Goal: Task Accomplishment & Management: Manage account settings

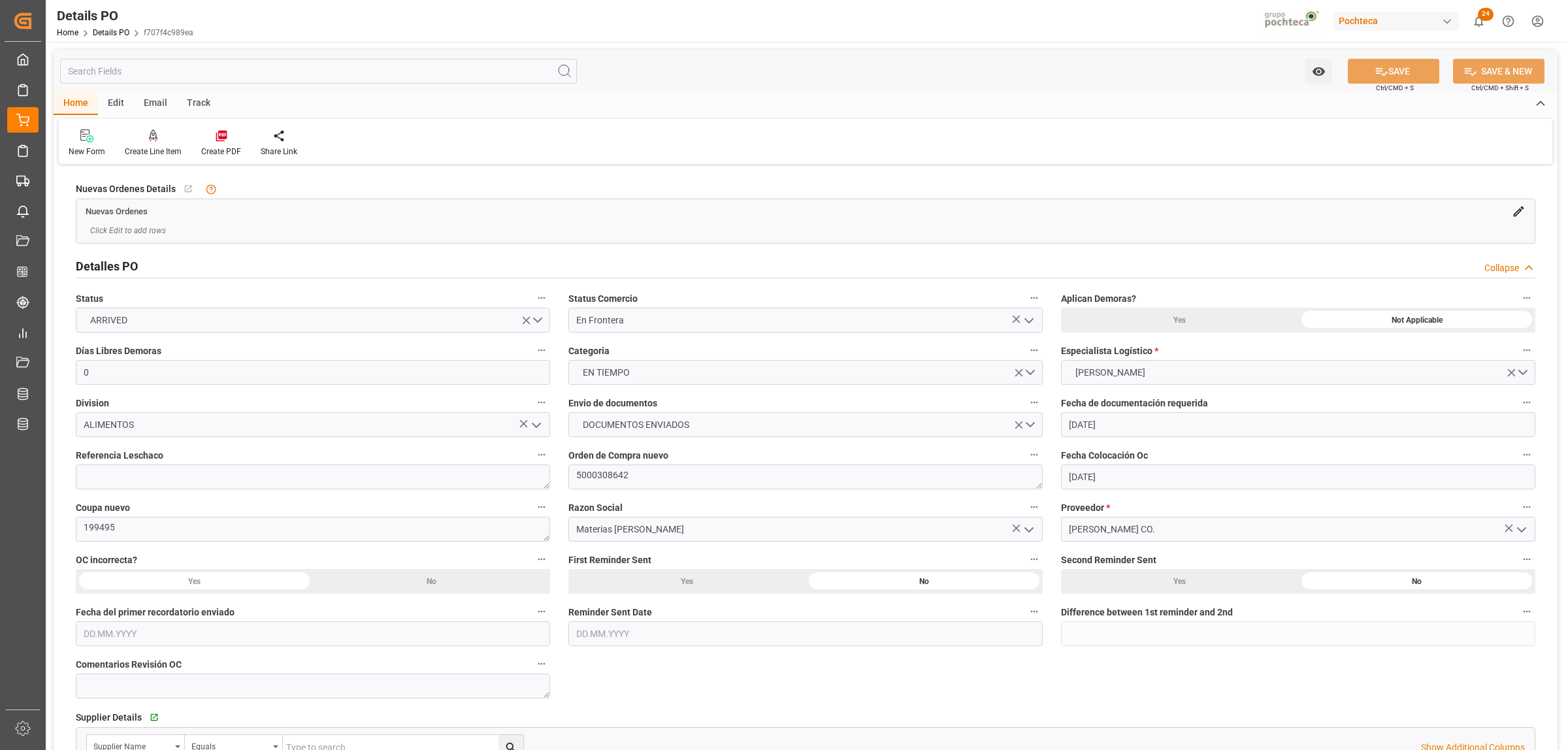
scroll to position [969, 0]
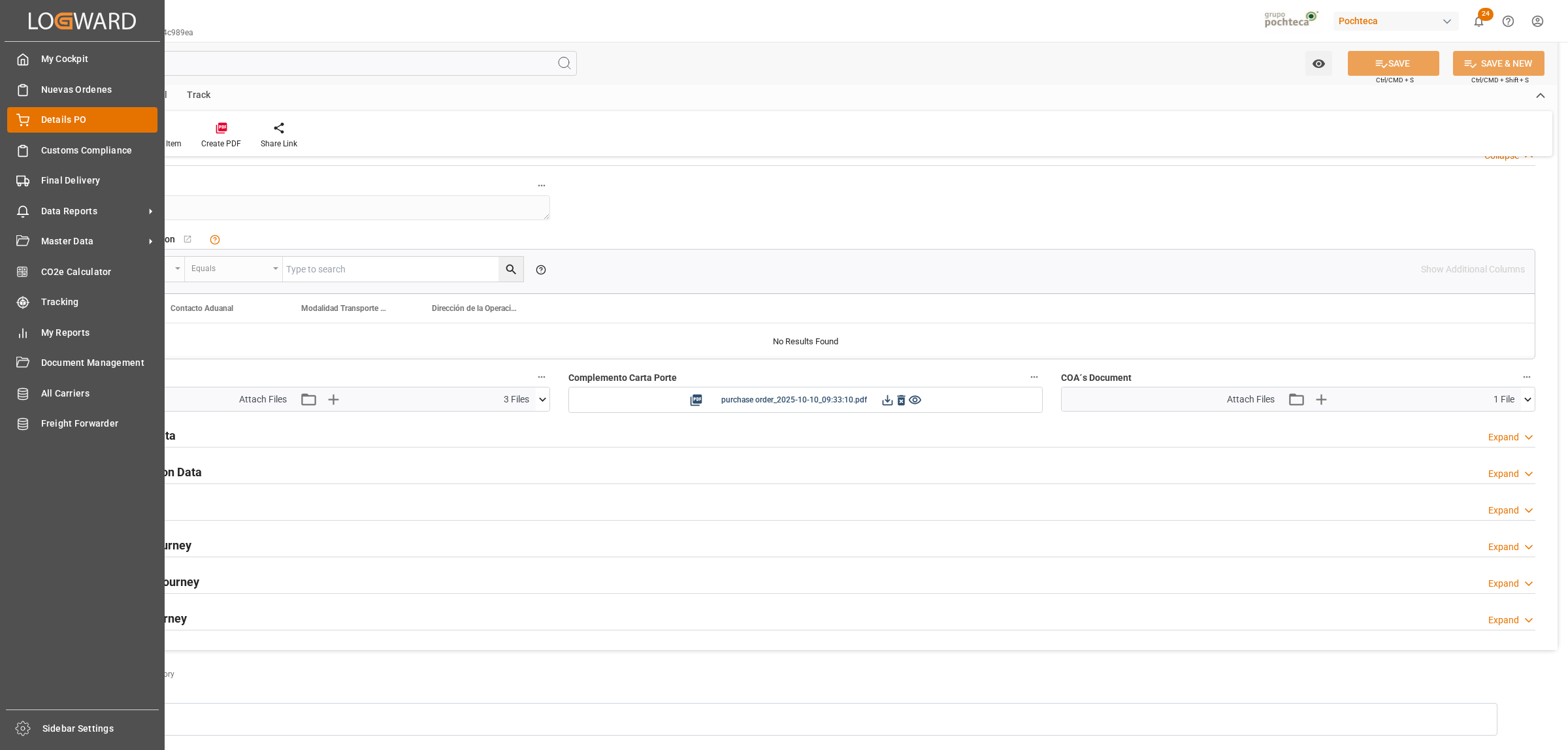
click at [39, 125] on div "Details PO Details PO" at bounding box center [82, 120] width 150 height 25
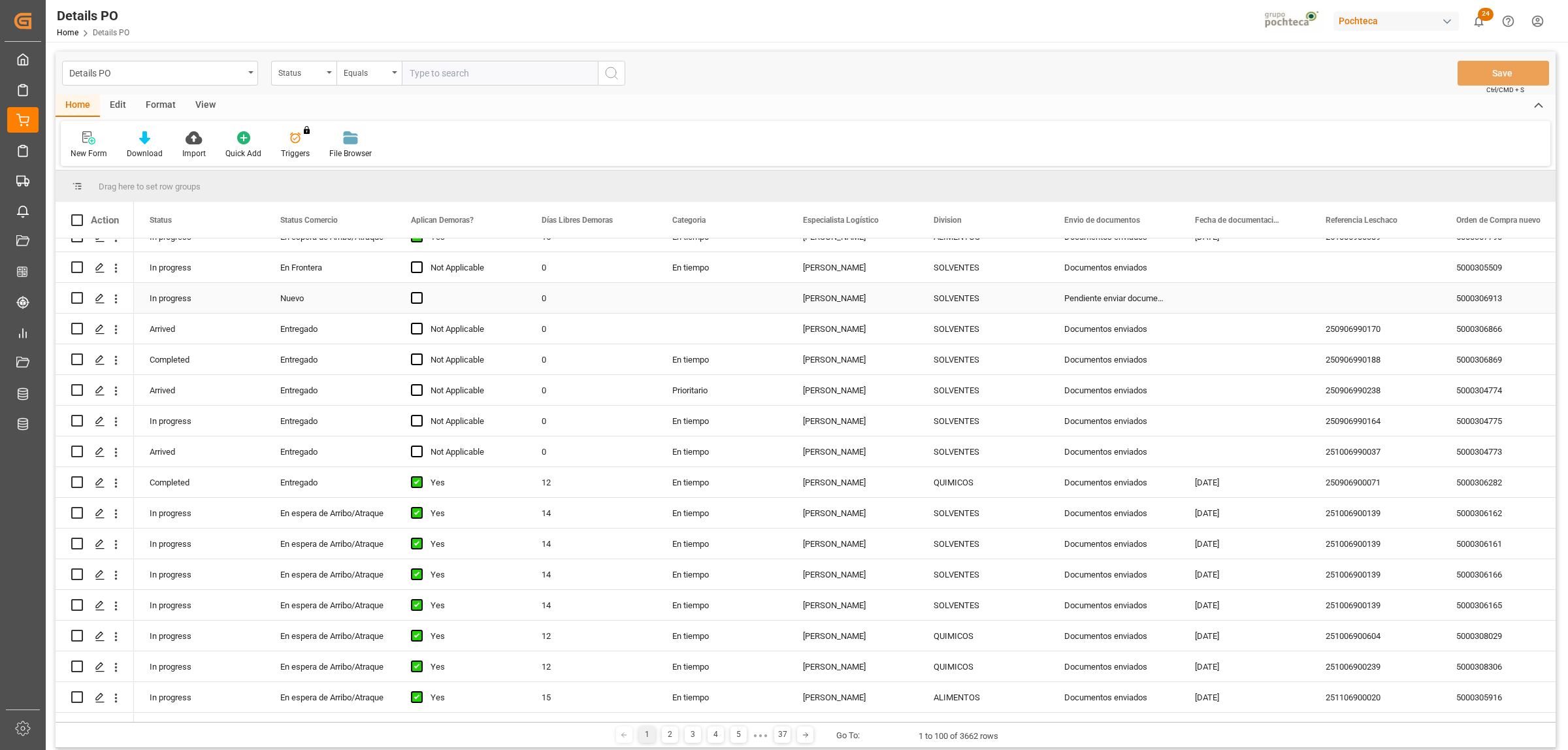
scroll to position [1388, 0]
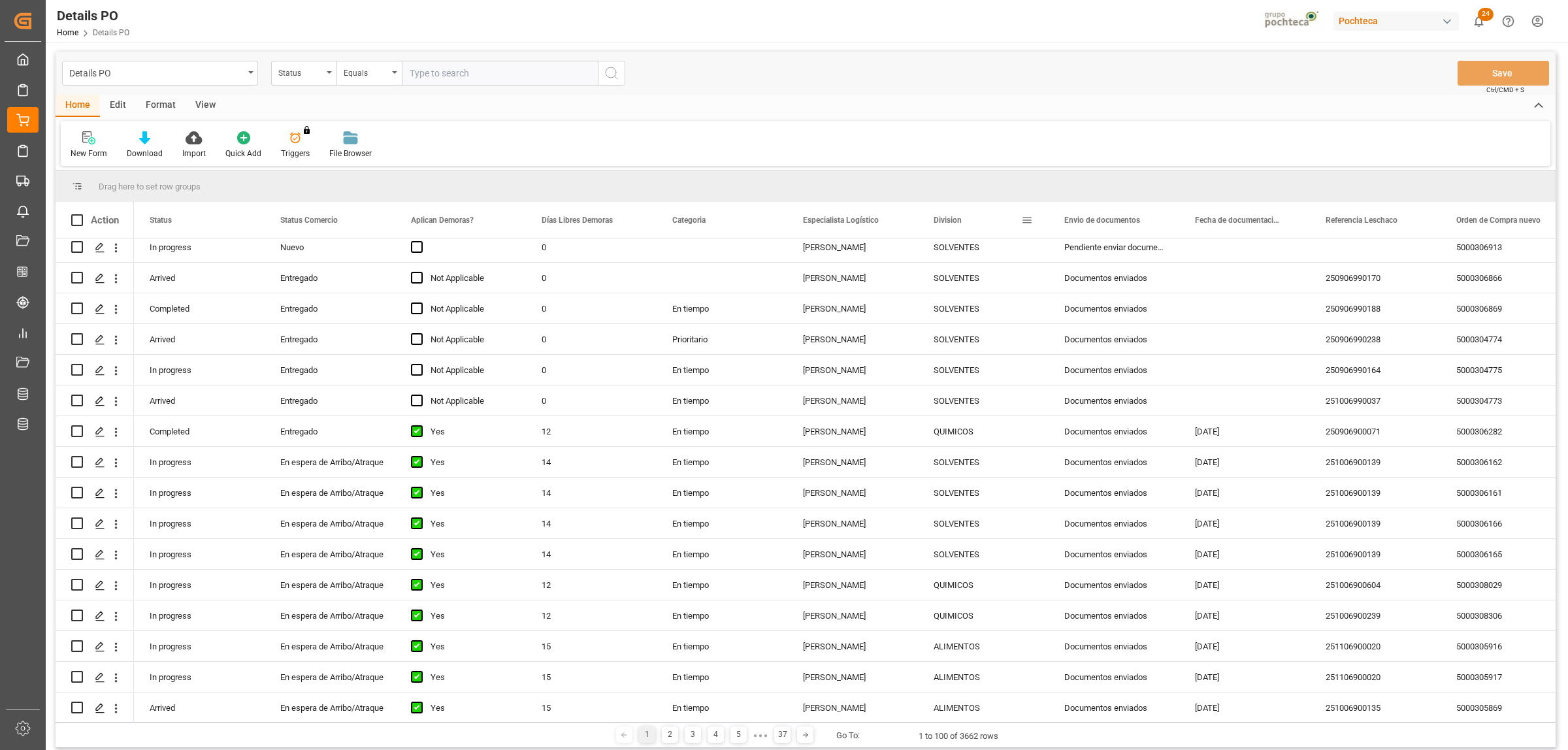
click at [1027, 220] on span at bounding box center [1027, 220] width 12 height 12
click at [1081, 229] on span "filter" at bounding box center [1088, 222] width 48 height 23
type input "LUBRICANTES"
click at [1099, 337] on button "Apply" at bounding box center [1103, 331] width 24 height 13
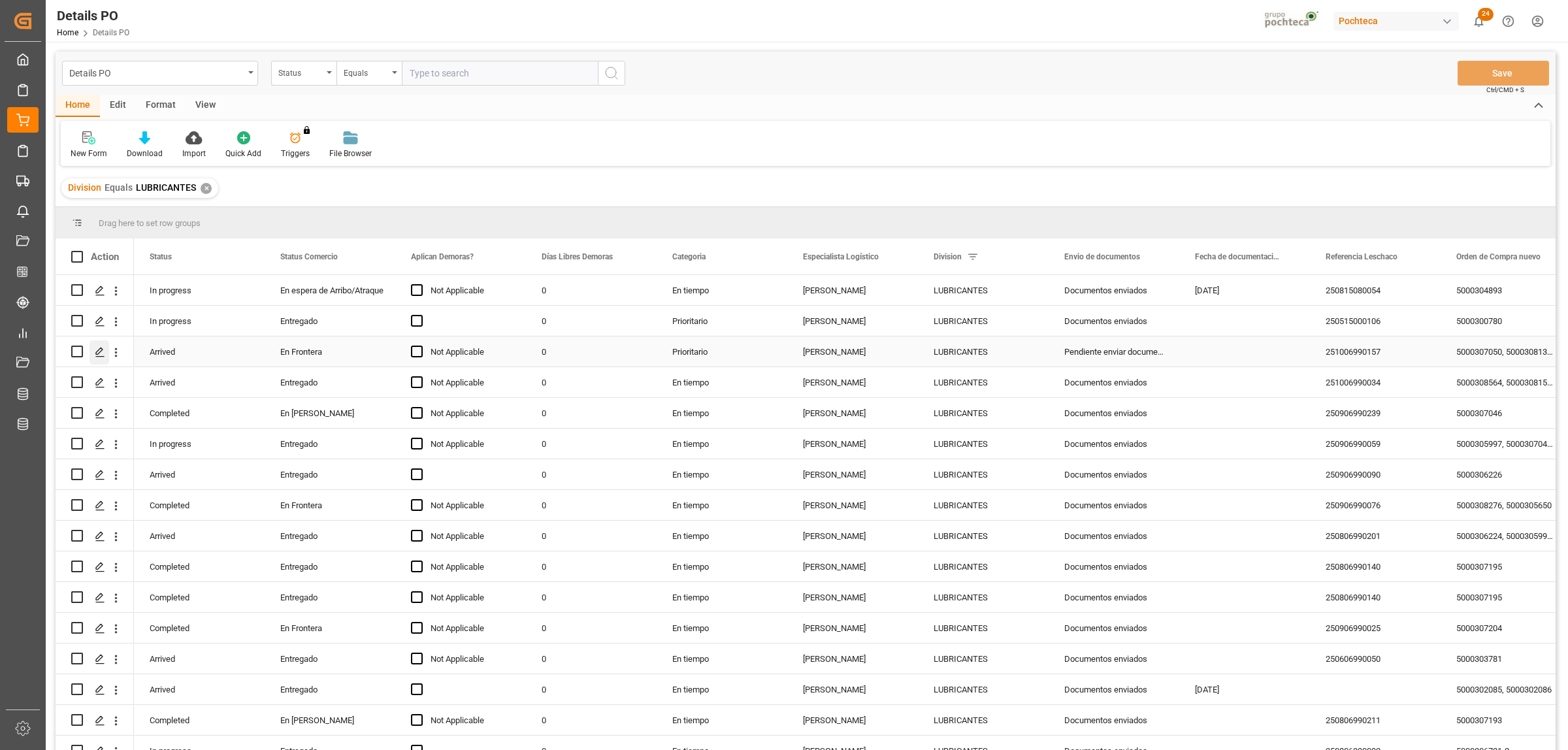
click at [92, 351] on div "Press SPACE to select this row." at bounding box center [99, 352] width 19 height 24
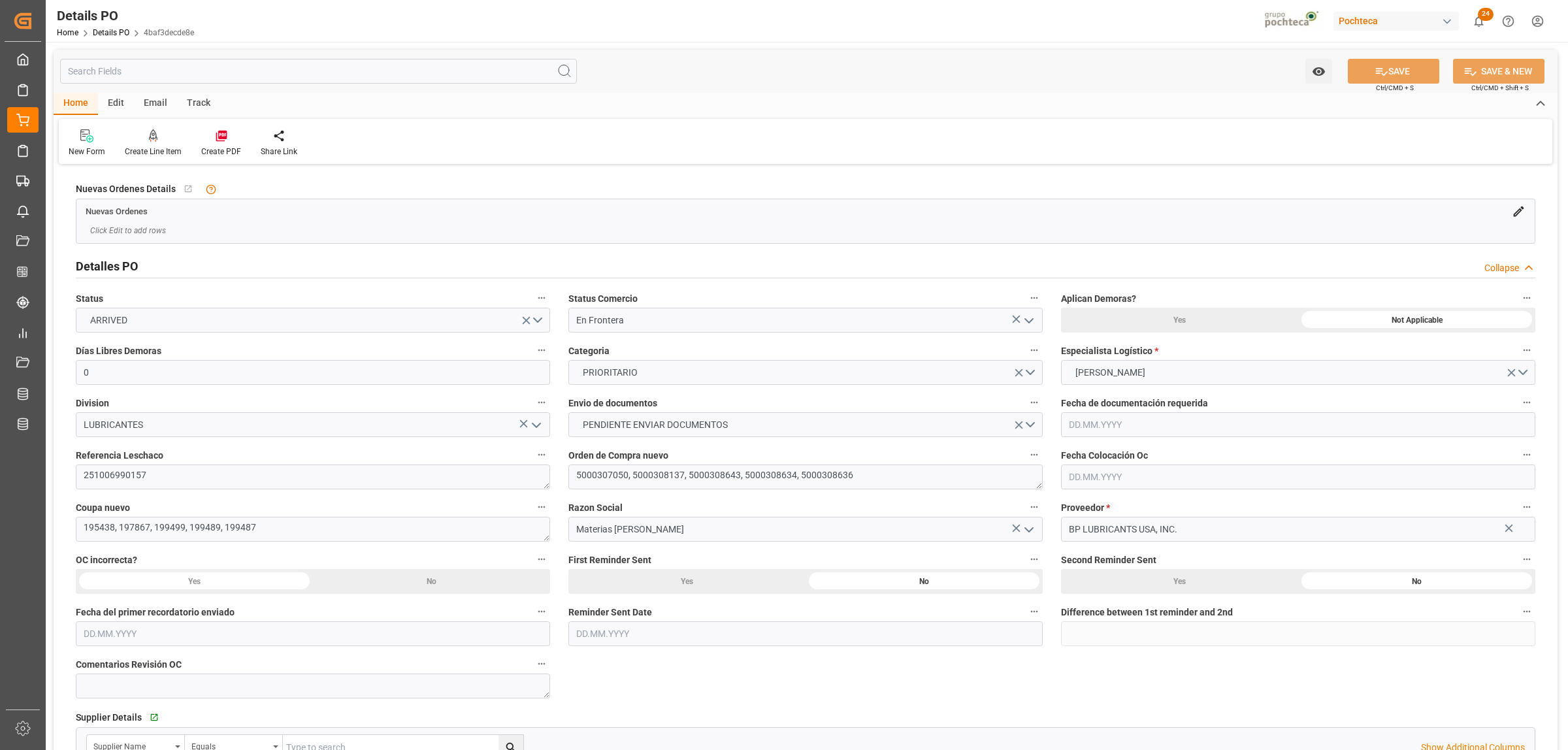
type input "0"
type input "USLRD"
type input "MX5CL"
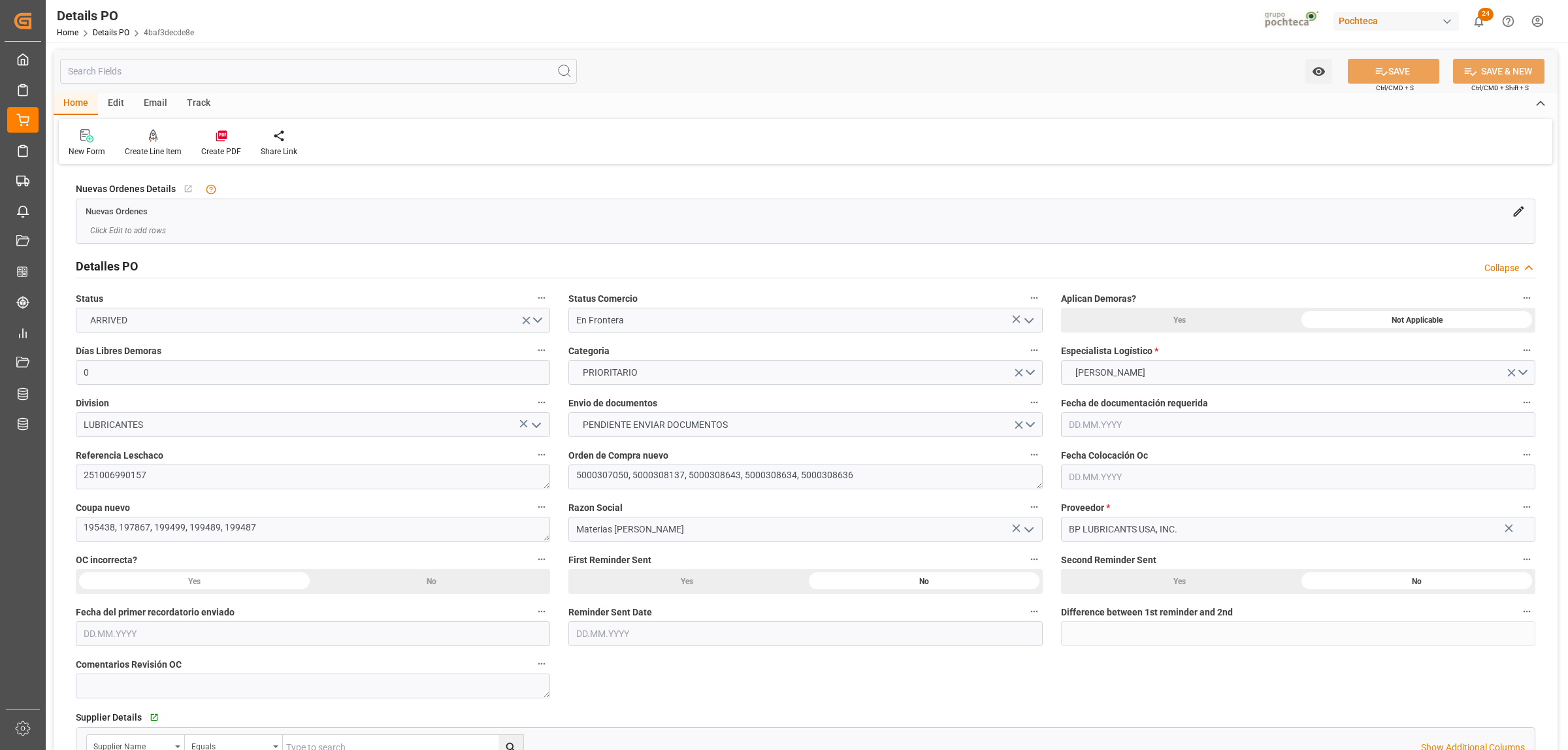
type input "40"
type input "[DATE]"
type input "01.10.2025 00:00"
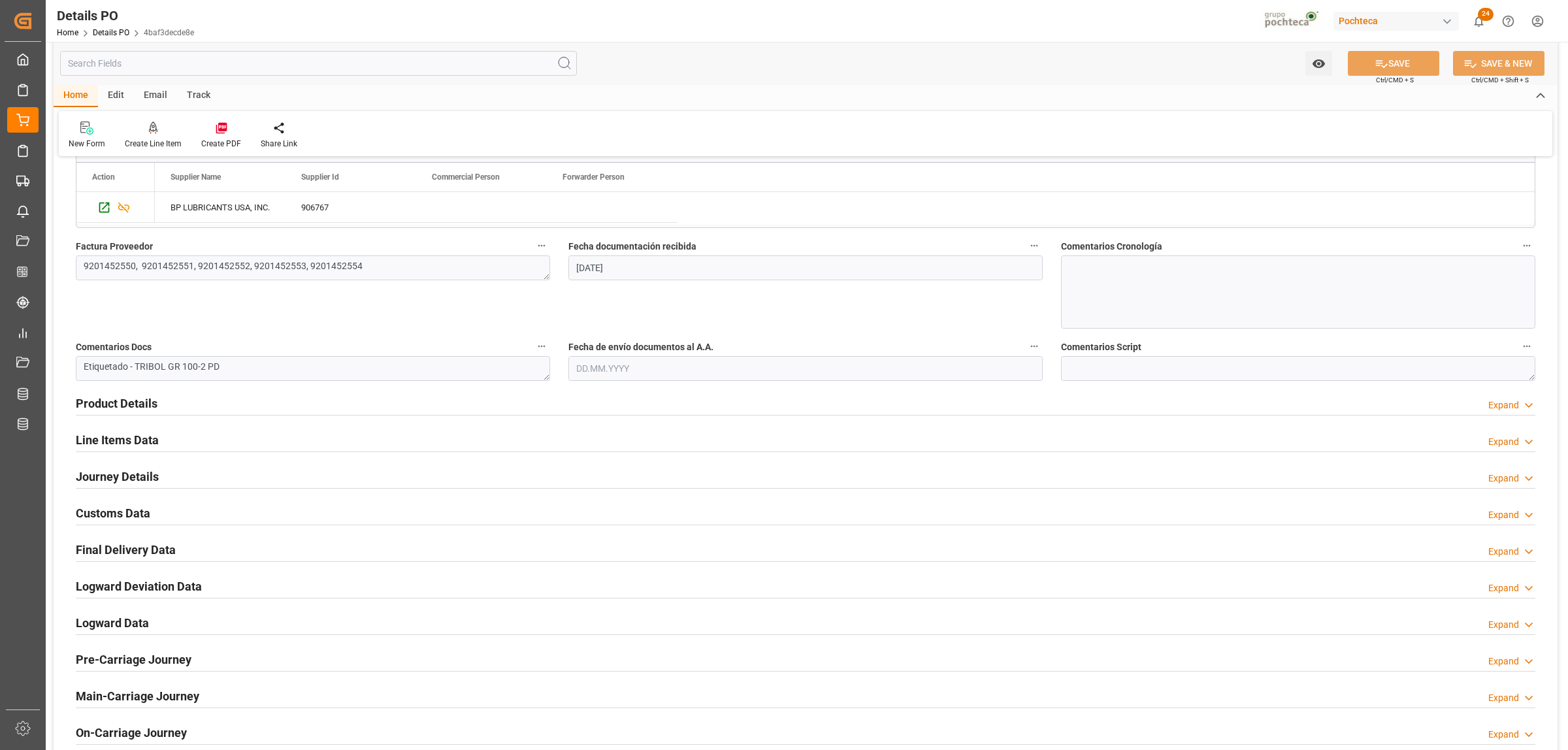
scroll to position [654, 0]
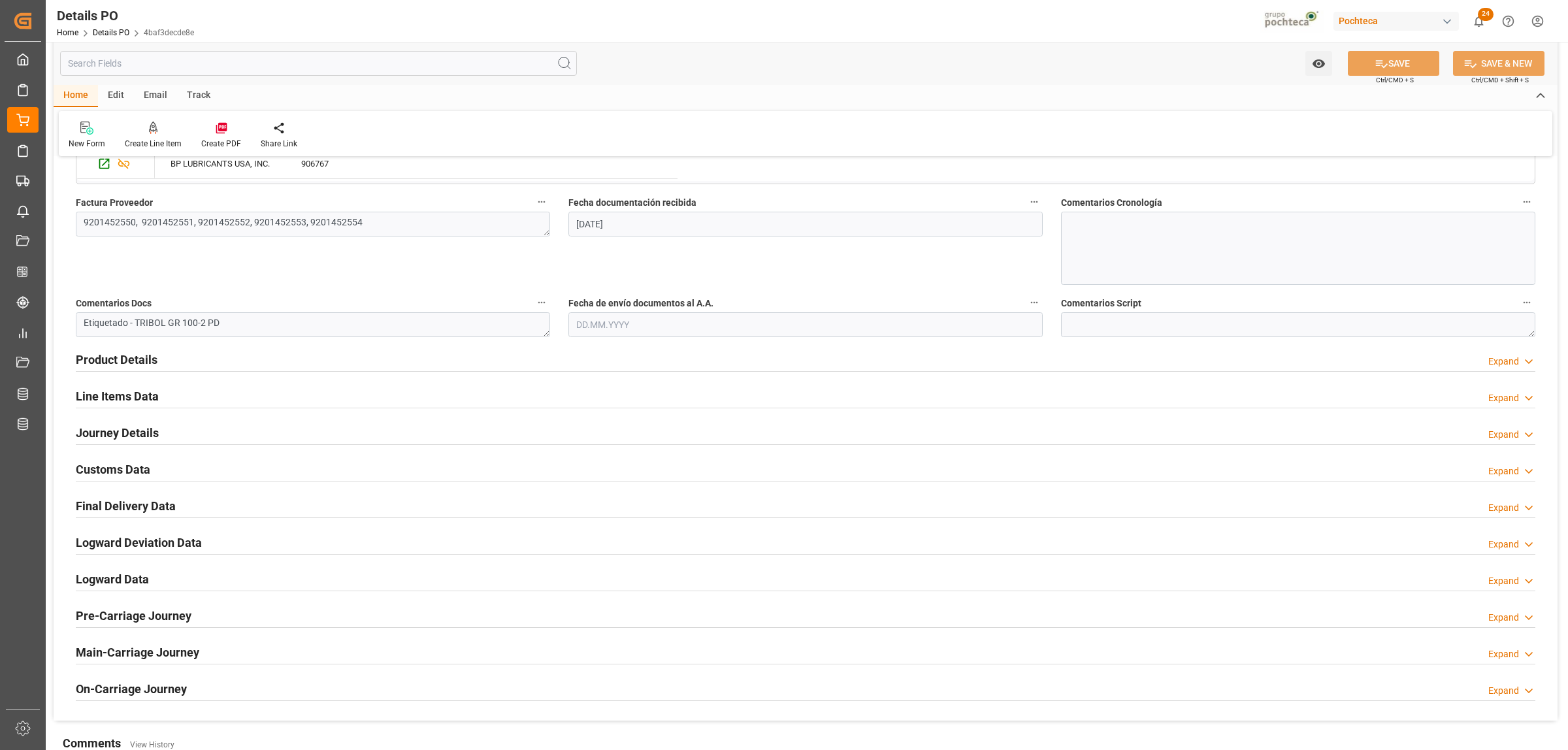
click at [112, 506] on h2 "Final Delivery Data" at bounding box center [125, 506] width 100 height 18
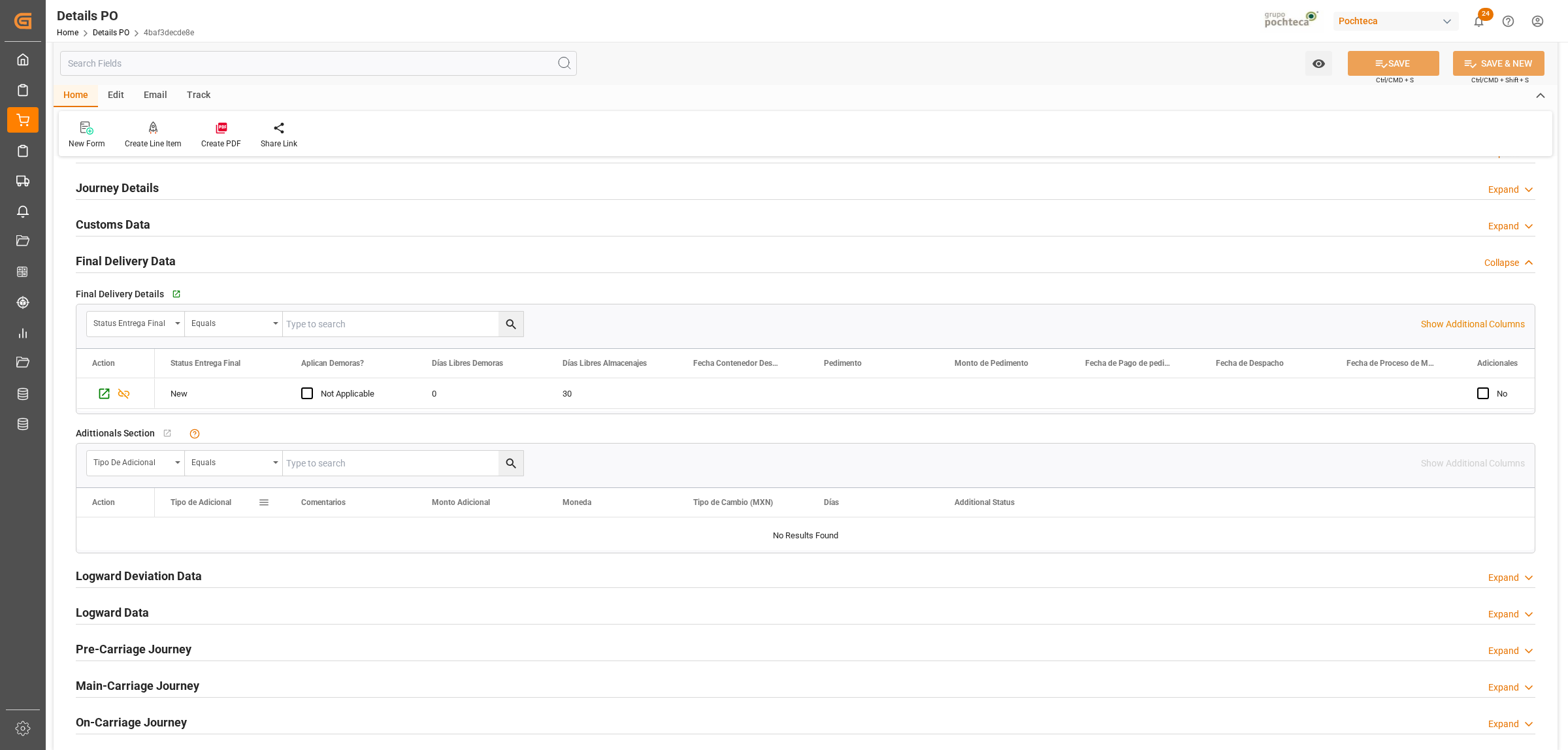
scroll to position [817, 0]
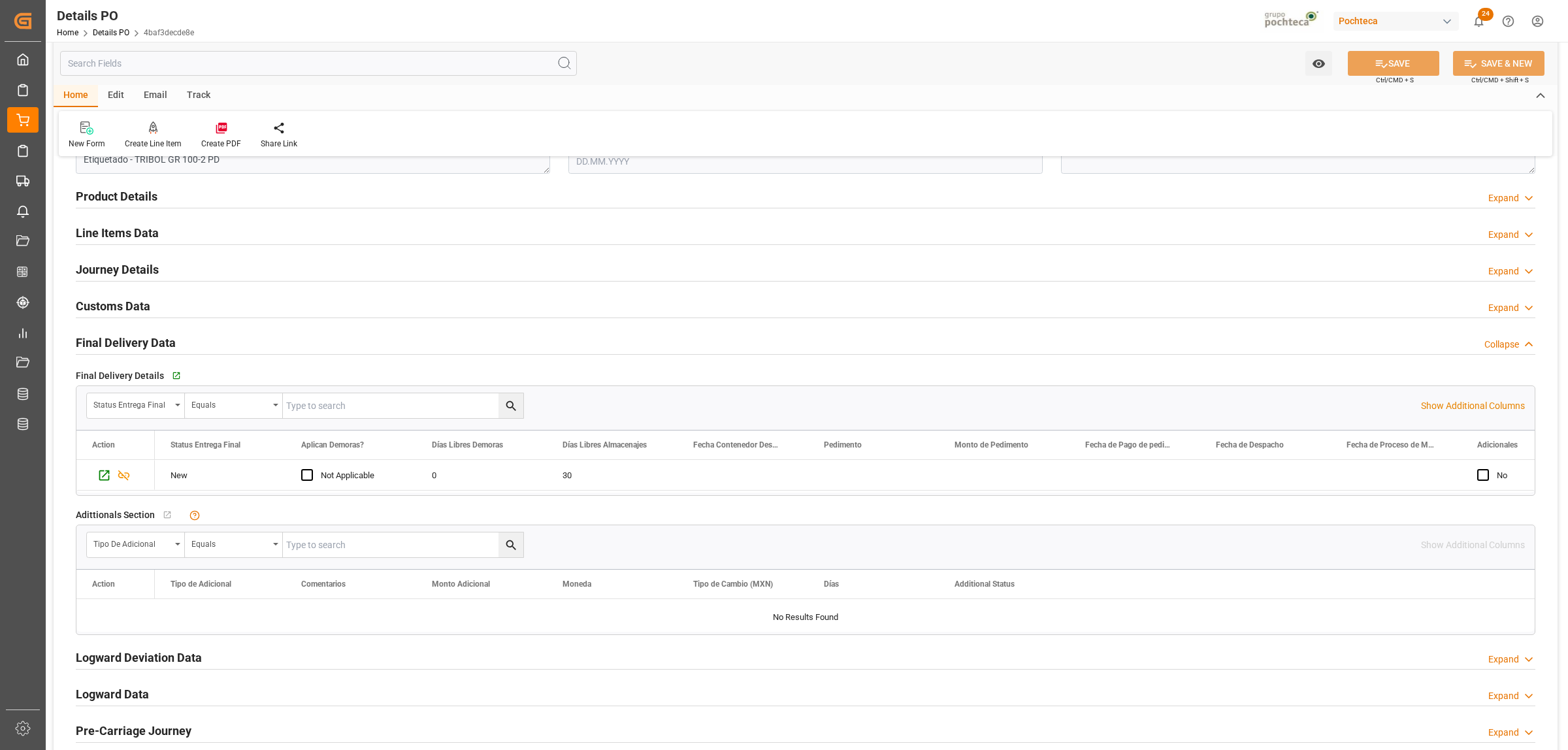
click at [131, 273] on h2 "Journey Details" at bounding box center [117, 270] width 83 height 18
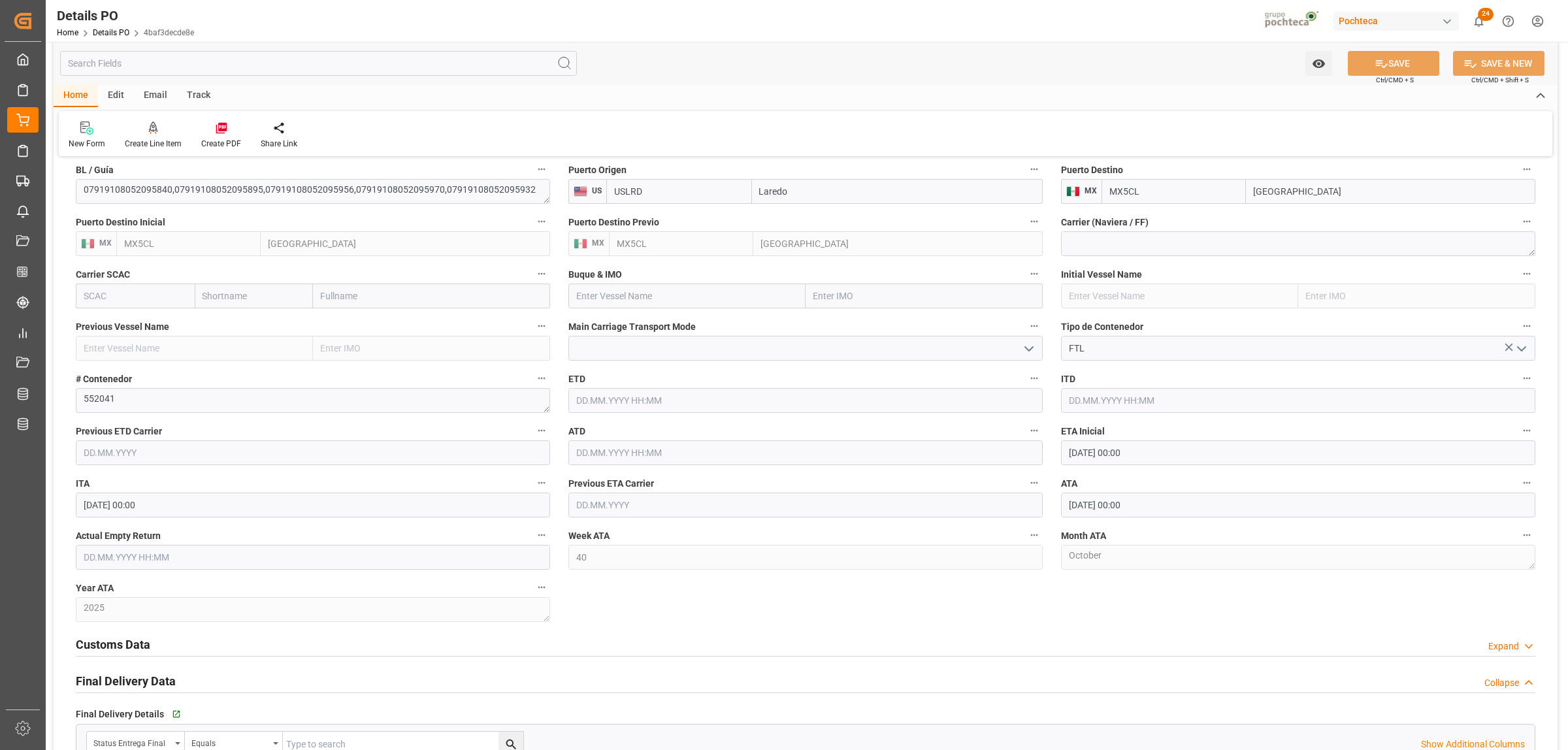
scroll to position [980, 0]
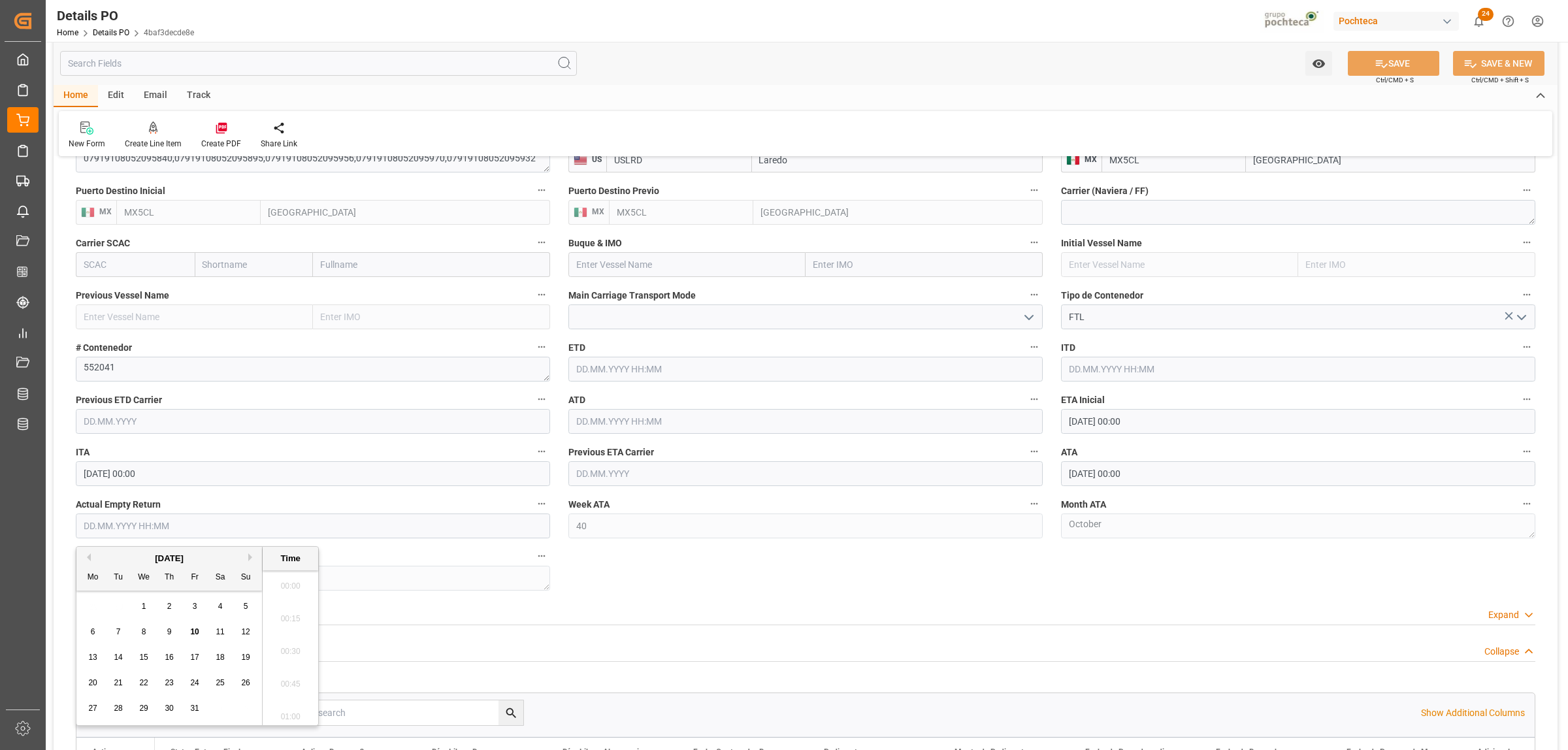
click at [111, 521] on input "text" at bounding box center [313, 526] width 474 height 25
click at [115, 603] on div "29 30 1 2 3 4 5" at bounding box center [169, 606] width 178 height 25
click at [92, 661] on span "13" at bounding box center [92, 657] width 8 height 9
type input "13.10.2025 00:00"
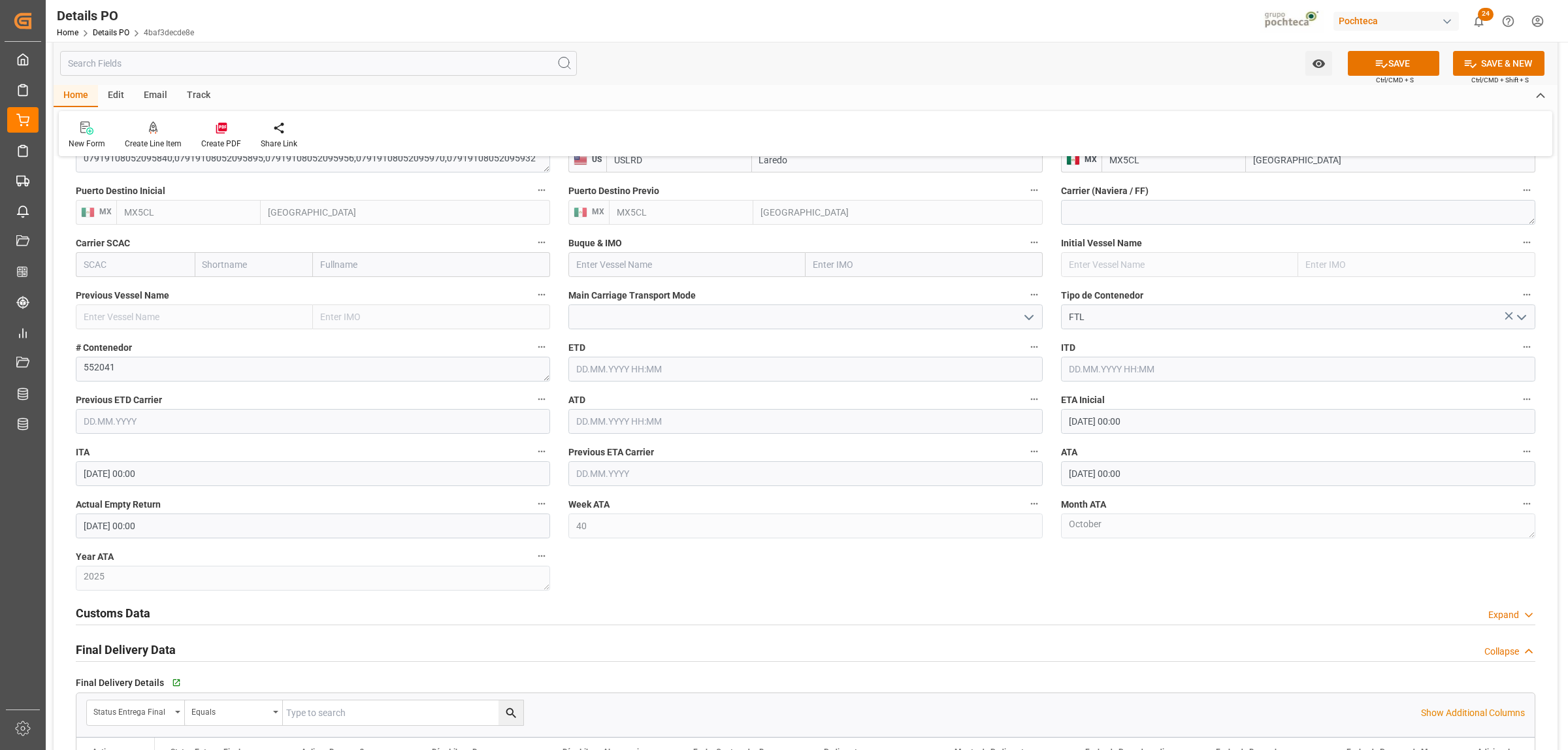
click at [621, 616] on div "Customs Data Expand" at bounding box center [806, 612] width 1460 height 25
click at [1388, 67] on button "SAVE" at bounding box center [1393, 63] width 92 height 25
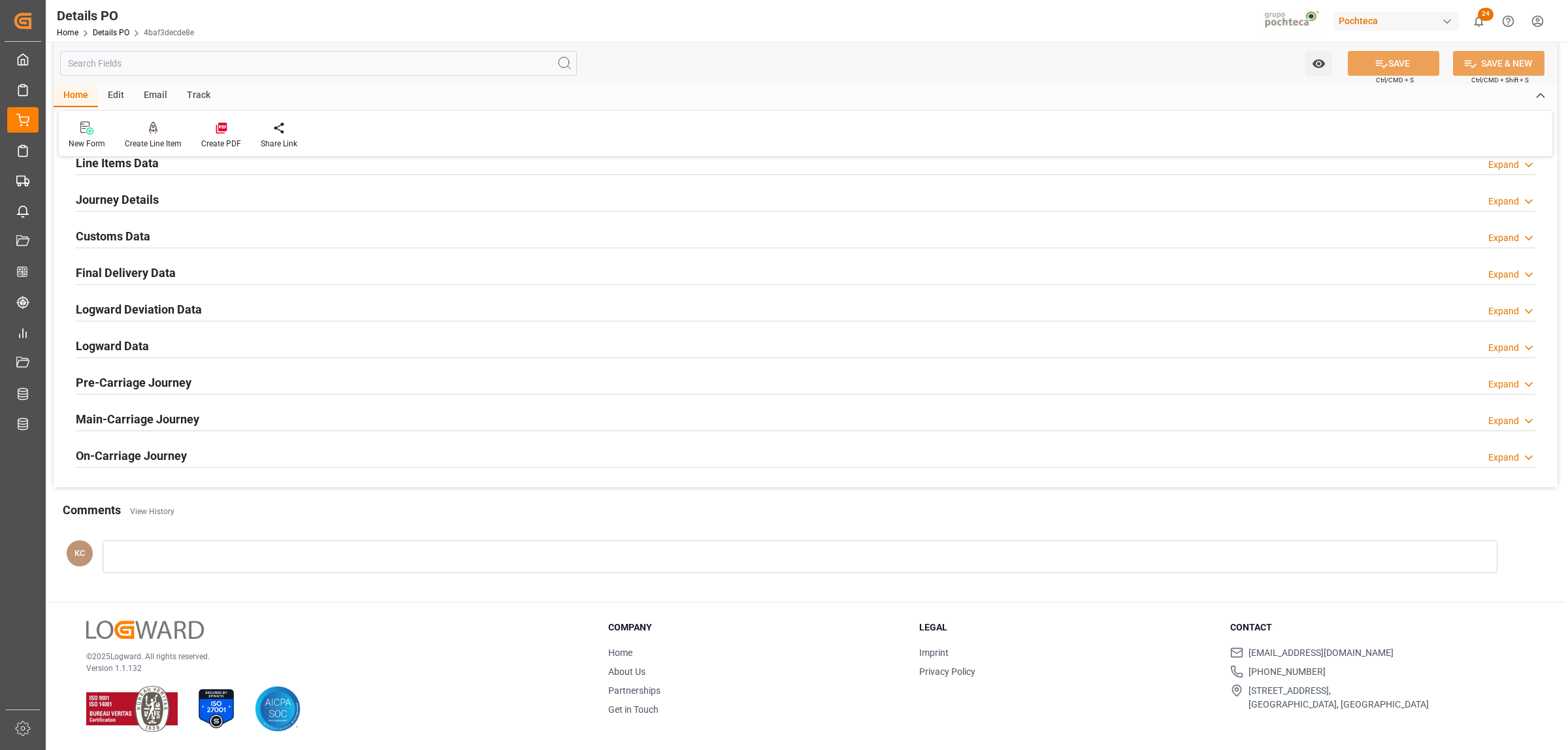
scroll to position [888, 0]
click at [113, 266] on h2 "Final Delivery Data" at bounding box center [125, 273] width 100 height 18
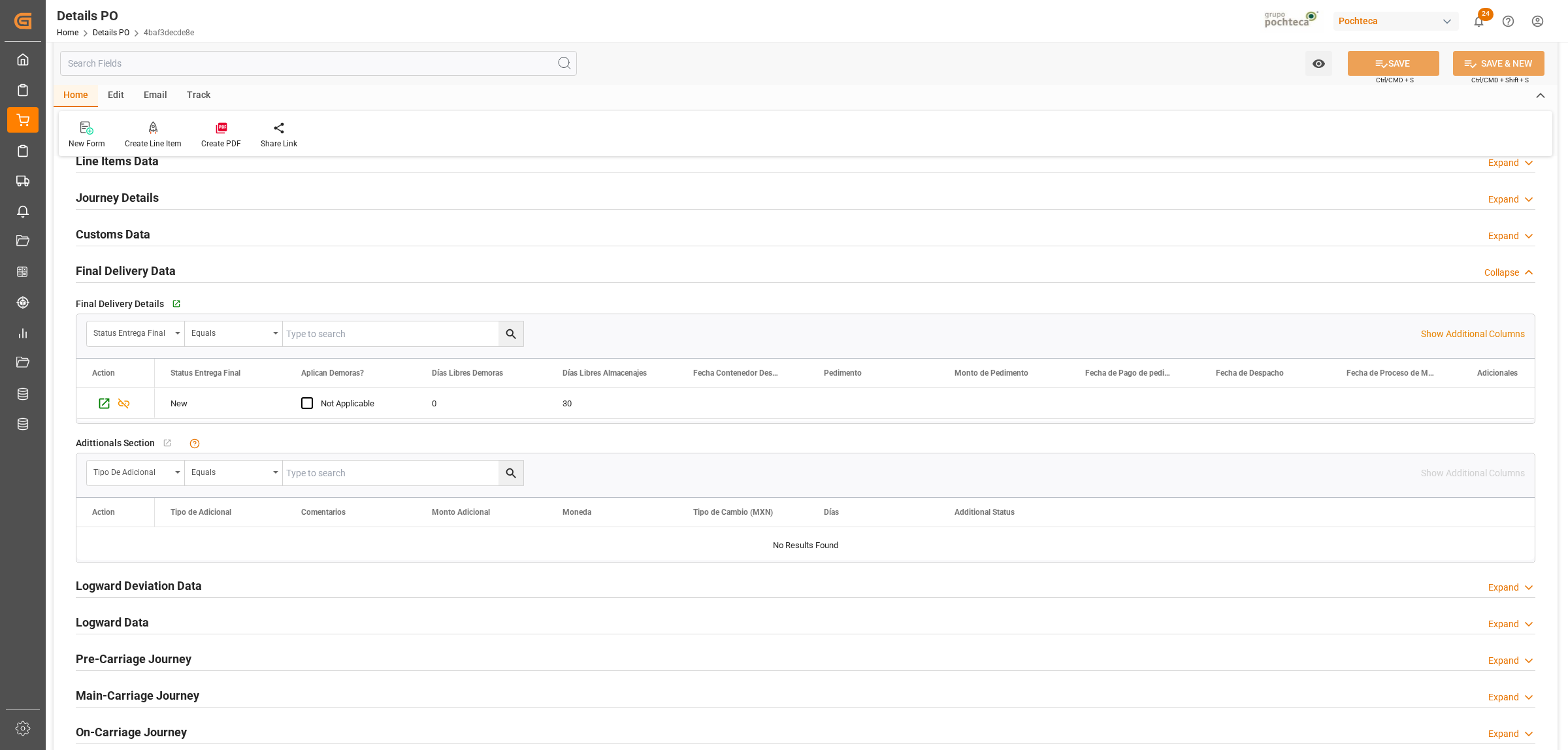
scroll to position [980, 0]
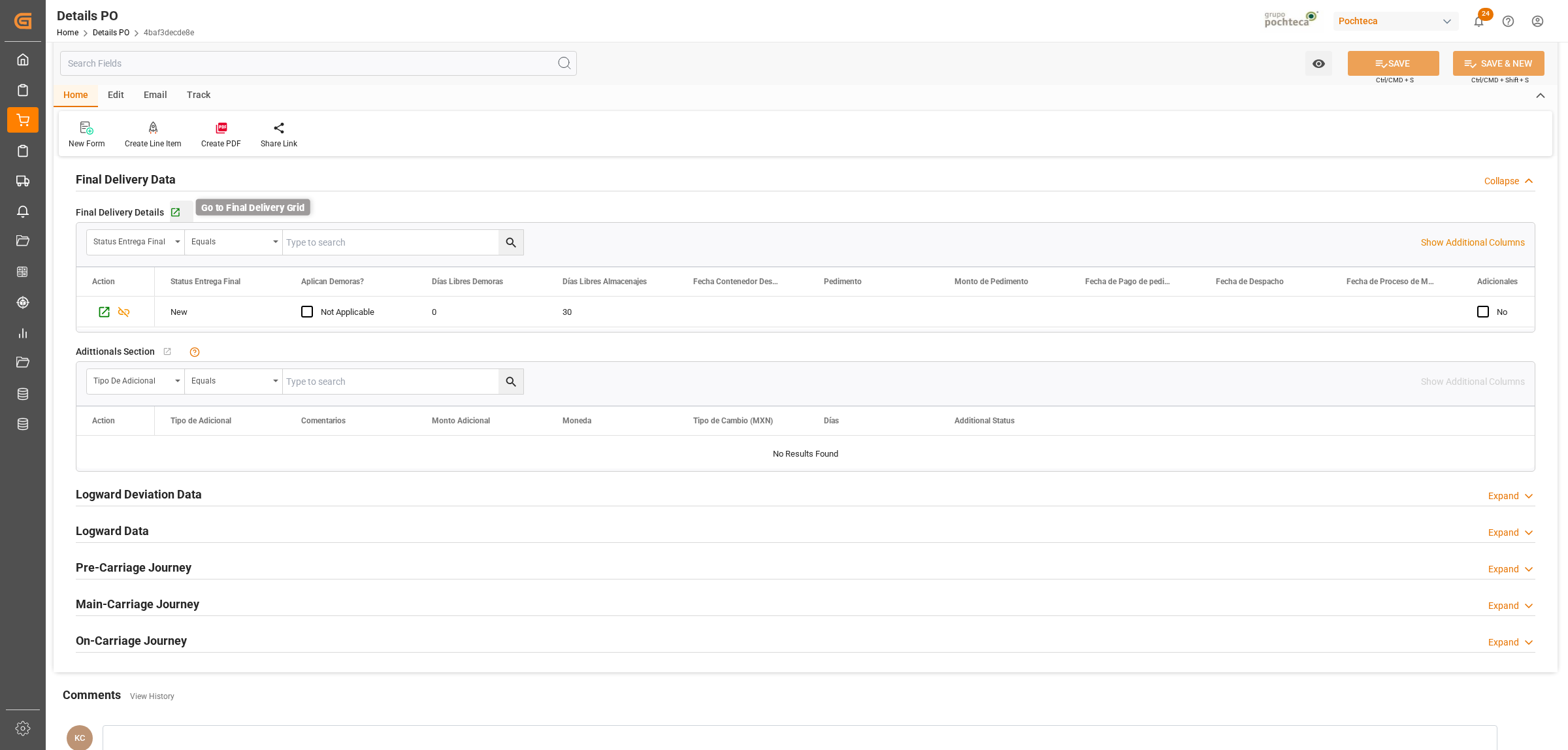
click at [178, 213] on icon "button" at bounding box center [176, 213] width 11 height 11
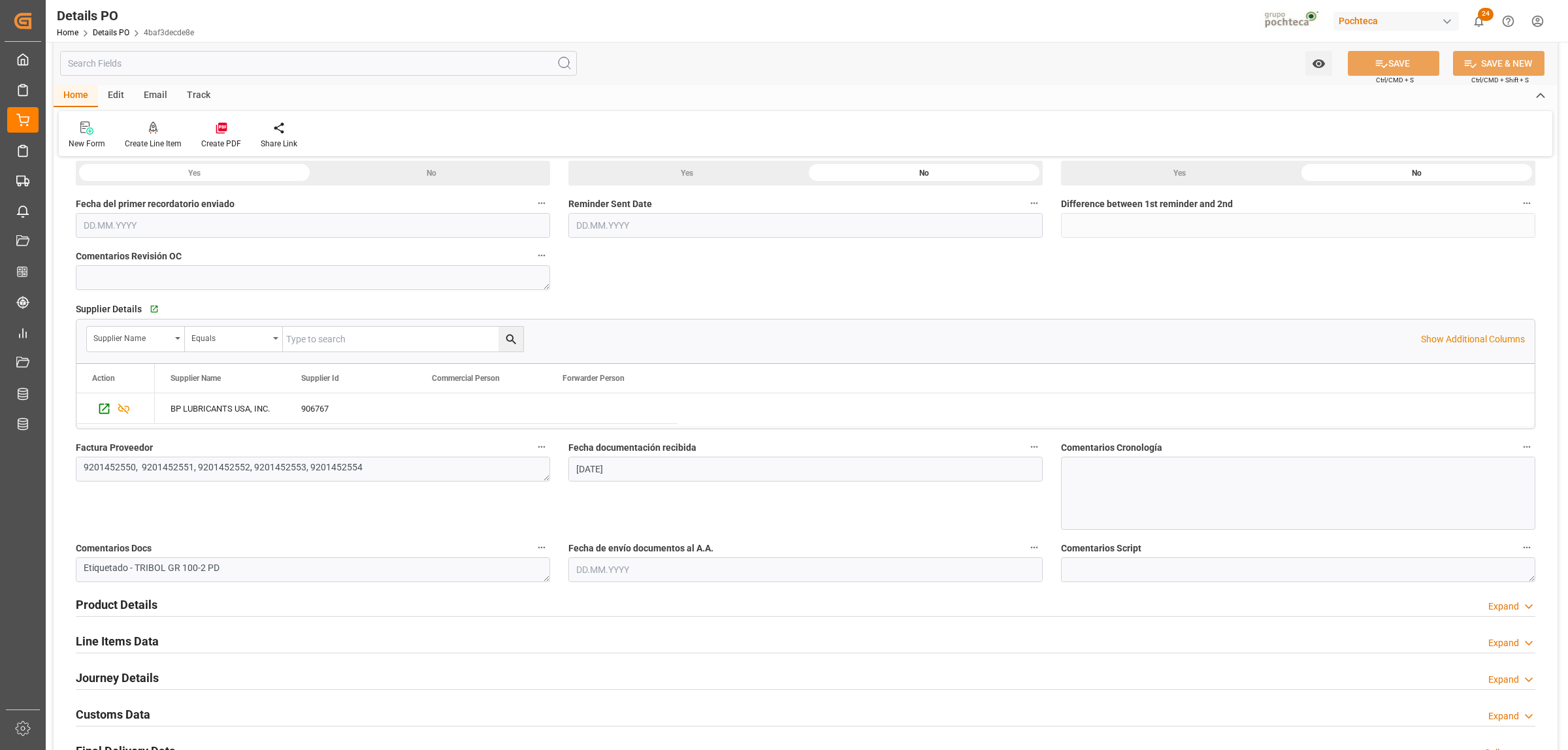
scroll to position [490, 0]
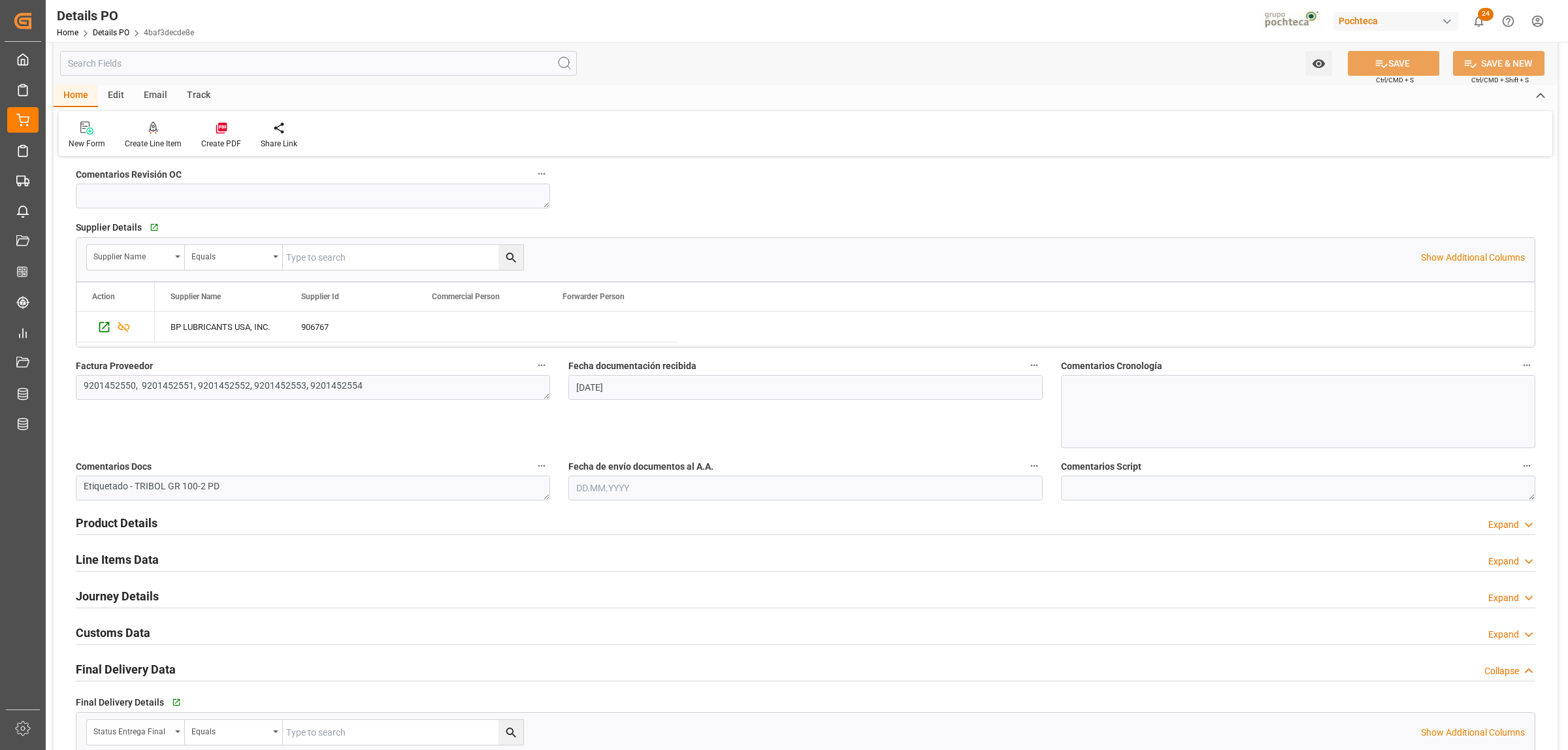
click at [607, 489] on input "text" at bounding box center [805, 488] width 474 height 25
click at [631, 592] on div "8" at bounding box center [637, 594] width 17 height 16
type input "[DATE]"
click at [1363, 62] on button "SAVE" at bounding box center [1393, 63] width 92 height 25
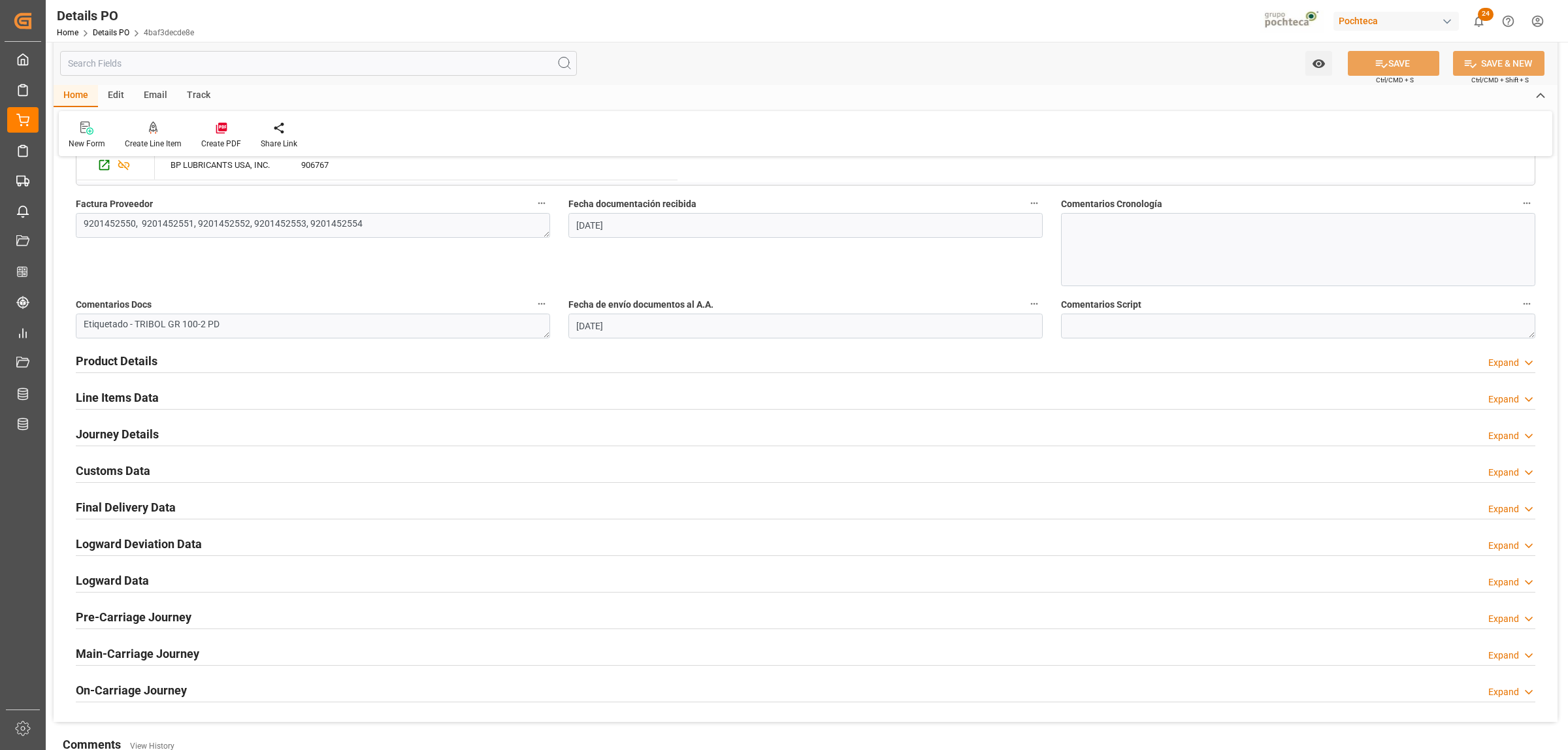
scroll to position [654, 0]
click at [107, 471] on h2 "Customs Data" at bounding box center [113, 470] width 74 height 18
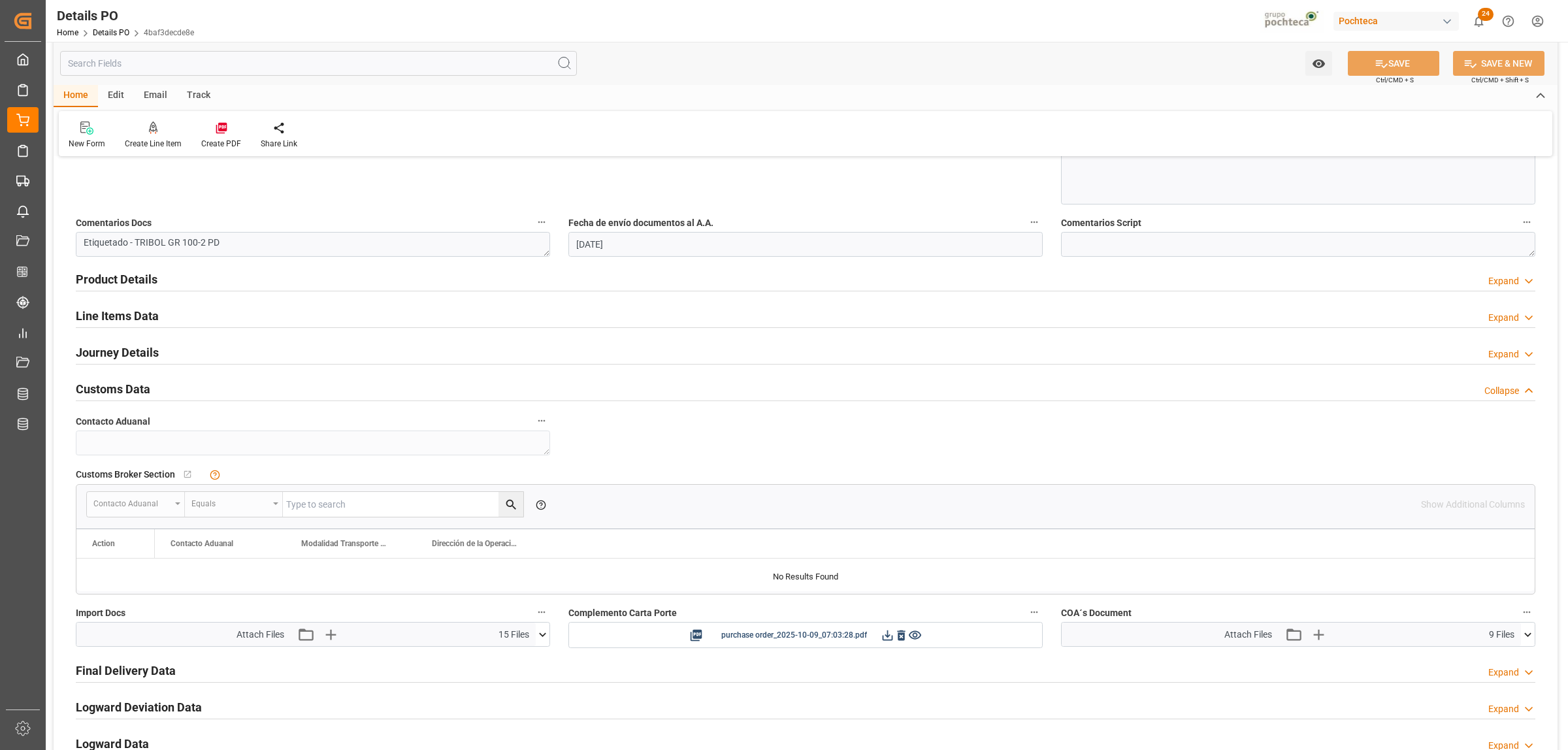
scroll to position [899, 0]
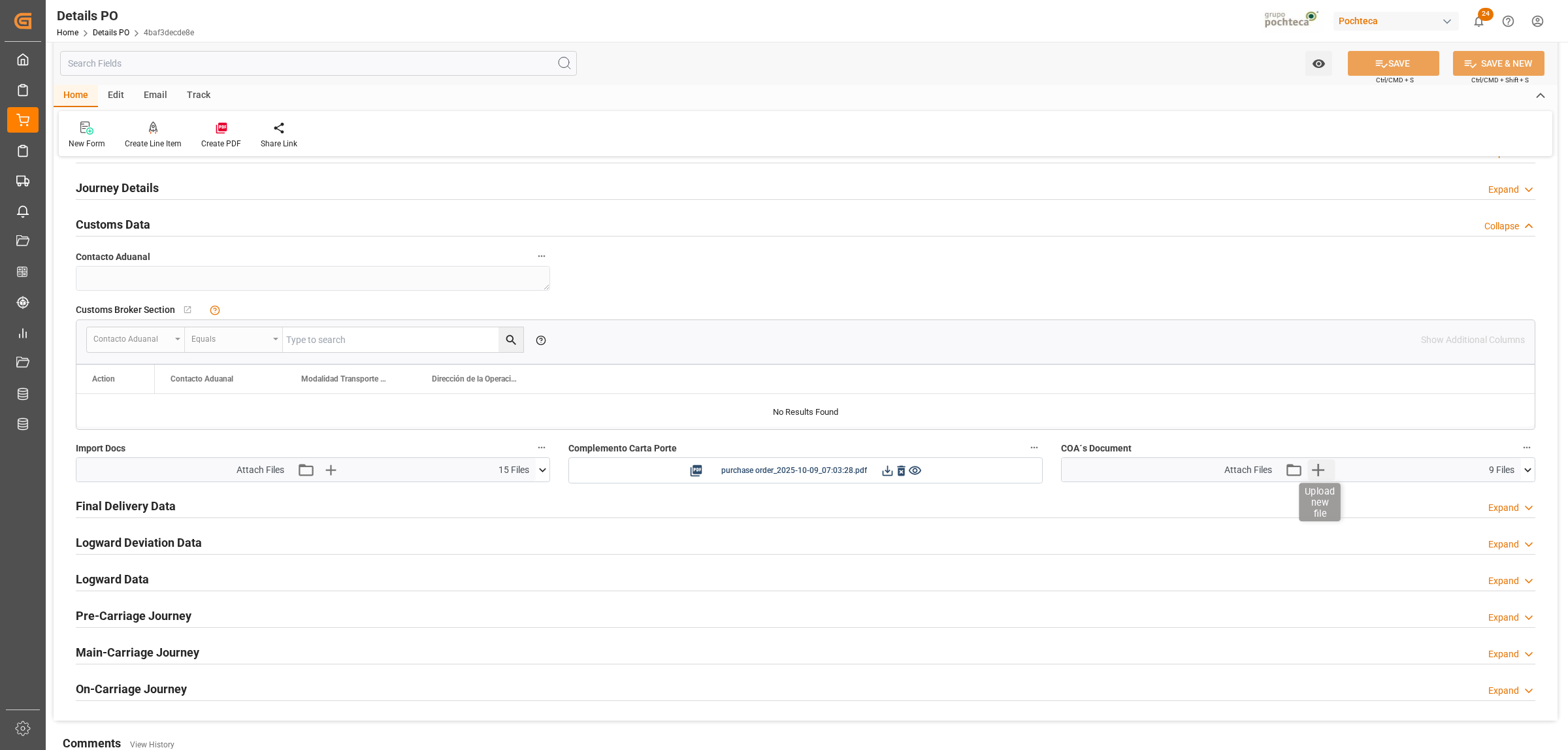
click at [1315, 478] on icon "button" at bounding box center [1319, 470] width 21 height 21
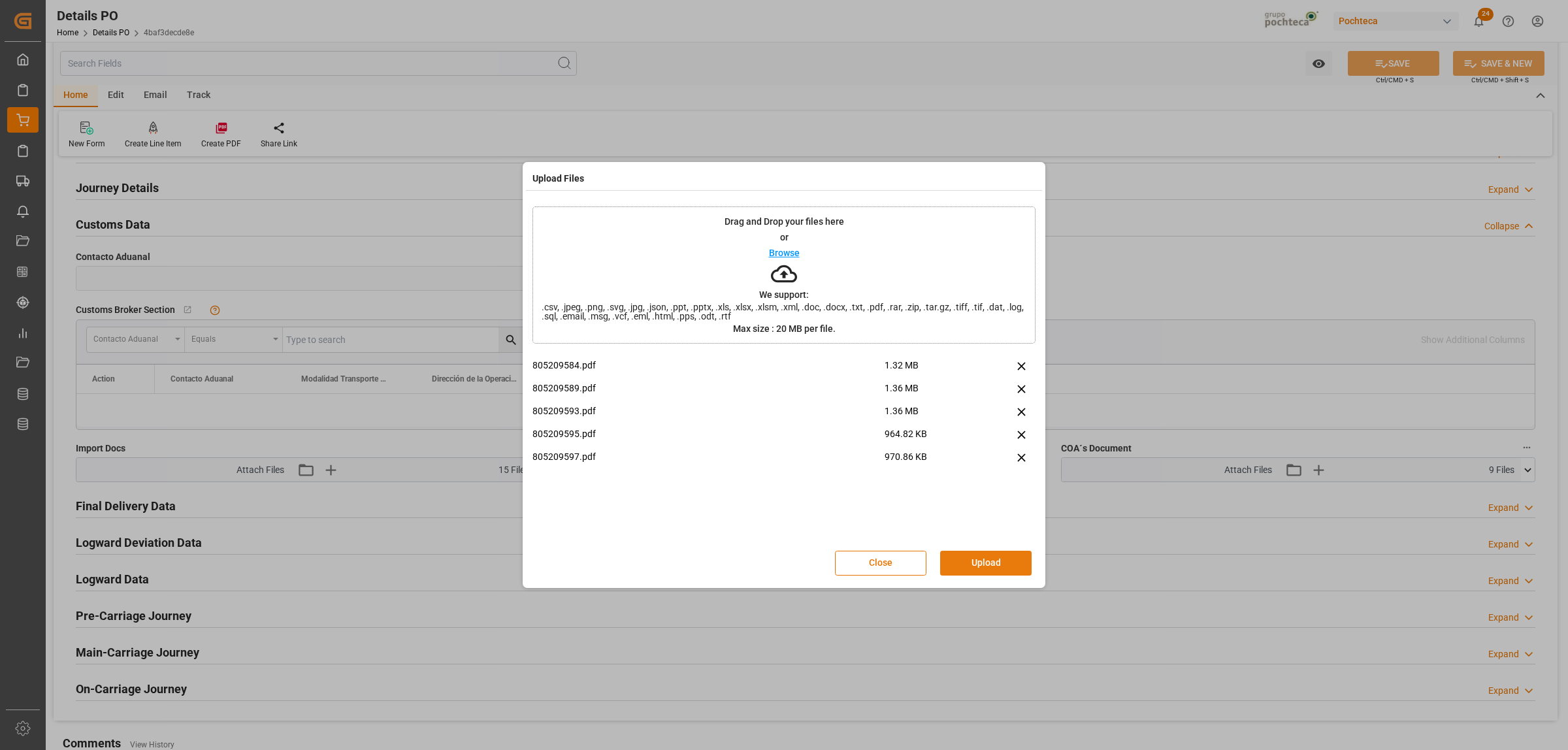
click at [968, 562] on button "Upload" at bounding box center [985, 563] width 92 height 25
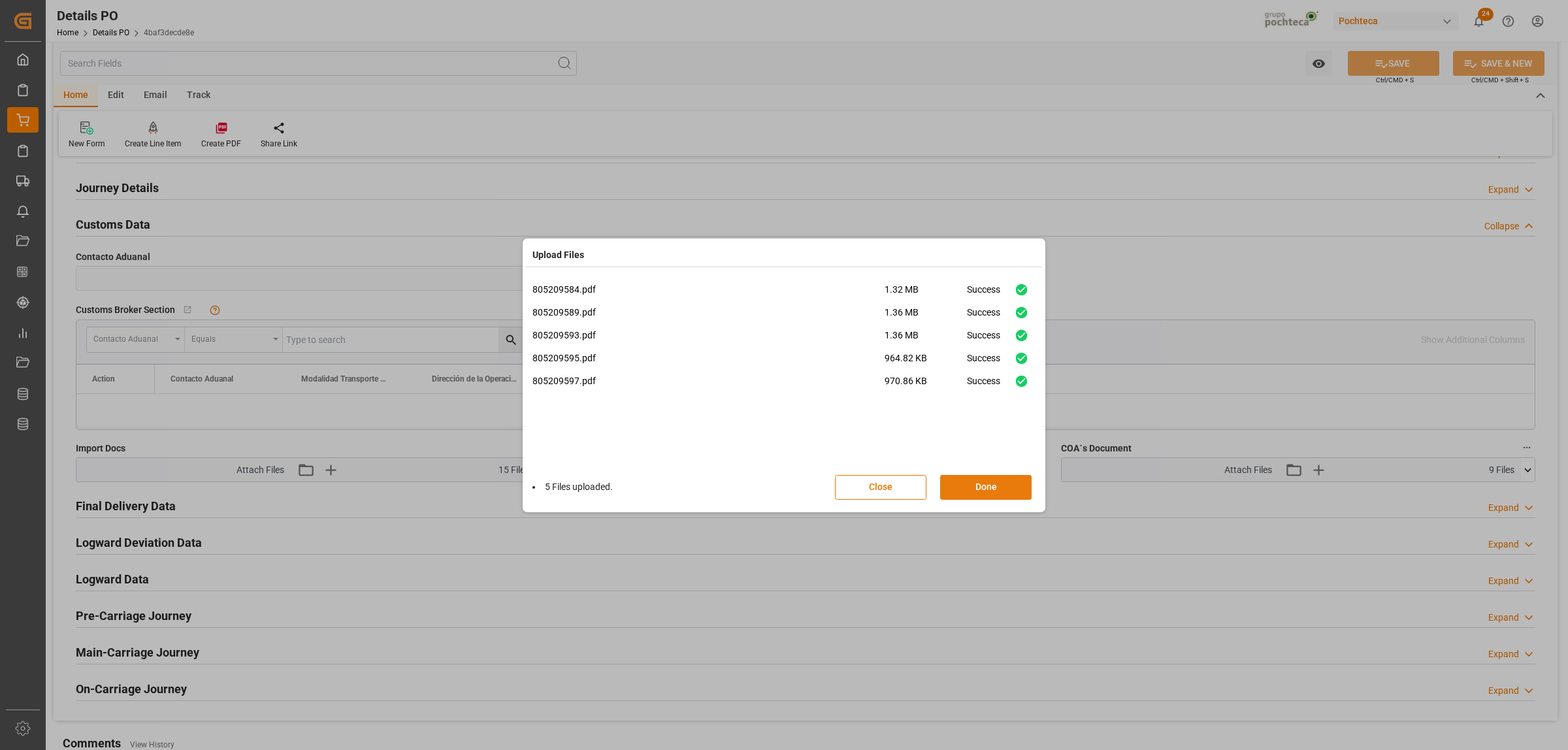
click at [977, 483] on button "Done" at bounding box center [985, 488] width 92 height 25
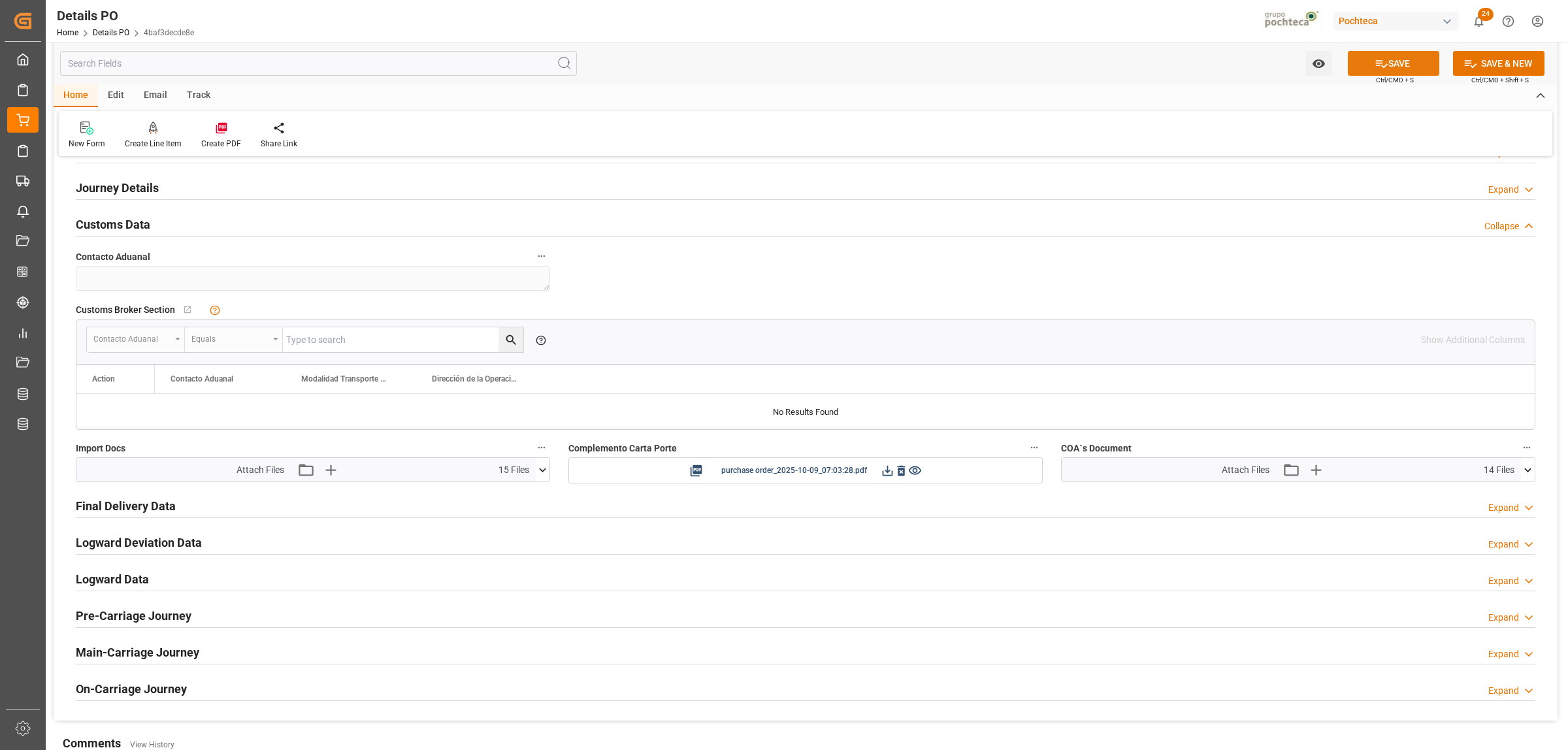
click at [1383, 64] on icon at bounding box center [1381, 64] width 14 height 14
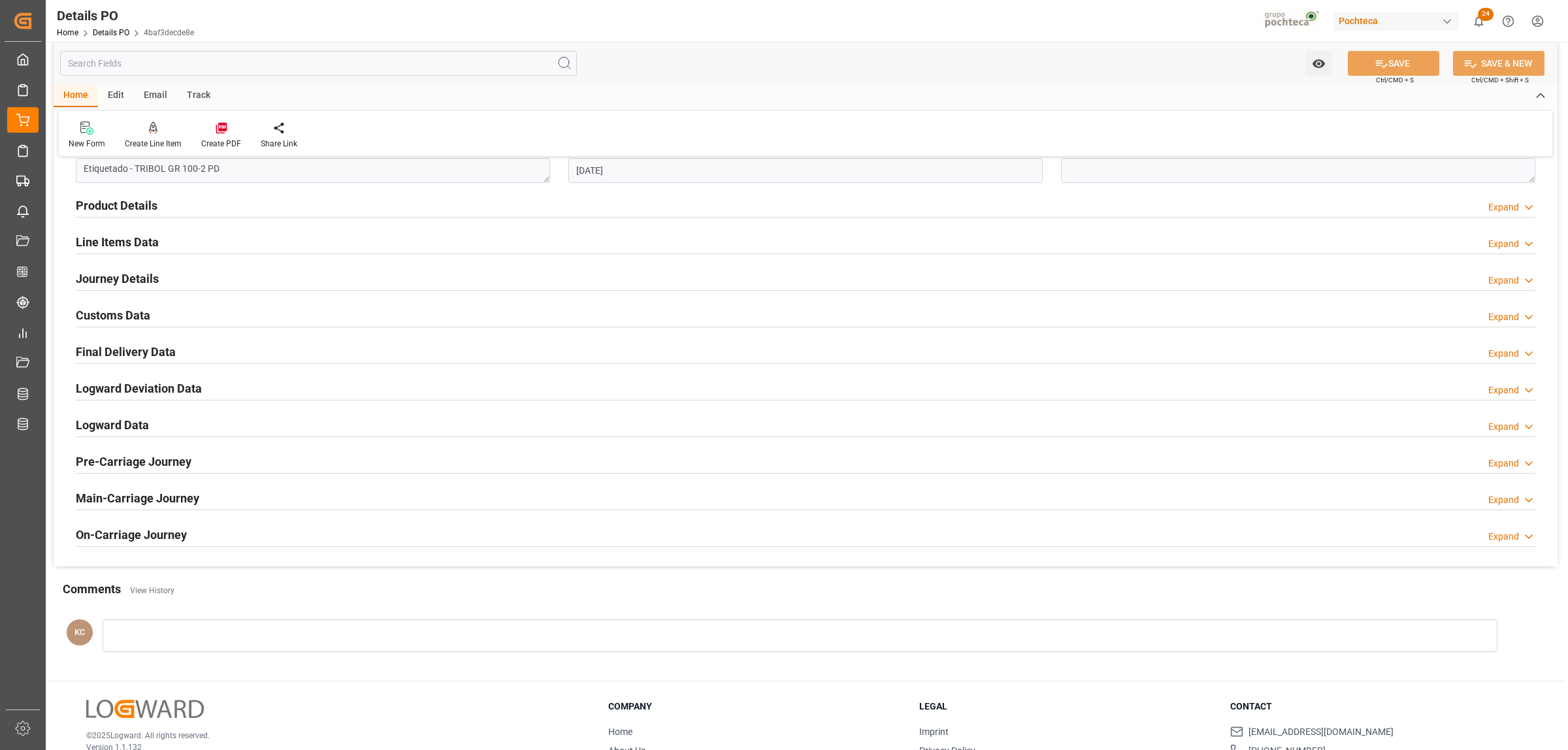
scroll to position [562, 0]
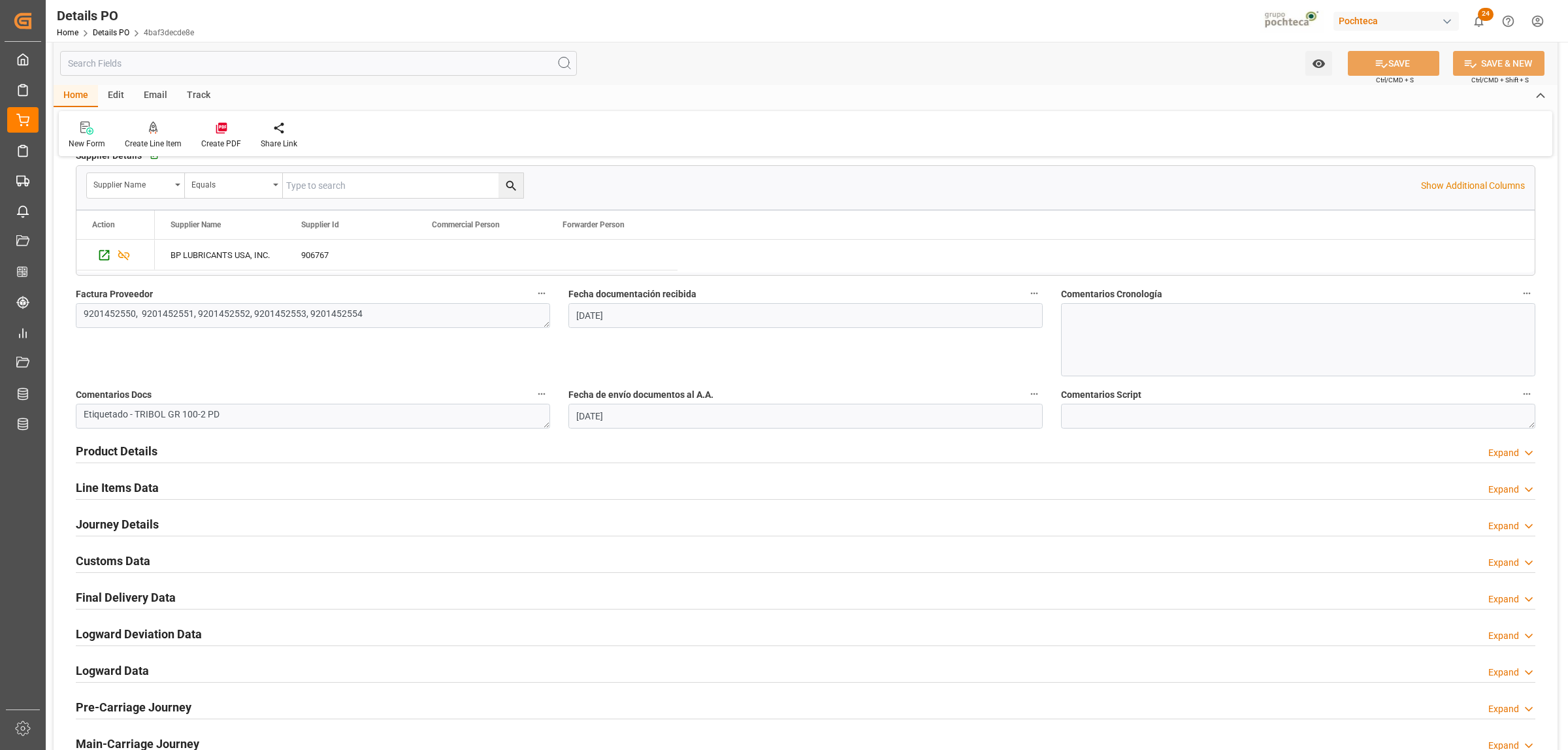
click at [121, 487] on h2 "Line Items Data" at bounding box center [117, 488] width 83 height 18
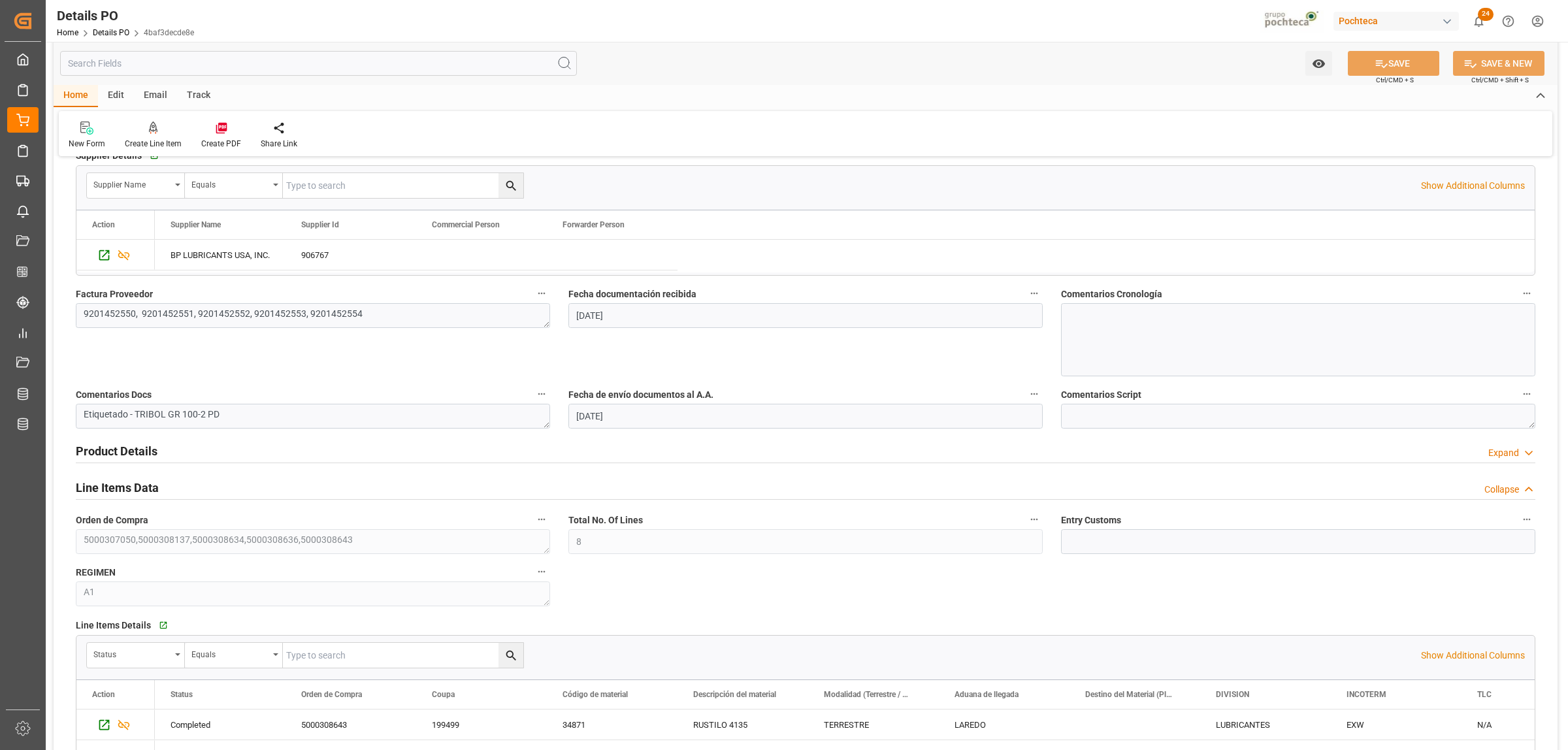
click at [120, 455] on h2 "Product Details" at bounding box center [116, 451] width 82 height 18
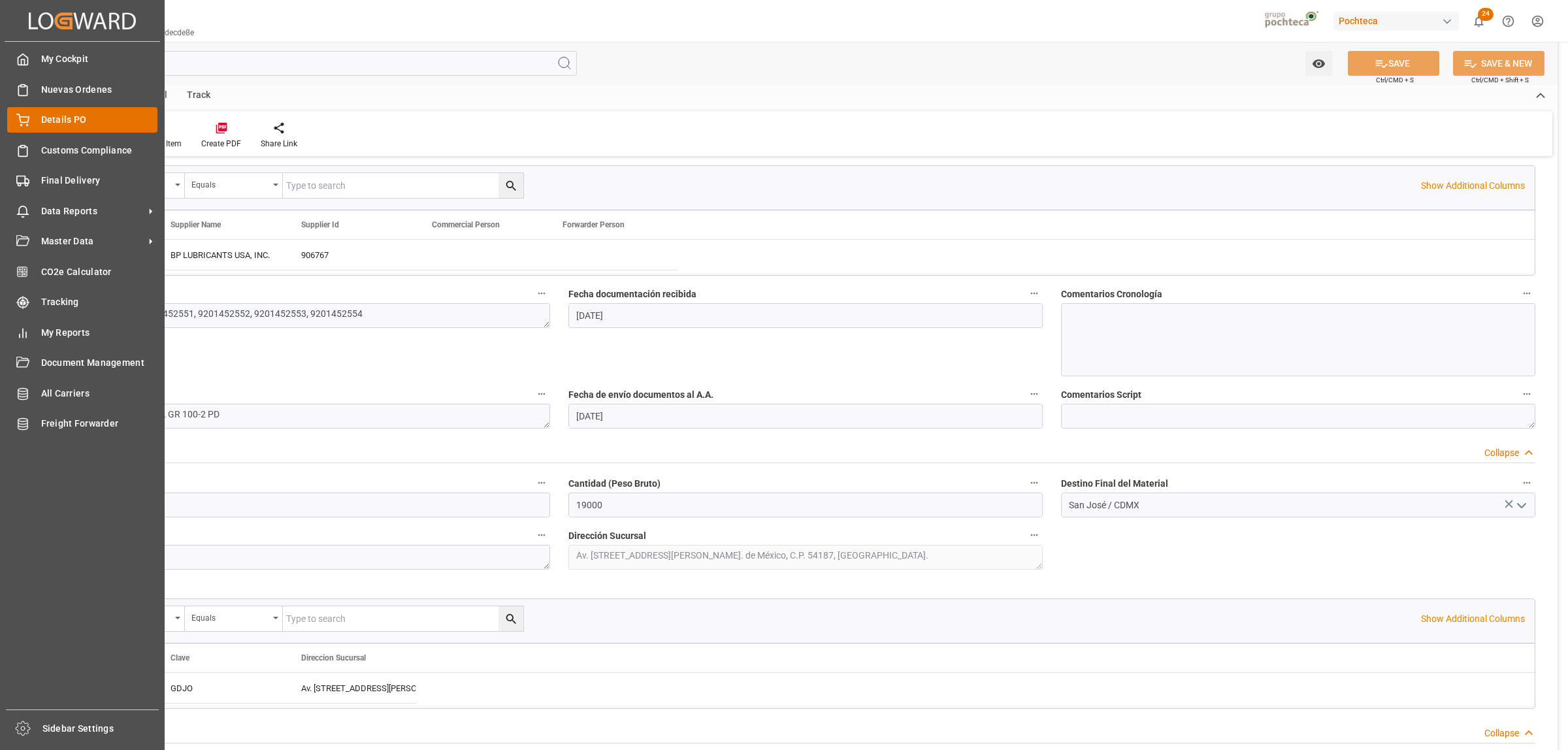
click at [70, 115] on span "Details PO" at bounding box center [100, 120] width 117 height 14
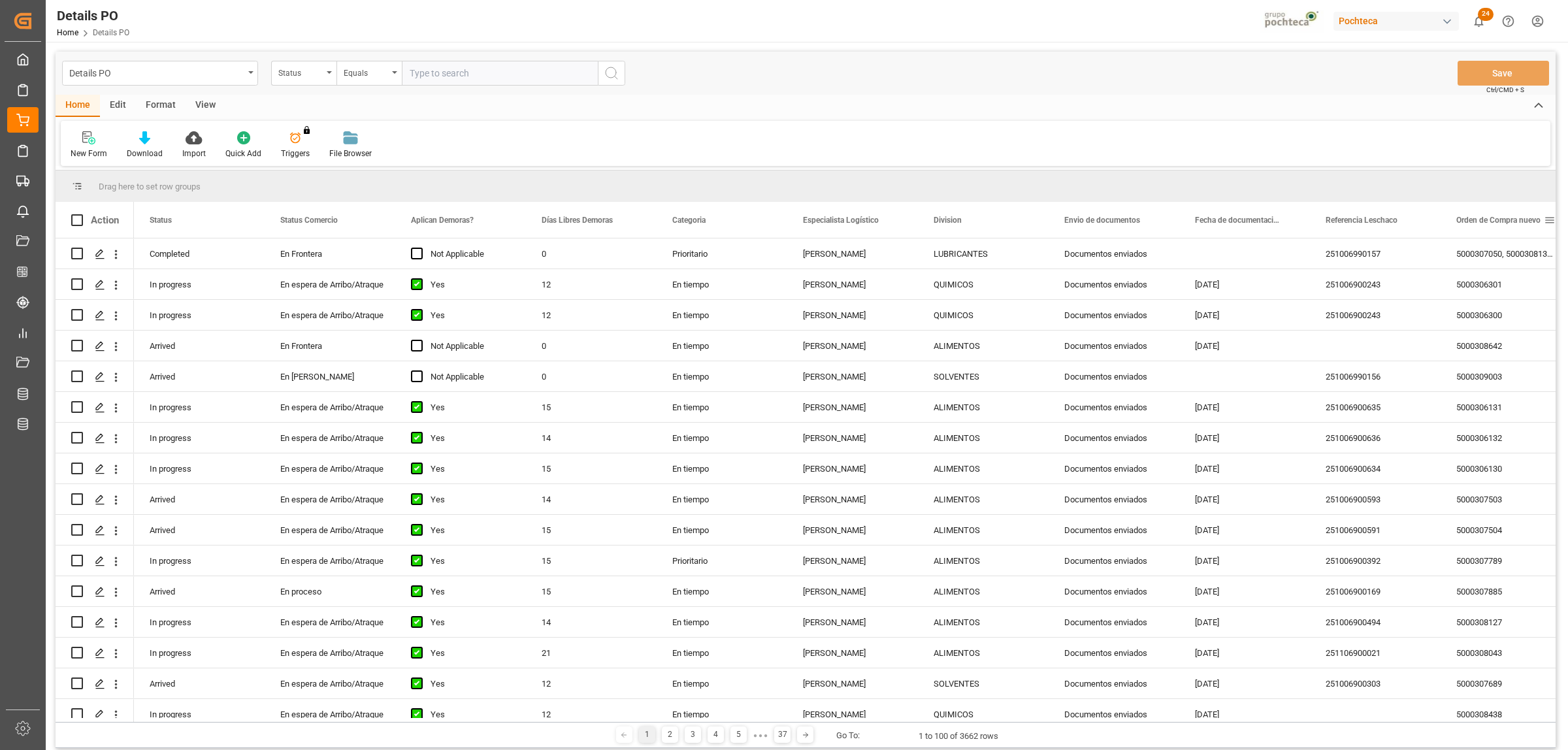
click at [1551, 216] on span at bounding box center [1549, 220] width 12 height 12
click at [1493, 220] on span "filter" at bounding box center [1506, 222] width 63 height 23
type input "5000308448"
click at [1490, 326] on button "Apply" at bounding box center [1500, 331] width 24 height 13
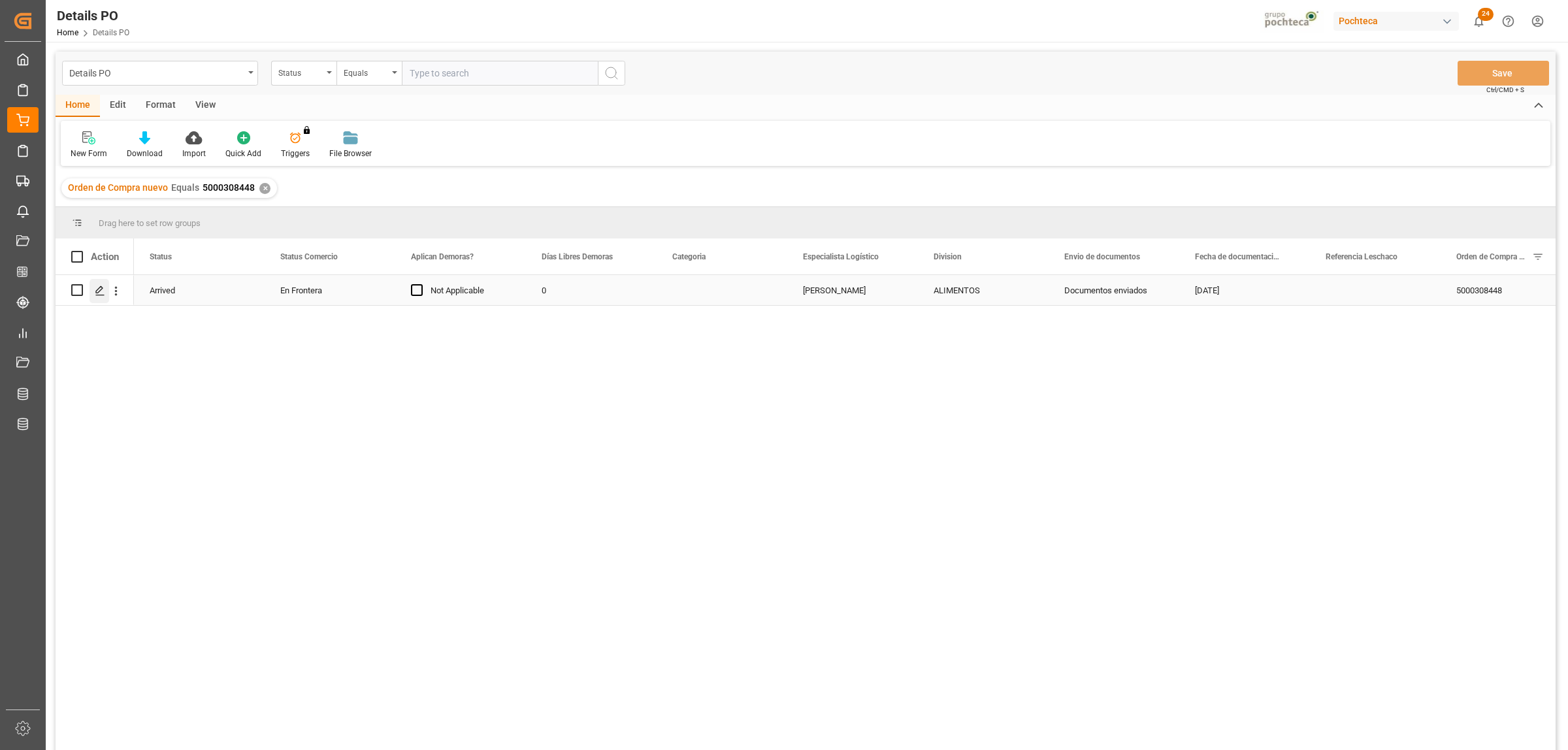
click at [96, 288] on icon "Press SPACE to select this row." at bounding box center [100, 291] width 10 height 10
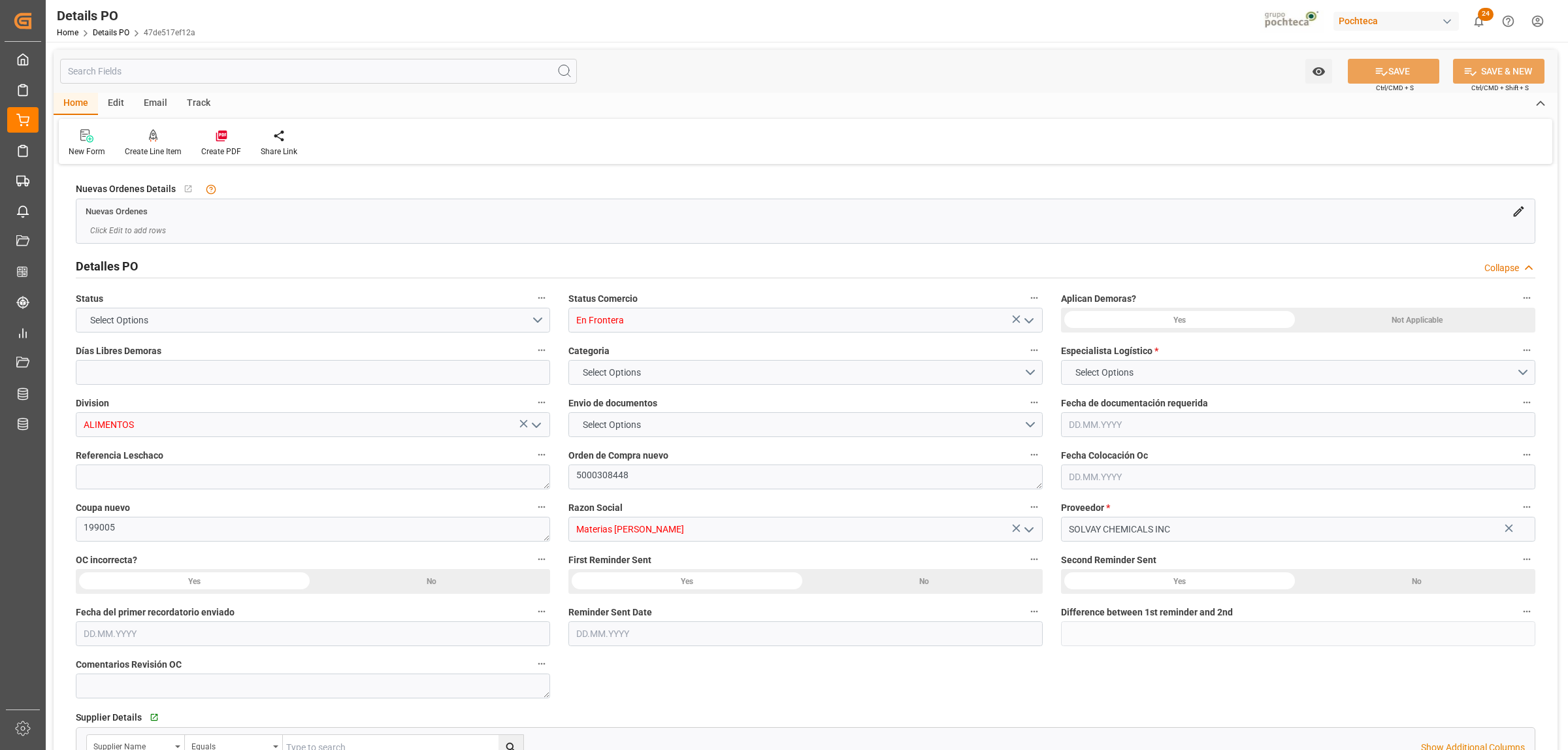
type input "0"
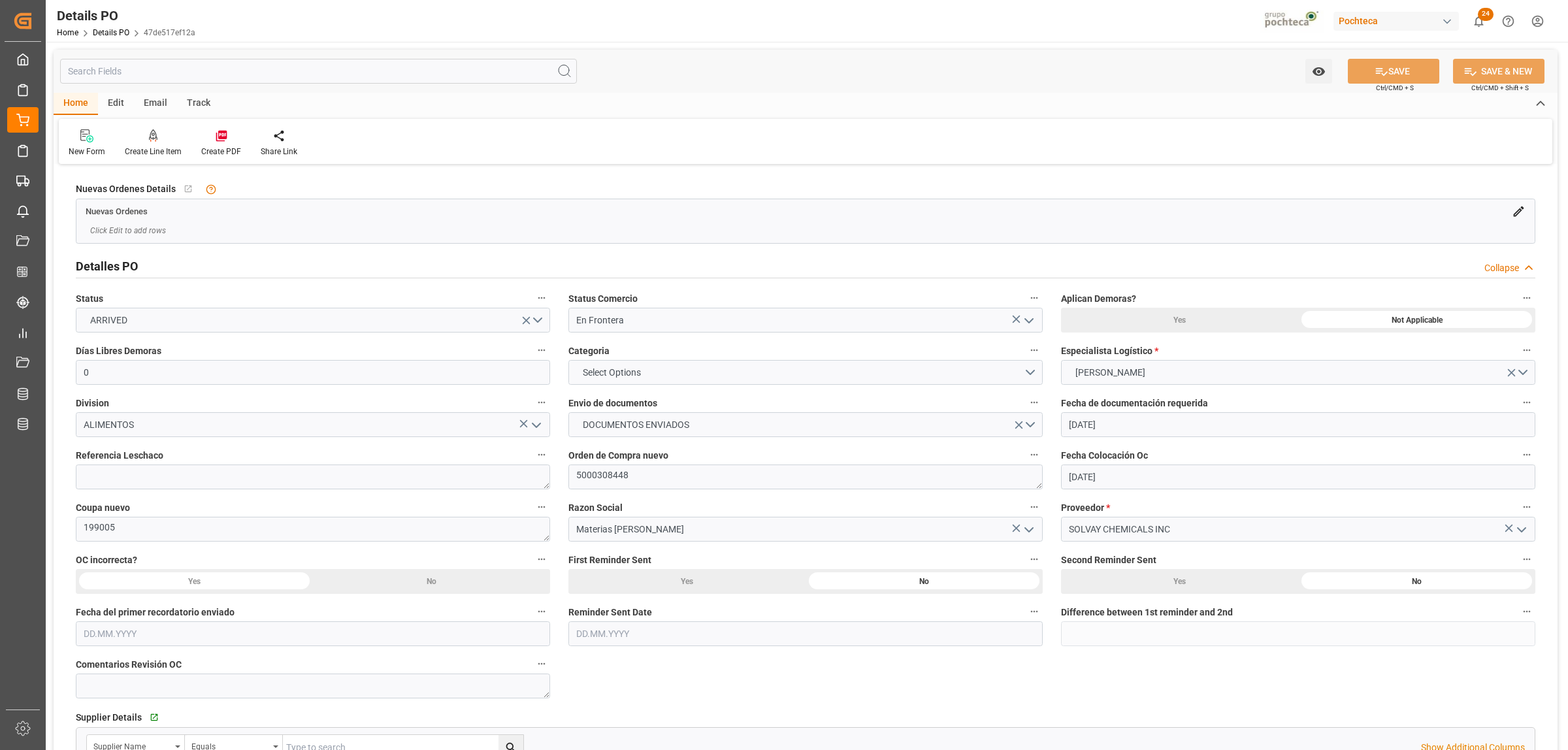
type input "08.04.2025"
type input "02.09.2025"
type input "06.10.2025"
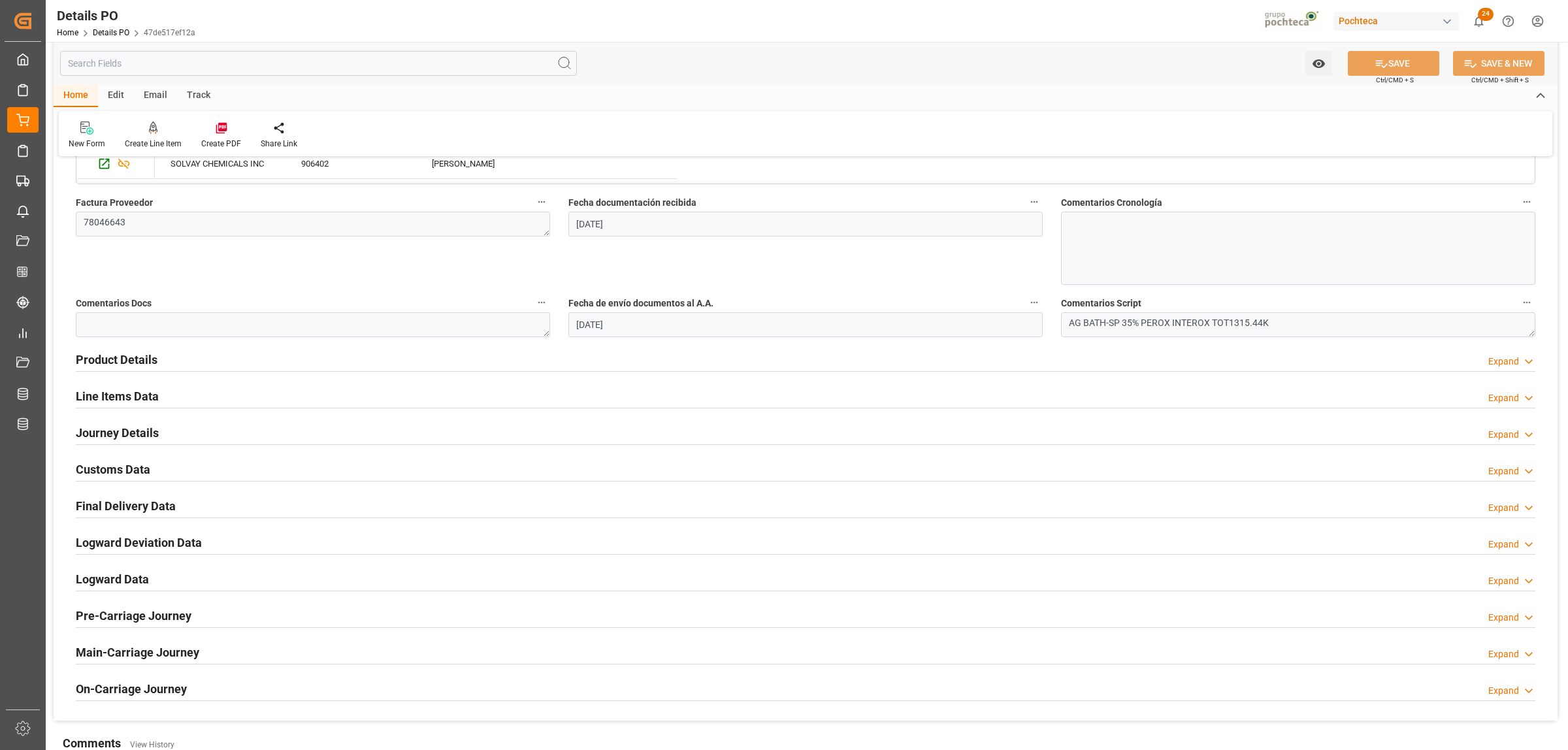
scroll to position [817, 0]
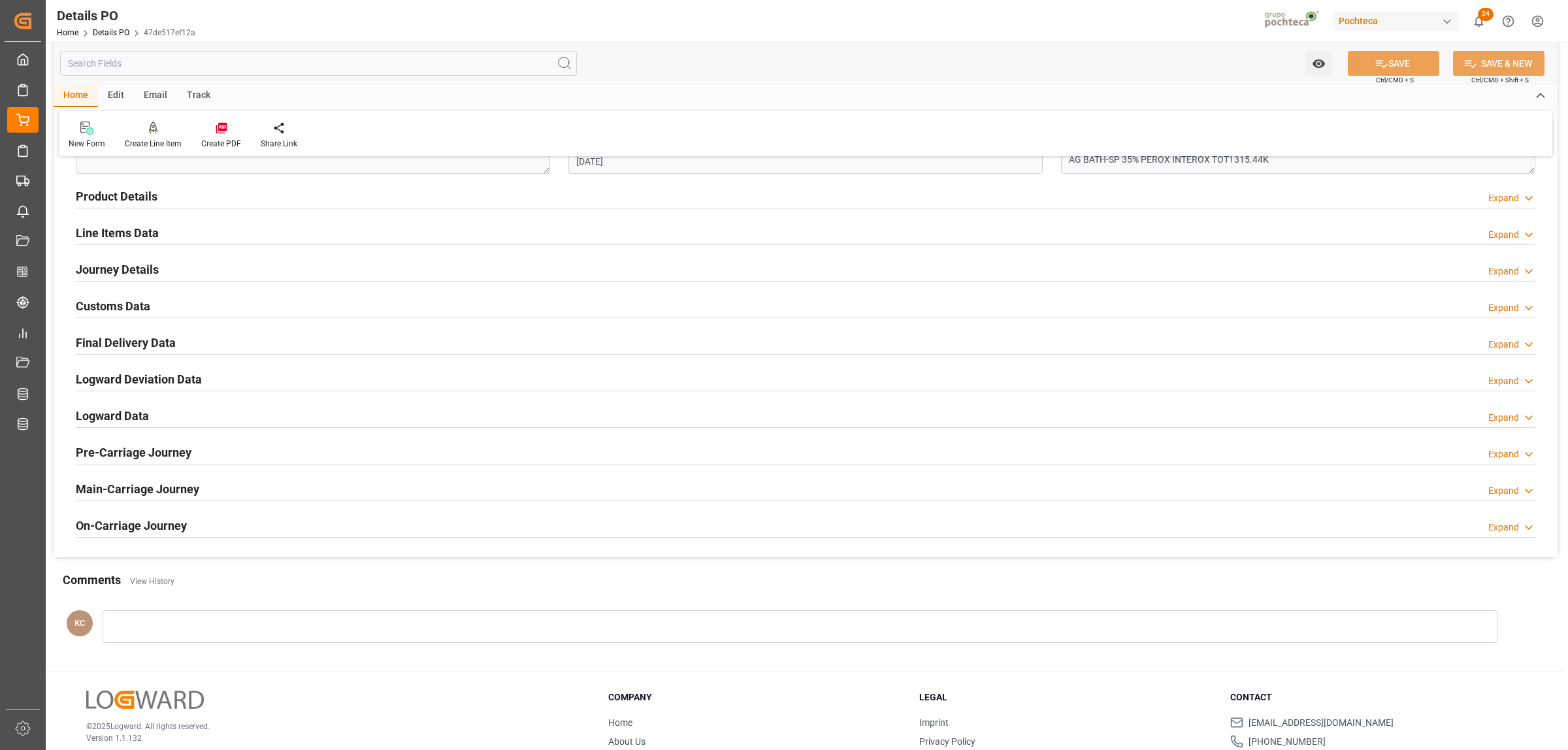
click at [98, 300] on h2 "Customs Data" at bounding box center [113, 306] width 74 height 18
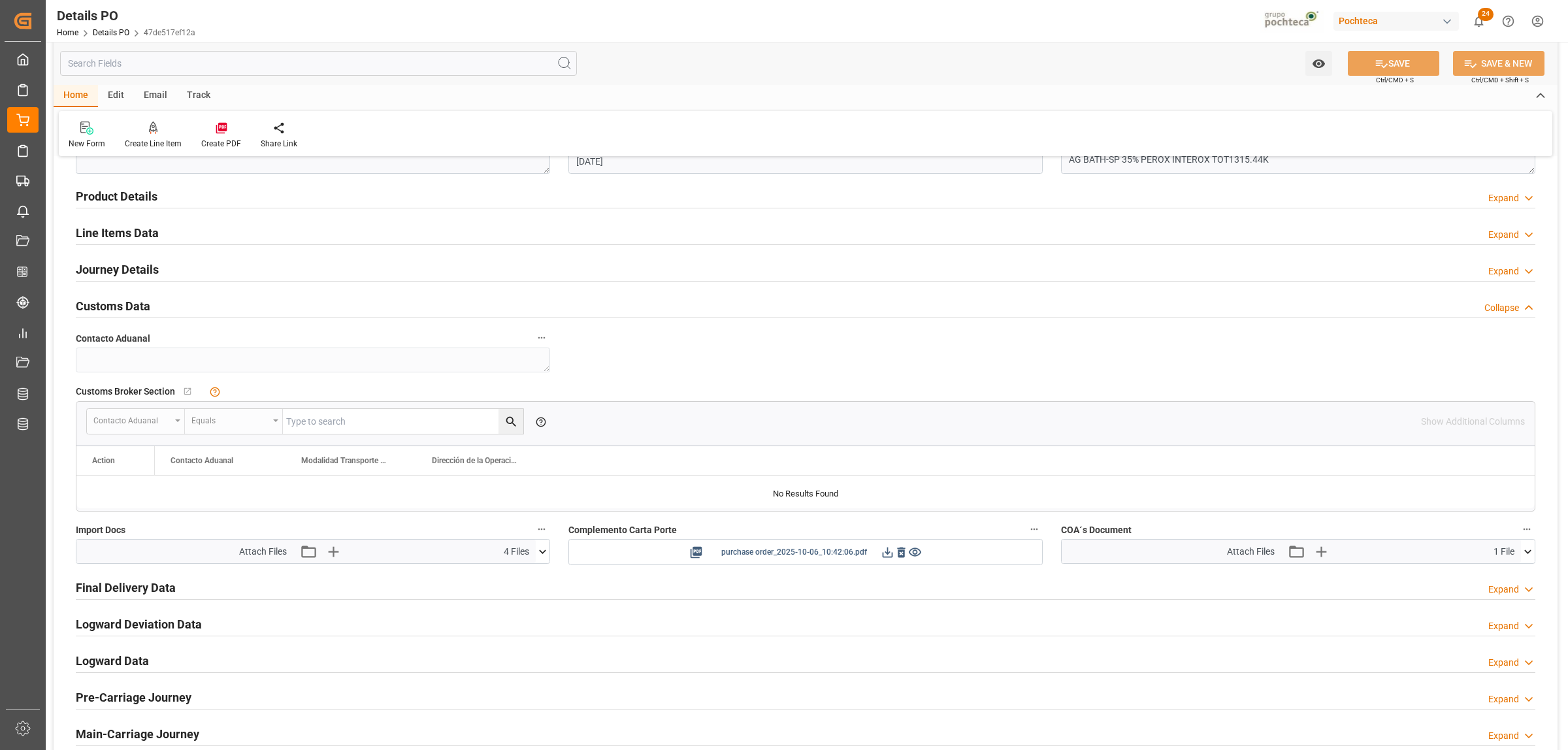
click at [910, 553] on icon at bounding box center [915, 552] width 14 height 14
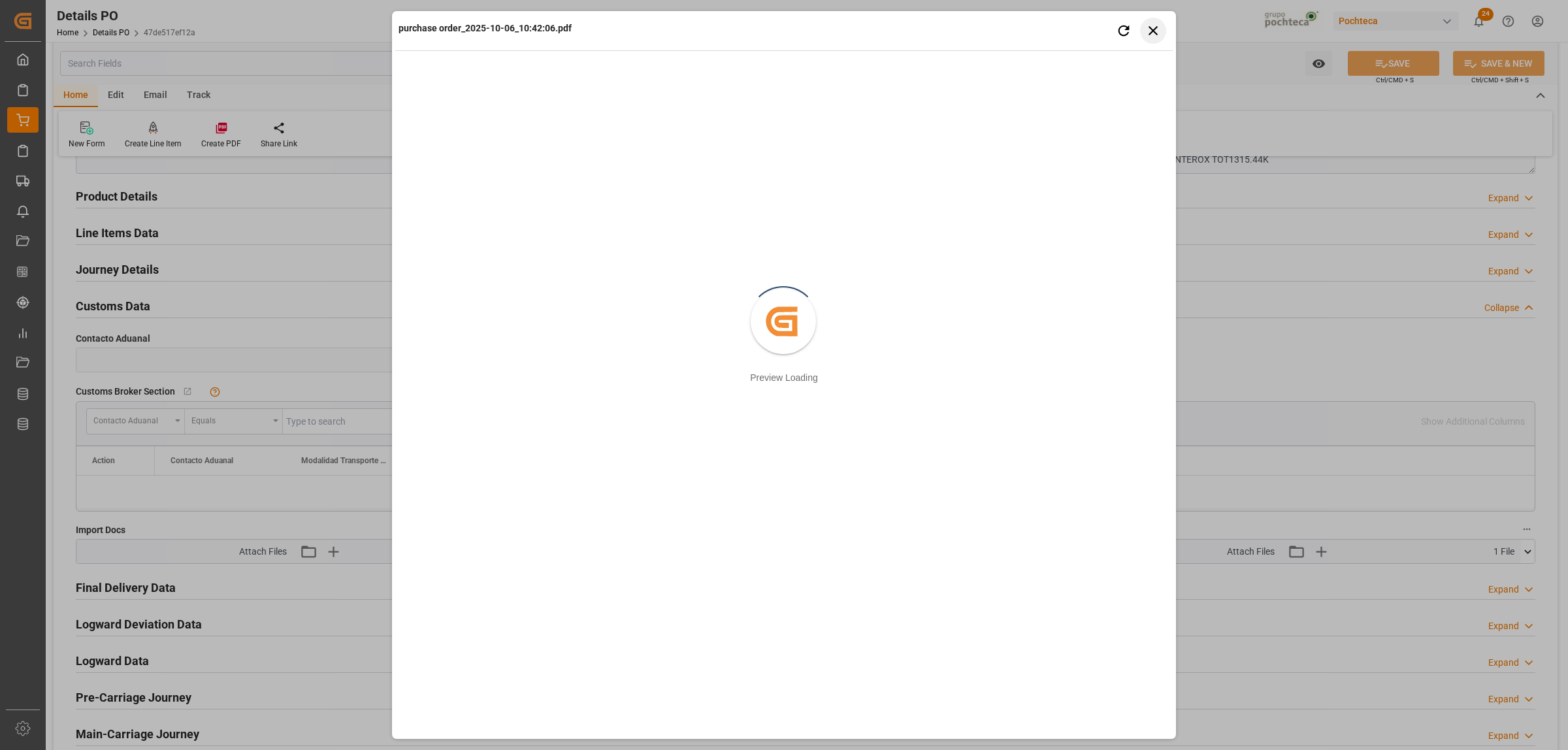
click at [1165, 30] on button "Close preview" at bounding box center [1153, 31] width 26 height 26
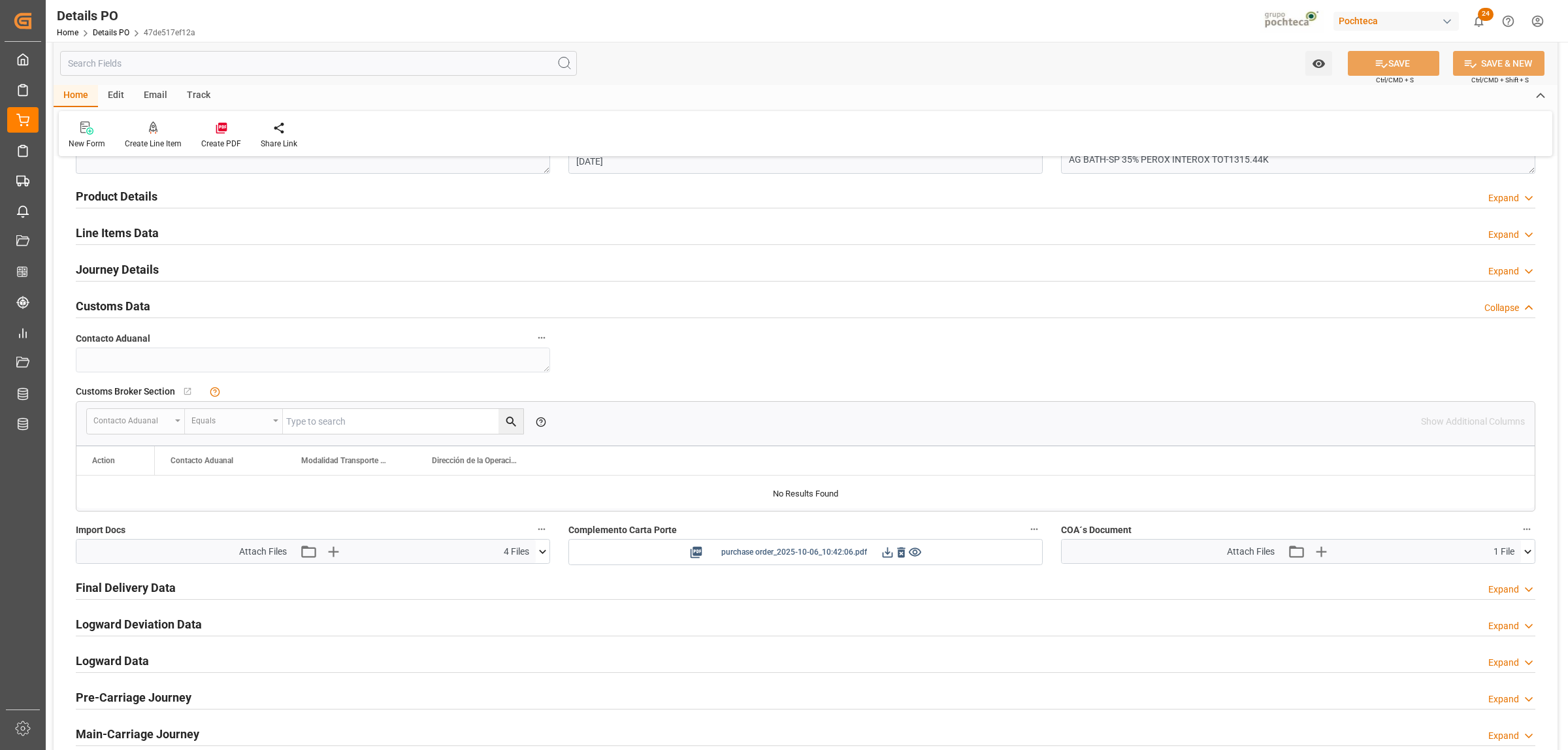
click at [883, 556] on icon at bounding box center [888, 552] width 14 height 14
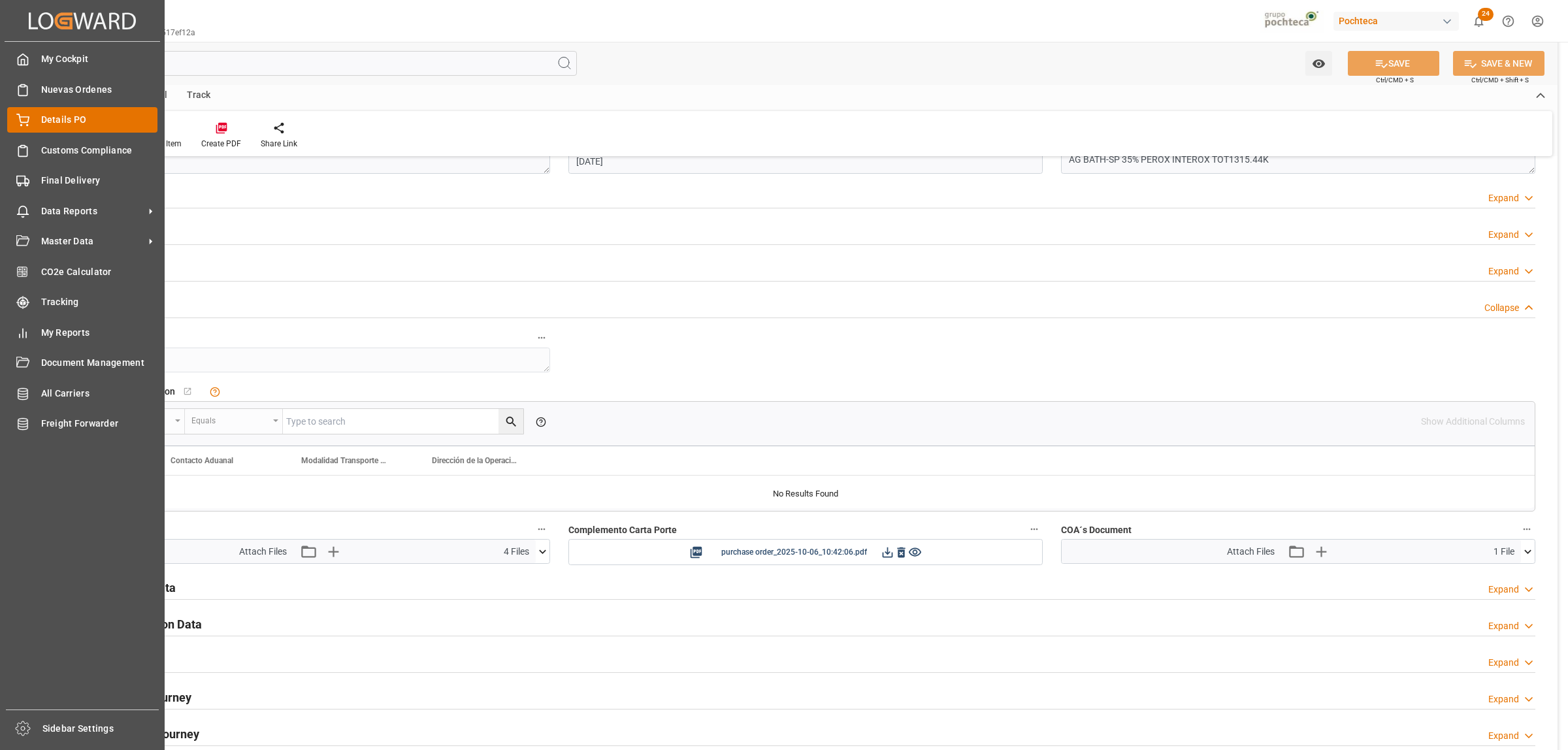
click at [46, 119] on span "Details PO" at bounding box center [100, 120] width 117 height 14
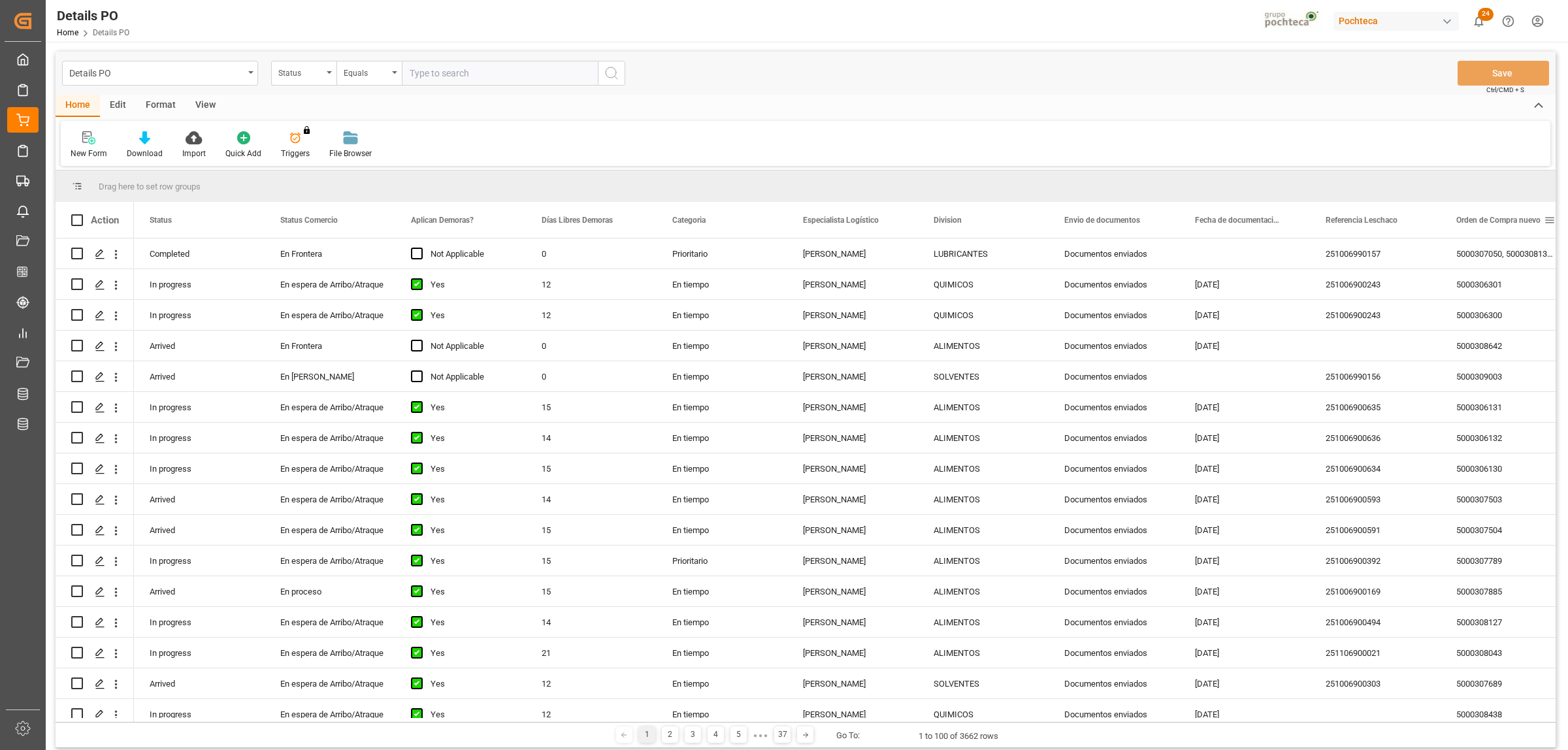
click at [1549, 220] on span at bounding box center [1549, 220] width 12 height 12
click at [1503, 220] on span "filter" at bounding box center [1506, 222] width 12 height 12
type input "5000307689"
click at [1498, 326] on button "Apply" at bounding box center [1500, 331] width 24 height 13
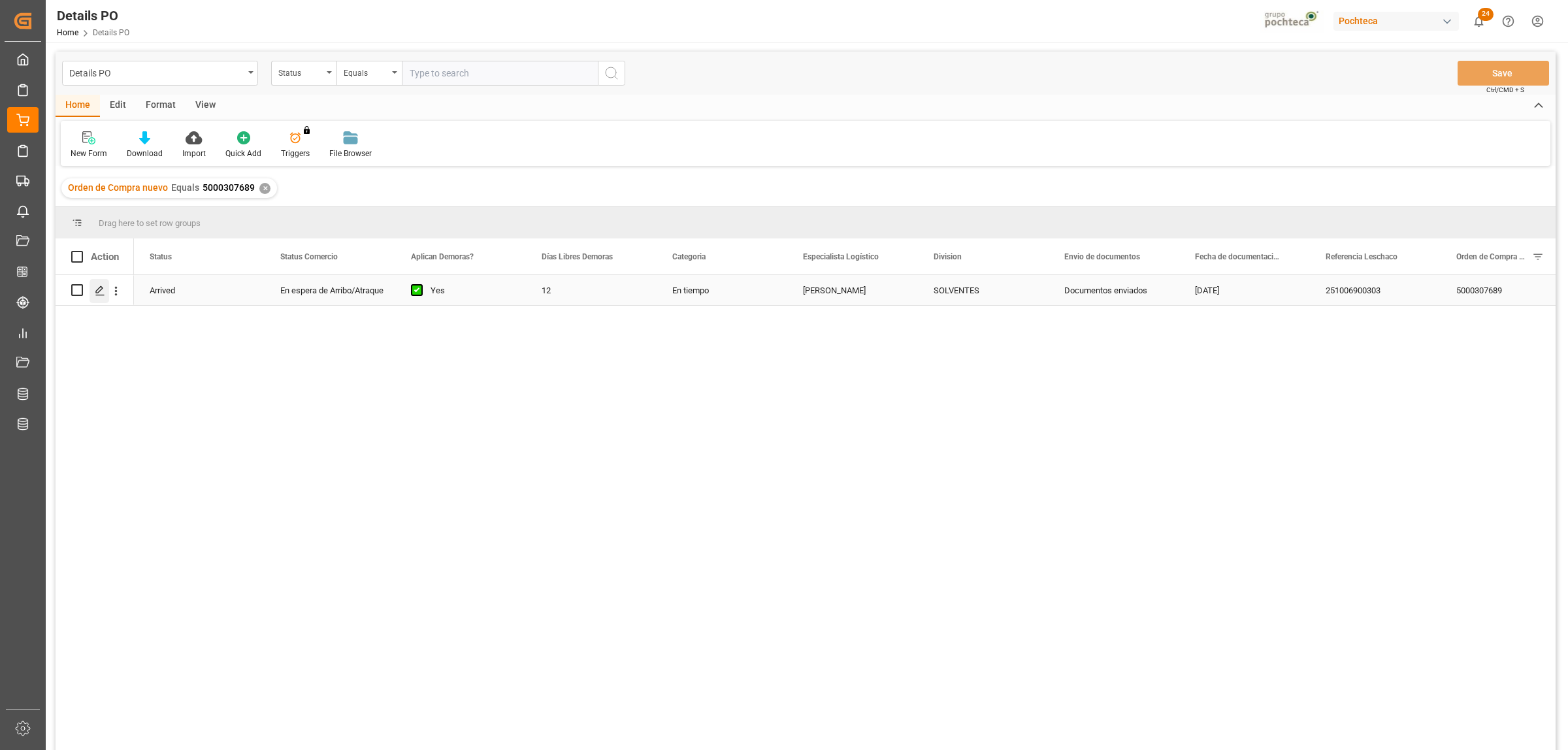
click at [102, 292] on icon "Press SPACE to select this row." at bounding box center [100, 291] width 10 height 10
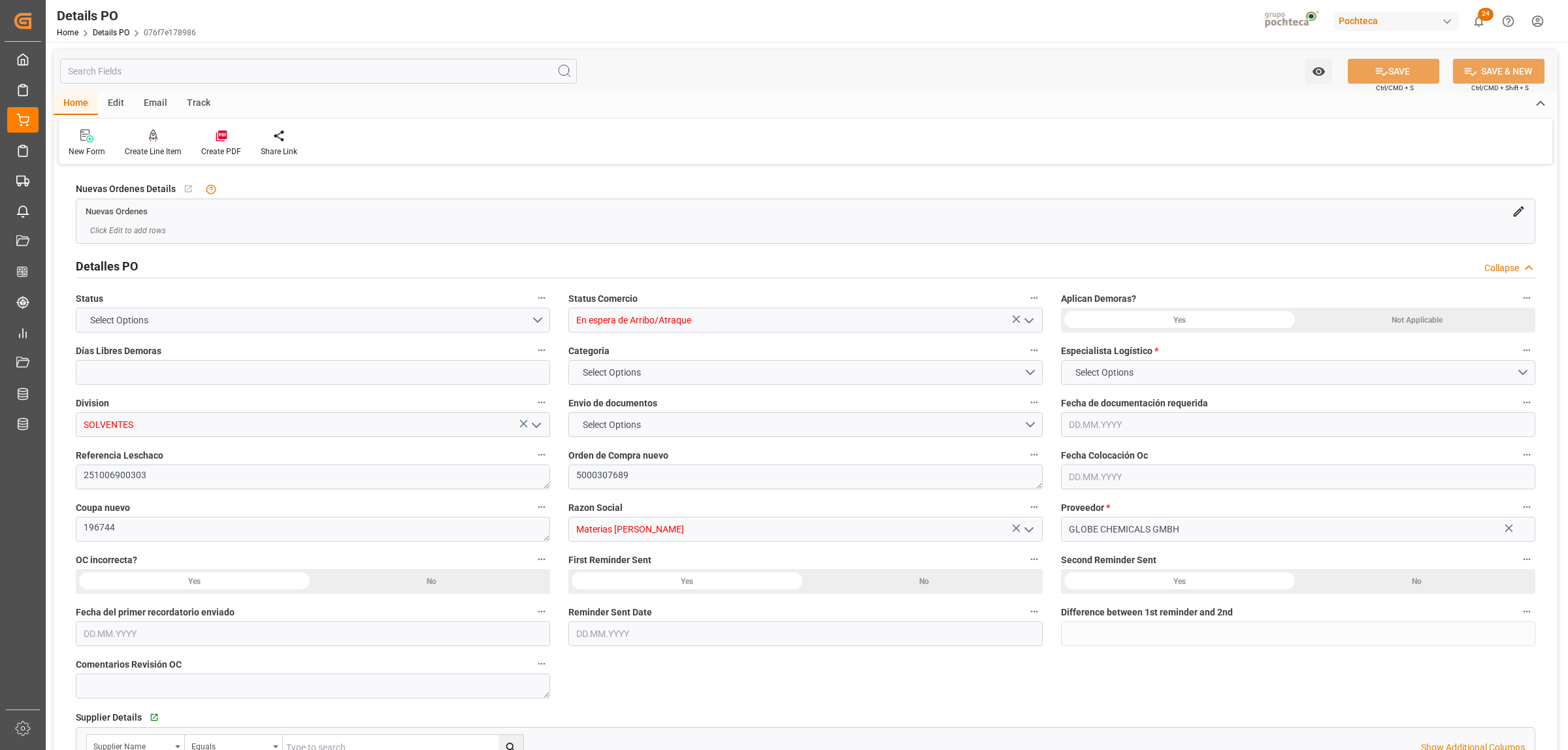
type input "12"
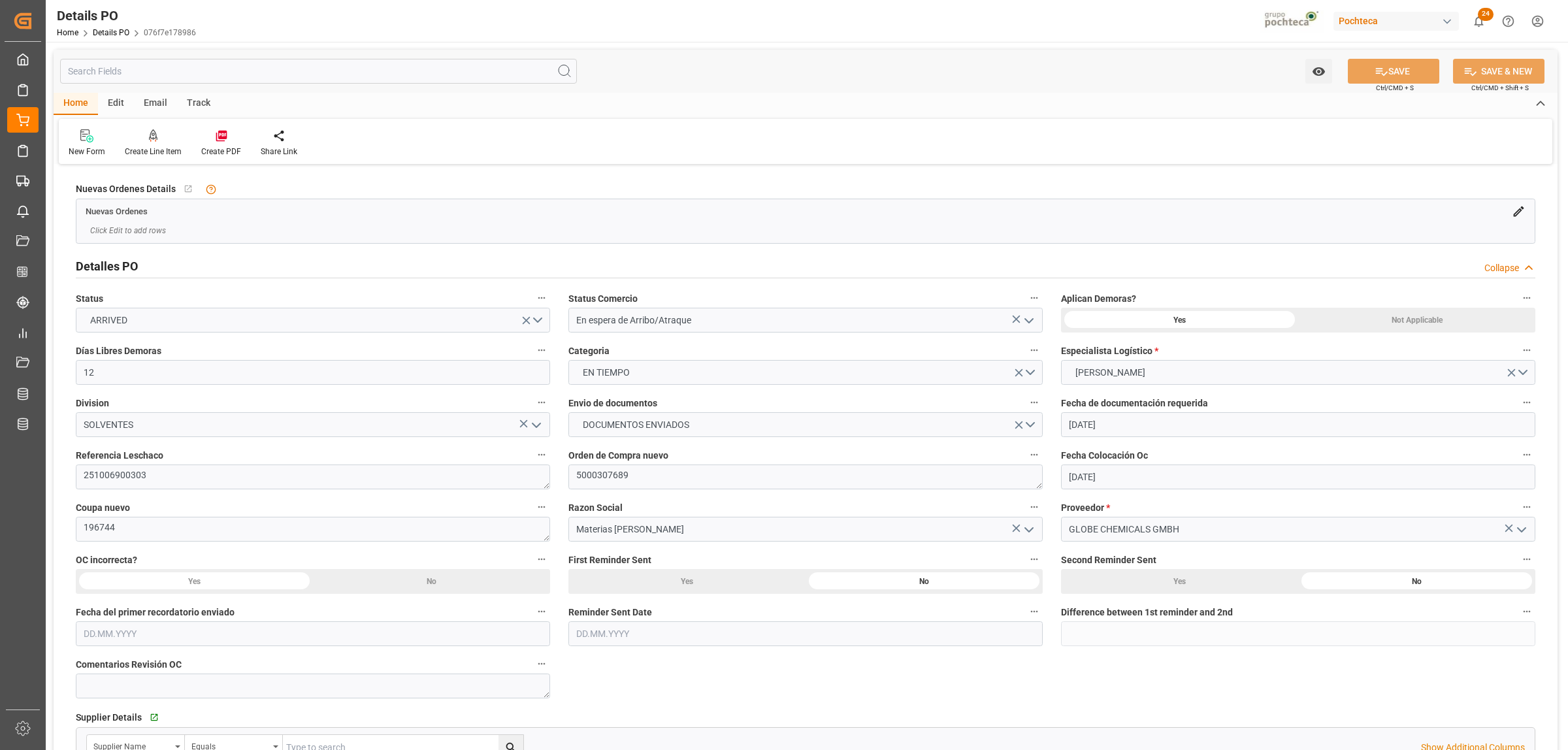
type input "19.09.2025"
type input "12.08.2025"
type input "19.09.2025"
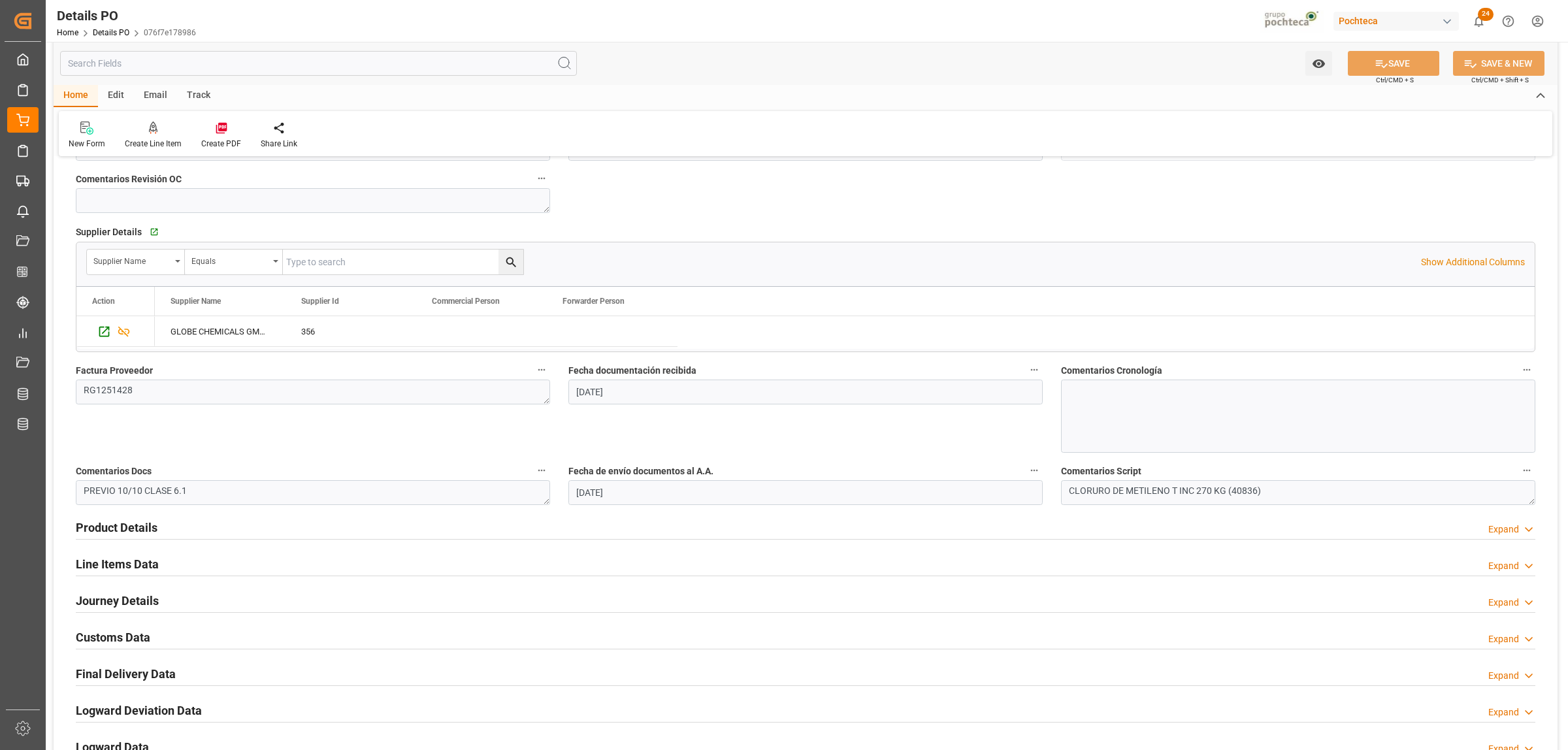
scroll to position [490, 0]
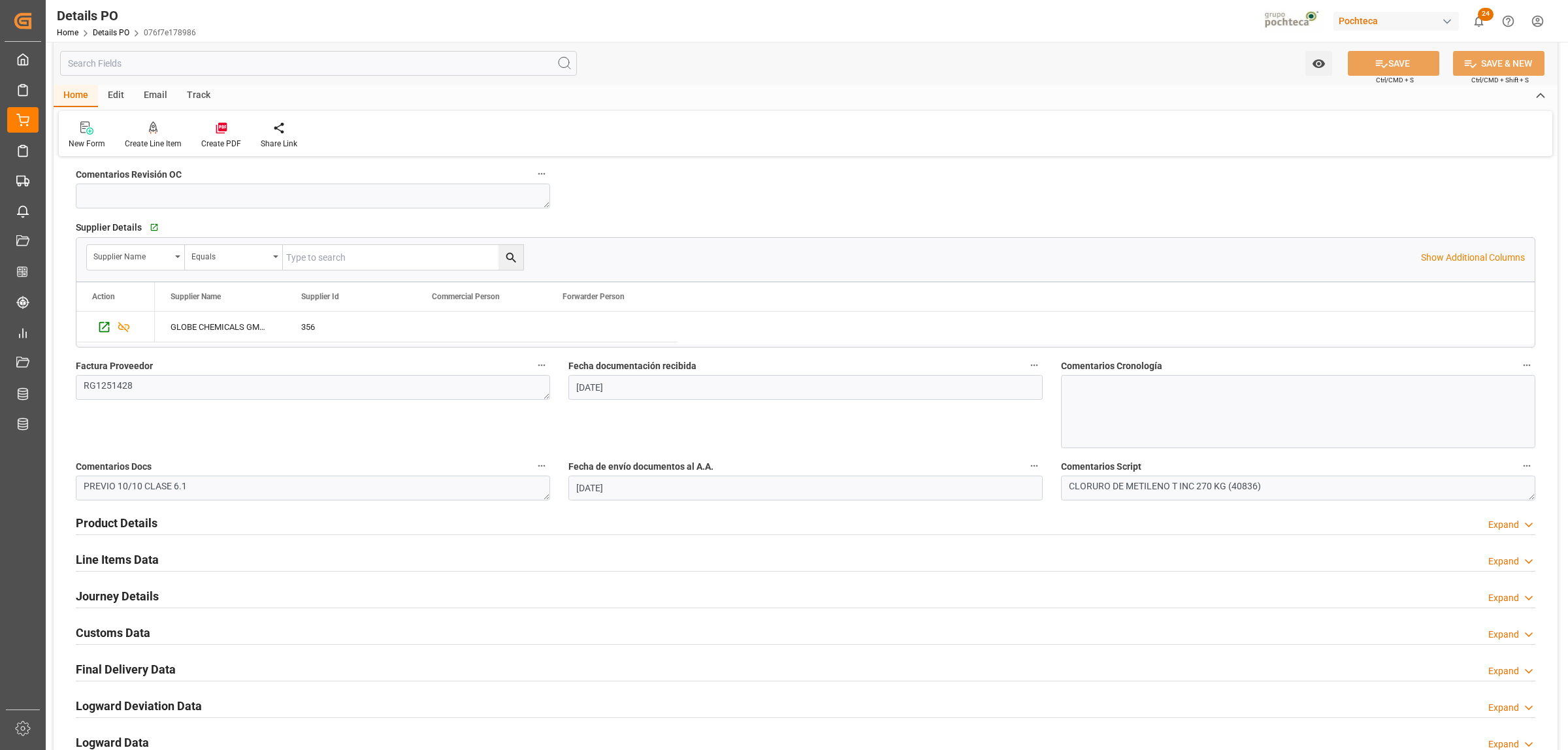
click at [128, 526] on h2 "Product Details" at bounding box center [116, 523] width 82 height 18
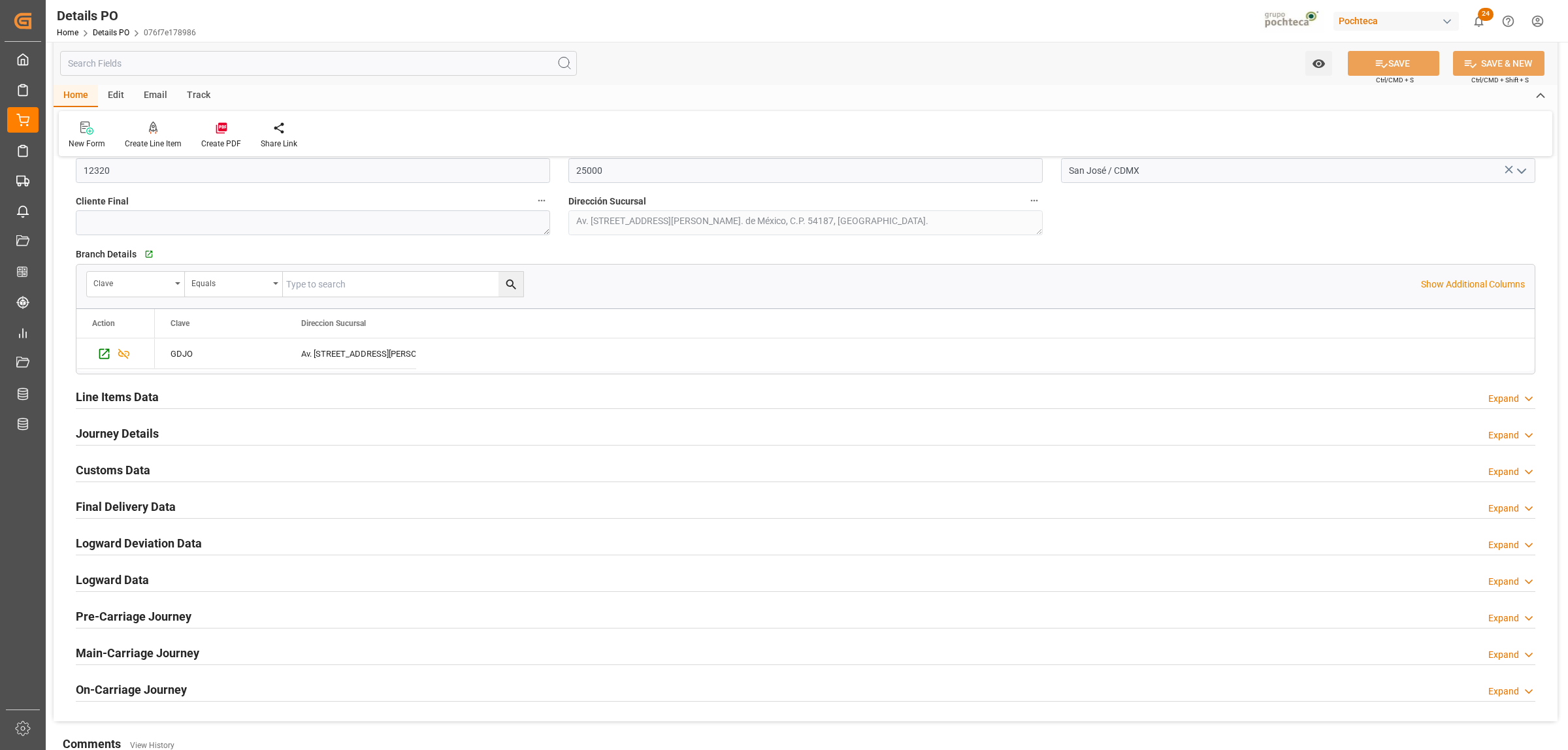
scroll to position [899, 0]
click at [131, 433] on h2 "Journey Details" at bounding box center [117, 432] width 83 height 18
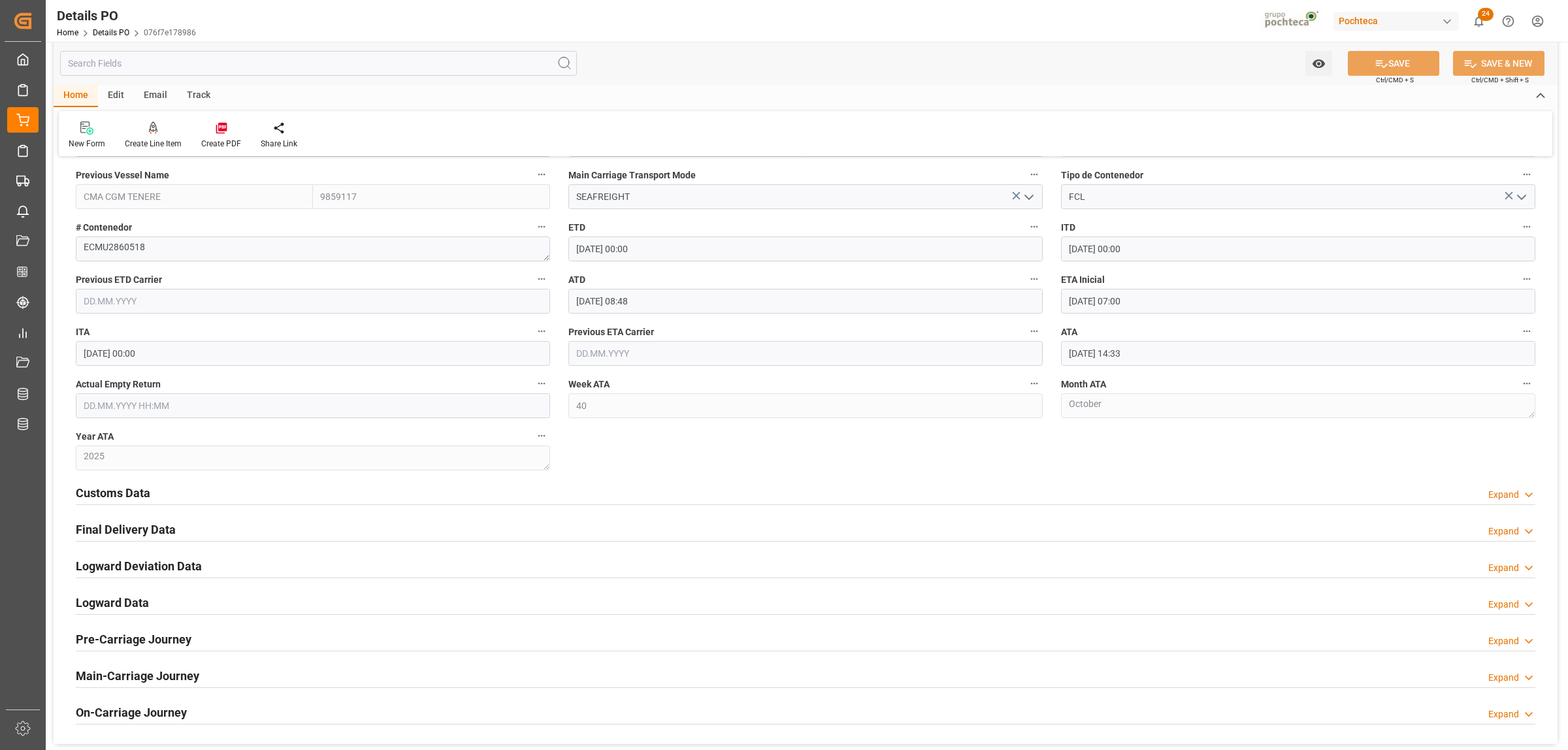
scroll to position [1388, 0]
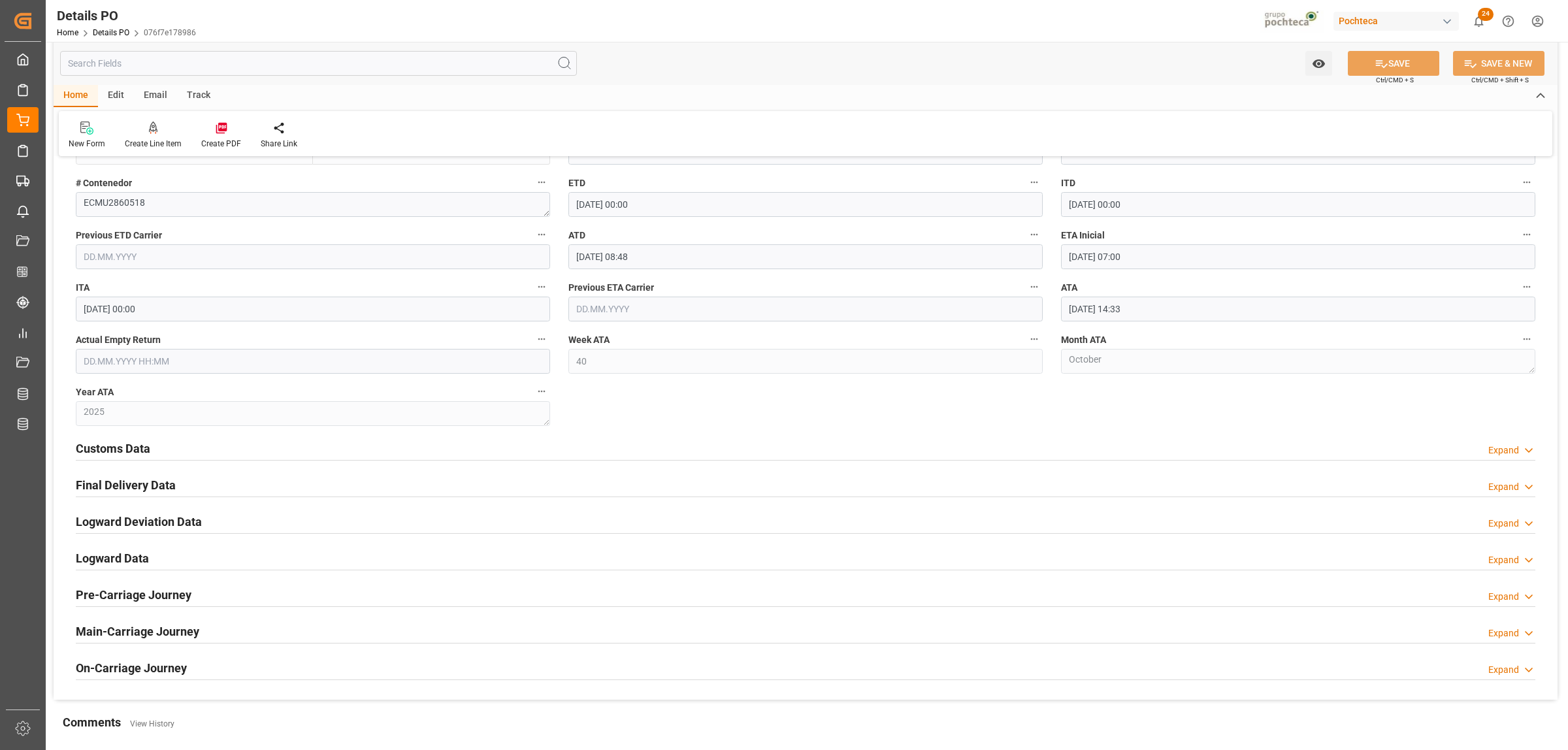
click at [158, 488] on h2 "Final Delivery Data" at bounding box center [125, 486] width 100 height 18
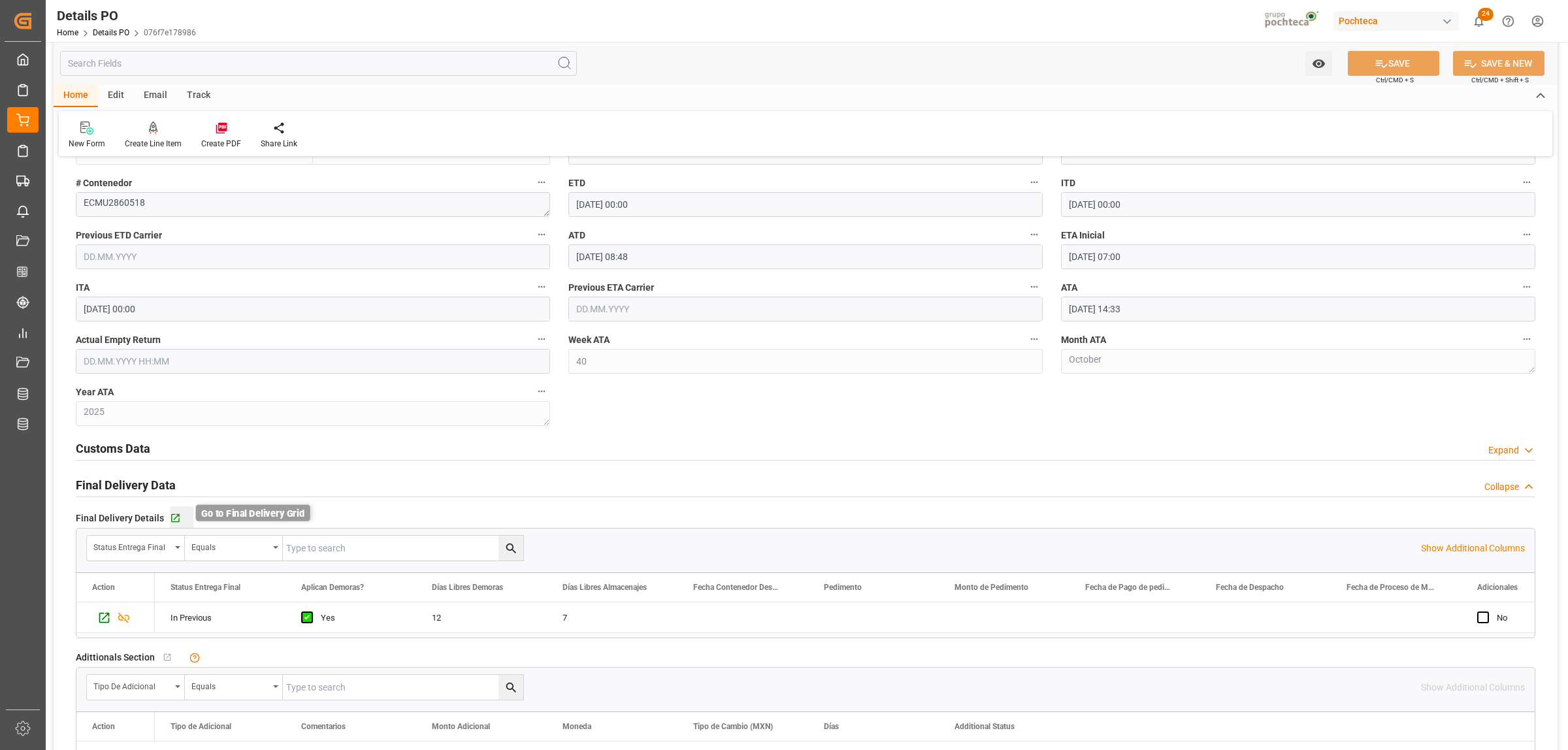
click at [170, 521] on icon "button" at bounding box center [176, 519] width 11 height 11
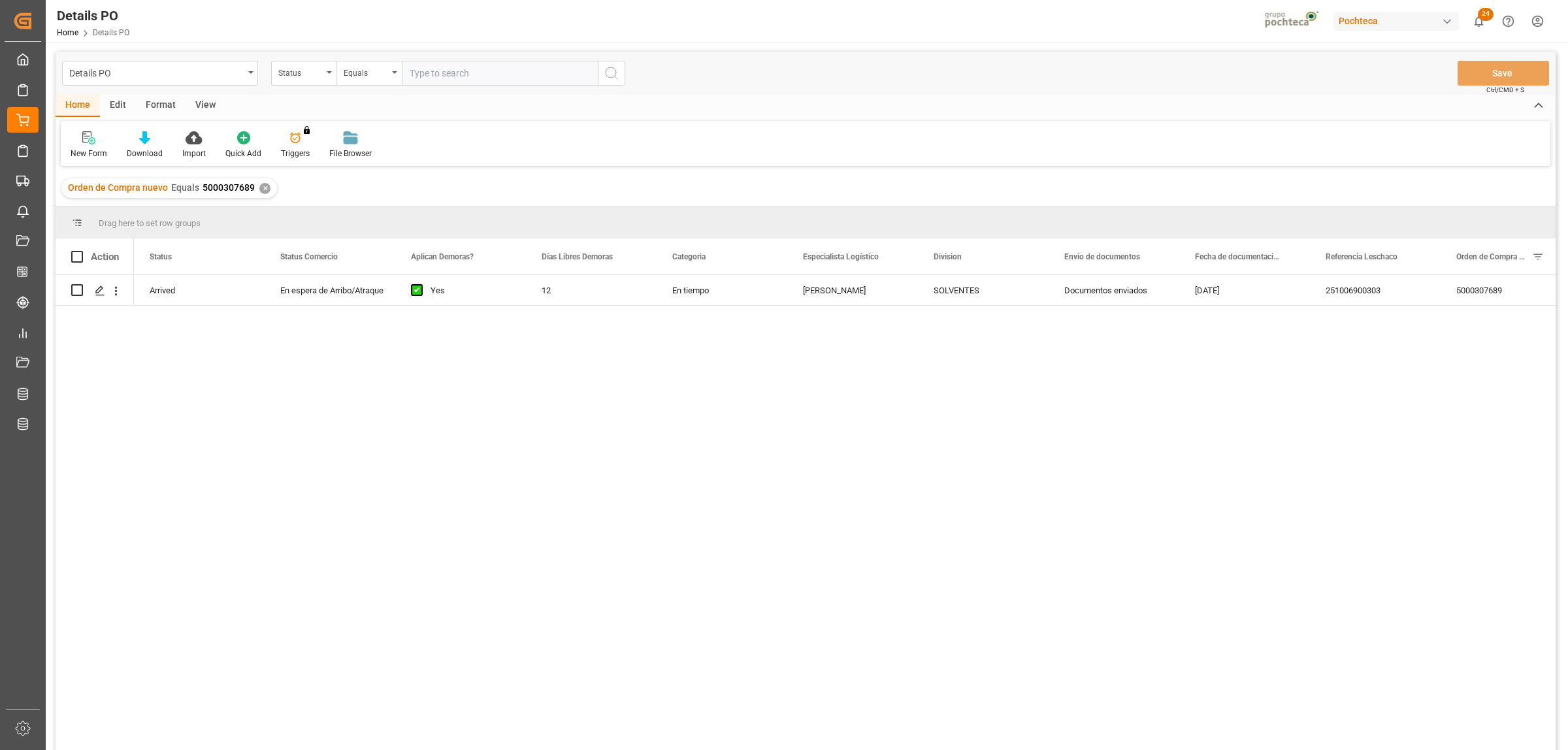
click at [260, 187] on div "✕" at bounding box center [265, 189] width 11 height 11
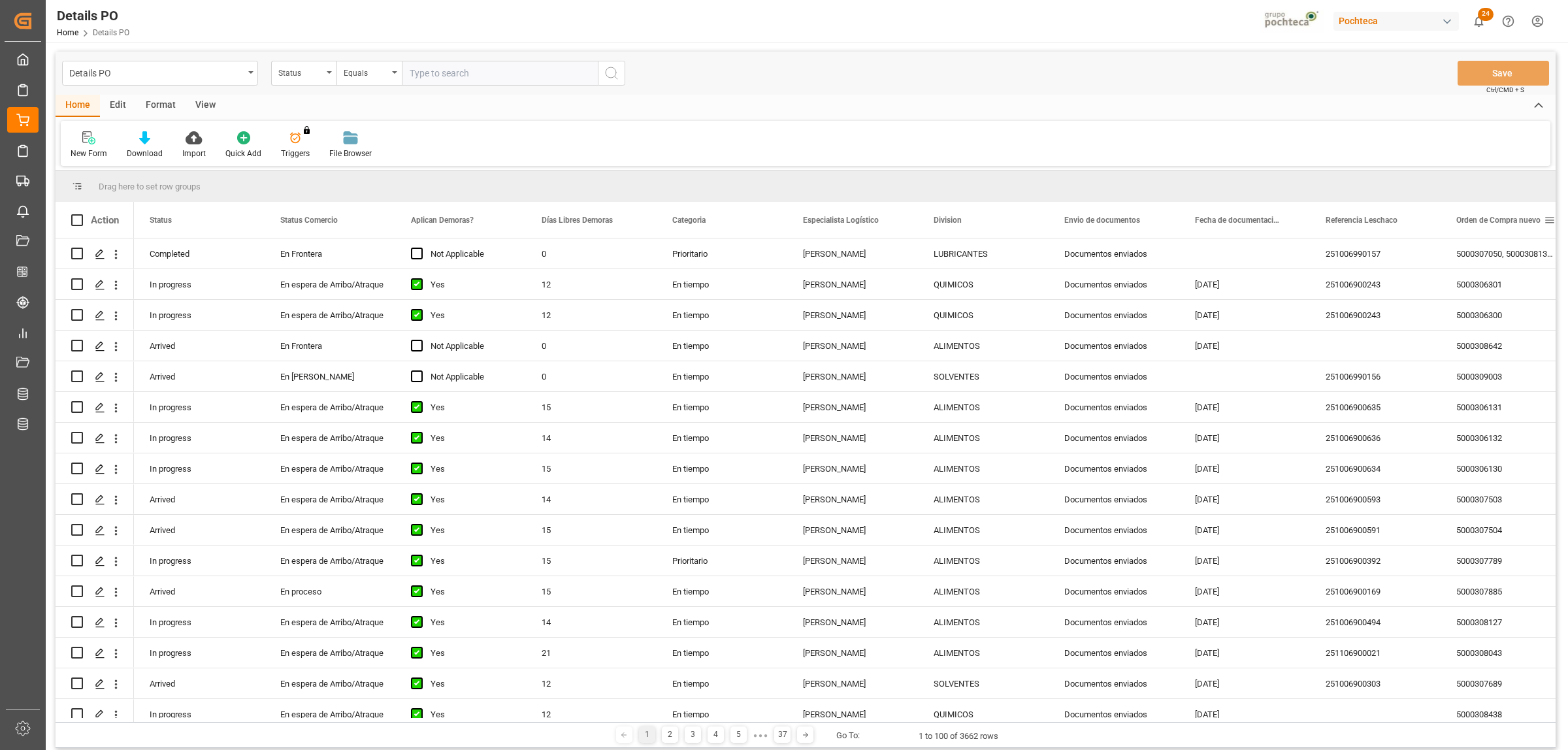
click at [1549, 220] on span at bounding box center [1549, 220] width 12 height 12
click at [1510, 225] on span "filter" at bounding box center [1506, 222] width 12 height 12
type input "5000307503"
click at [1490, 337] on button "Apply" at bounding box center [1500, 331] width 24 height 13
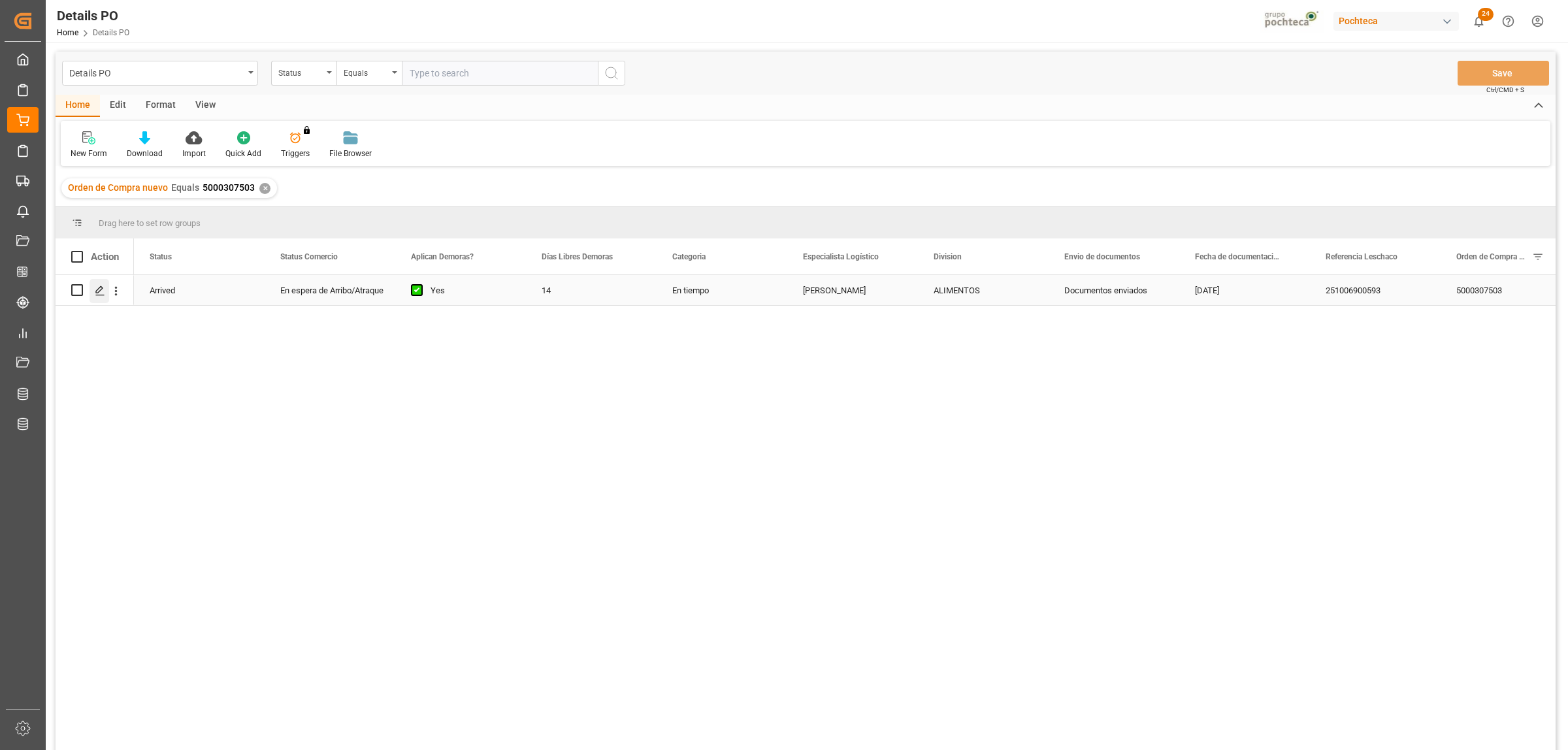
click at [96, 287] on icon "Press SPACE to select this row." at bounding box center [100, 291] width 10 height 10
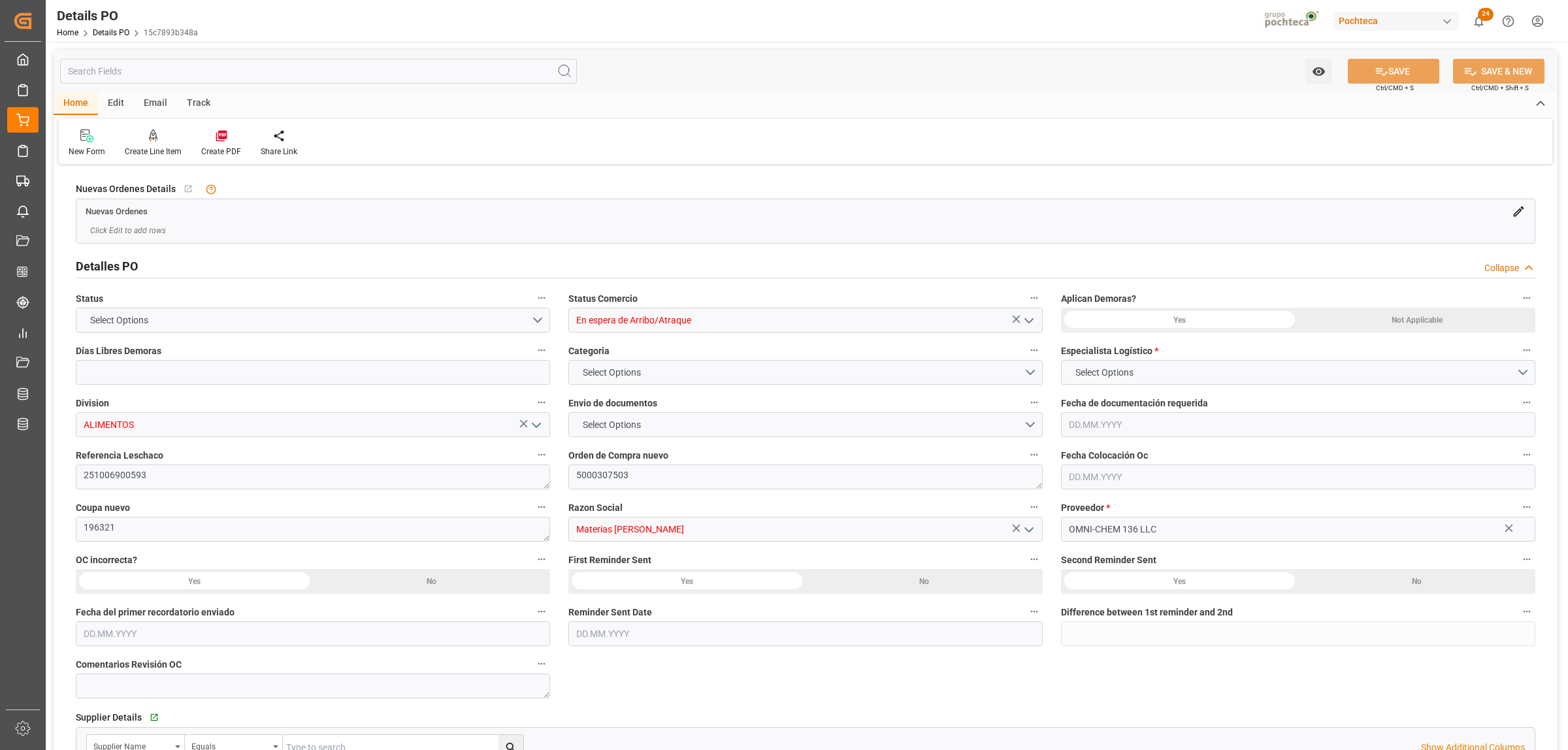
type input "14"
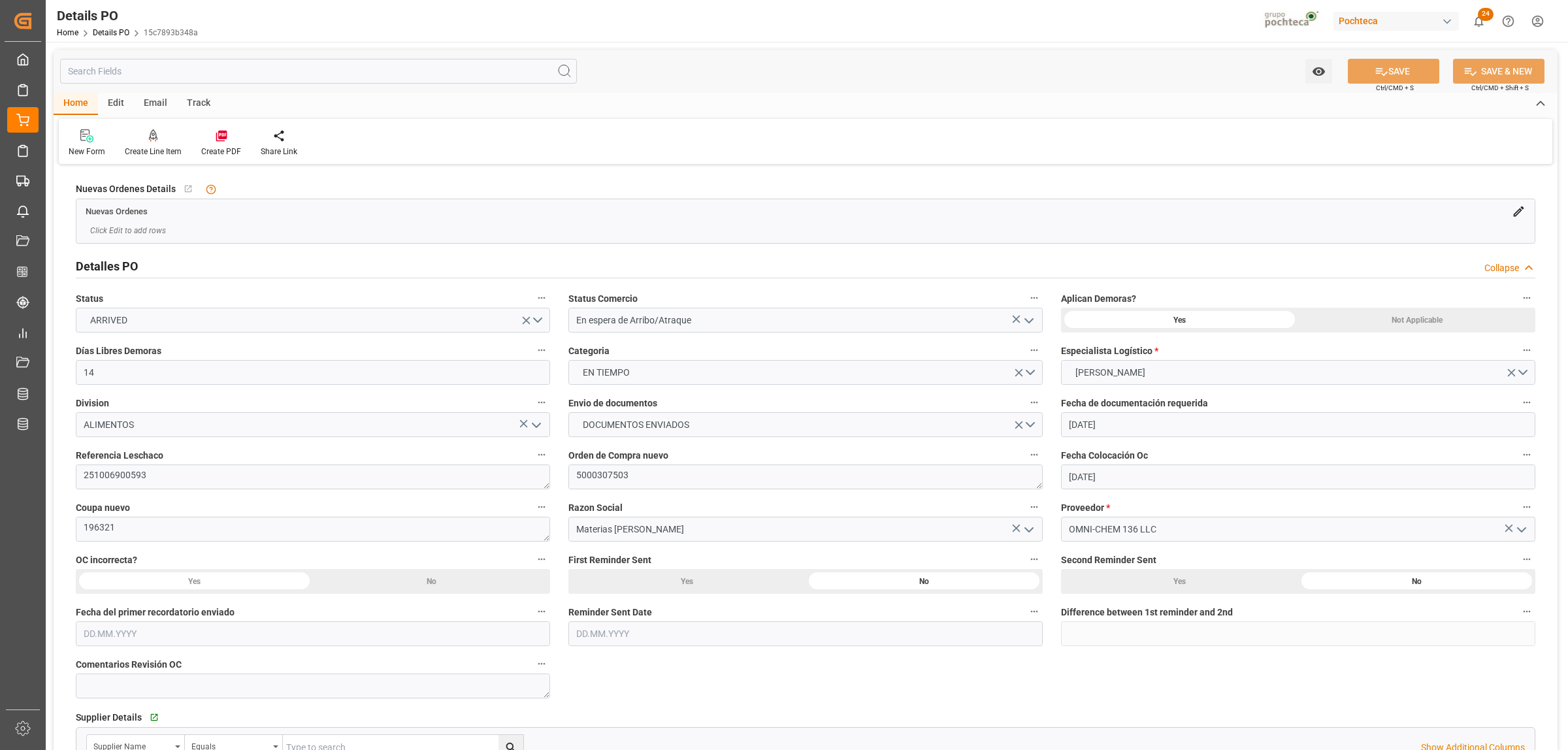
type input "01.10.2025"
type input "07.08.2025"
type input "01.10.2025"
click at [1034, 319] on icon "open menu" at bounding box center [1029, 320] width 16 height 16
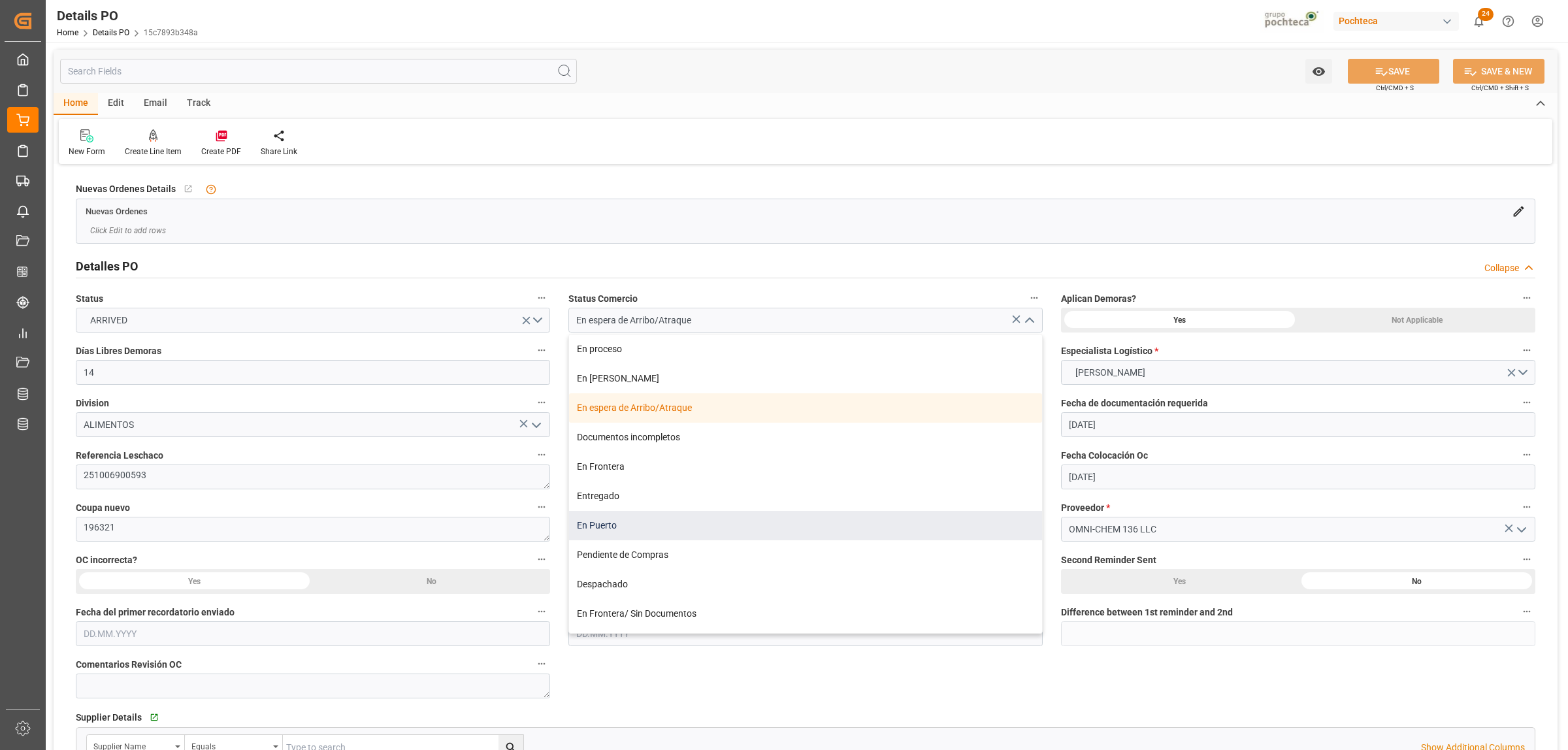
click at [592, 523] on div "En Puerto" at bounding box center [805, 525] width 473 height 30
type input "En Puerto"
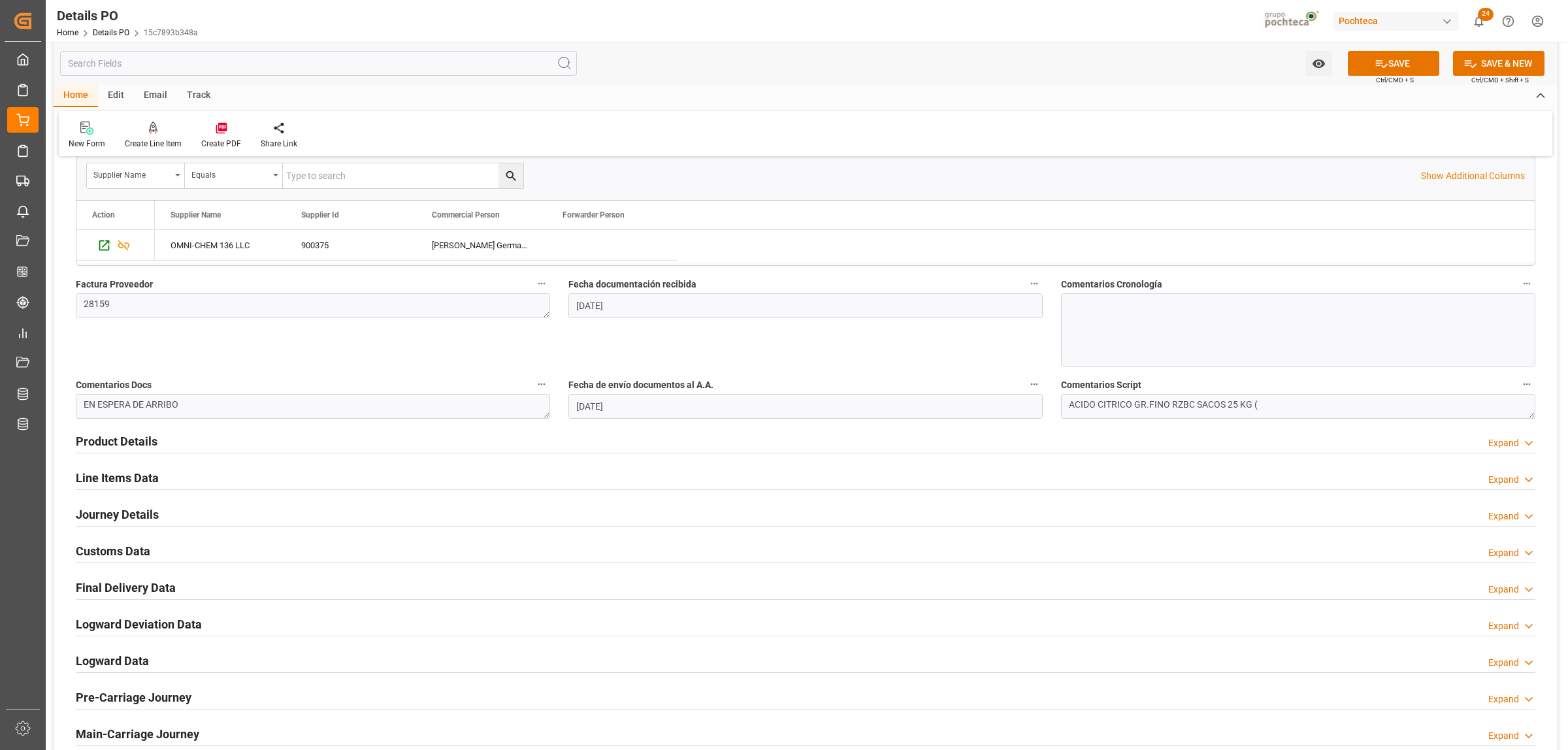
scroll to position [654, 0]
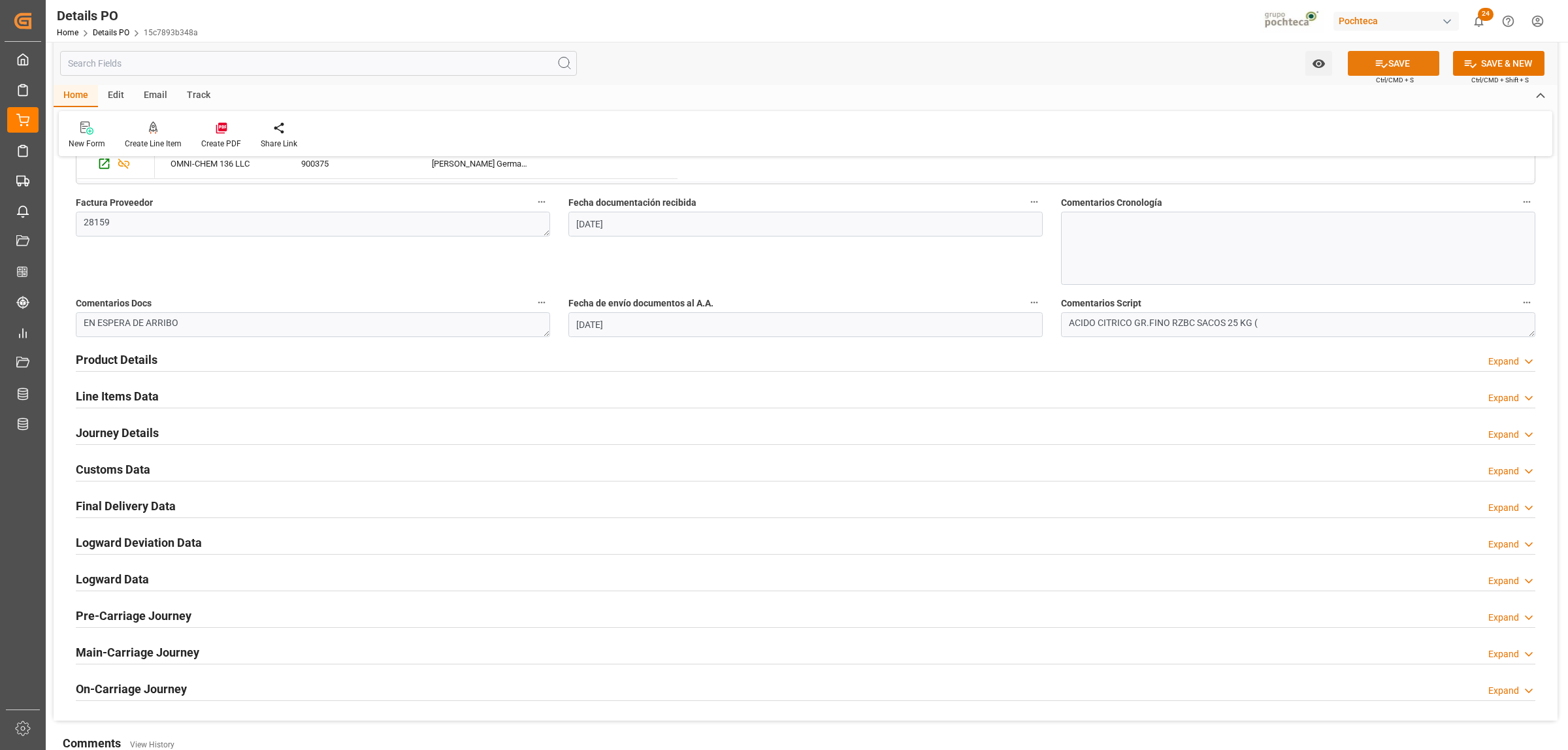
click at [1374, 67] on icon at bounding box center [1381, 64] width 14 height 14
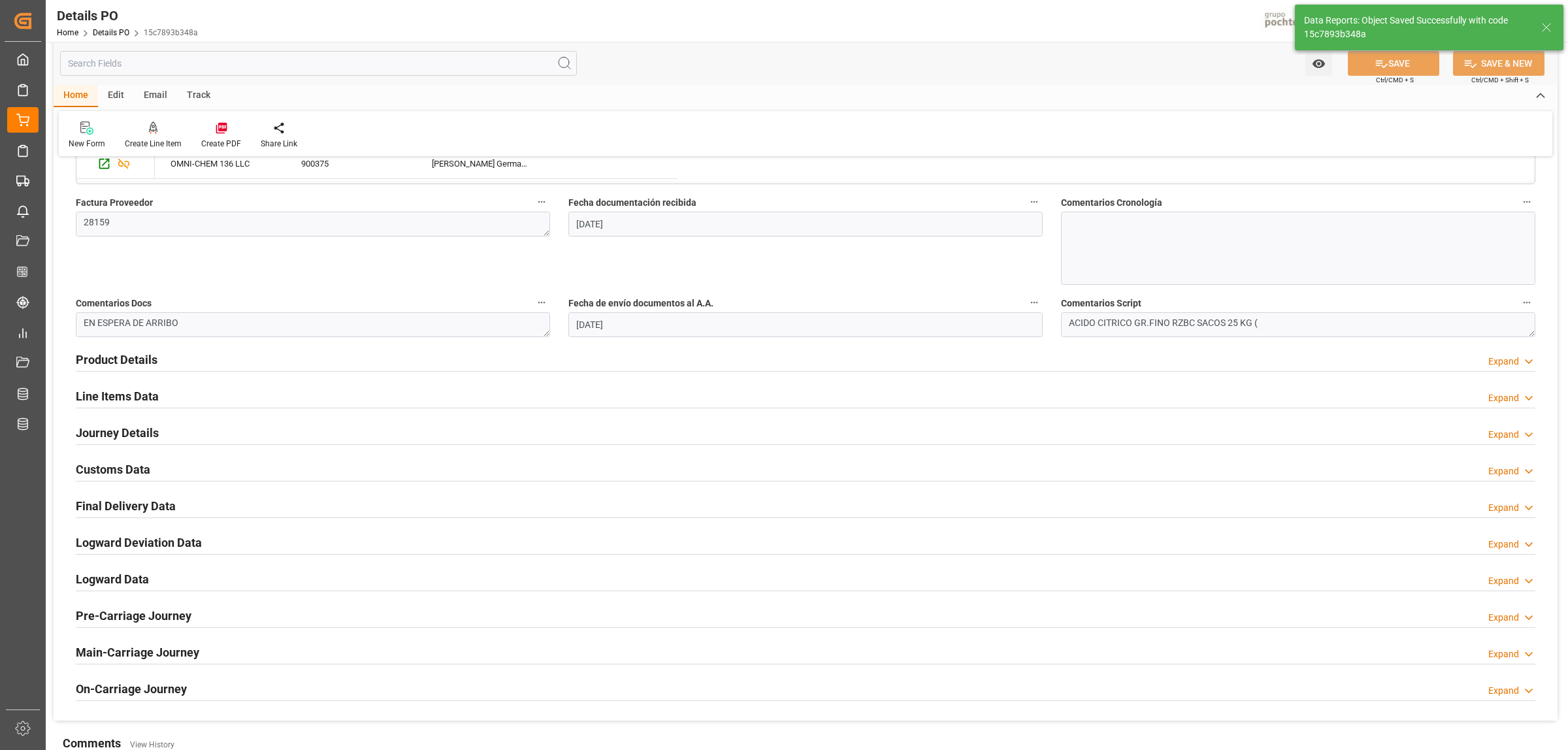
click at [105, 435] on h2 "Journey Details" at bounding box center [117, 433] width 83 height 18
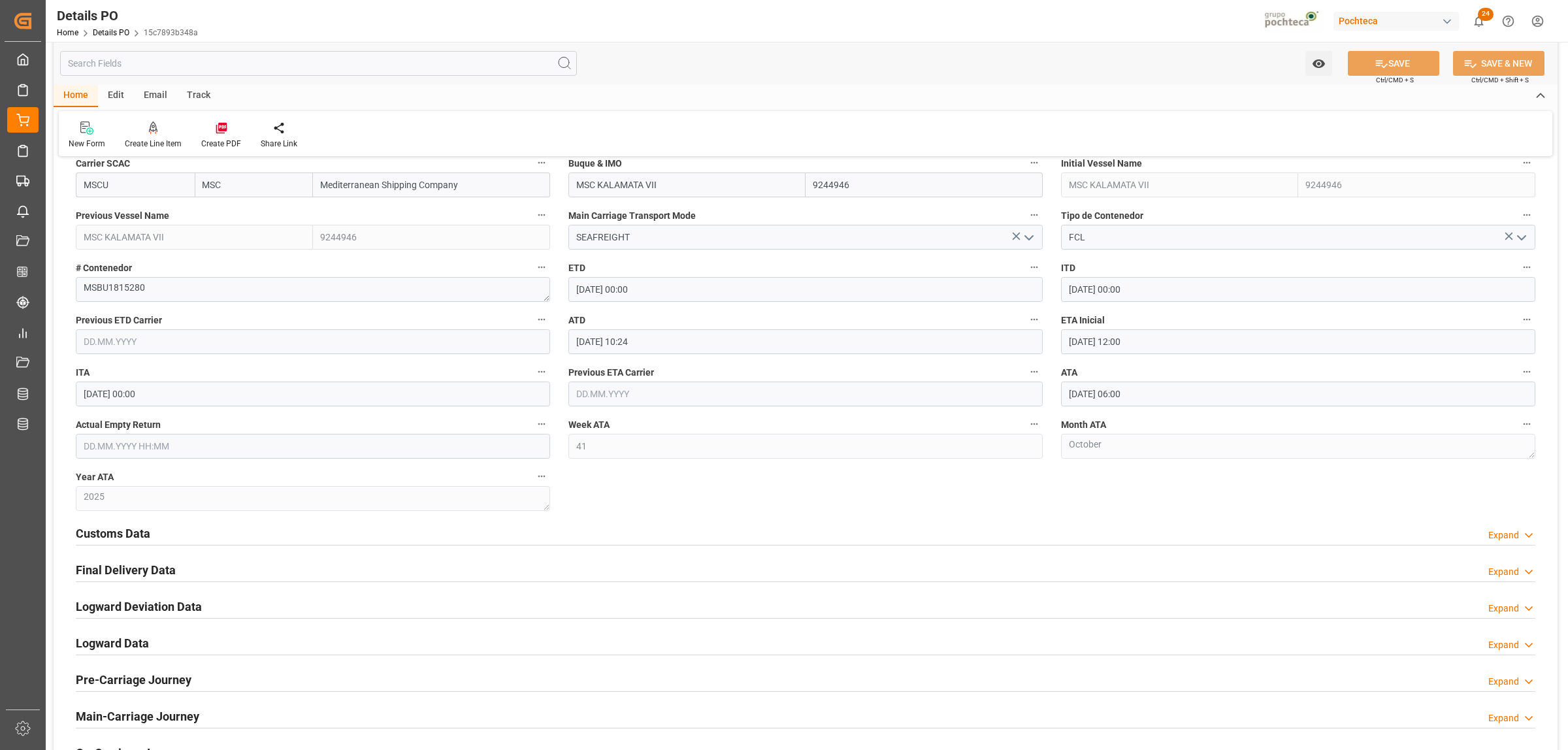
scroll to position [1062, 0]
click at [100, 525] on h2 "Customs Data" at bounding box center [113, 532] width 74 height 18
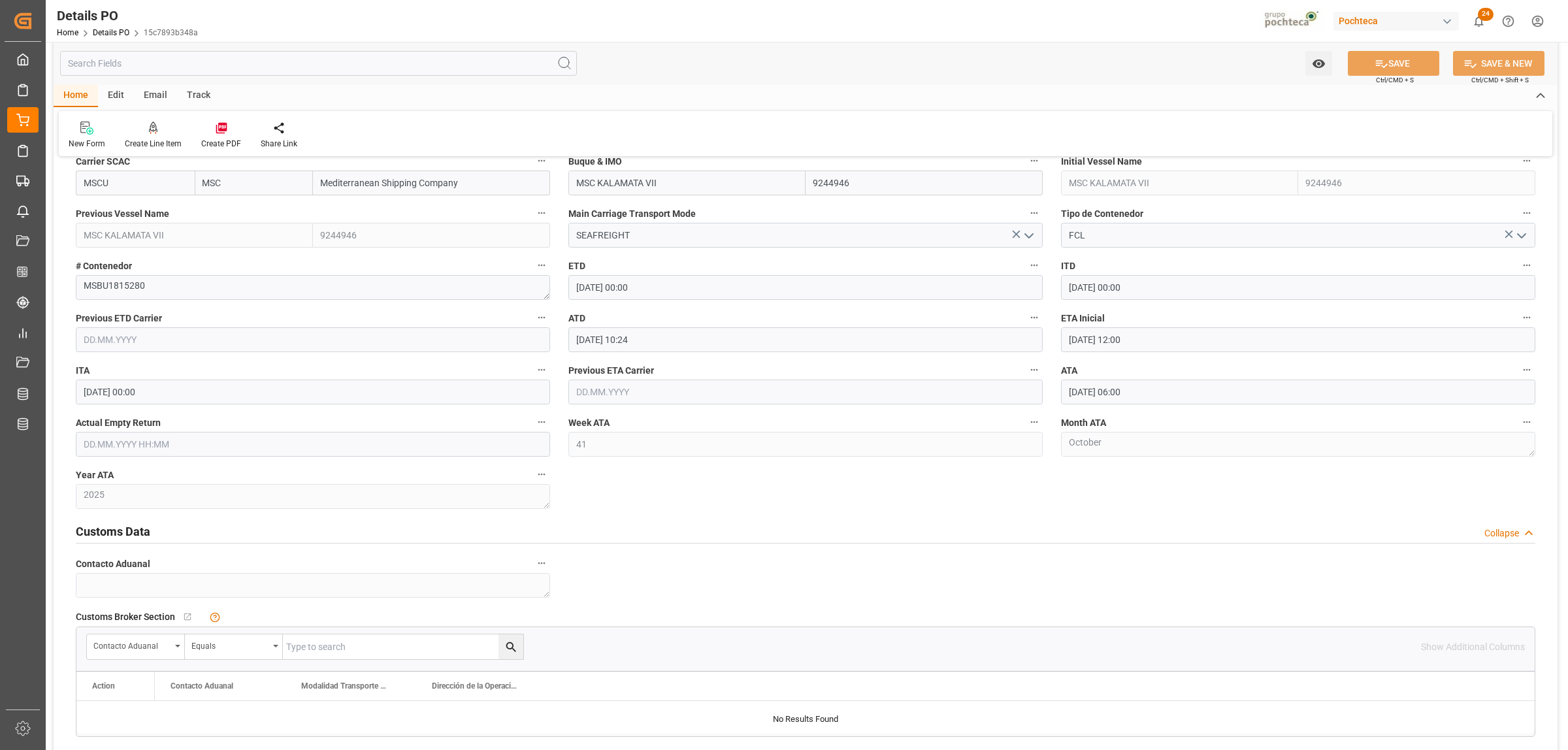
scroll to position [1388, 0]
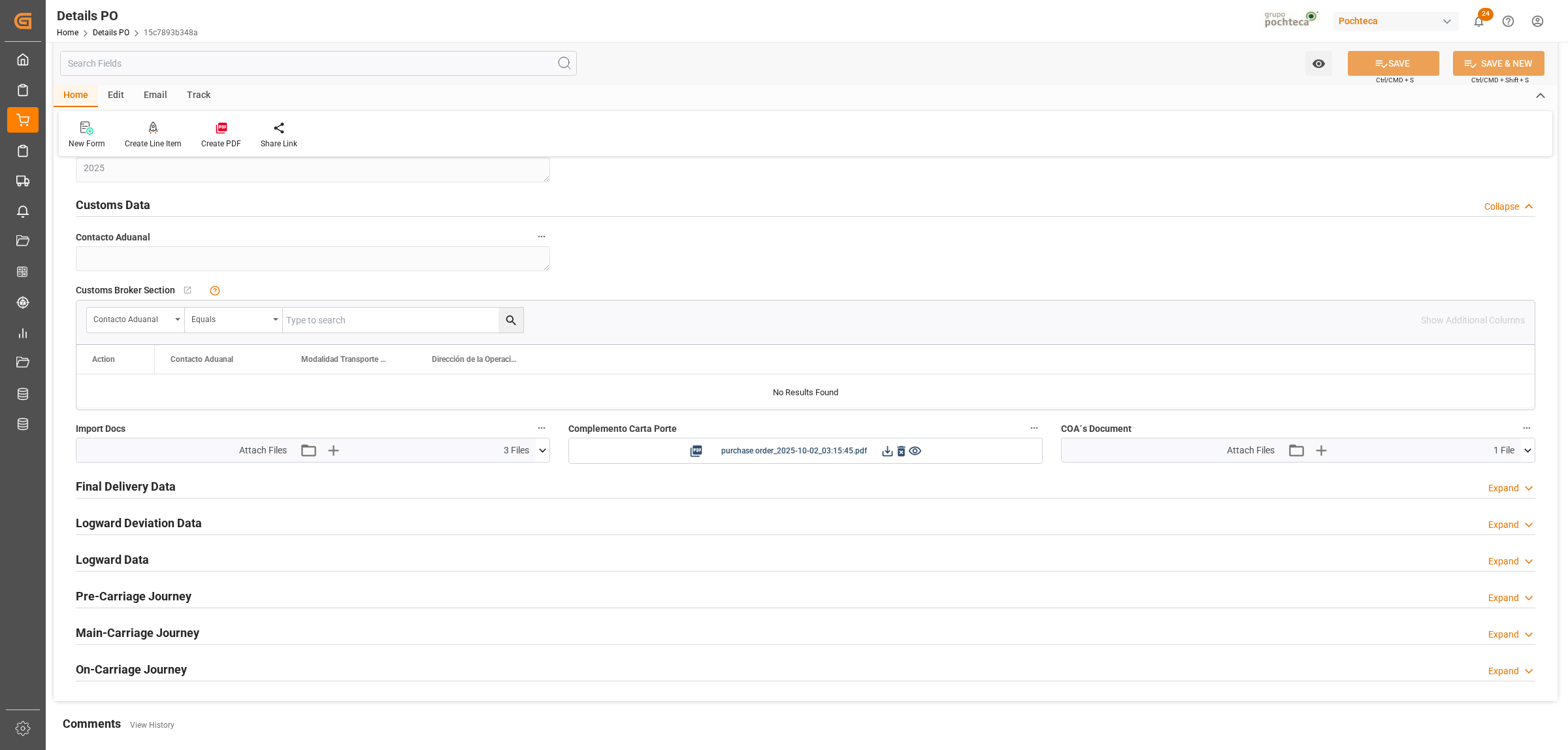
click at [114, 490] on h2 "Final Delivery Data" at bounding box center [125, 487] width 100 height 18
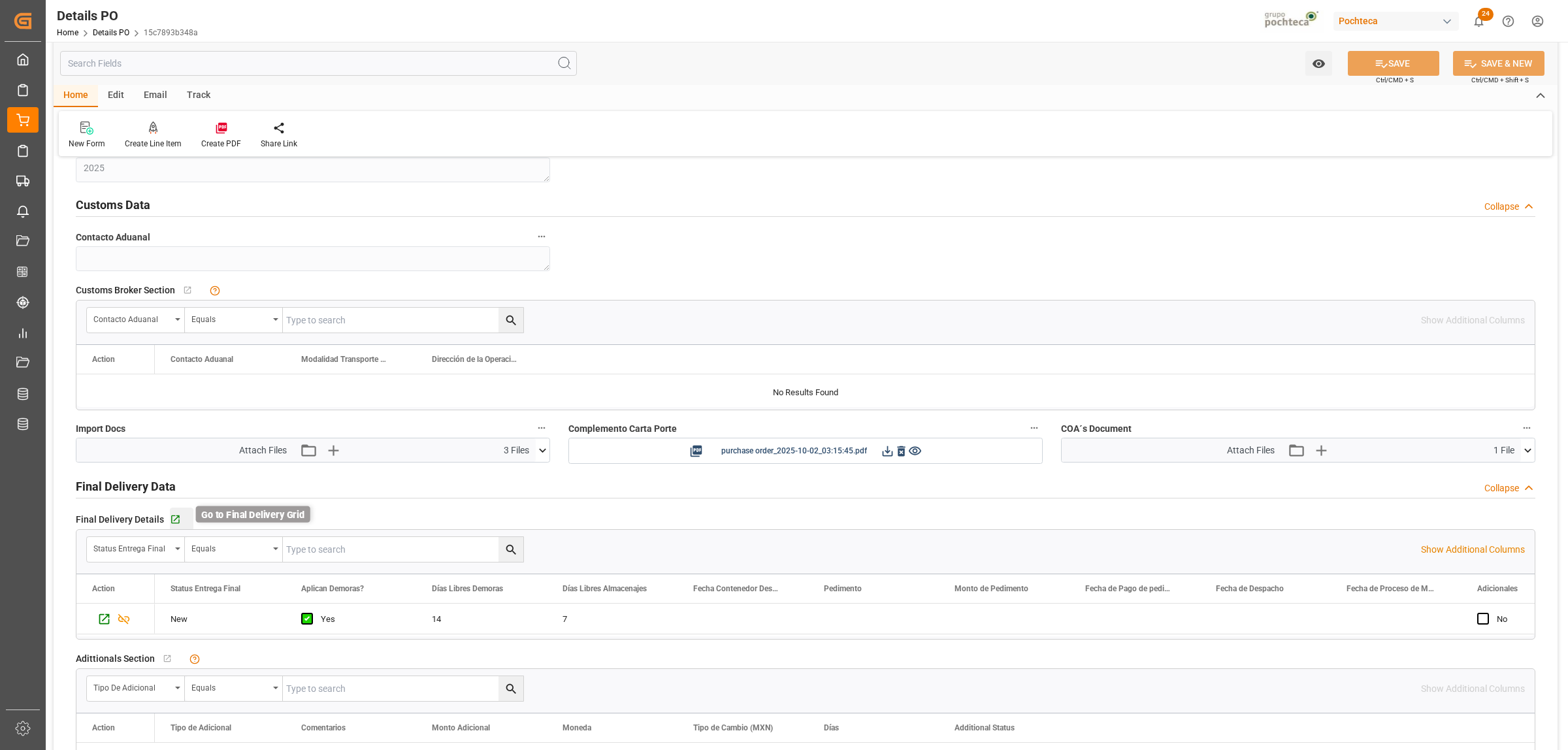
click at [171, 517] on icon "button" at bounding box center [176, 520] width 11 height 11
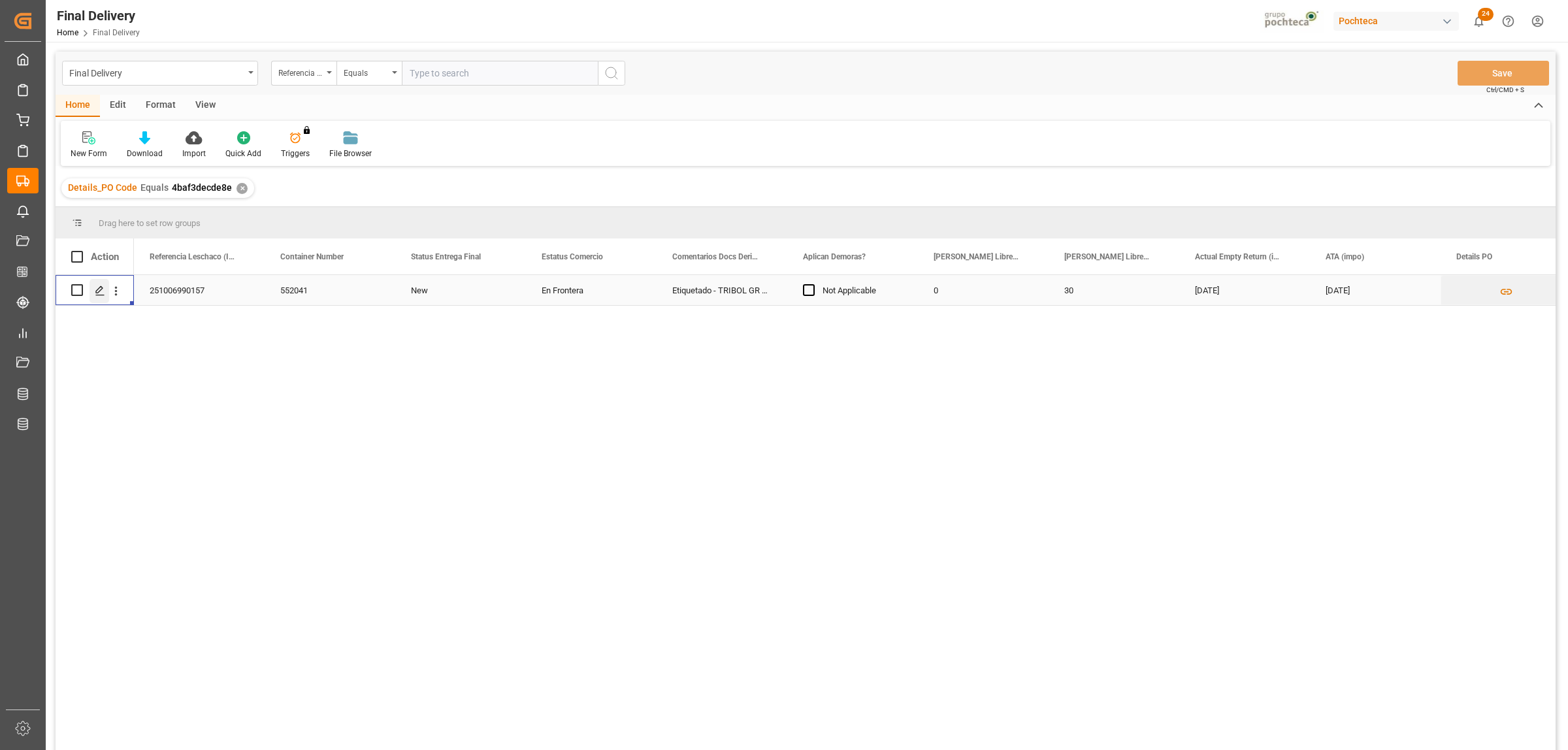
click at [101, 292] on icon "Press SPACE to select this row." at bounding box center [100, 291] width 10 height 10
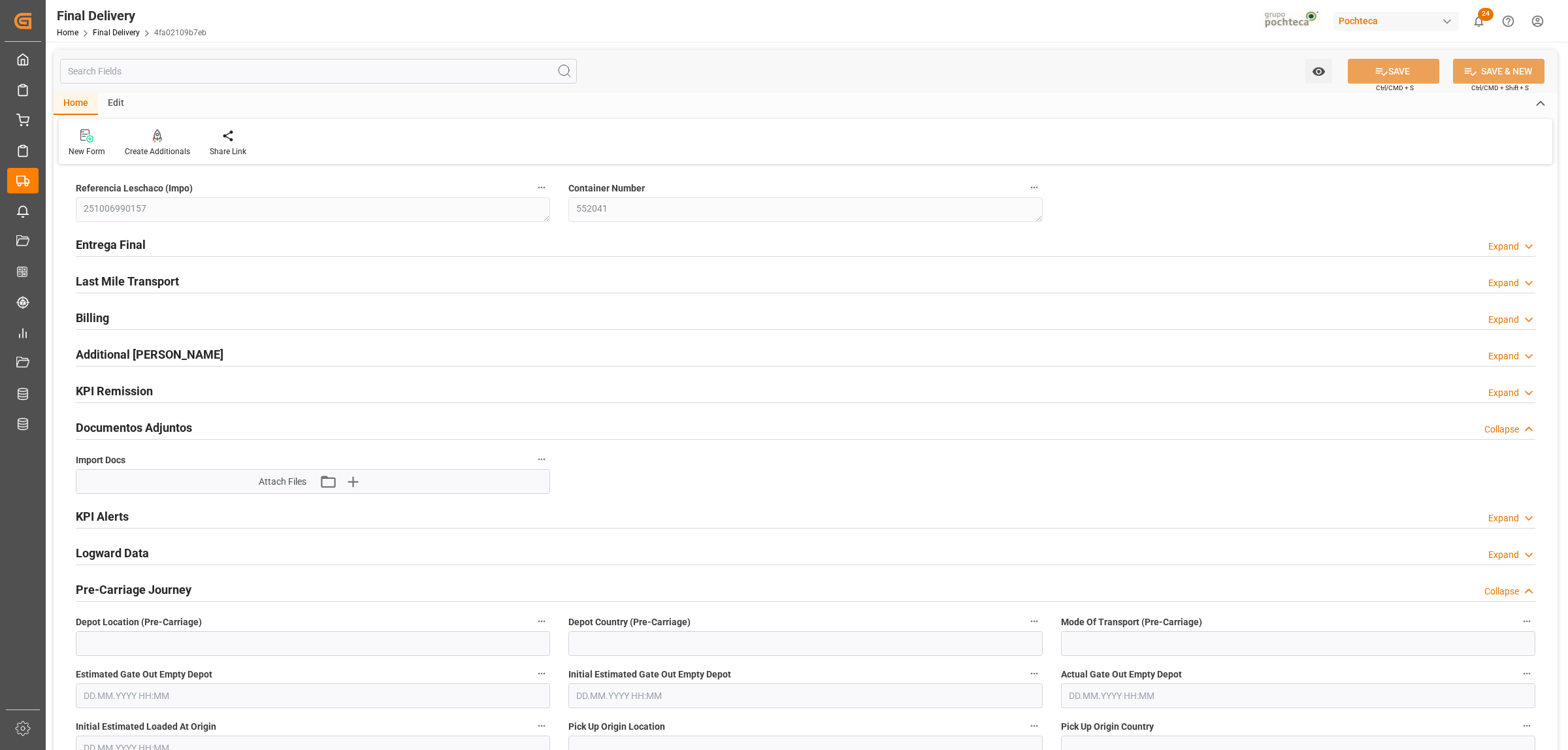
type input "0"
type input "30"
type input "13.10.2025"
type input "01.10.2025"
click at [118, 249] on h2 "Entrega Final" at bounding box center [111, 245] width 70 height 18
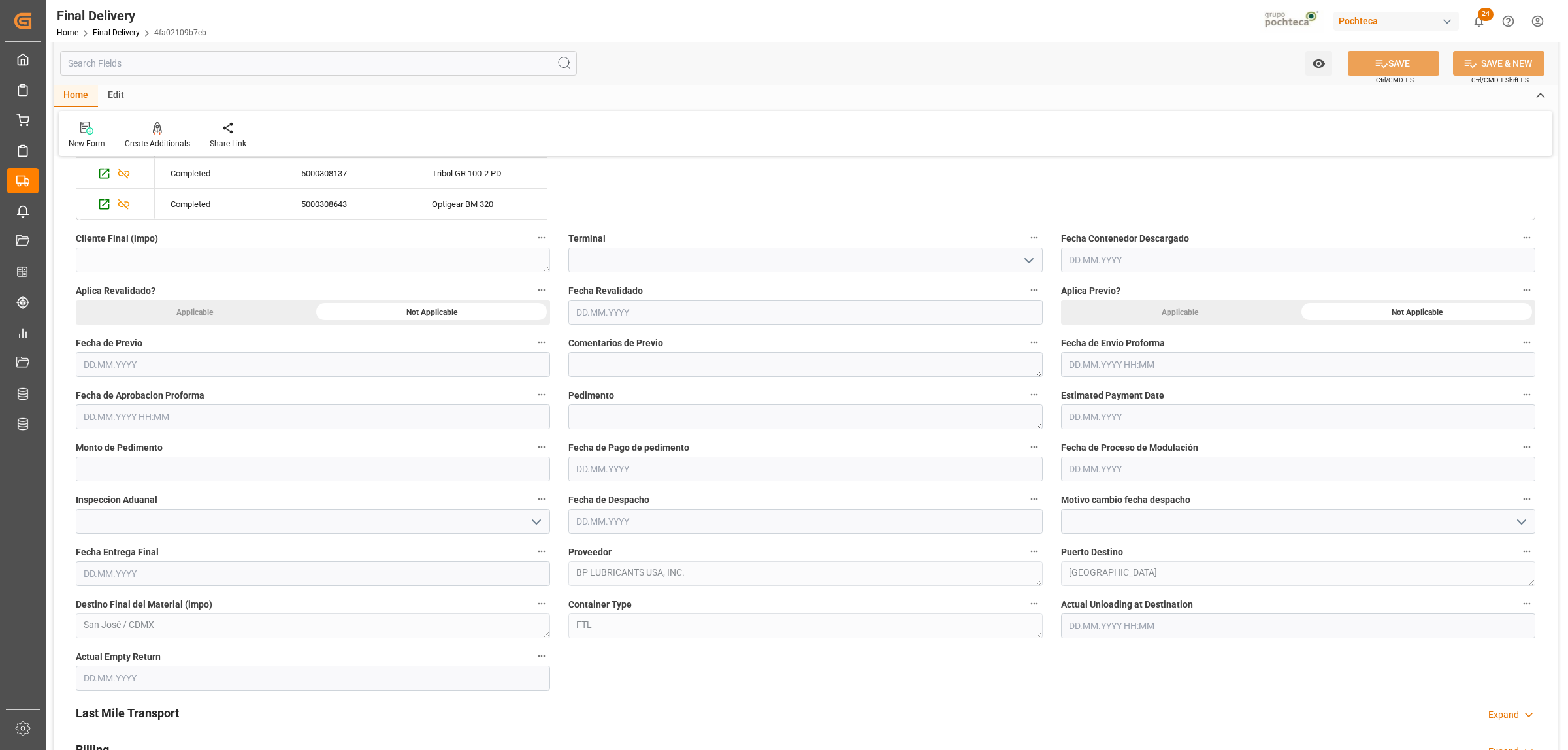
scroll to position [735, 0]
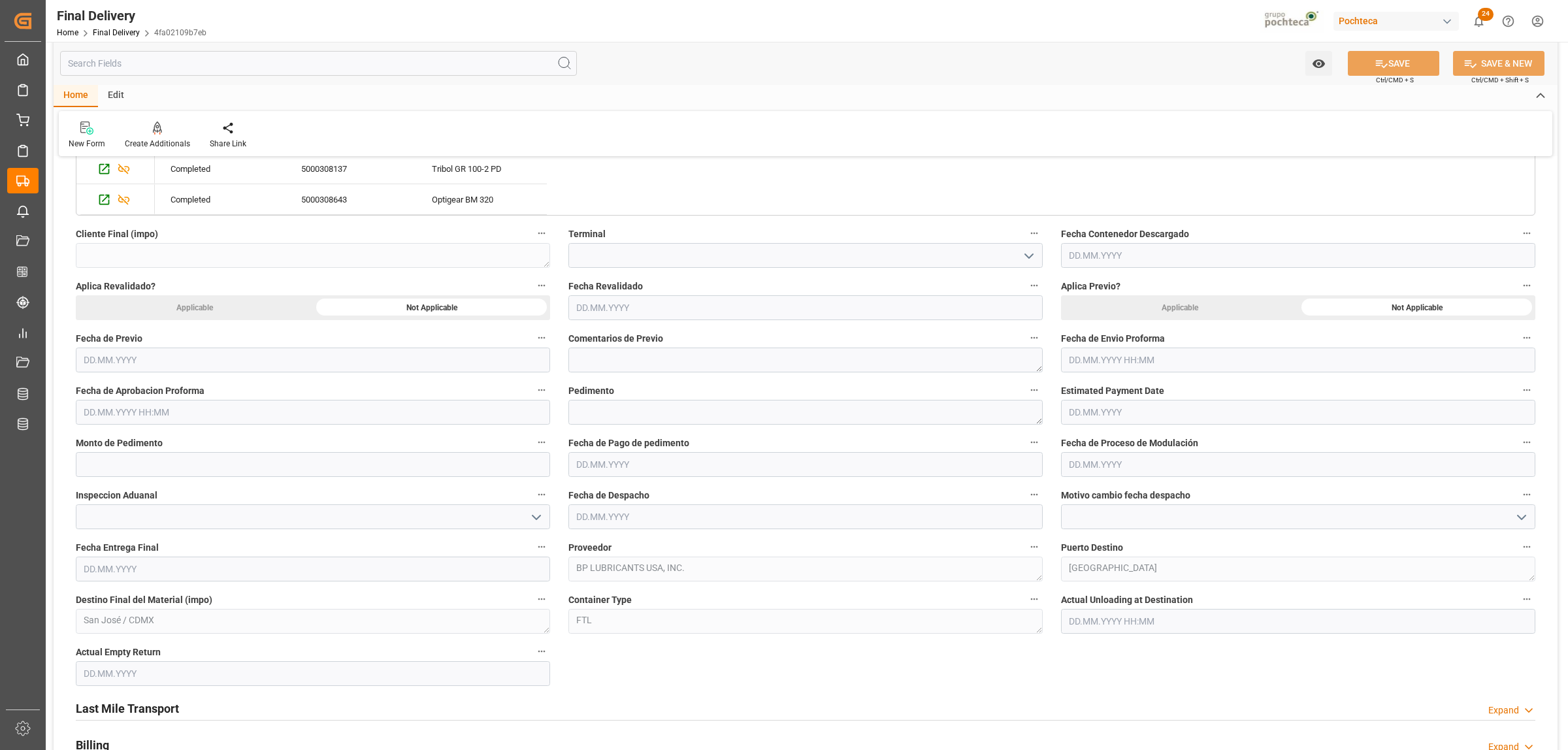
click at [1121, 370] on input "text" at bounding box center [1298, 360] width 474 height 25
click at [1109, 440] on div "29 30 1 2 3 4 5" at bounding box center [1155, 440] width 178 height 25
click at [1178, 467] on span "10" at bounding box center [1180, 466] width 8 height 9
type input "10.10.2025 00:00"
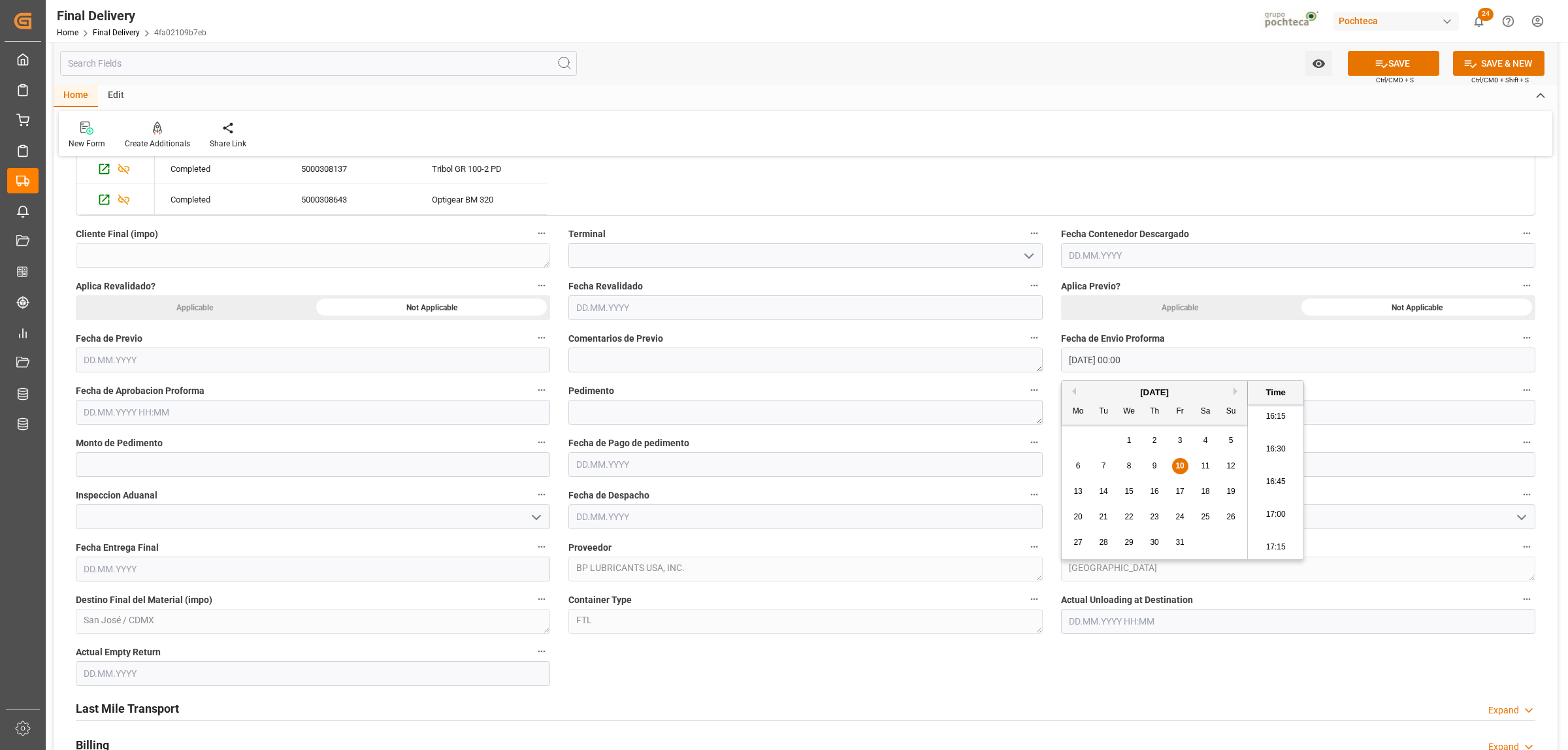
click at [217, 415] on input "text" at bounding box center [313, 413] width 474 height 25
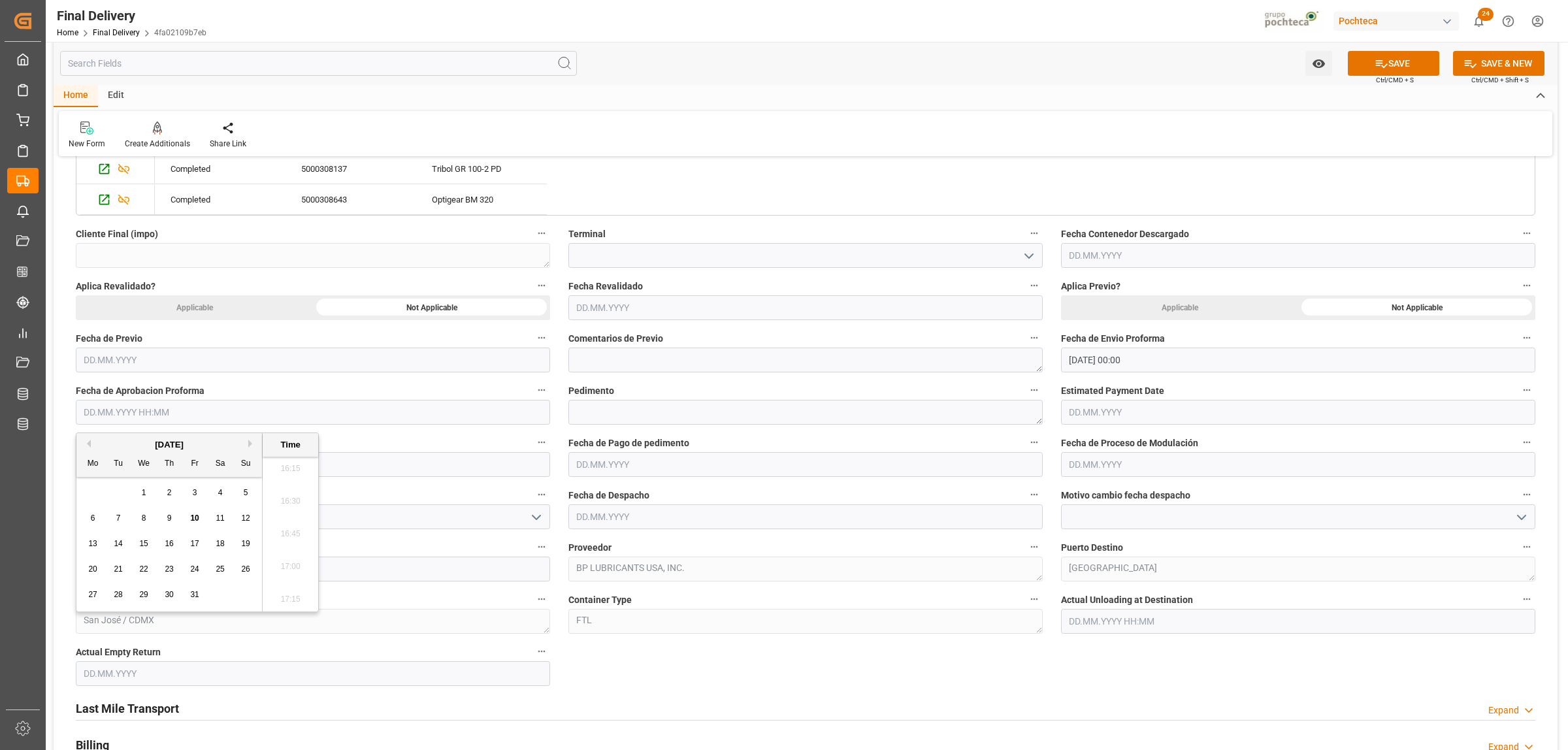
click at [126, 491] on div "29 30 1 2 3 4 5" at bounding box center [169, 492] width 178 height 25
click at [200, 521] on div "10" at bounding box center [195, 519] width 17 height 16
type input "10.10.2025 00:00"
click at [593, 409] on textarea at bounding box center [805, 413] width 474 height 25
click at [704, 415] on textarea at bounding box center [805, 413] width 474 height 25
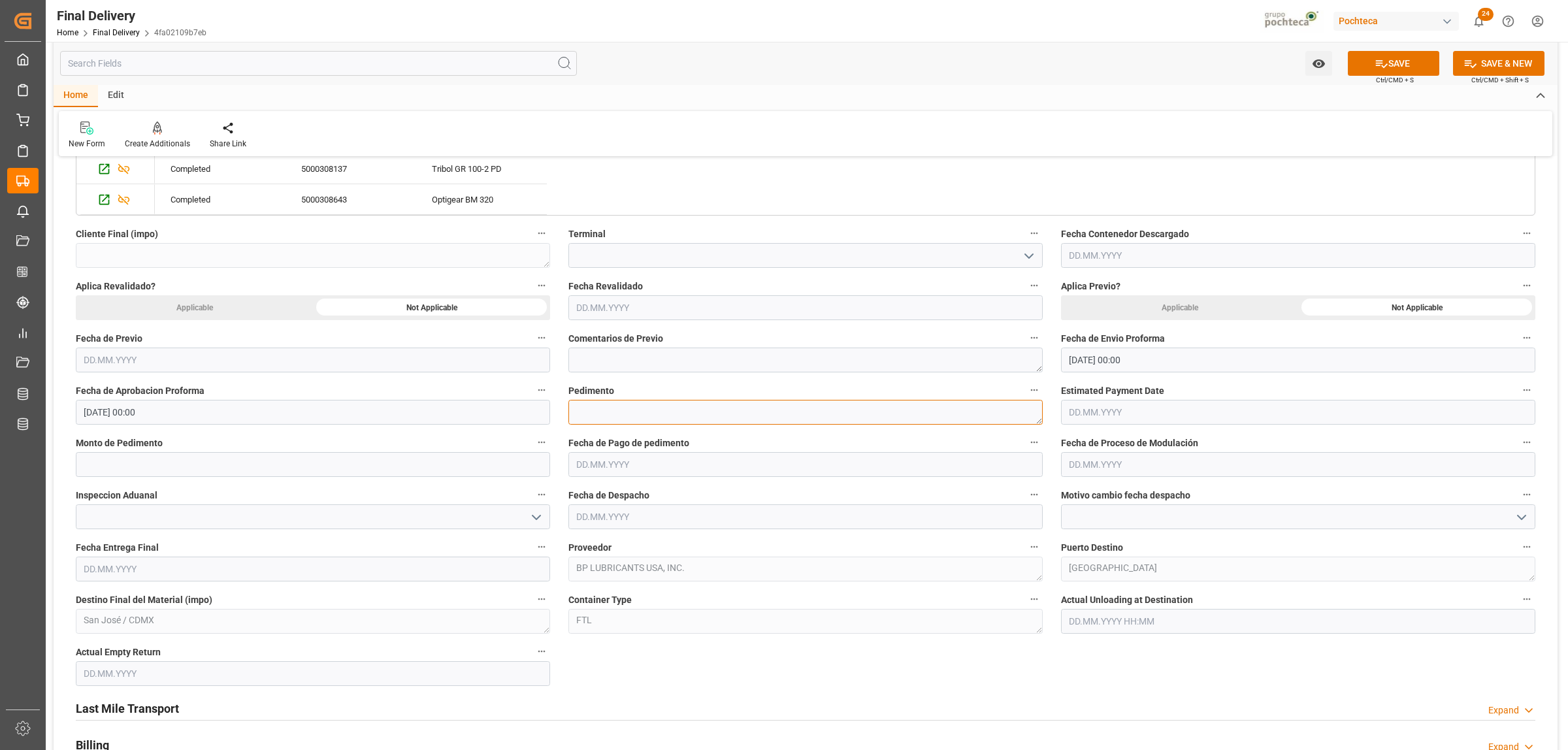
paste textarea "25 80 3617 5002966"
type textarea "25 80 3617 5002966"
click at [209, 468] on input "text" at bounding box center [313, 465] width 474 height 25
click at [187, 471] on input "text" at bounding box center [313, 465] width 474 height 25
paste input "537235"
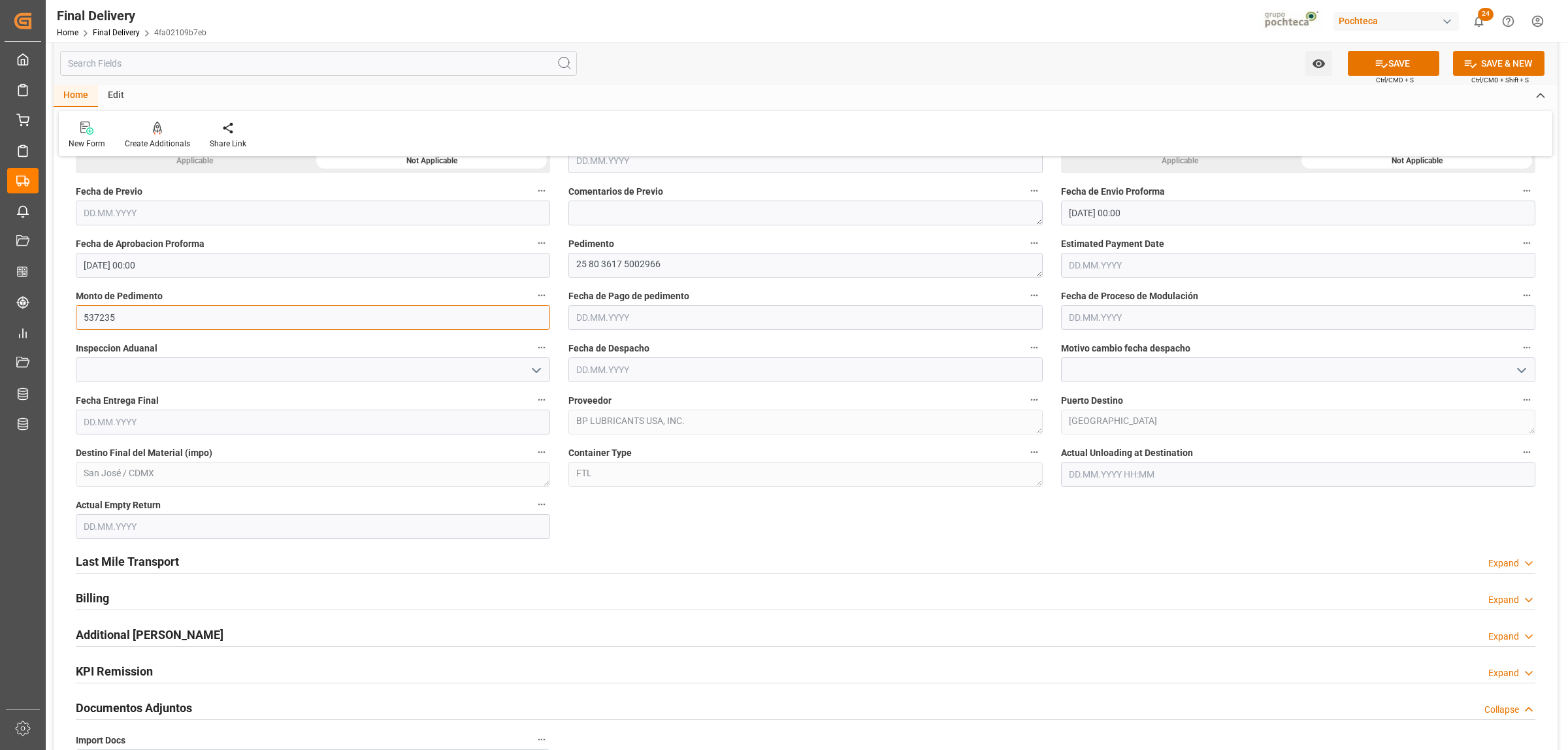
scroll to position [899, 0]
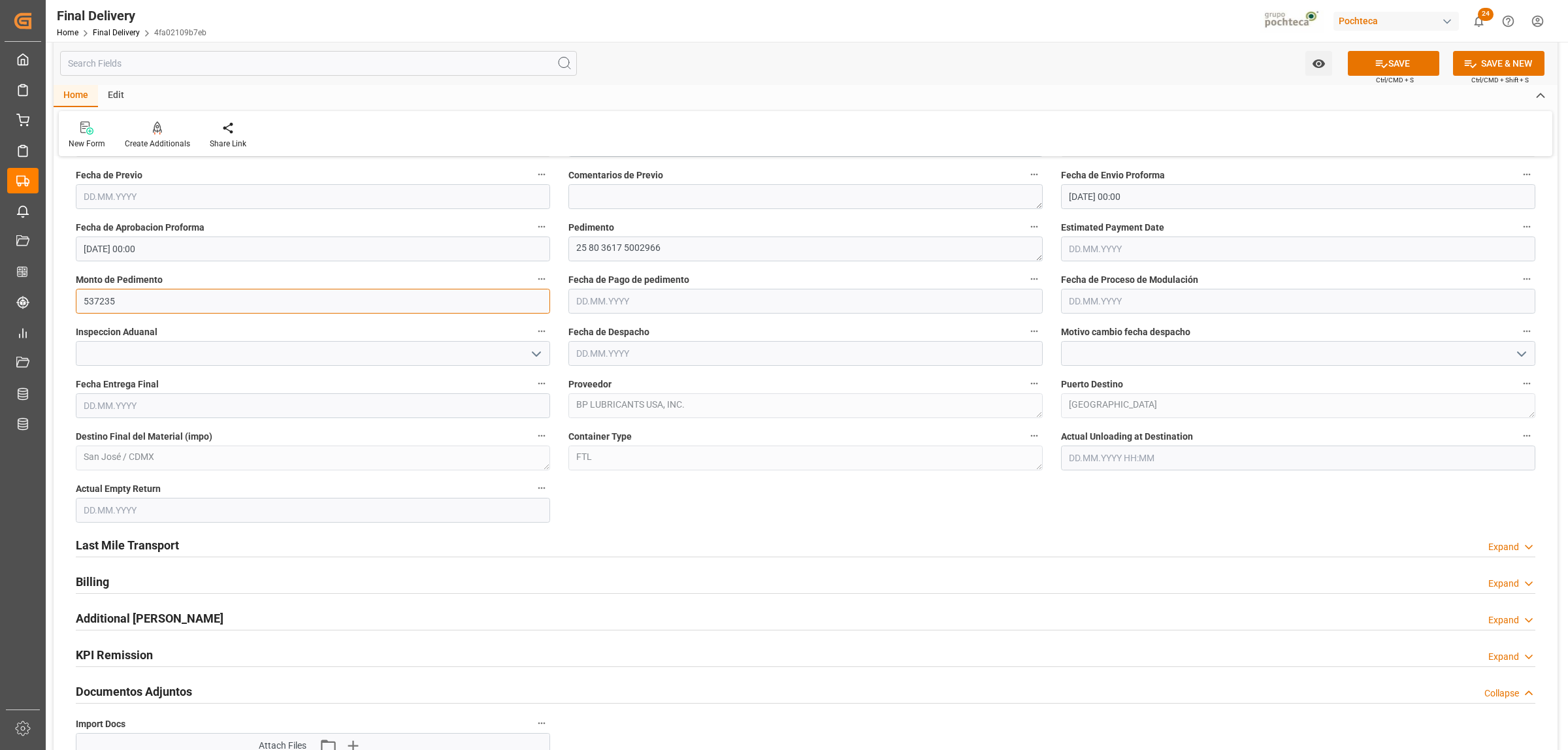
type input "537235"
click at [608, 295] on input "text" at bounding box center [805, 301] width 474 height 25
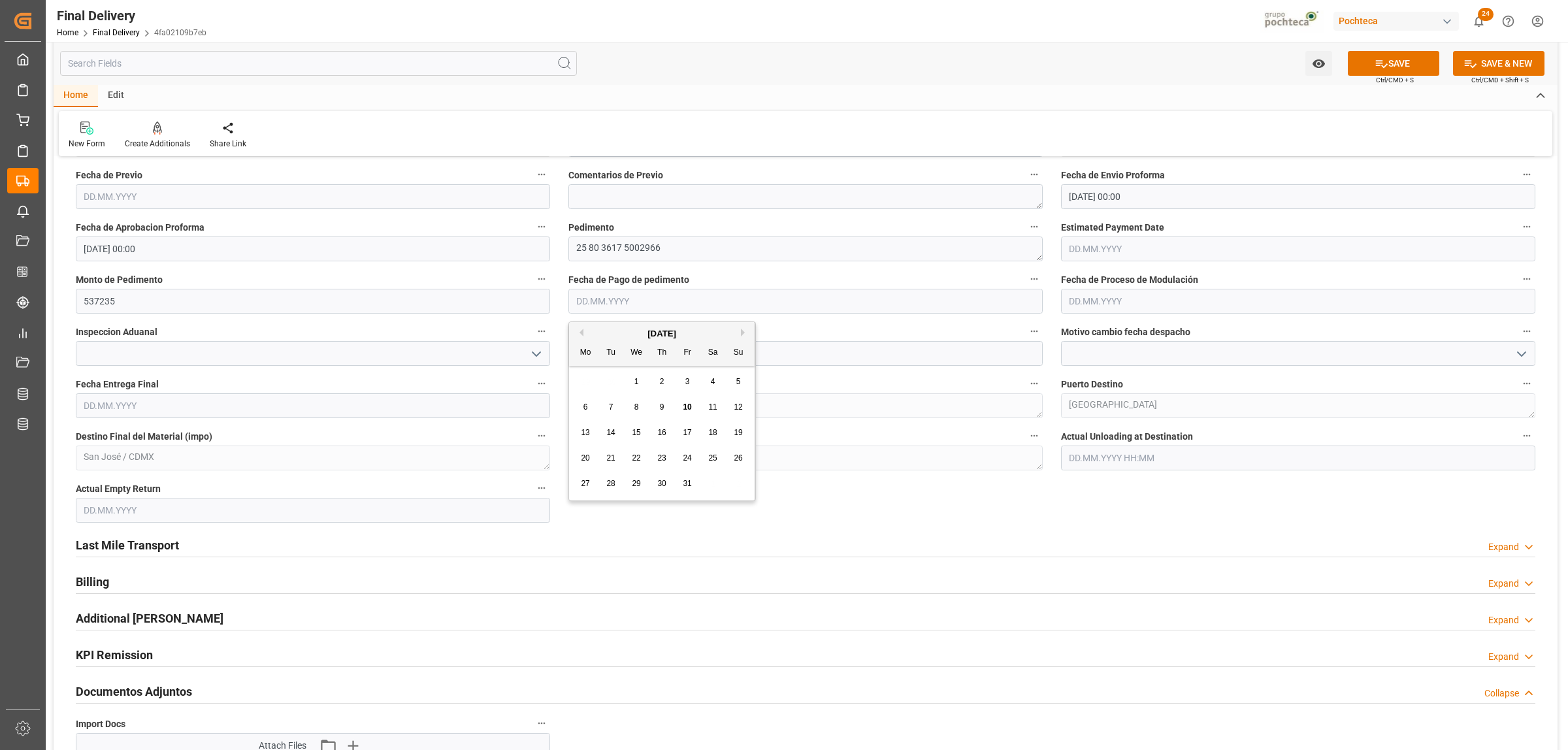
click at [605, 389] on div "29 30 1 2 3 4 5" at bounding box center [662, 382] width 178 height 25
click at [690, 405] on span "10" at bounding box center [687, 406] width 8 height 9
type input "10.10.2025"
click at [209, 405] on input "text" at bounding box center [313, 406] width 474 height 25
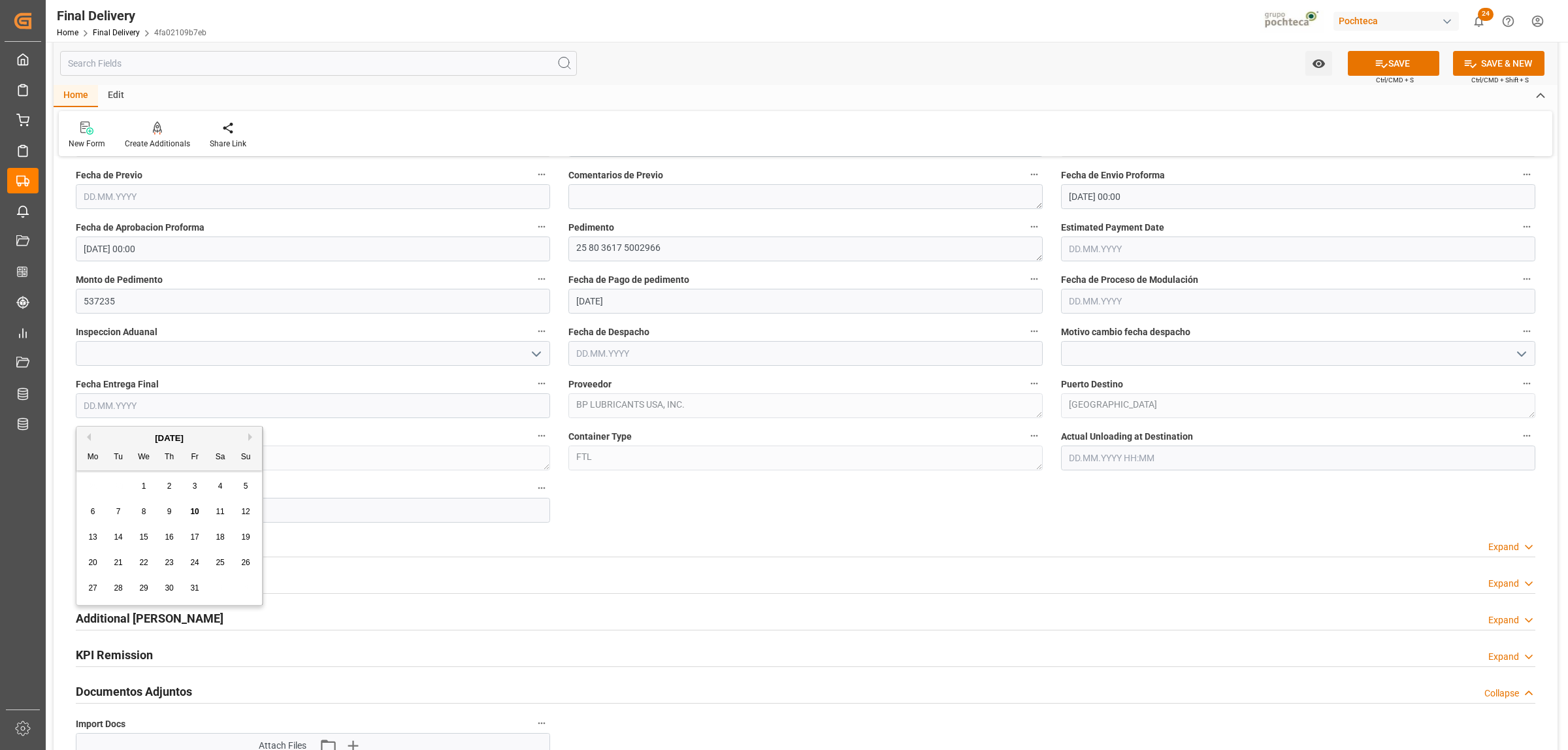
click at [93, 542] on span "13" at bounding box center [92, 537] width 8 height 9
type input "13.10.2025"
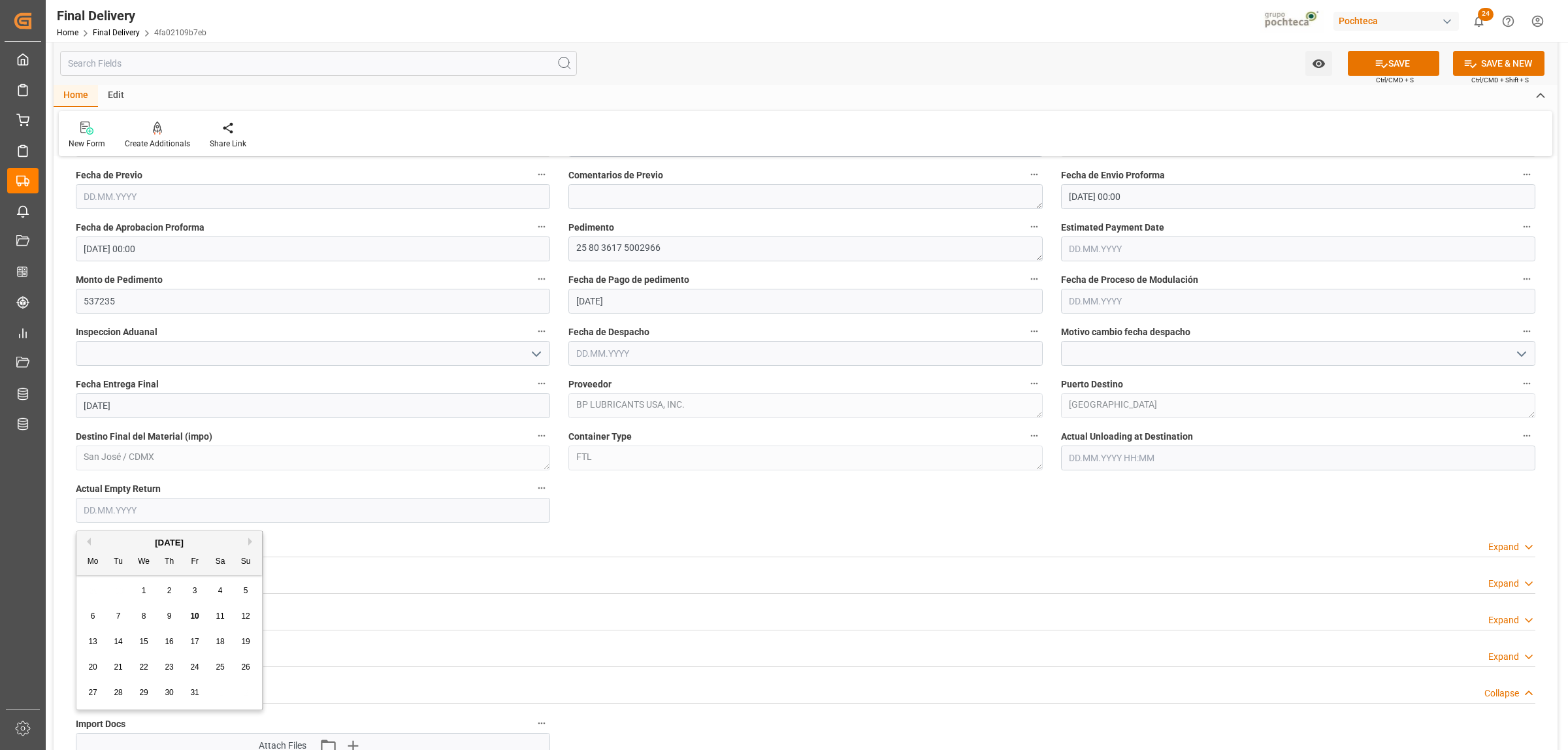
click at [100, 510] on input "text" at bounding box center [313, 510] width 474 height 25
click at [90, 640] on span "13" at bounding box center [92, 641] width 8 height 9
type input "13.10.2025"
click at [139, 543] on h2 "Last Mile Transport" at bounding box center [127, 545] width 103 height 18
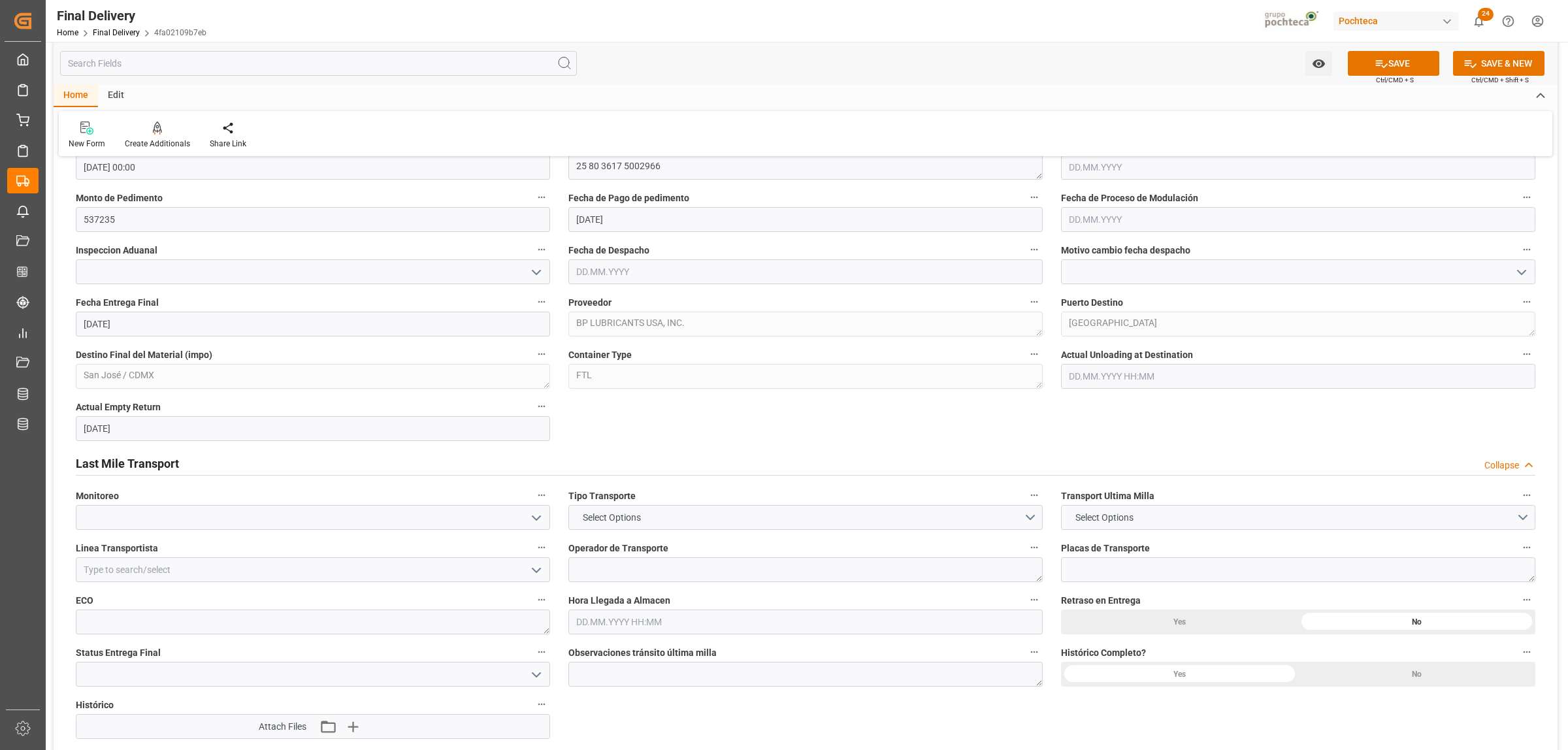
scroll to position [1062, 0]
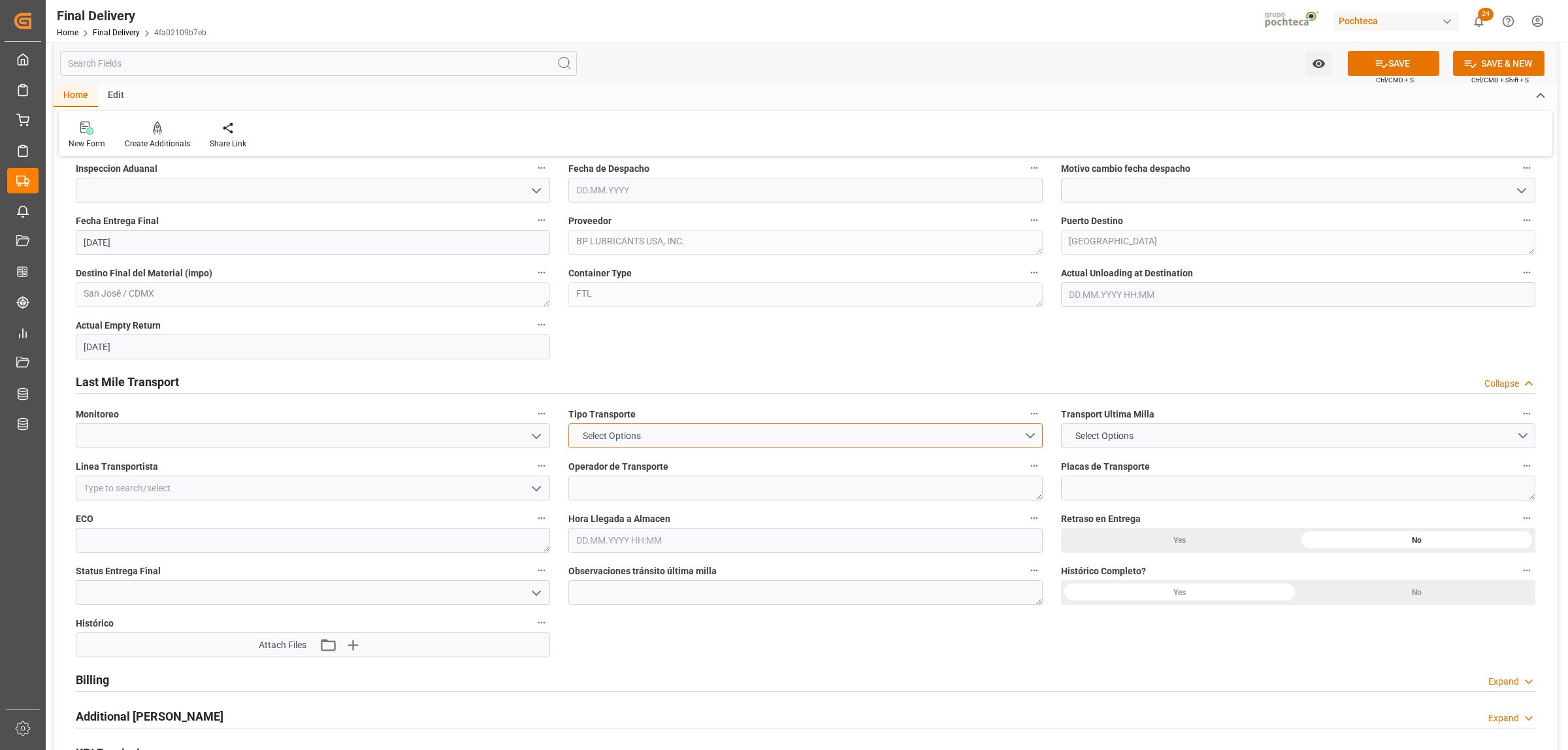
click at [1038, 443] on button "Select Options" at bounding box center [805, 436] width 474 height 25
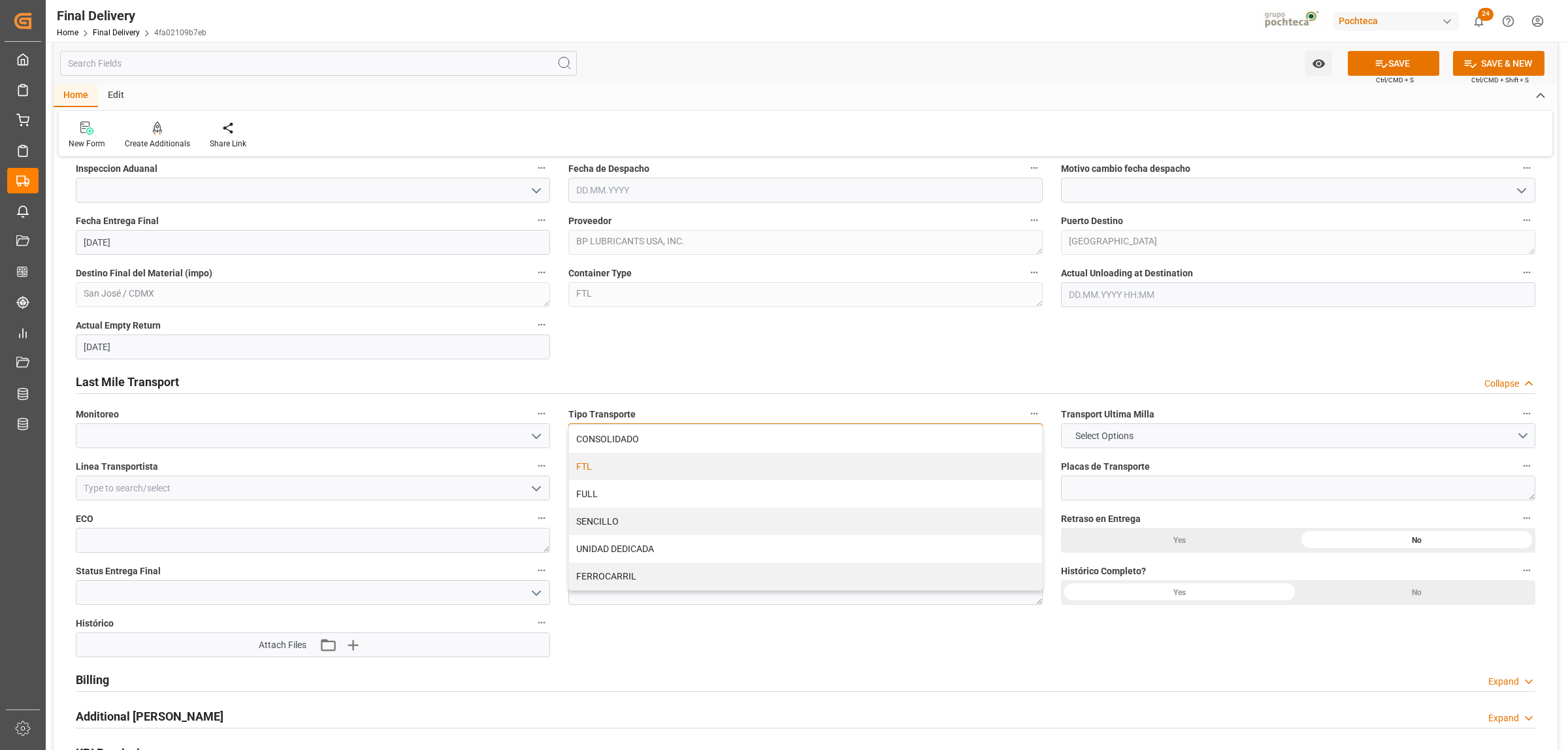
click at [637, 475] on div "FTL" at bounding box center [805, 467] width 473 height 28
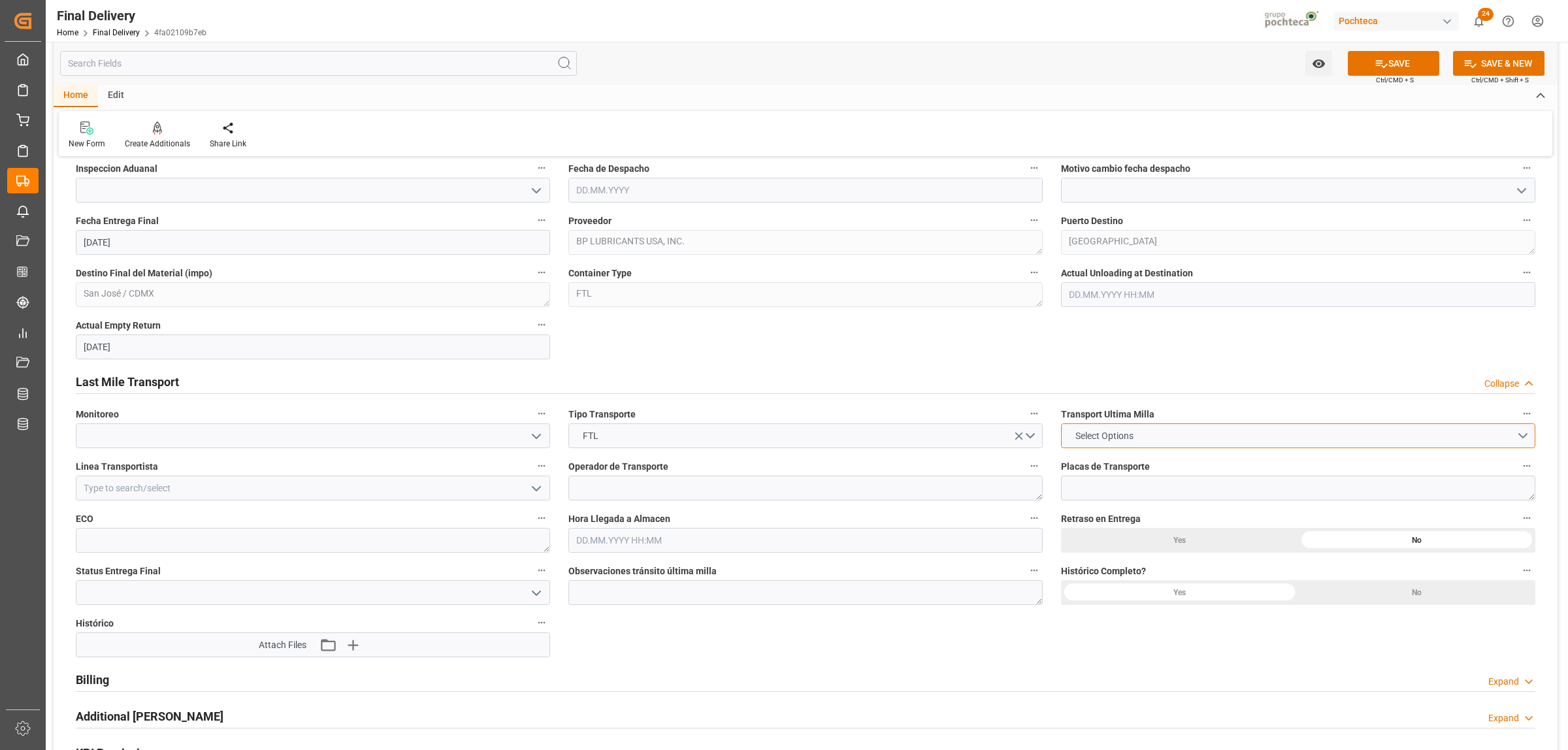
click at [1101, 436] on span "Select Options" at bounding box center [1104, 436] width 71 height 14
click at [1116, 466] on div "POCHTECA" at bounding box center [1298, 467] width 473 height 28
click at [264, 492] on input at bounding box center [313, 488] width 474 height 25
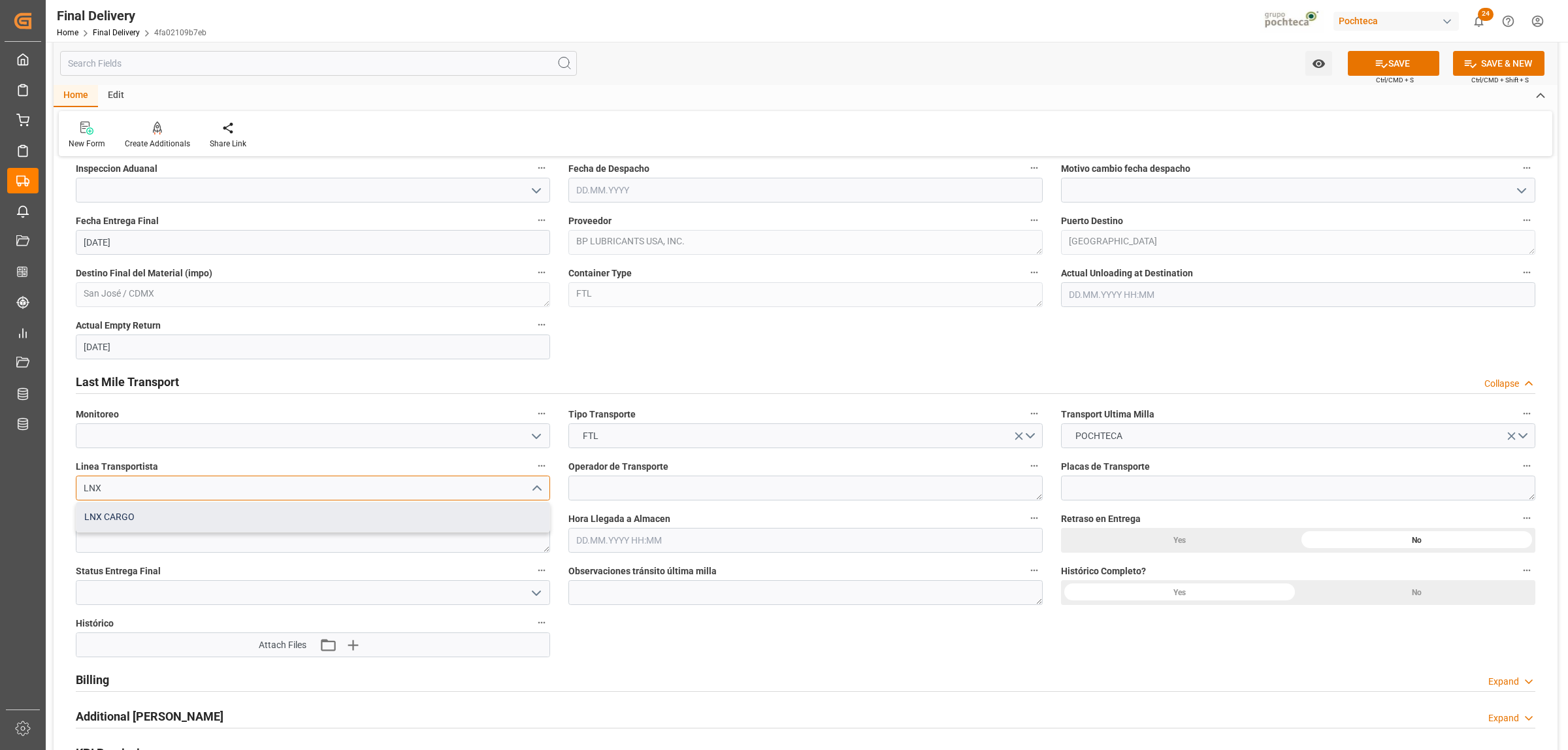
click at [236, 514] on div "LNX CARGO" at bounding box center [313, 517] width 473 height 30
type input "LNX CARGO"
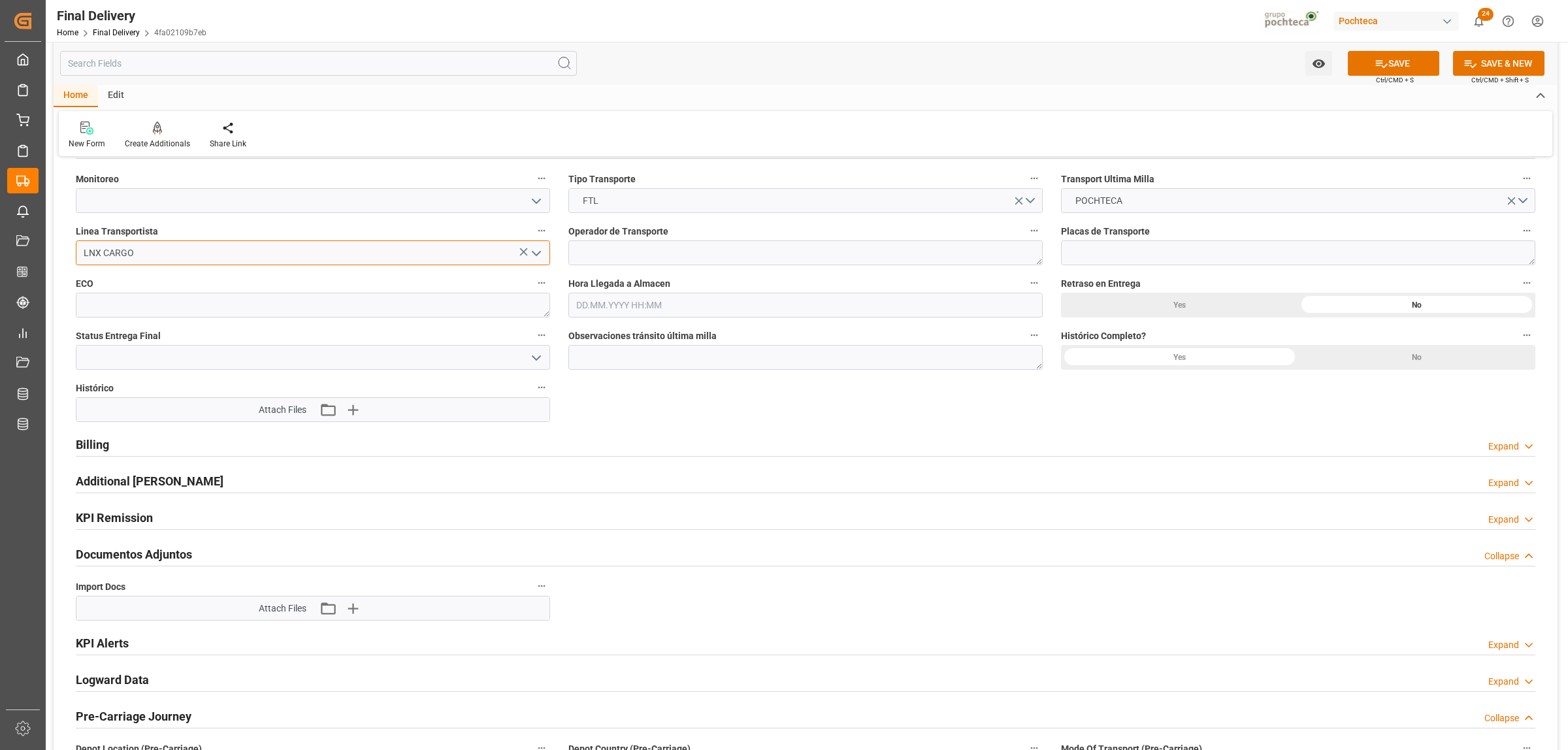
scroll to position [1307, 0]
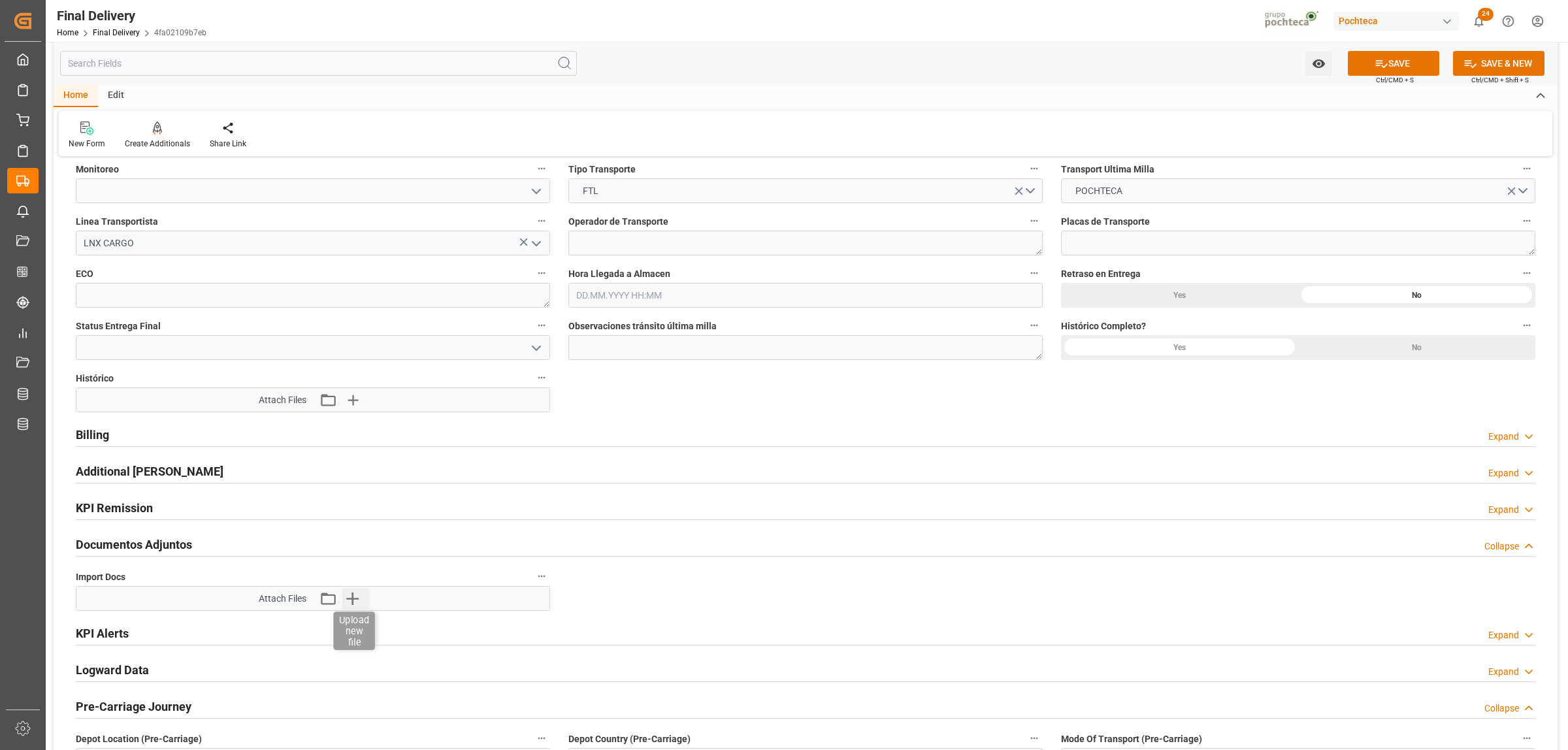
click at [357, 600] on icon "button" at bounding box center [353, 599] width 12 height 12
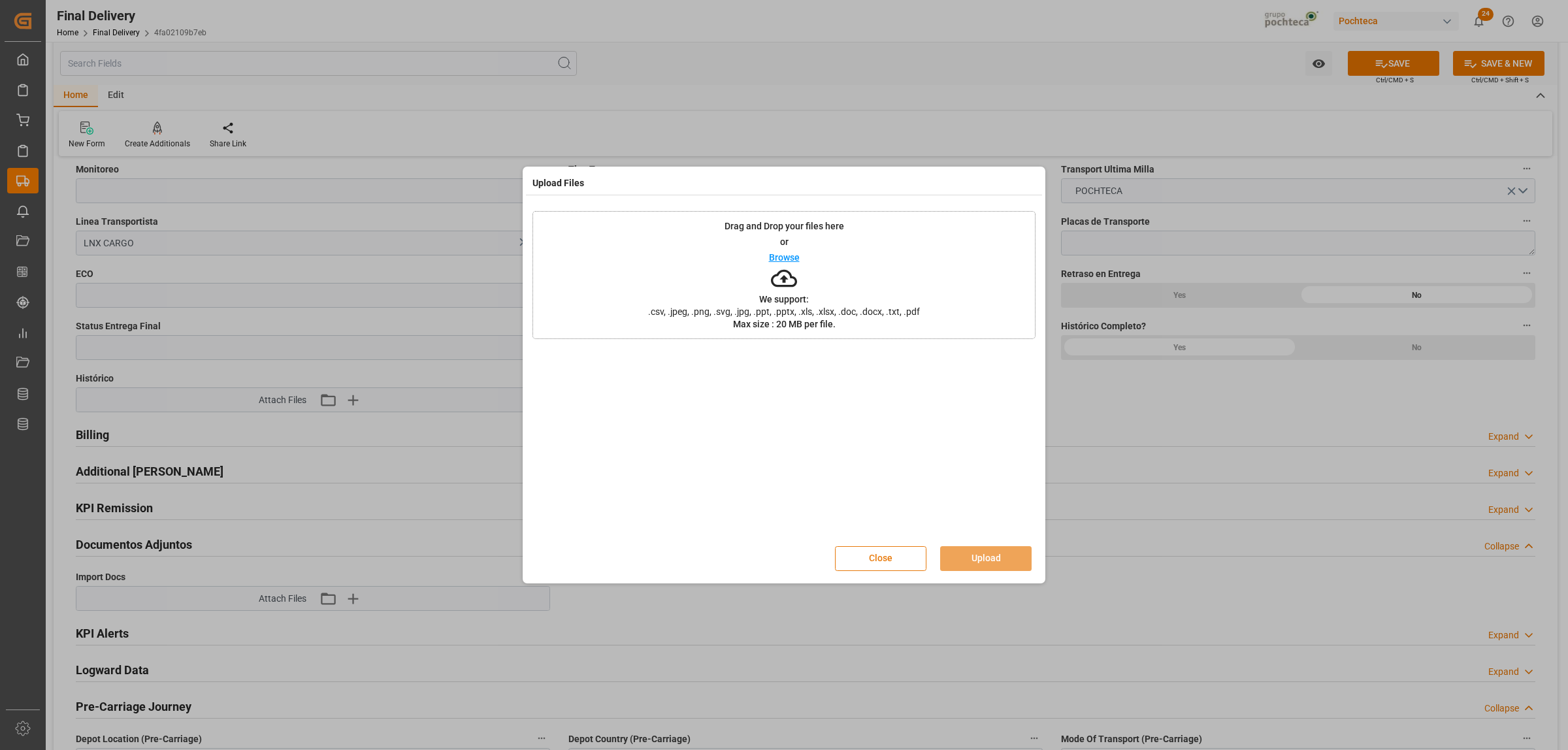
click at [874, 560] on button "Close" at bounding box center [881, 559] width 92 height 25
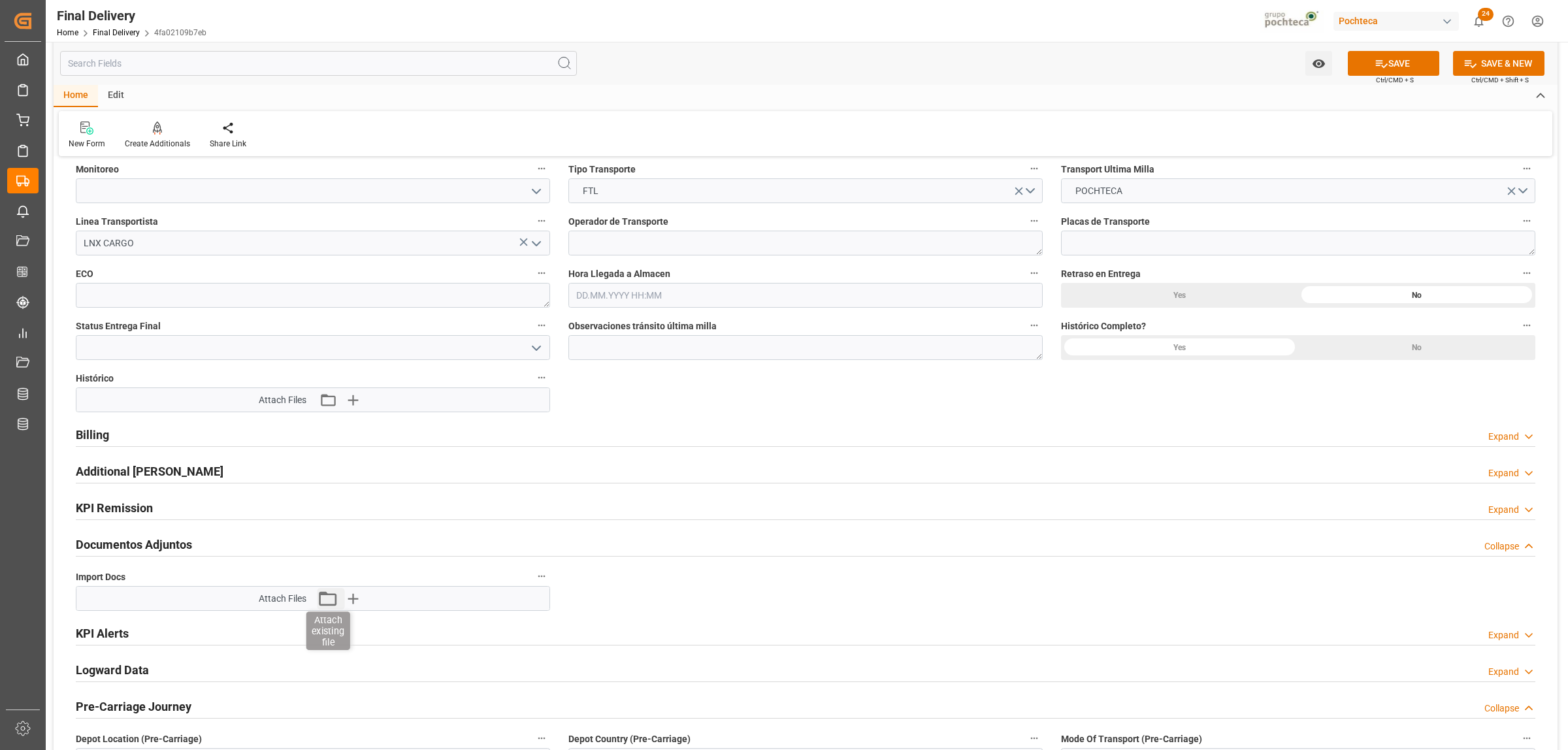
click at [325, 606] on icon "button" at bounding box center [328, 598] width 21 height 21
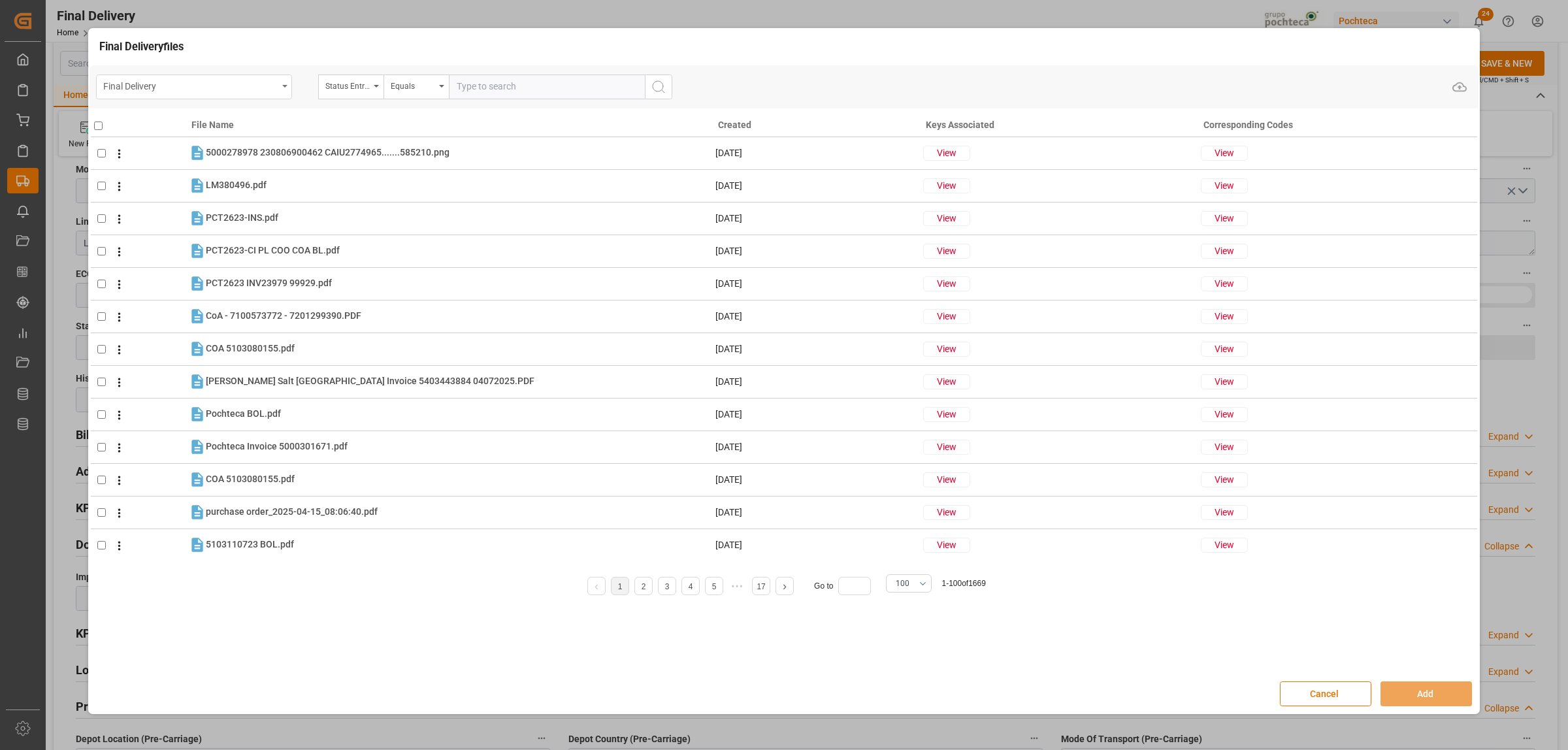
click at [281, 85] on div "Final Delivery" at bounding box center [194, 87] width 196 height 25
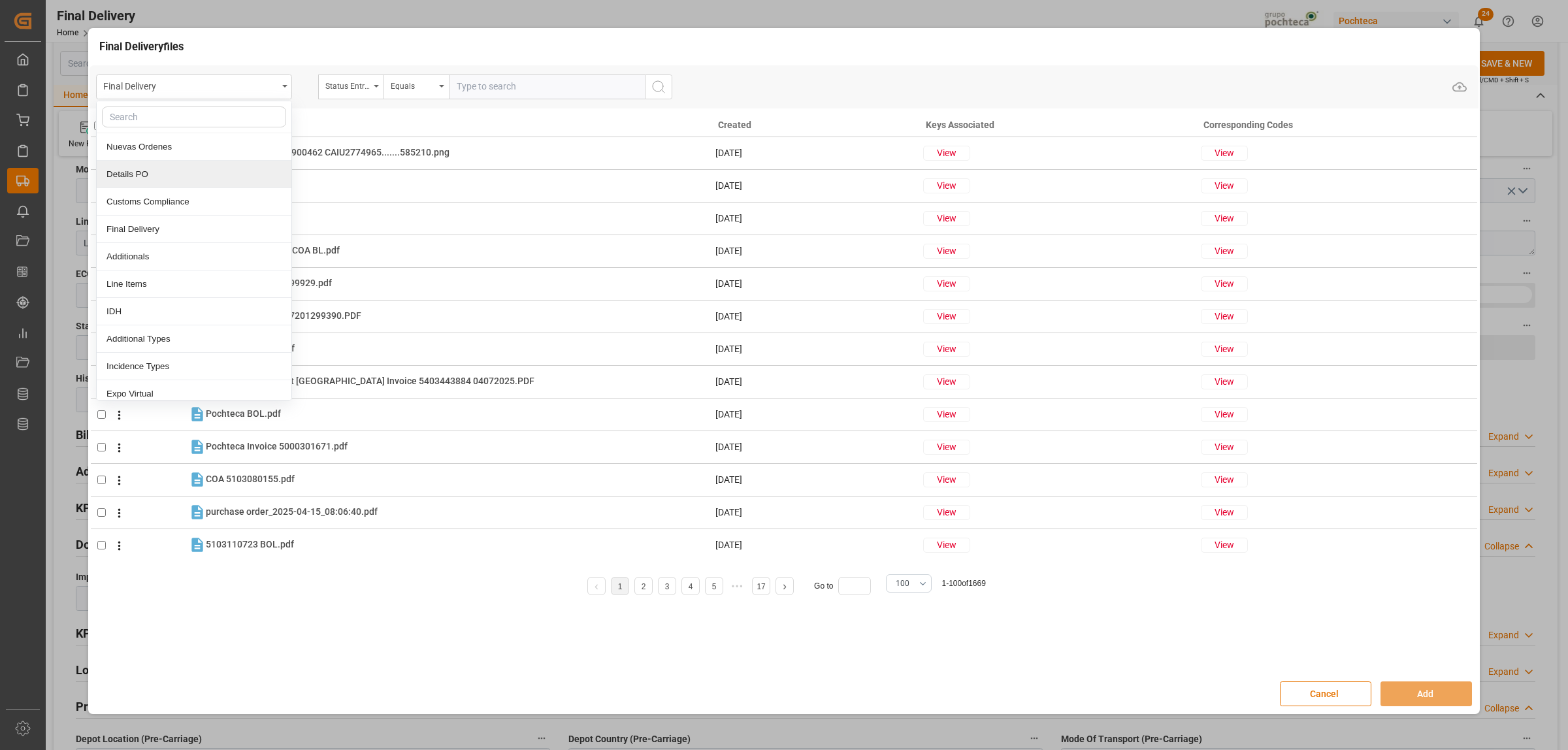
click at [164, 172] on div "Details PO" at bounding box center [194, 174] width 195 height 28
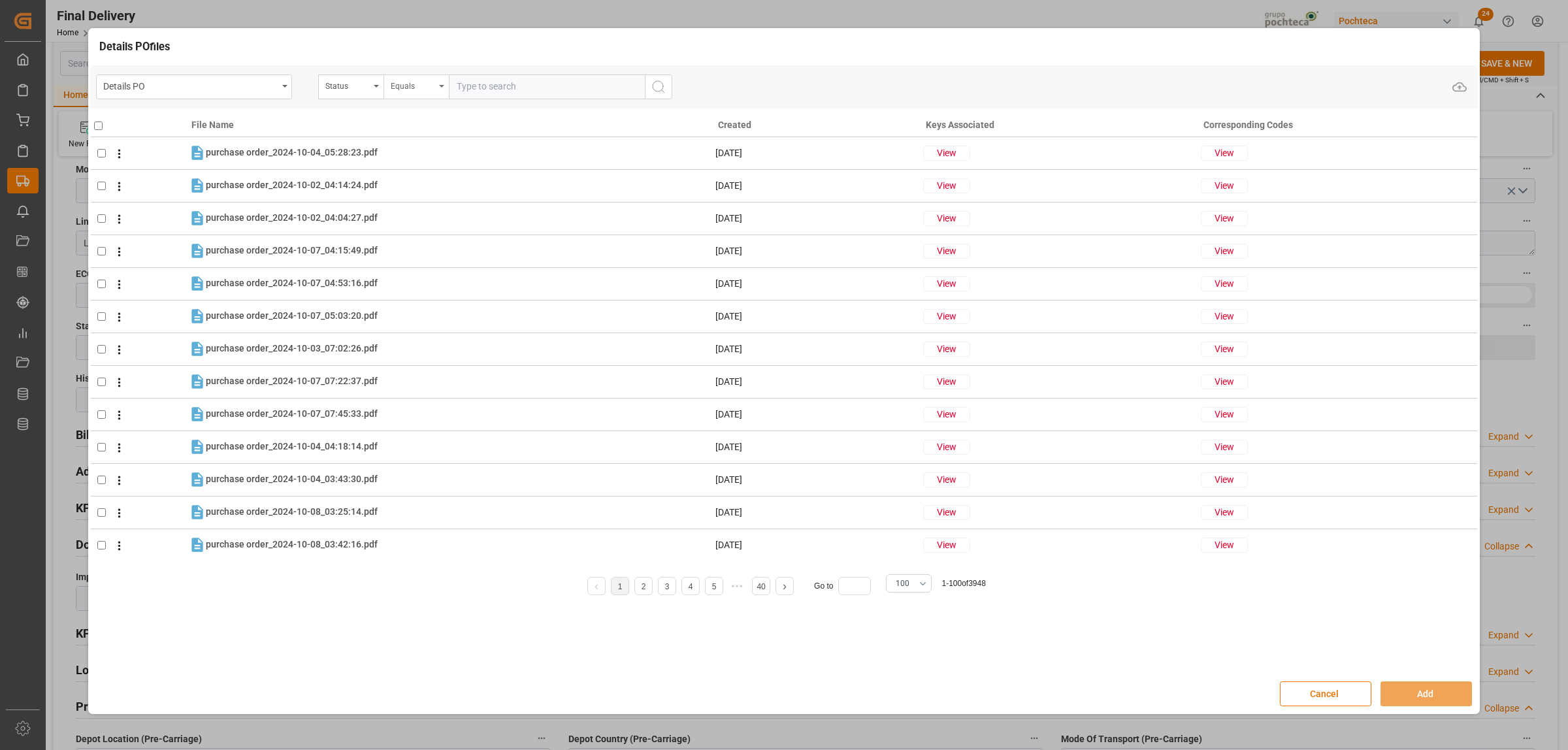
click at [384, 90] on div "Equals" at bounding box center [416, 87] width 65 height 25
type input "orde"
click at [381, 92] on div "Status" at bounding box center [351, 87] width 65 height 25
type input "orde"
click at [413, 140] on div "Orden de Compra nuevo" at bounding box center [416, 147] width 195 height 28
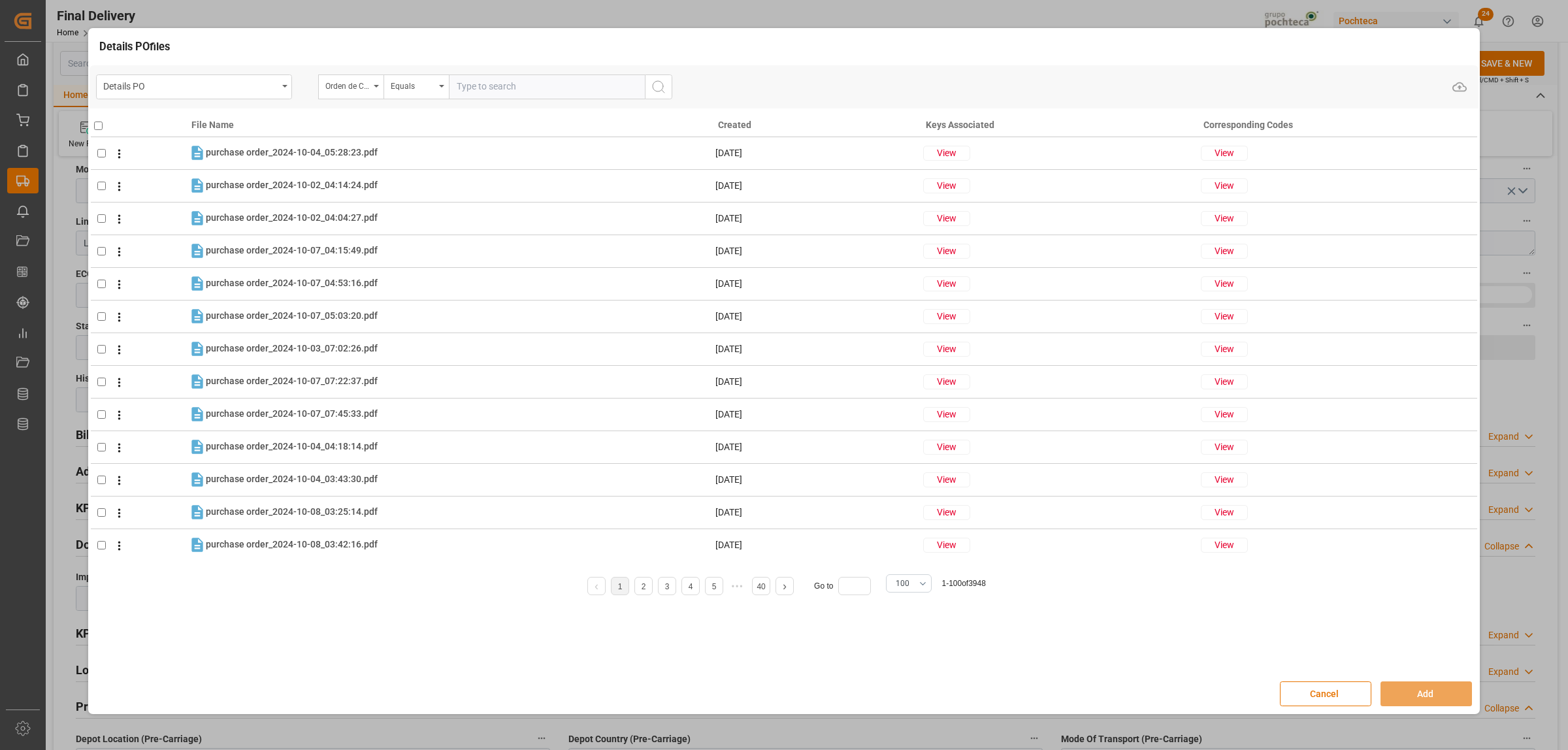
click at [462, 87] on input "text" at bounding box center [547, 87] width 196 height 25
paste input "251006990157"
type input "251006990157"
click at [660, 90] on icon "search button" at bounding box center [658, 87] width 16 height 16
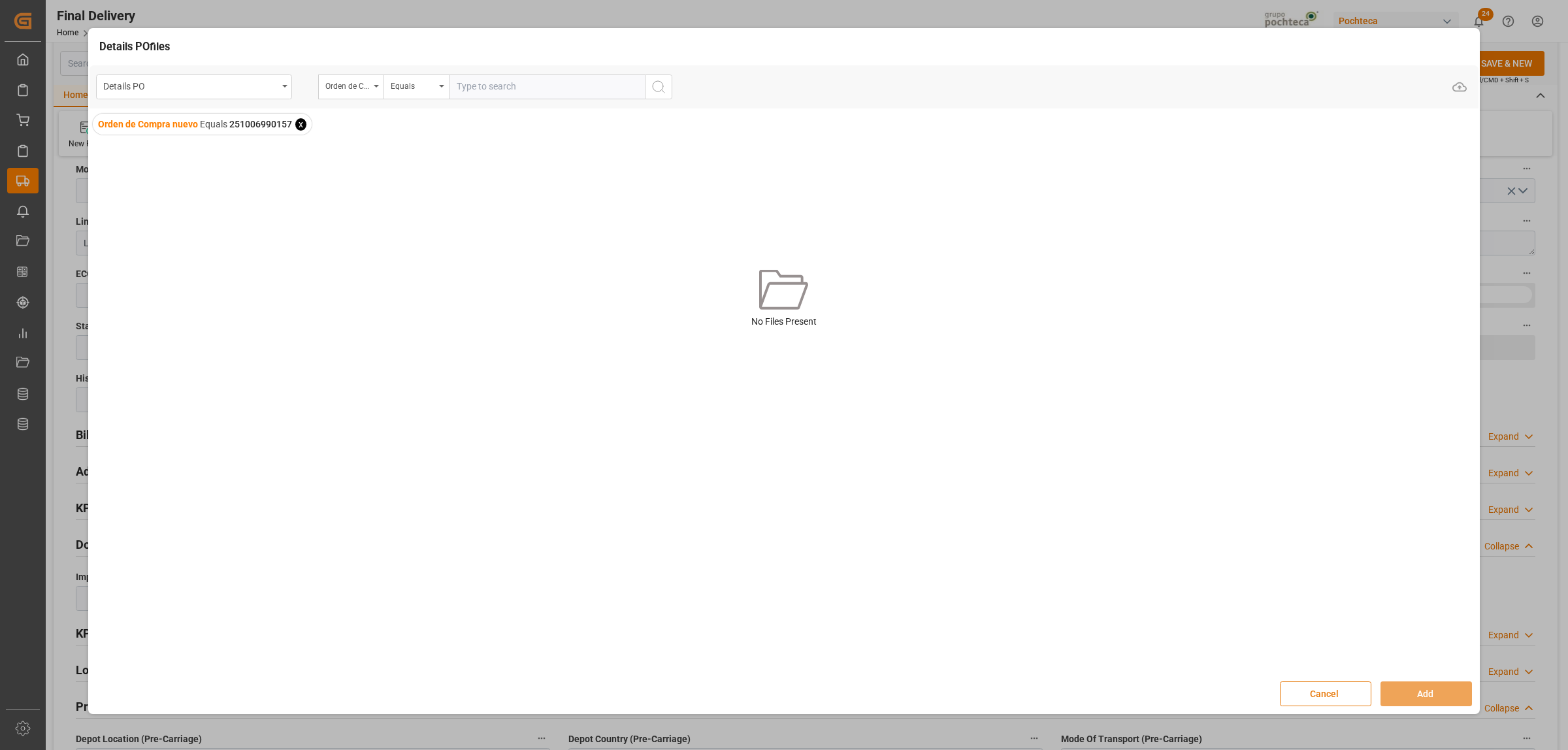
click at [1310, 699] on button "Cancel" at bounding box center [1326, 694] width 92 height 25
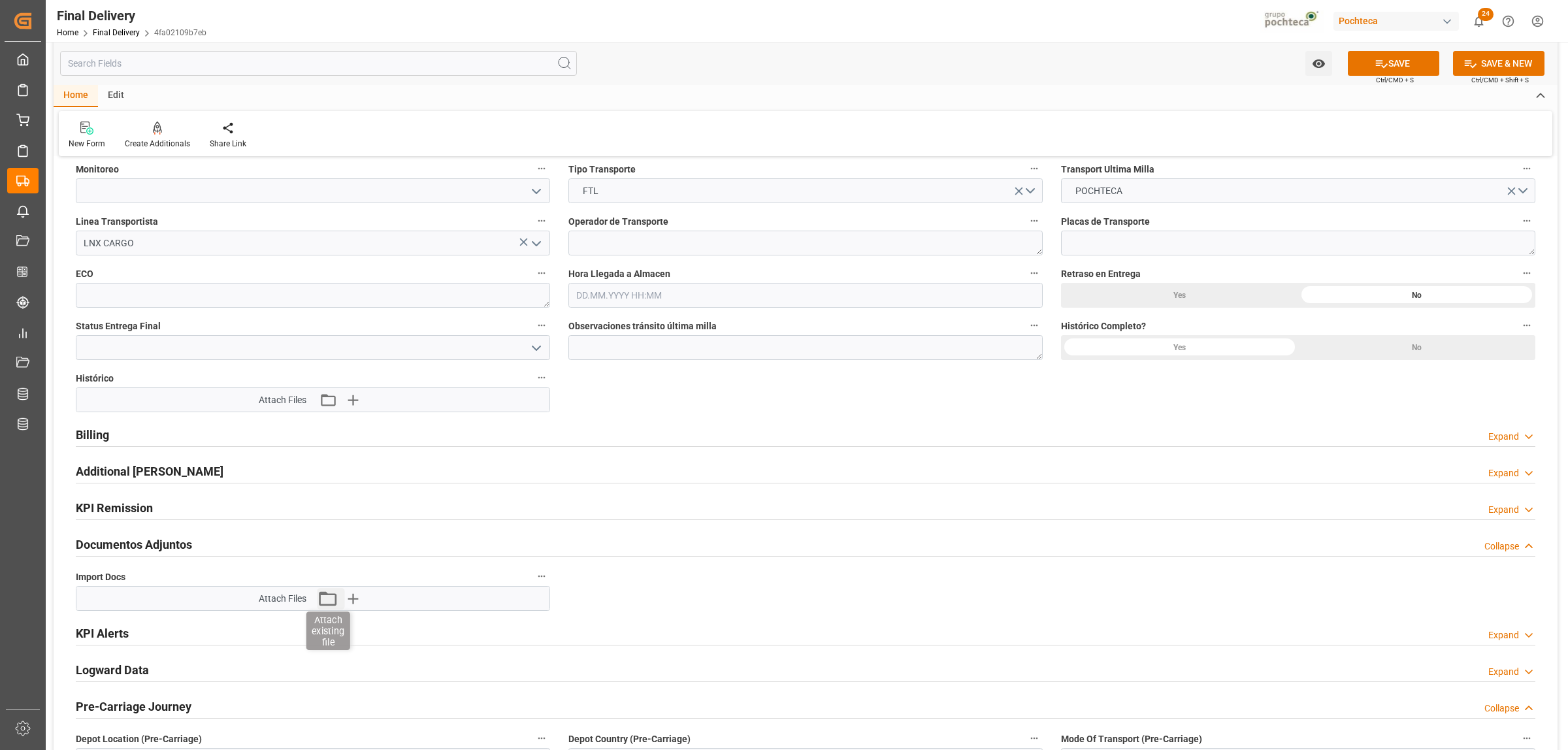
click at [327, 600] on icon "button" at bounding box center [328, 598] width 21 height 21
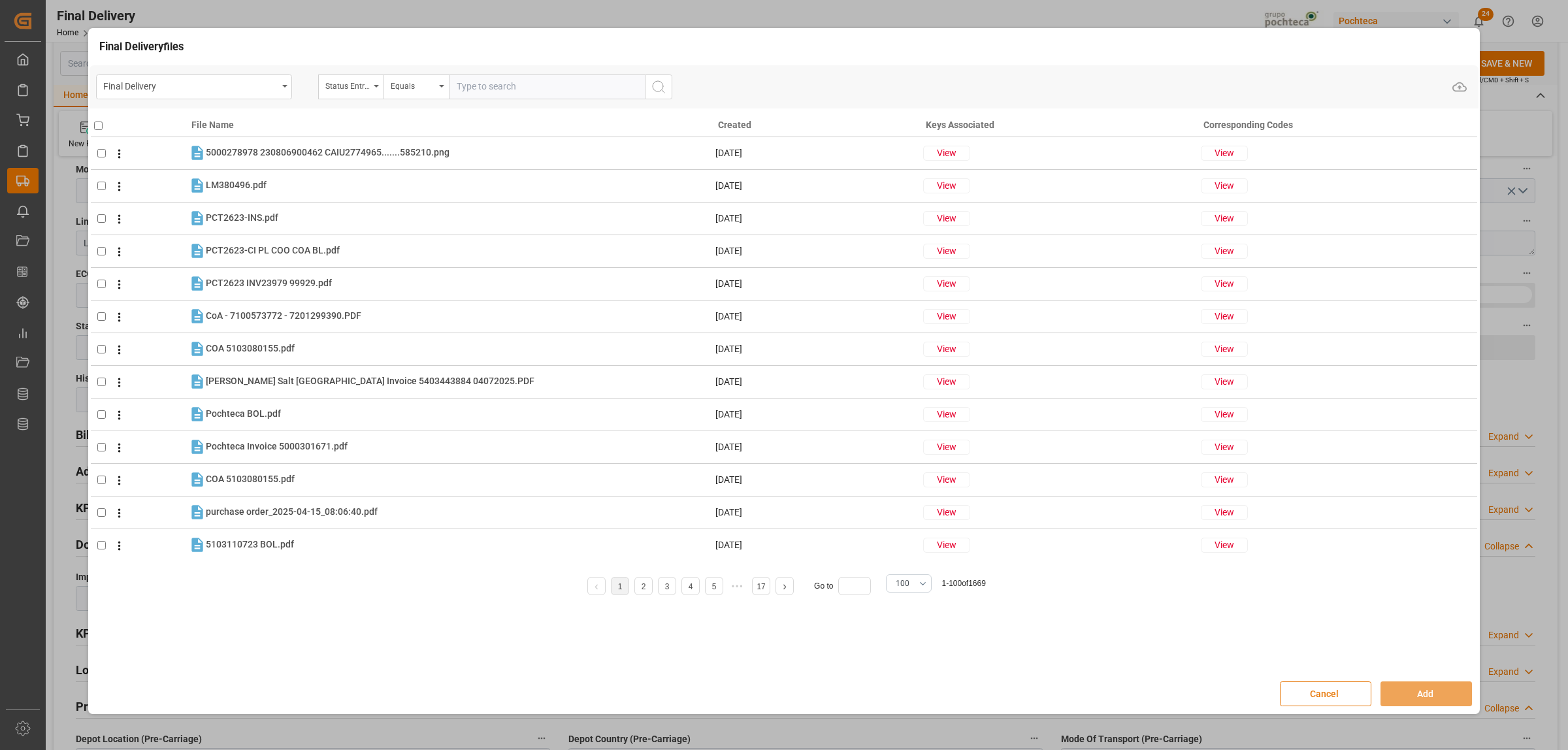
click at [1323, 699] on button "Cancel" at bounding box center [1326, 694] width 92 height 25
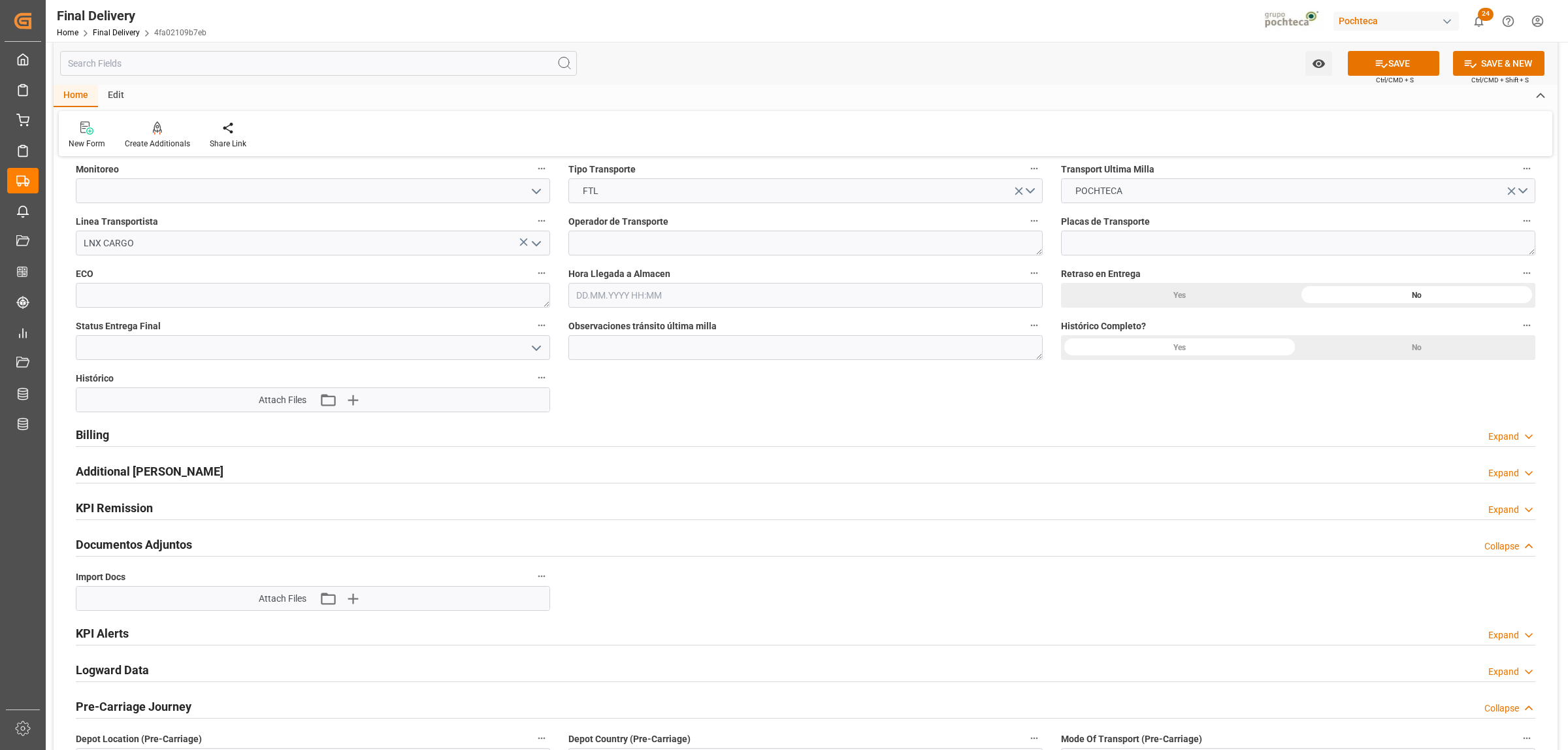
click at [315, 602] on div "Attach Files Attach existing file Upload new file" at bounding box center [313, 599] width 109 height 18
click at [324, 605] on icon "button" at bounding box center [328, 598] width 21 height 21
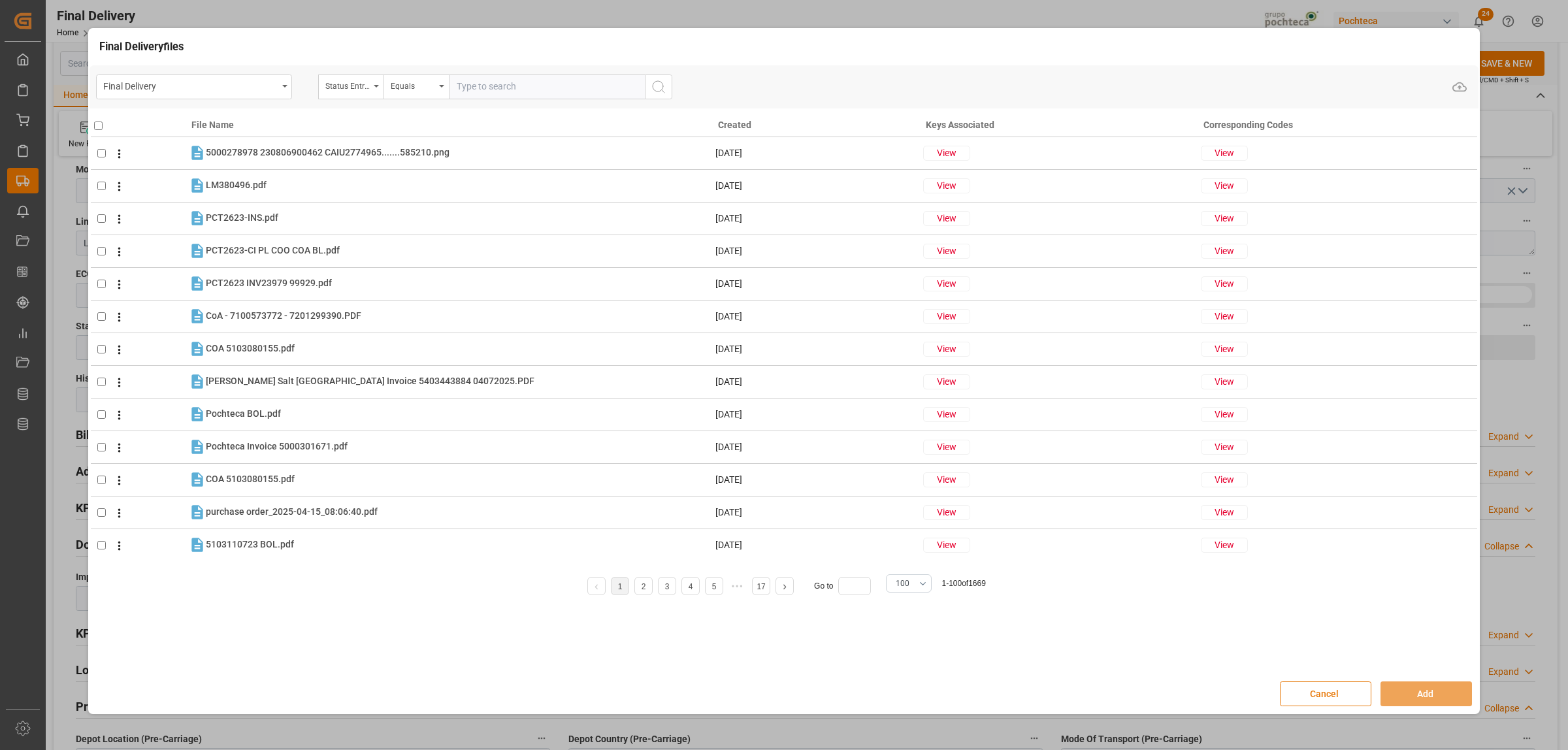
click at [1338, 694] on button "Cancel" at bounding box center [1326, 694] width 92 height 25
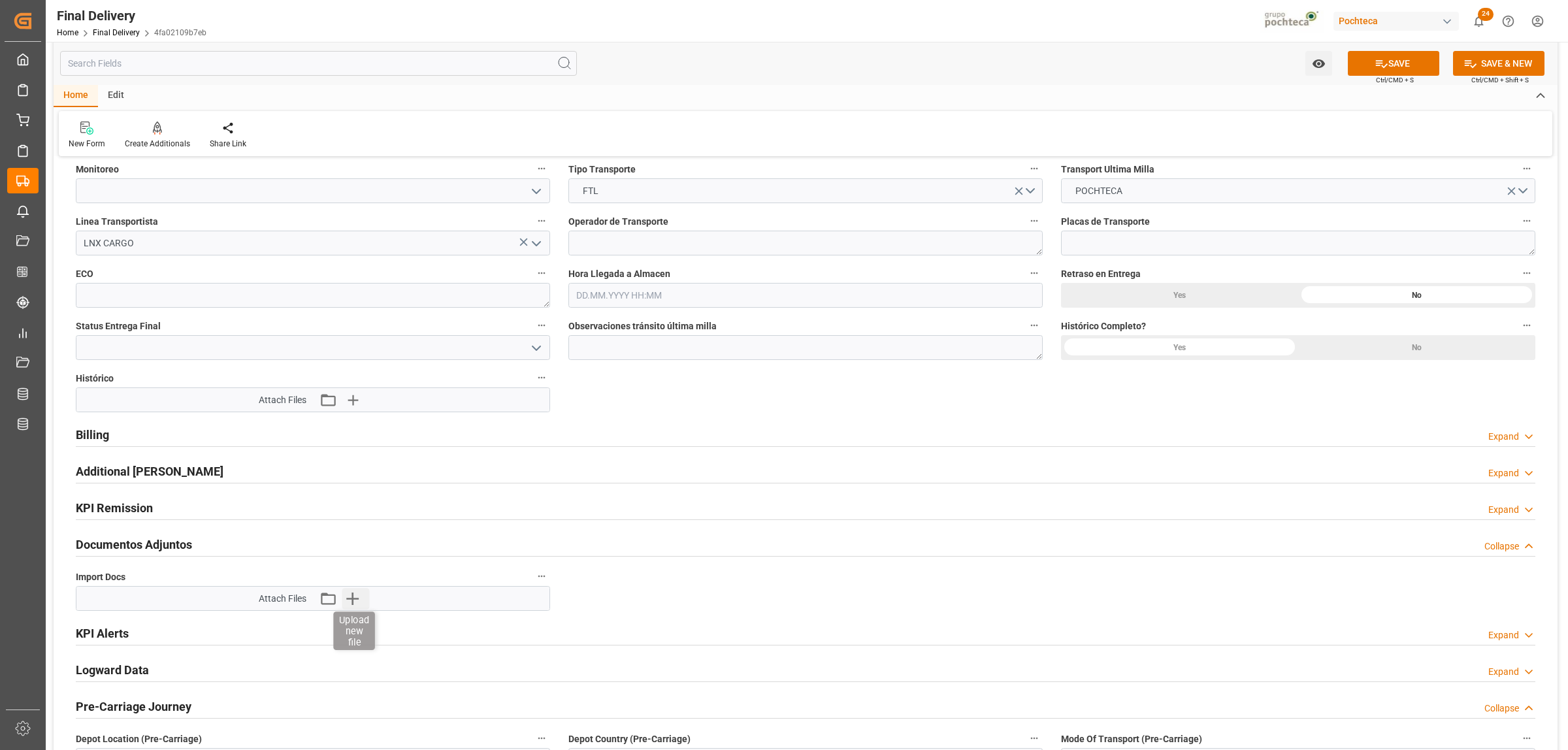
click at [351, 596] on icon "button" at bounding box center [353, 598] width 21 height 21
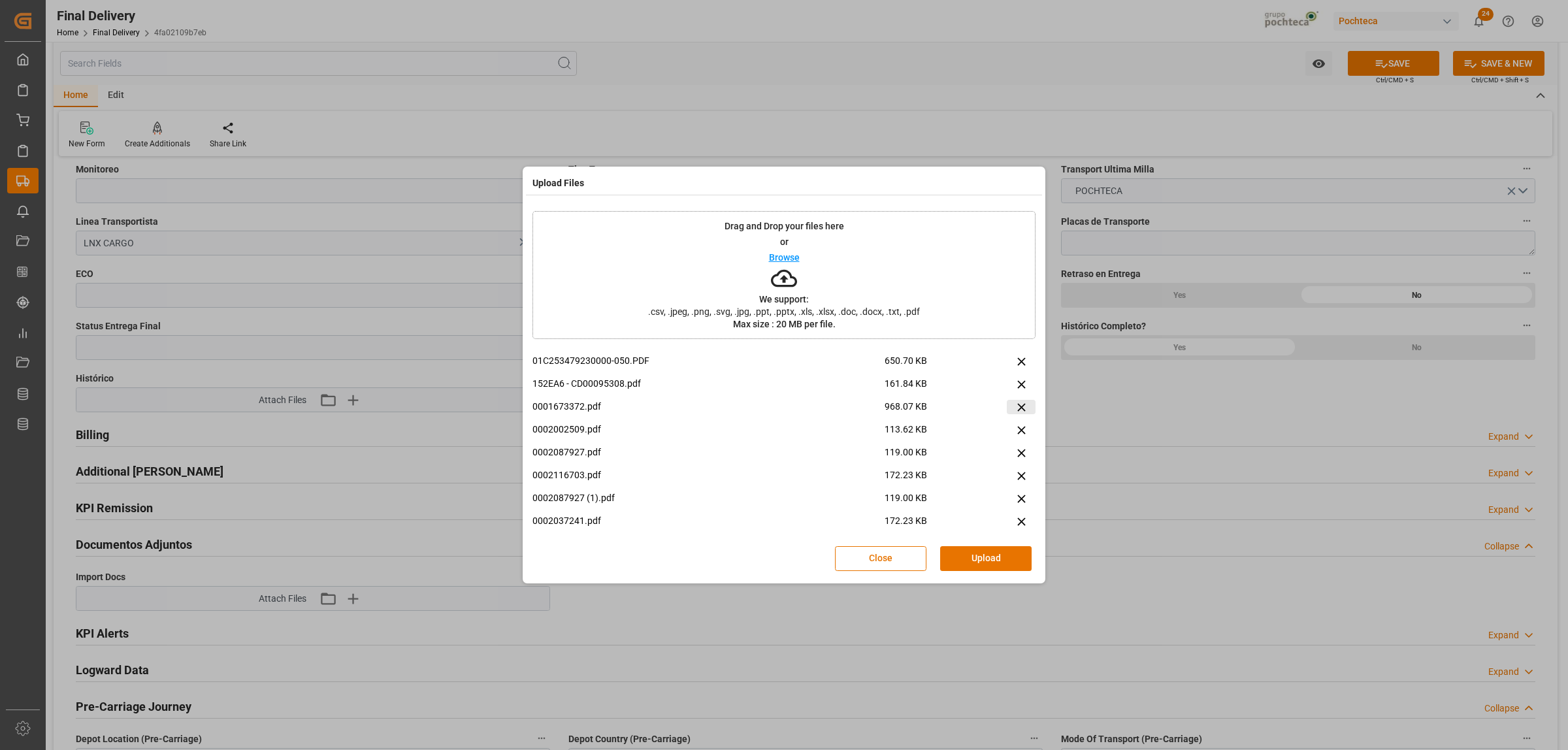
click at [1016, 405] on icon at bounding box center [1022, 408] width 14 height 14
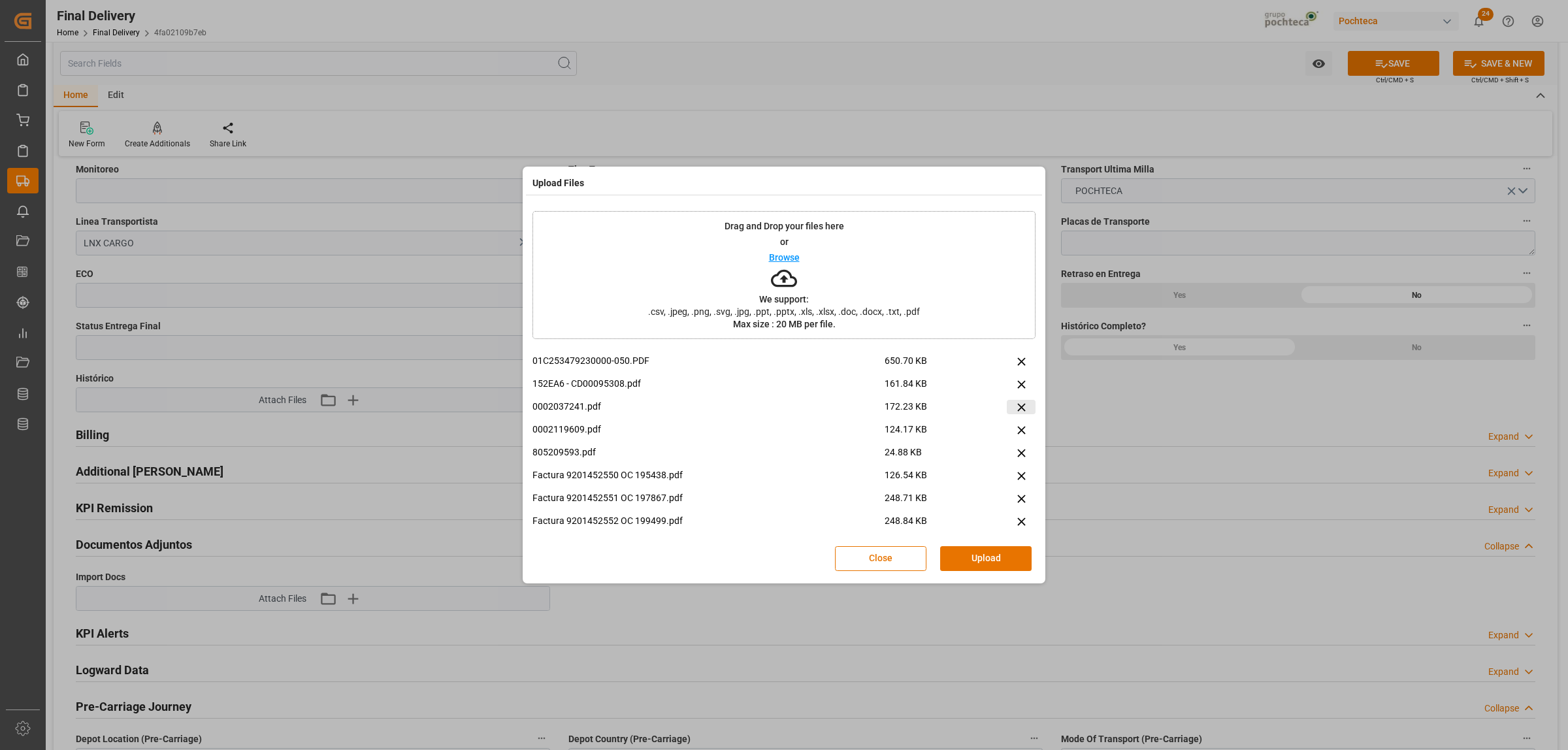
click at [1016, 405] on icon at bounding box center [1022, 408] width 14 height 14
click at [1017, 384] on icon at bounding box center [1022, 384] width 14 height 14
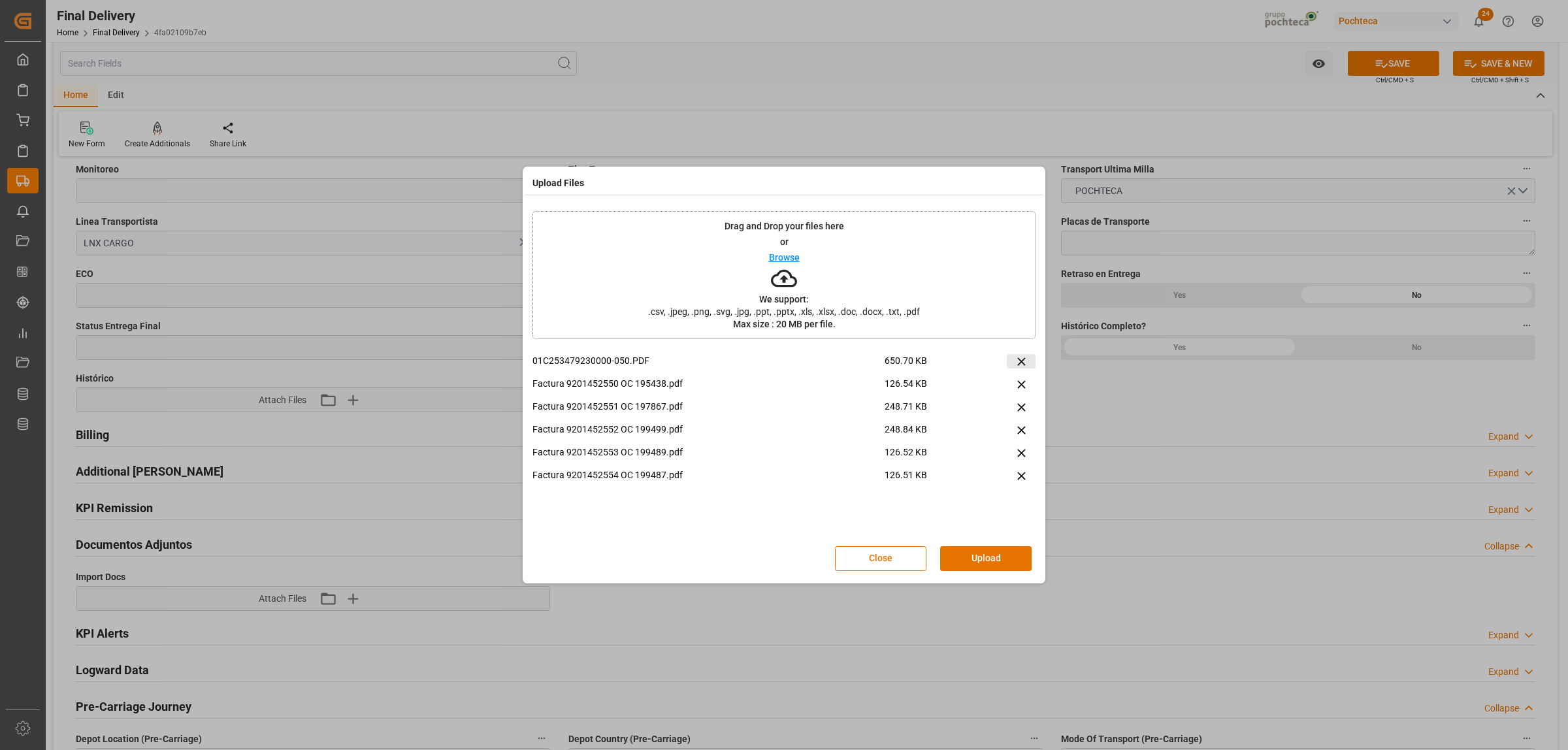
click at [1018, 362] on icon at bounding box center [1022, 362] width 14 height 14
click at [992, 562] on button "Upload" at bounding box center [985, 559] width 92 height 25
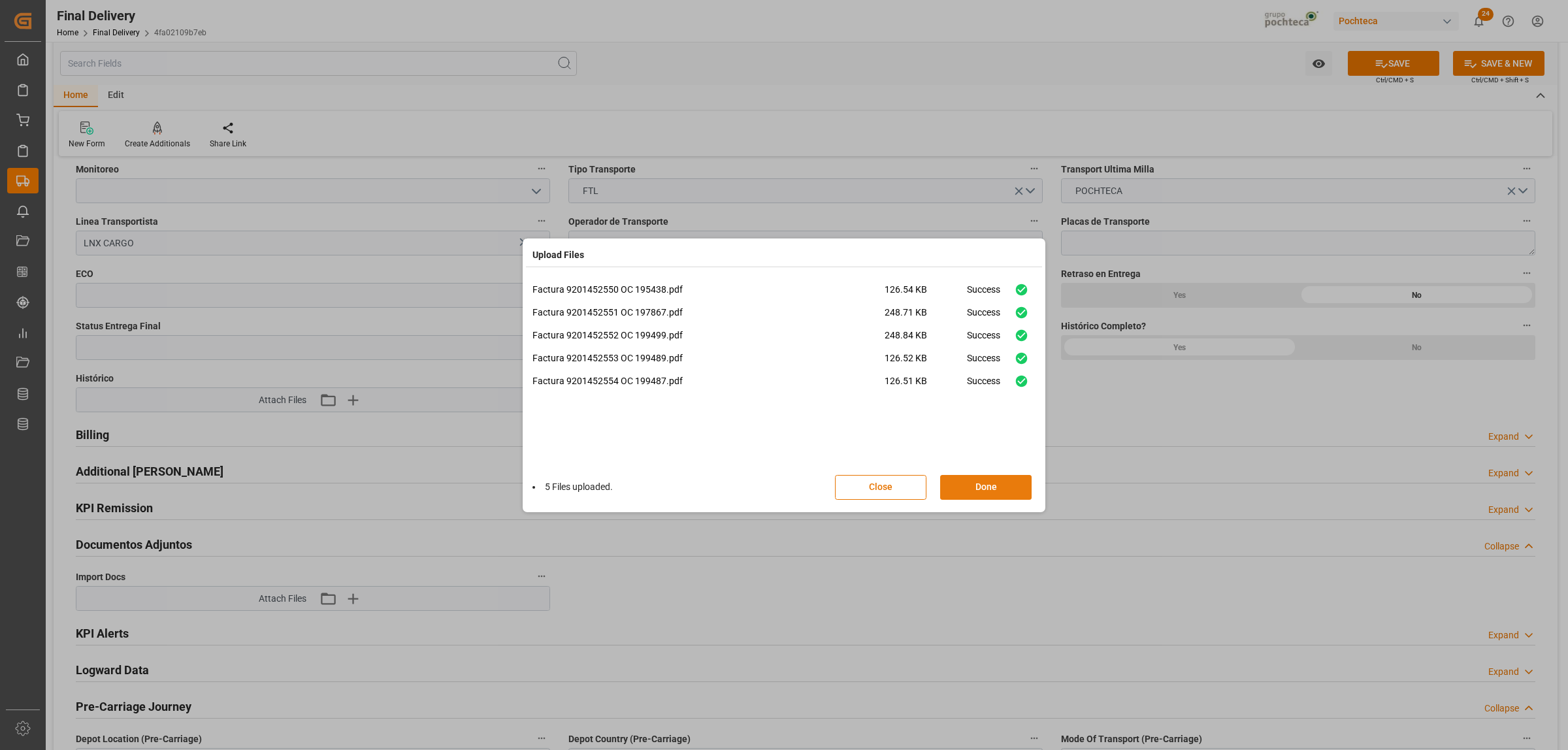
click at [1012, 488] on button "Done" at bounding box center [985, 488] width 92 height 25
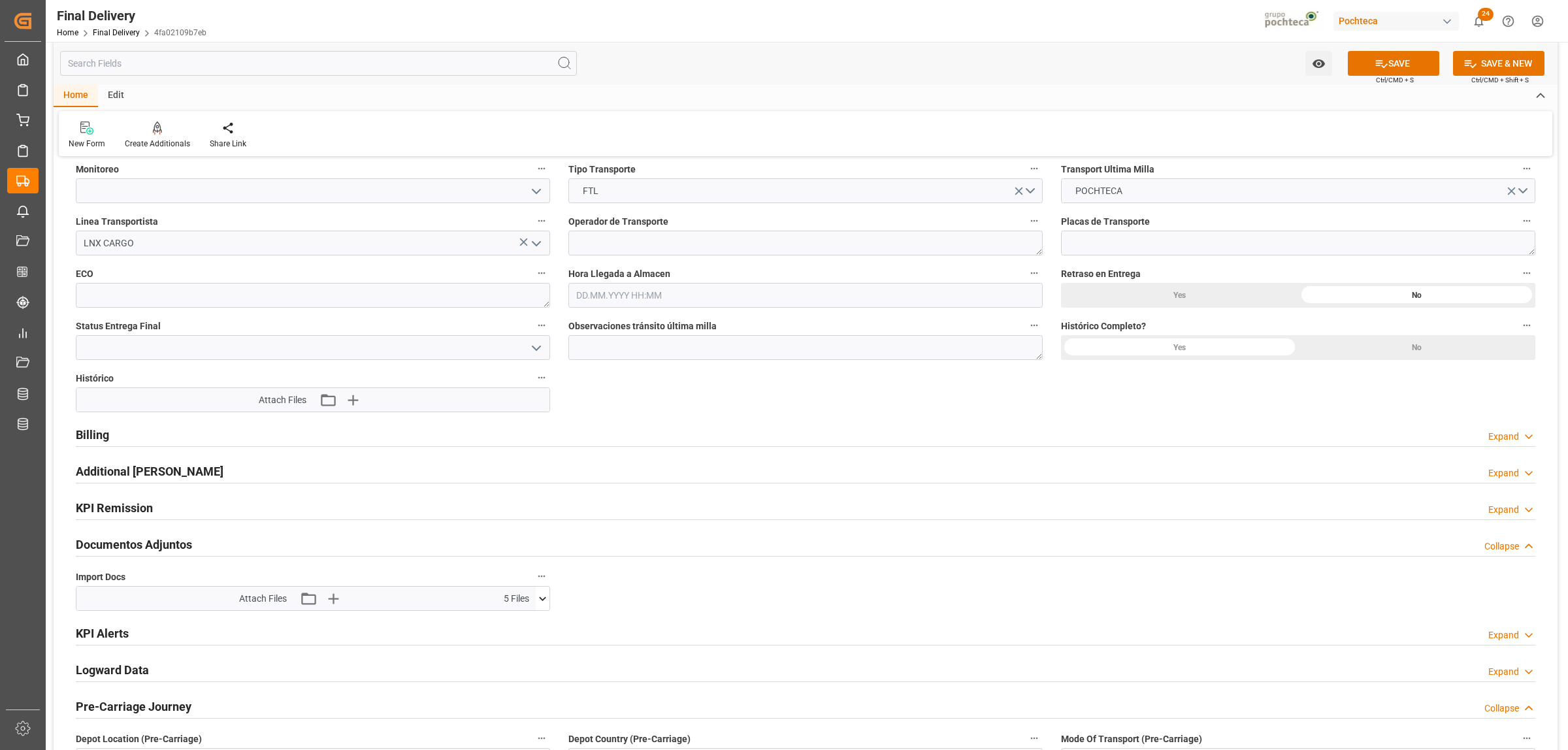
click at [546, 603] on icon at bounding box center [543, 599] width 14 height 14
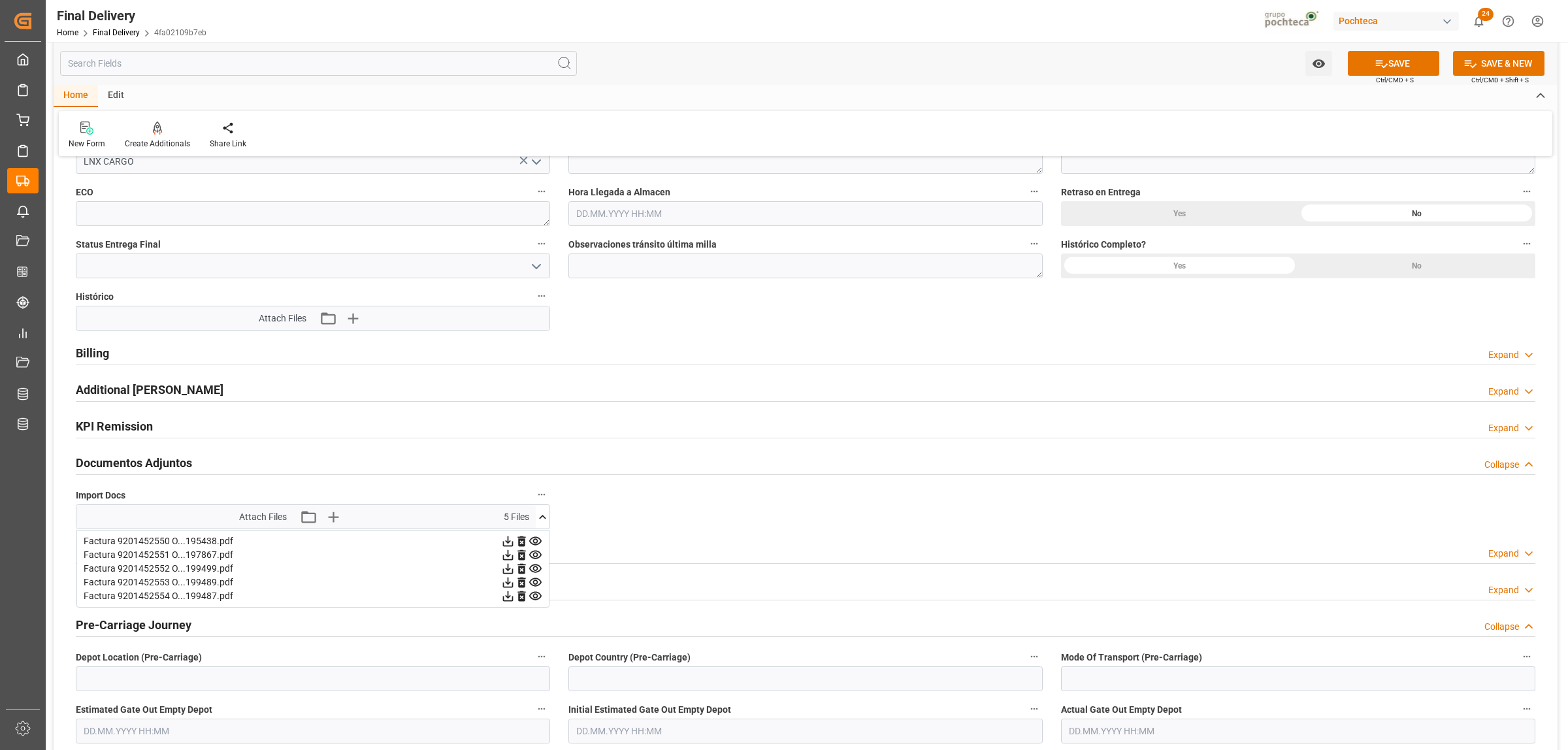
click at [327, 523] on icon "button" at bounding box center [333, 517] width 21 height 21
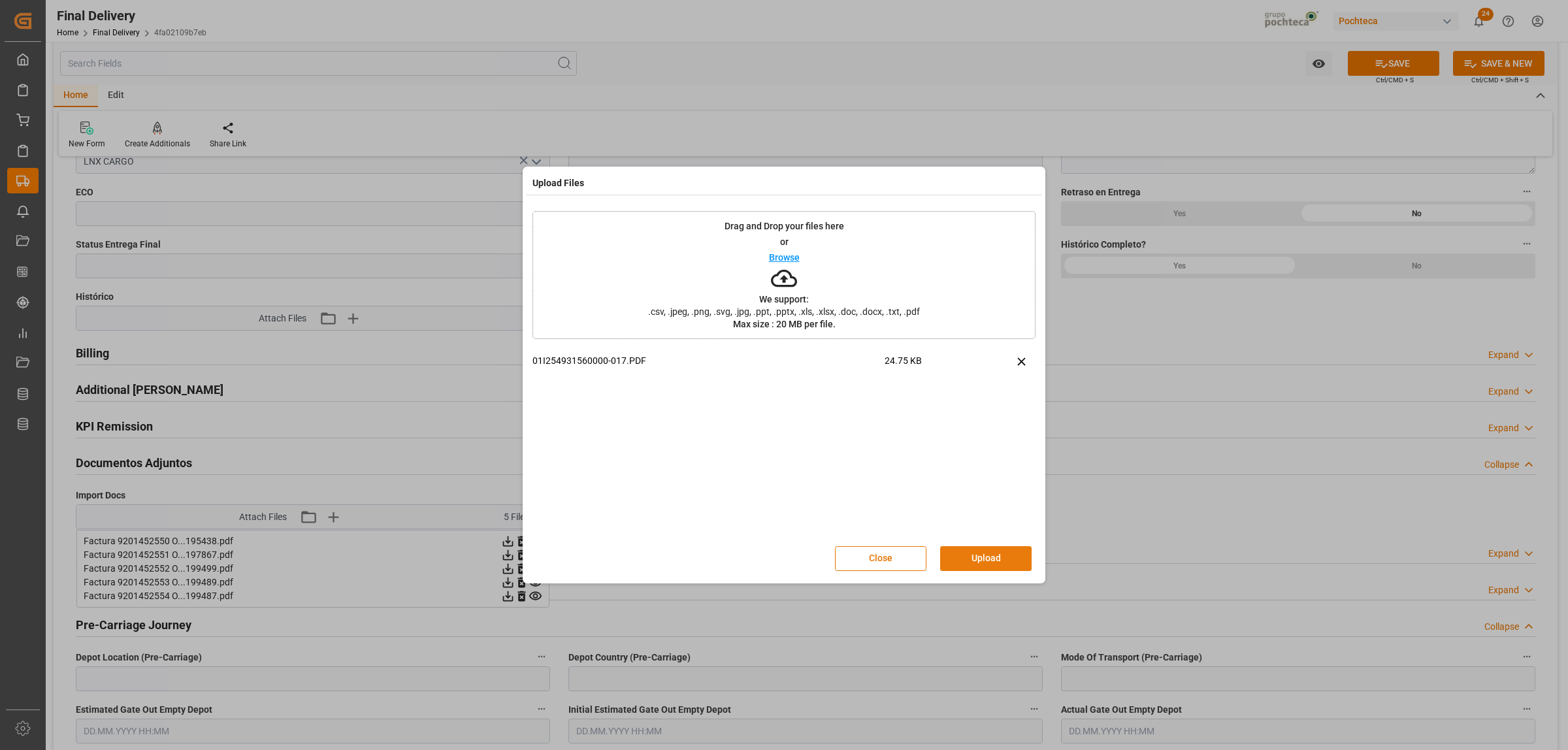
click at [967, 563] on button "Upload" at bounding box center [985, 559] width 92 height 25
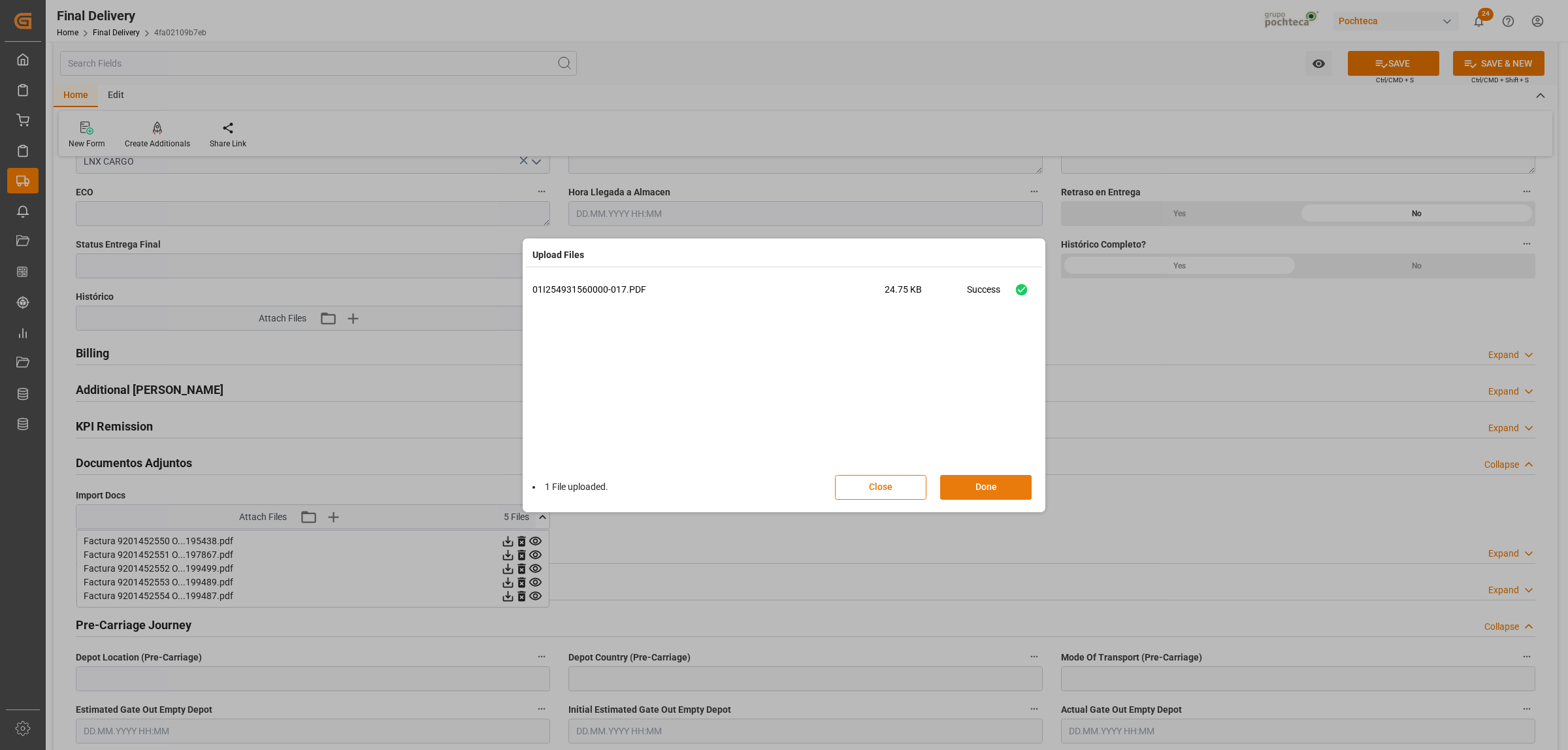
click at [985, 487] on button "Done" at bounding box center [985, 488] width 92 height 25
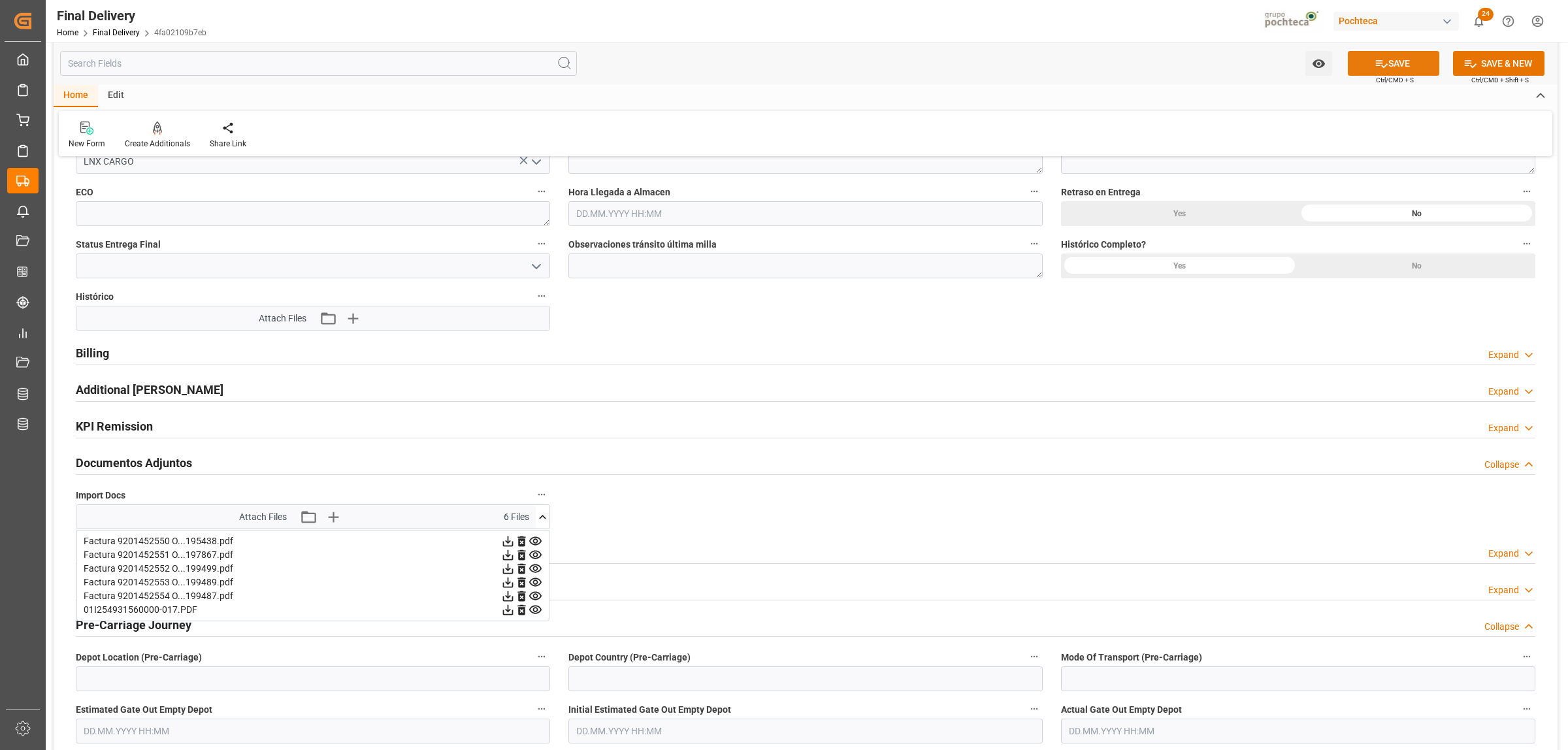
click at [1362, 63] on button "SAVE" at bounding box center [1393, 63] width 92 height 25
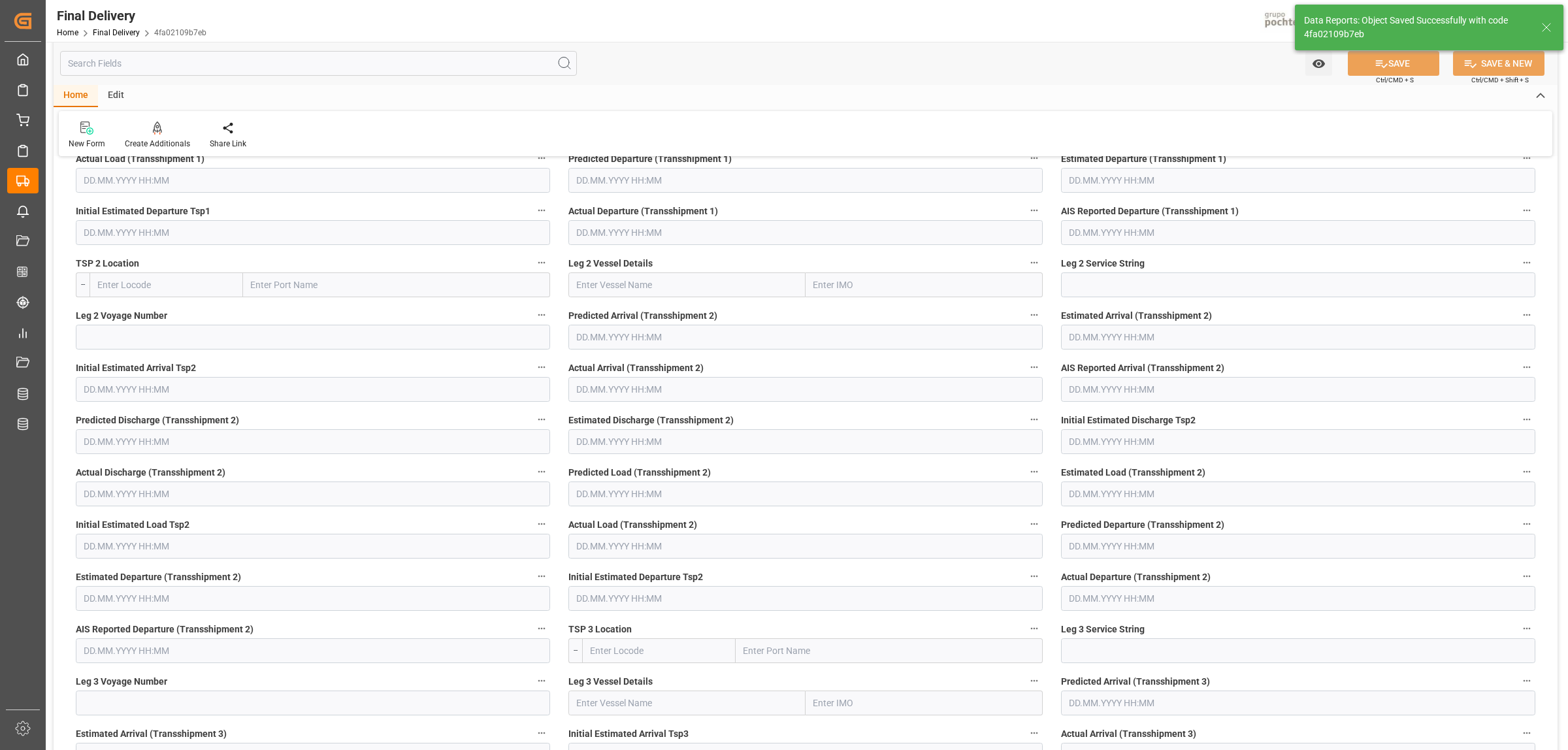
scroll to position [224, 0]
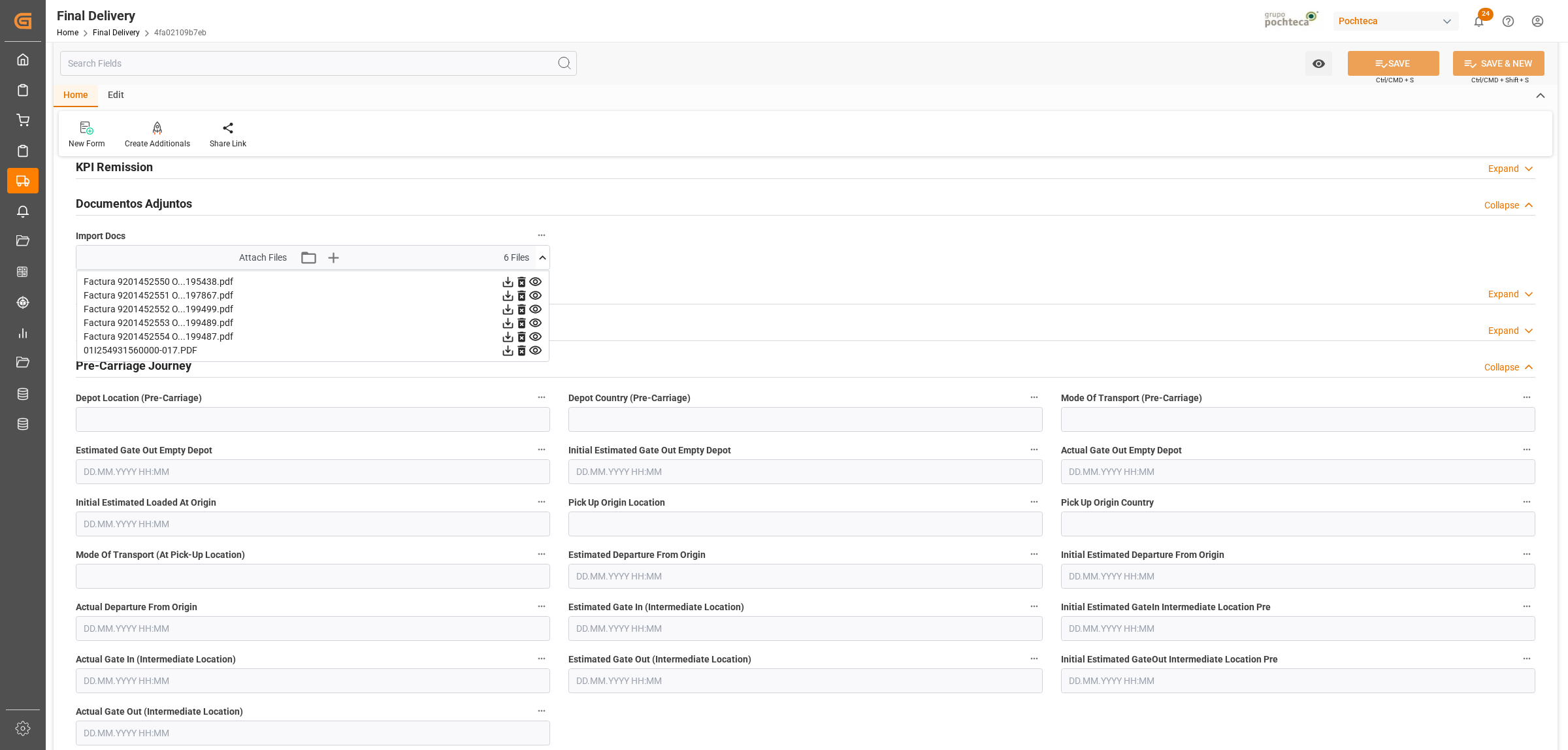
click at [539, 263] on icon at bounding box center [543, 258] width 14 height 14
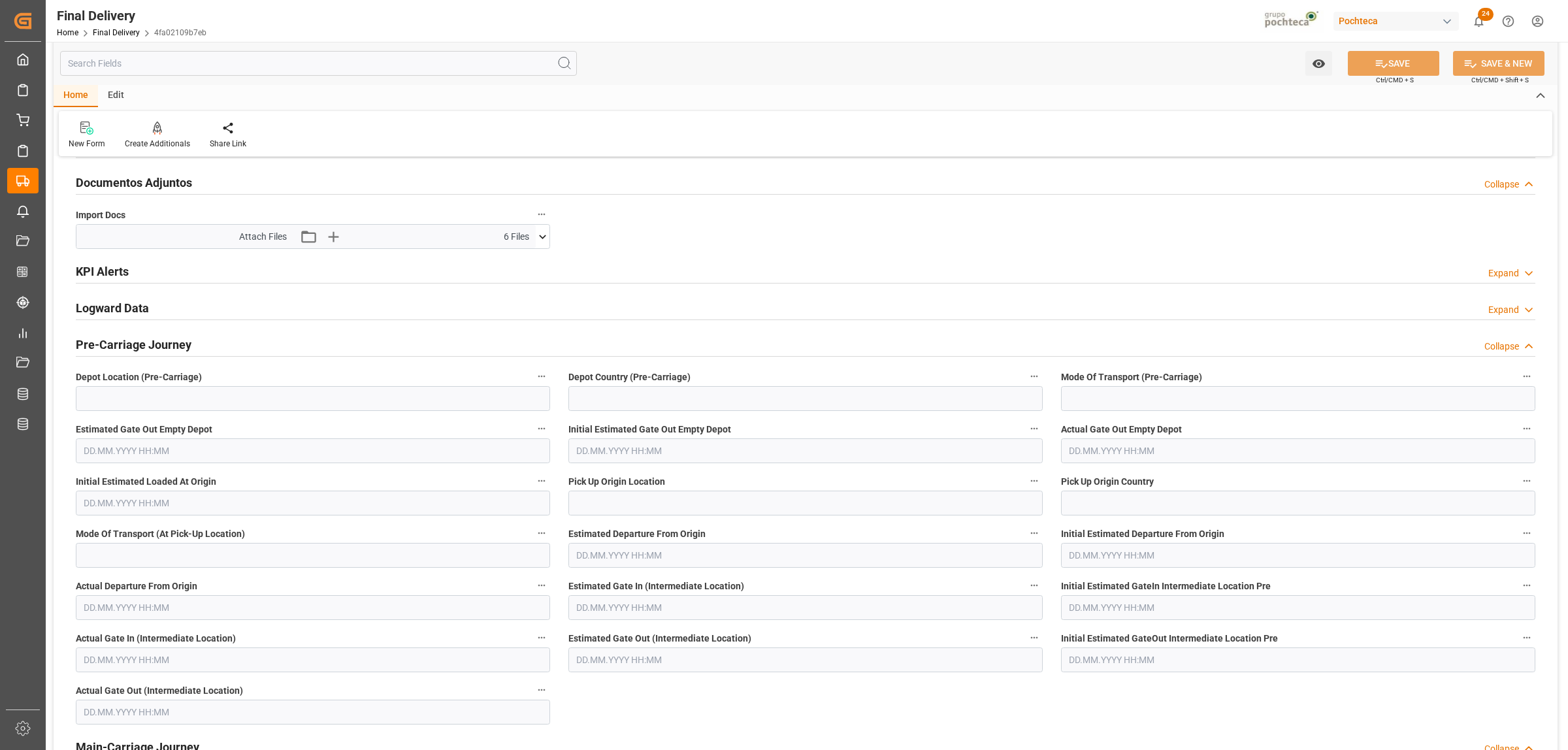
scroll to position [0, 0]
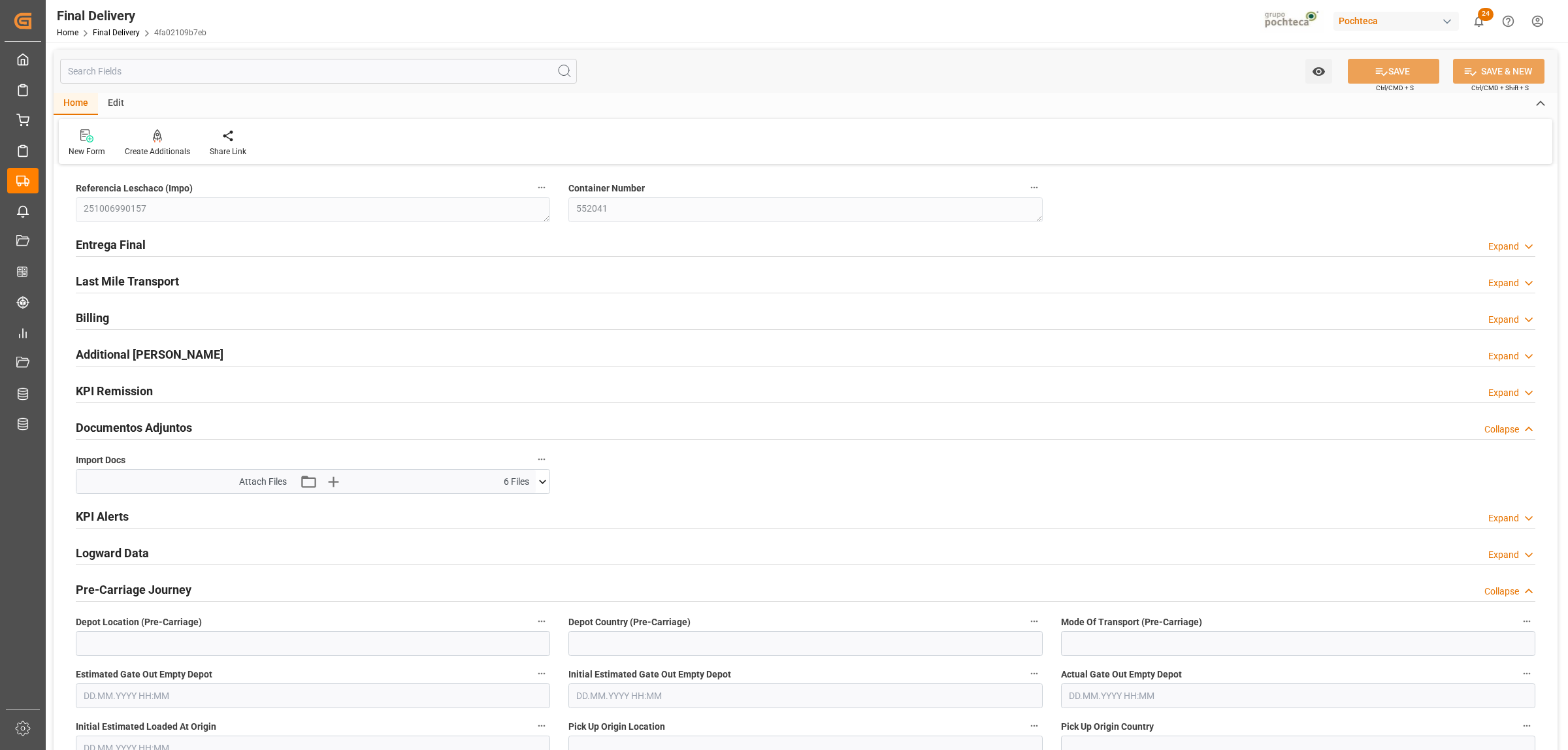
click at [129, 240] on h2 "Entrega Final" at bounding box center [111, 245] width 70 height 18
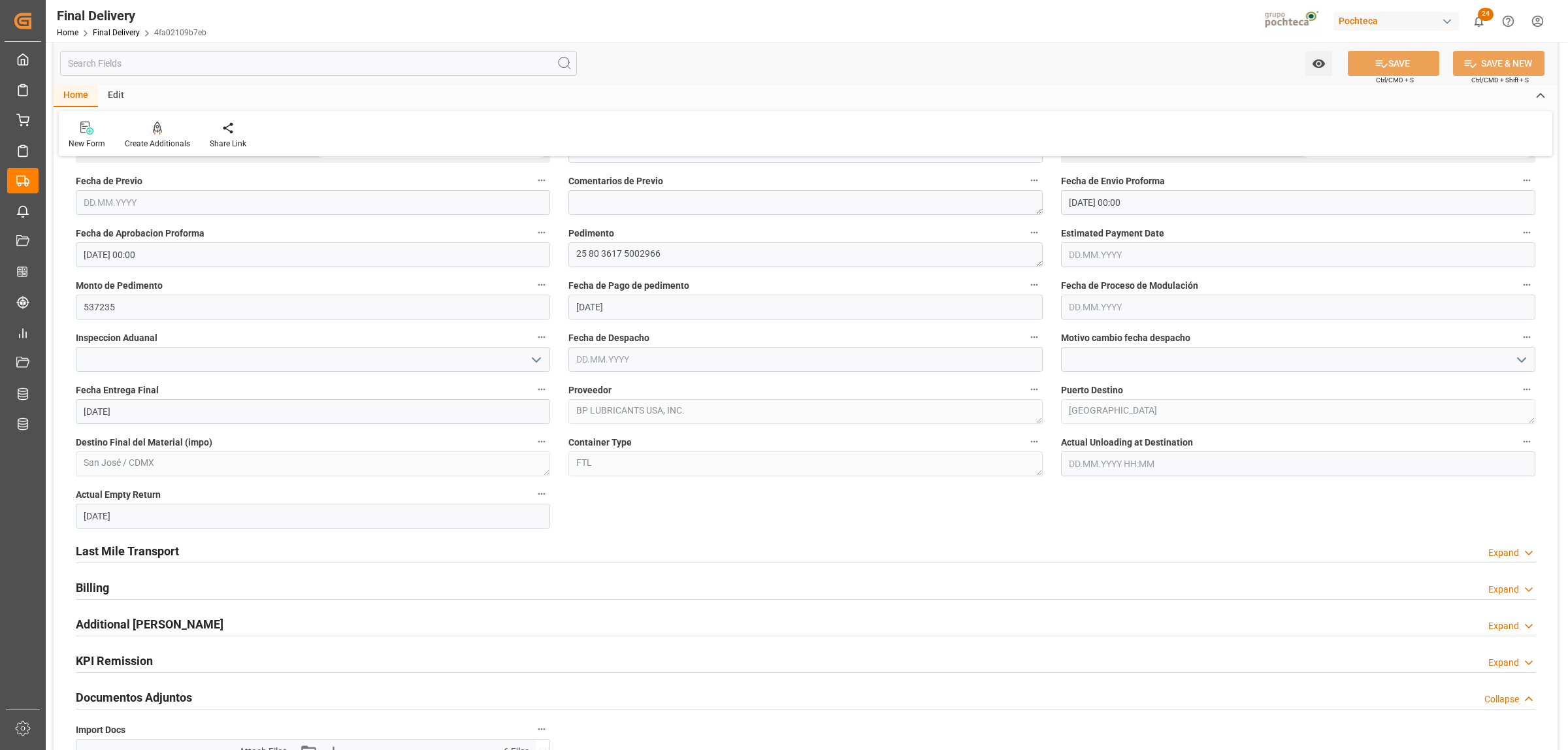
scroll to position [899, 0]
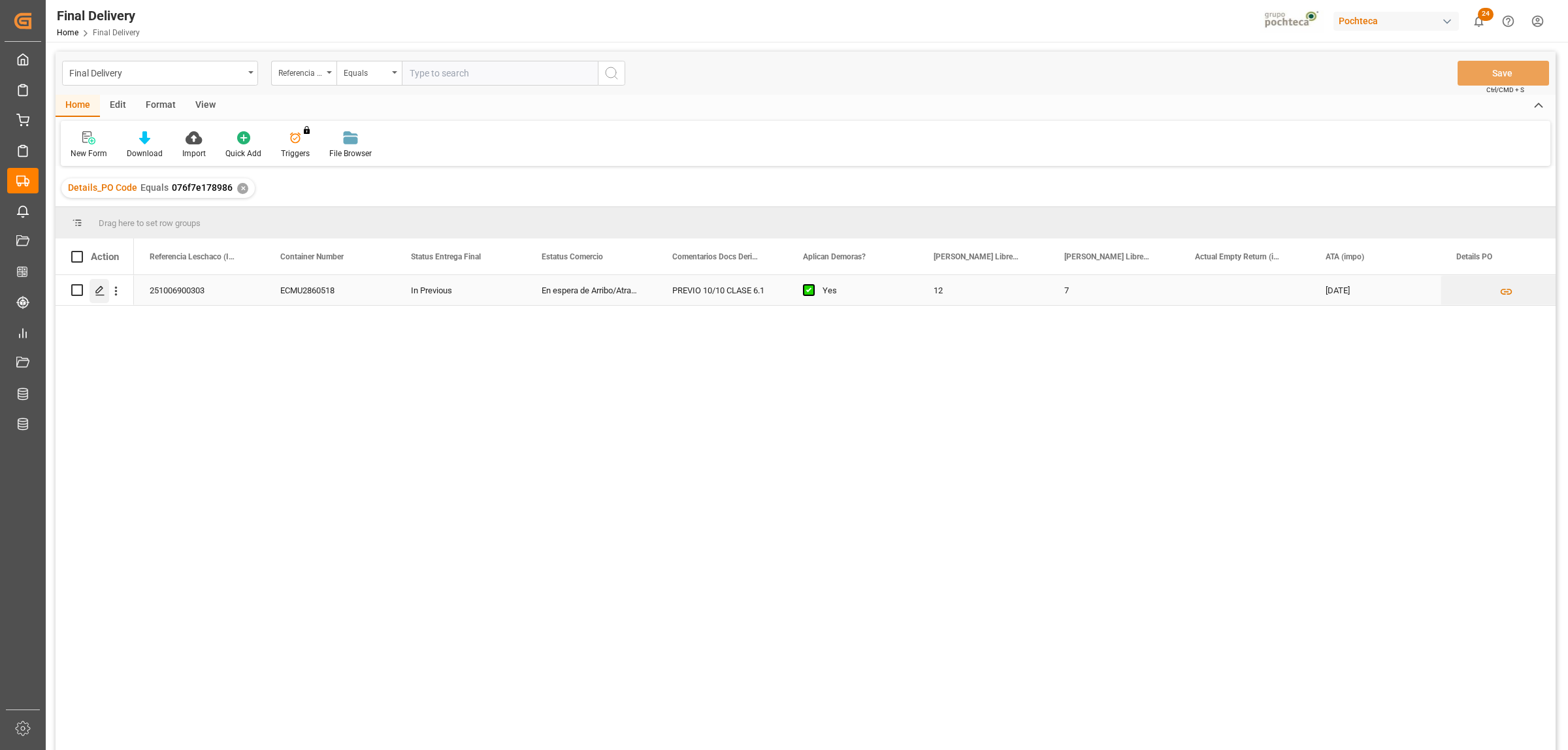
click at [96, 287] on icon "Press SPACE to select this row." at bounding box center [100, 291] width 10 height 10
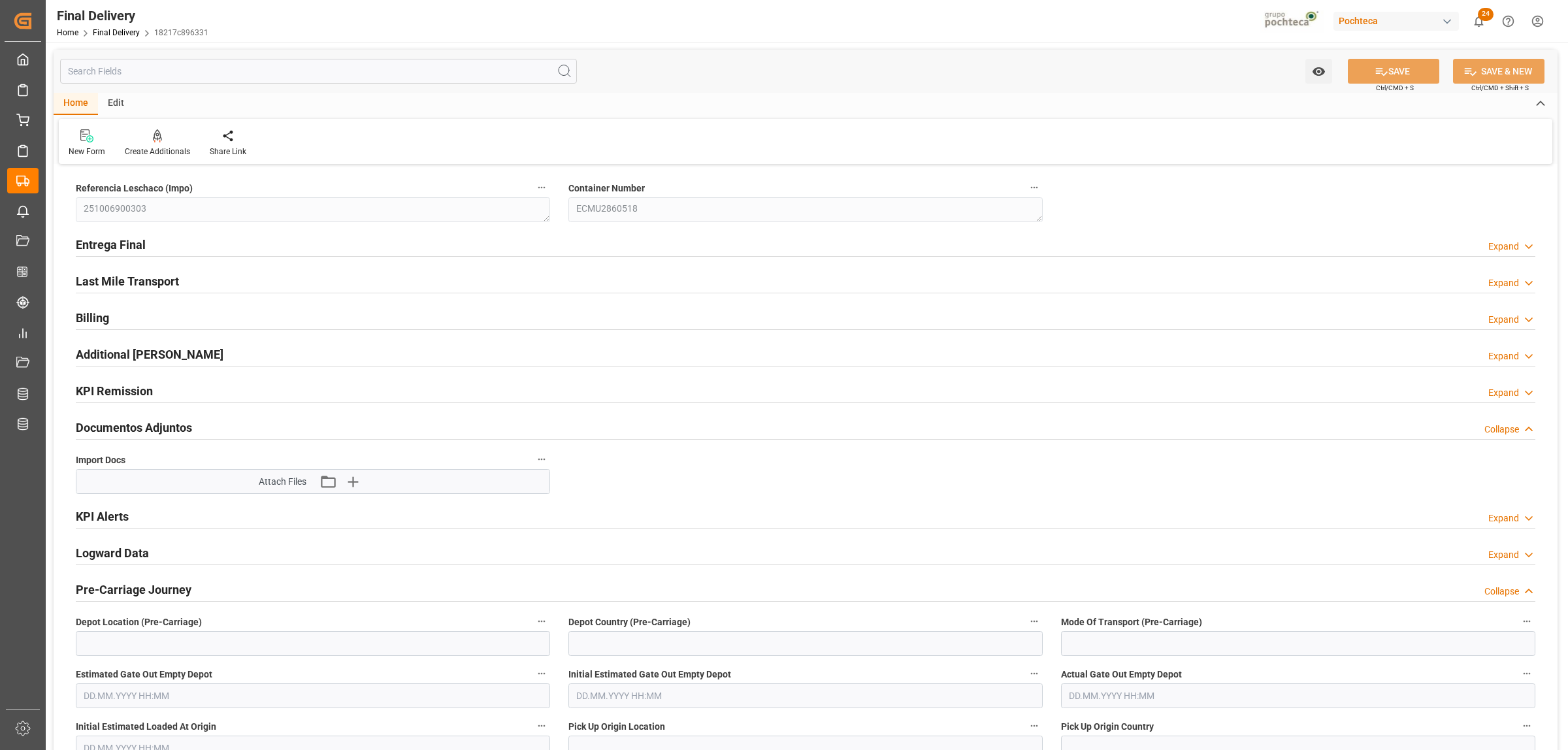
type input "12"
type input "7"
type input "04.10.2025"
type input "[DATE]"
type input "10.10.2025"
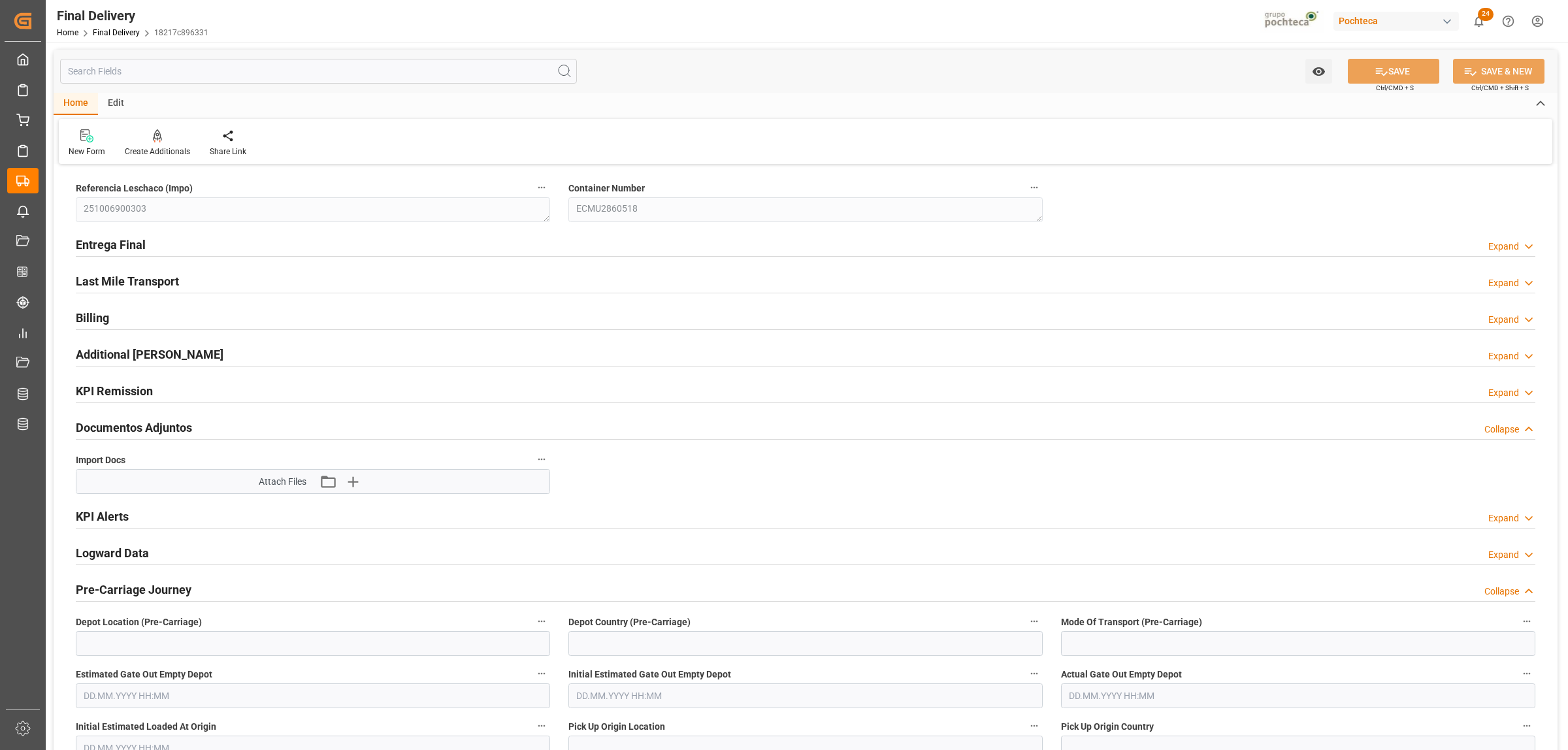
click at [131, 244] on h2 "Entrega Final" at bounding box center [111, 245] width 70 height 18
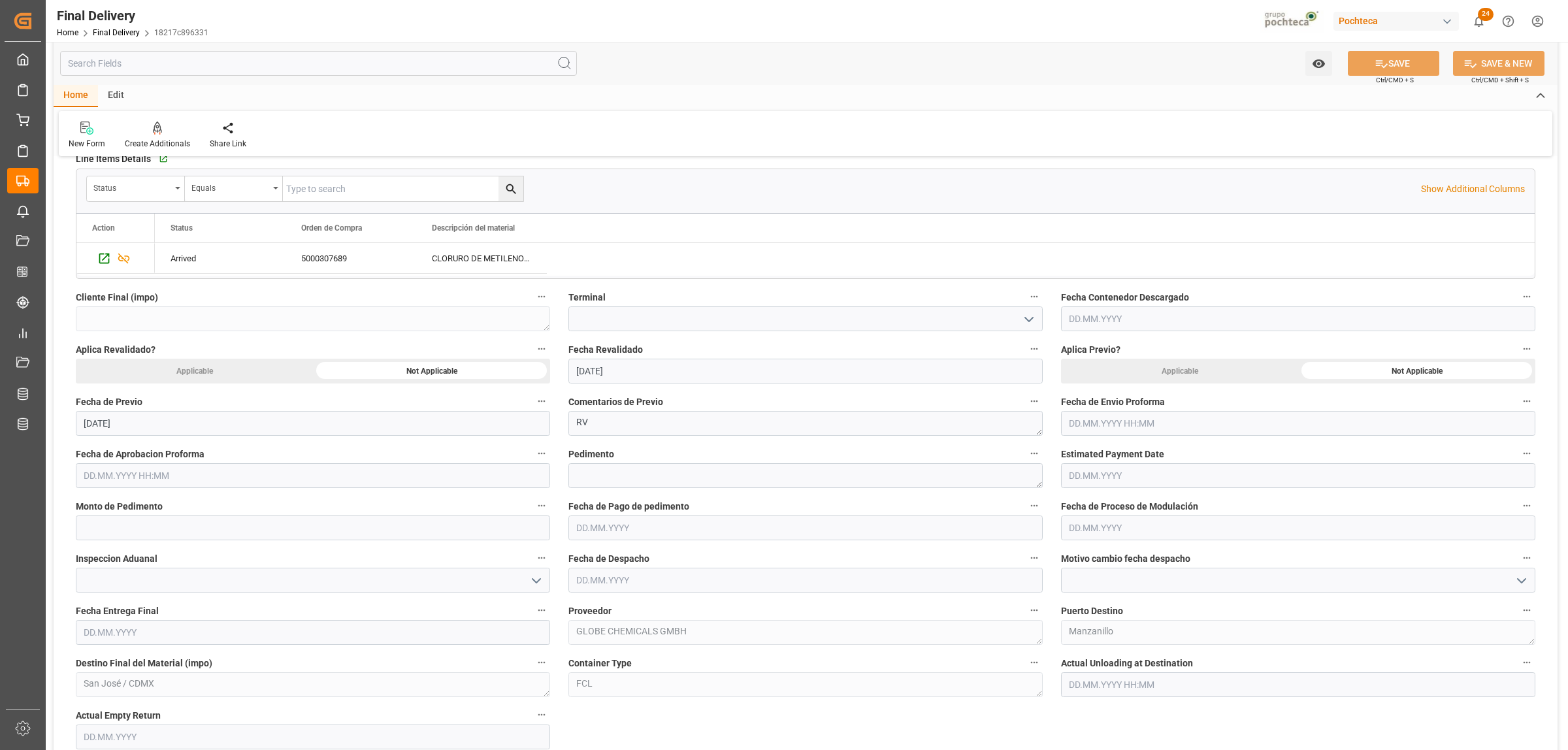
scroll to position [490, 0]
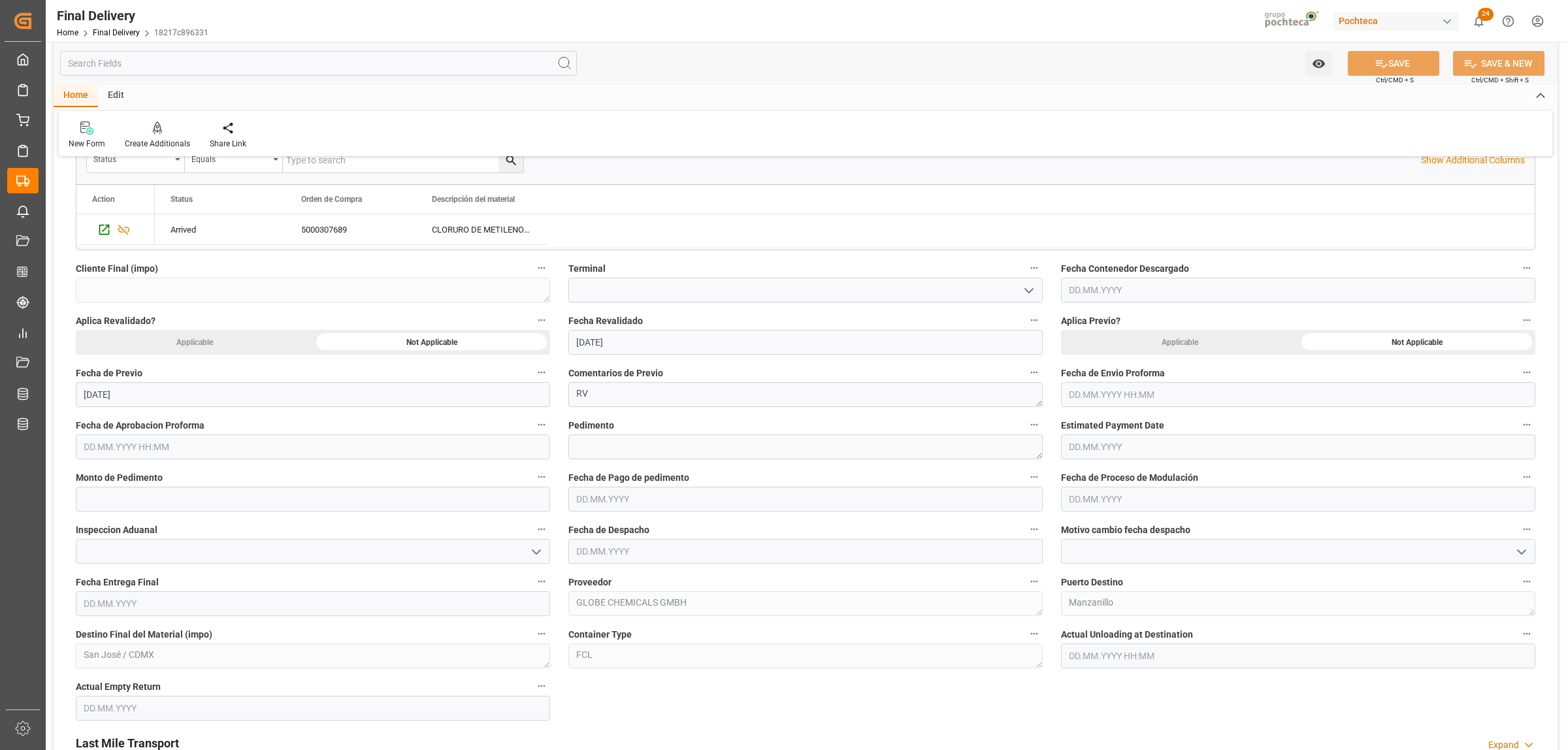
click at [628, 502] on input "text" at bounding box center [805, 499] width 474 height 25
click at [608, 570] on div "29 30 1 2 3 4 5" at bounding box center [662, 580] width 178 height 25
click at [688, 605] on span "10" at bounding box center [687, 605] width 8 height 9
type input "10.10.2025"
click at [625, 451] on textarea at bounding box center [805, 447] width 474 height 25
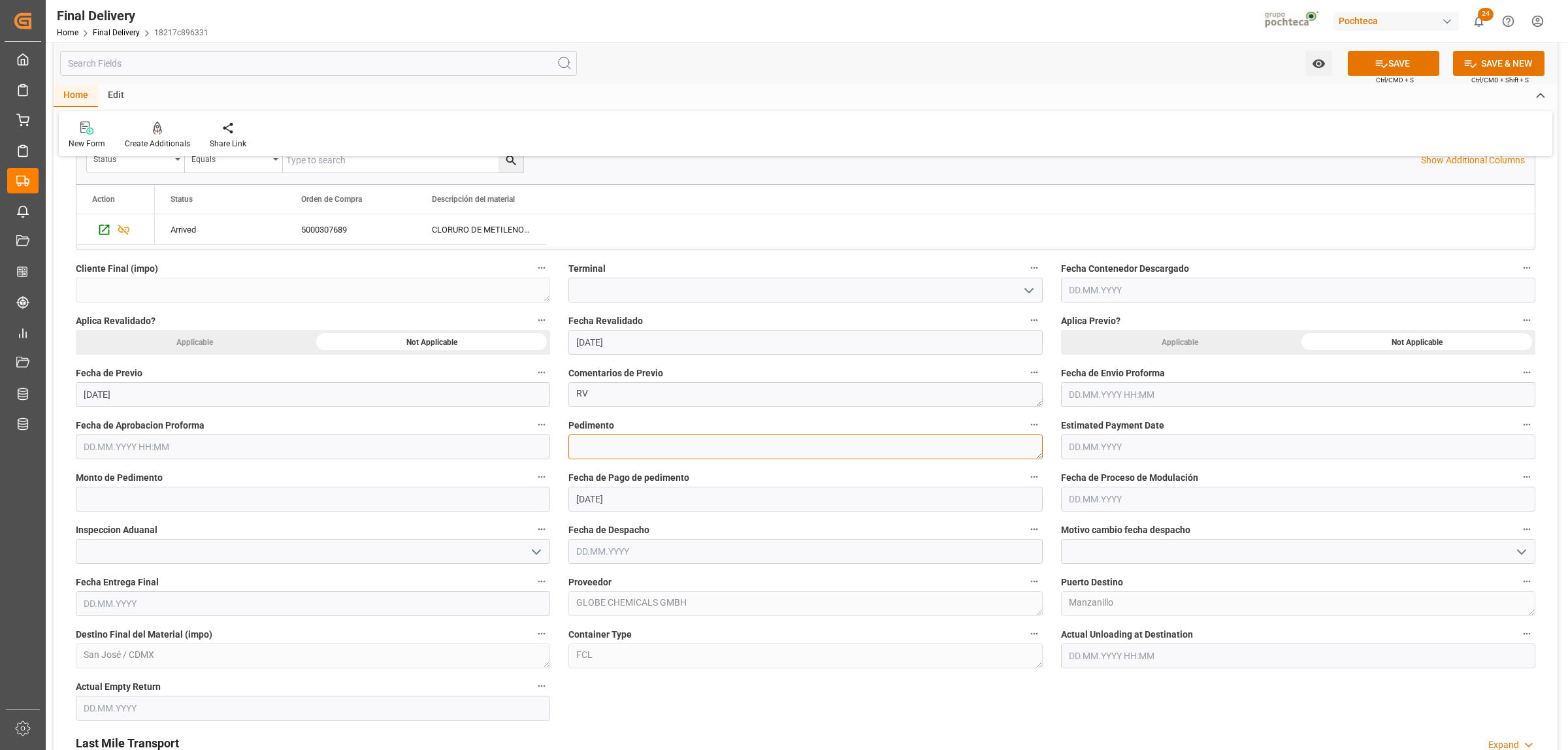
paste textarea "25 16 3108 5004250"
type textarea "25 16 3108 5004250"
click at [187, 492] on input "text" at bounding box center [313, 499] width 474 height 25
paste input "39468"
type input "39468"
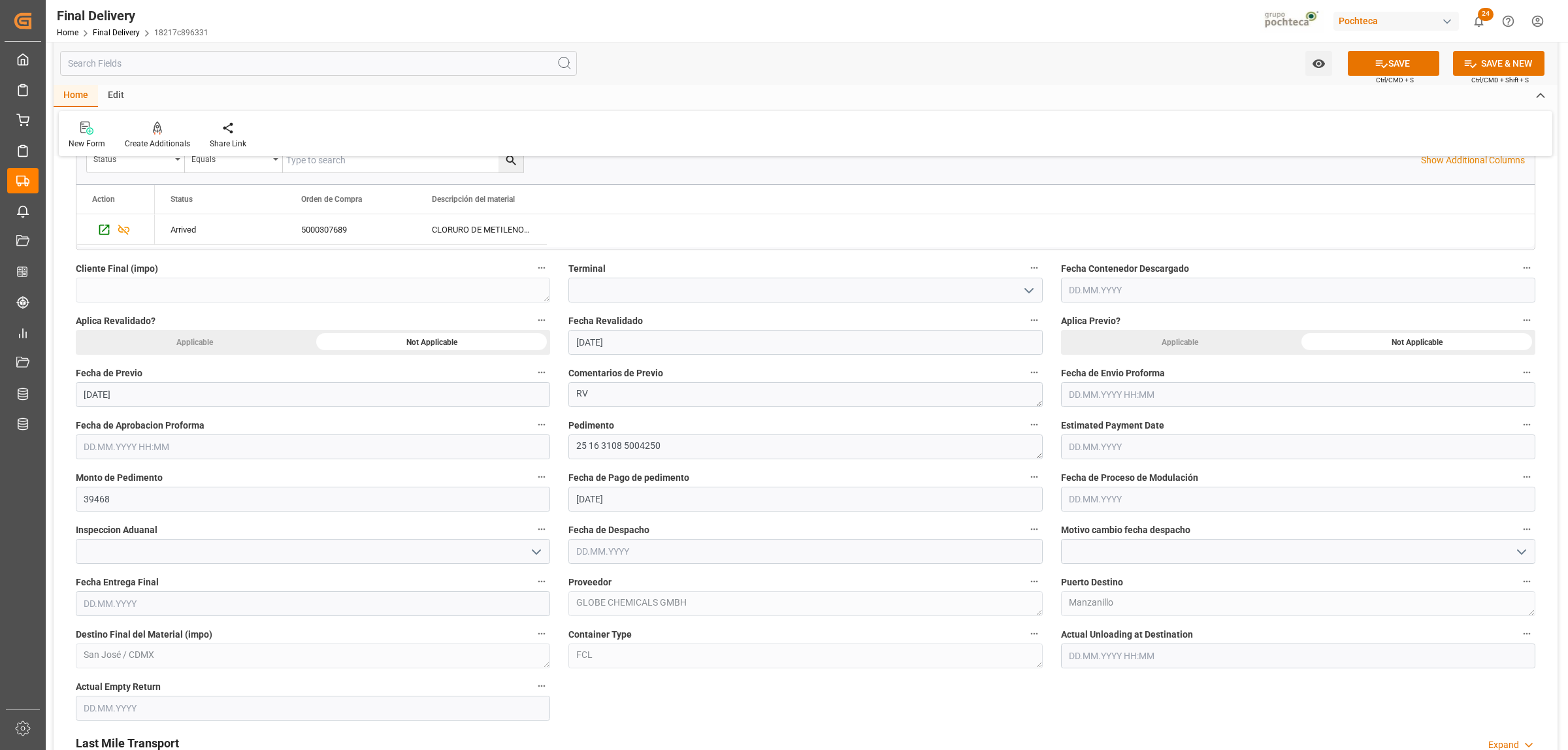
drag, startPoint x: 1137, startPoint y: 397, endPoint x: 1132, endPoint y: 402, distance: 7.1
click at [1137, 397] on input "text" at bounding box center [1298, 395] width 474 height 25
click at [1076, 426] on button "Previous Month" at bounding box center [1072, 426] width 8 height 8
click at [1174, 554] on div "26" at bounding box center [1180, 552] width 17 height 16
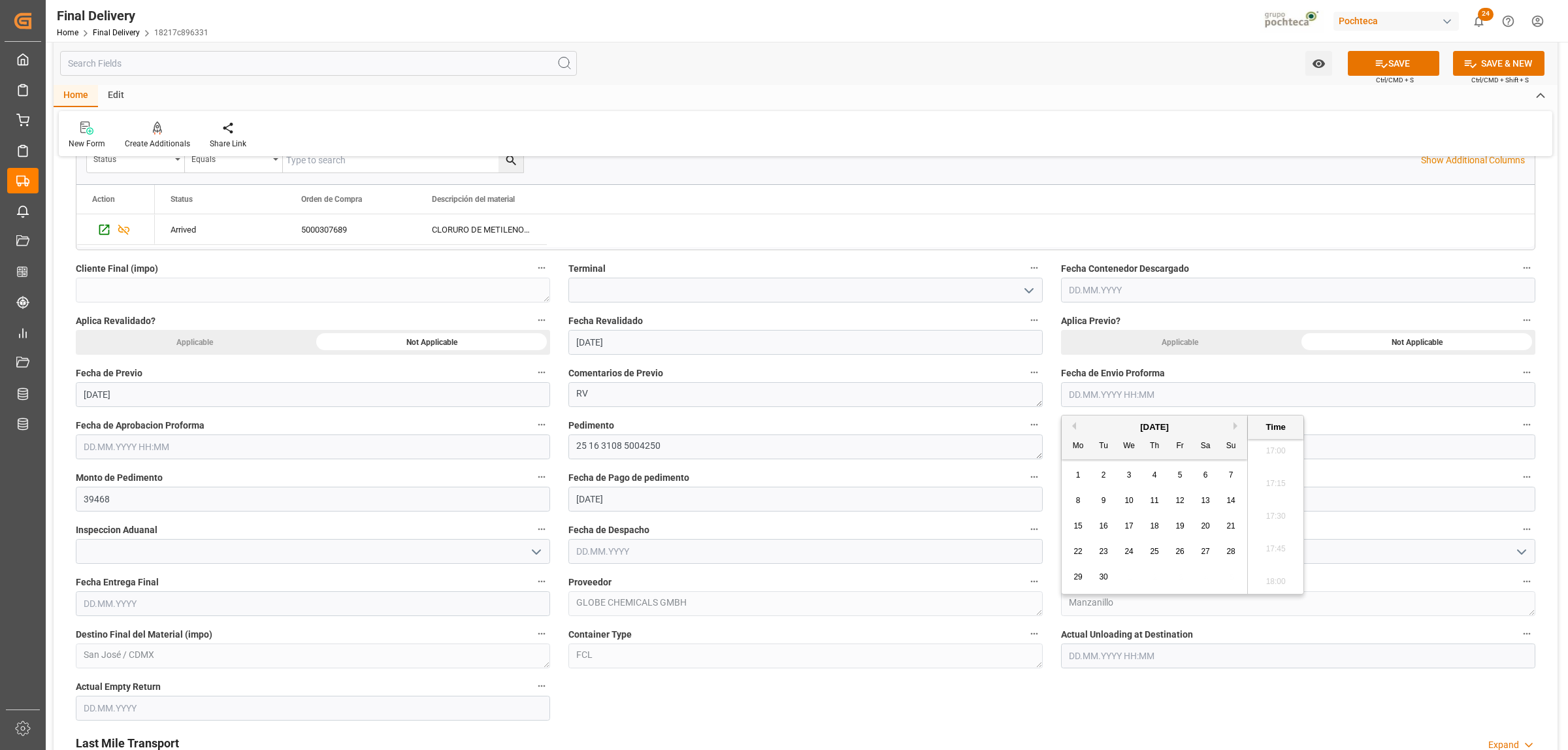
type input "26.09.2025 00:00"
click at [210, 452] on input "text" at bounding box center [313, 447] width 474 height 25
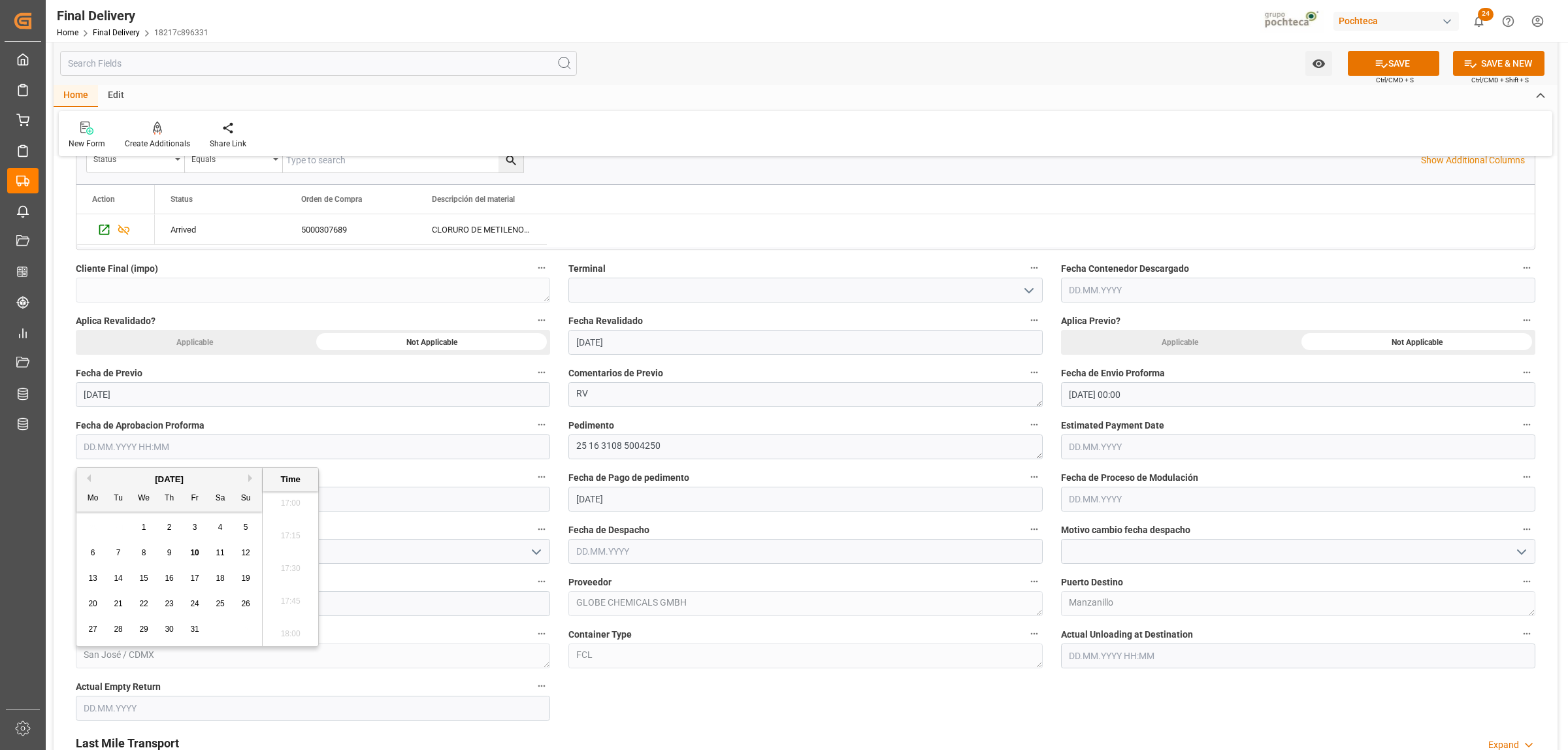
click at [88, 479] on button "Previous Month" at bounding box center [87, 478] width 8 height 8
click at [197, 611] on div "26" at bounding box center [195, 604] width 17 height 16
type input "26.09.2025 00:00"
click at [835, 531] on label "Fecha de Despacho" at bounding box center [805, 530] width 474 height 19
click at [1026, 531] on button "Fecha de Despacho" at bounding box center [1034, 529] width 17 height 17
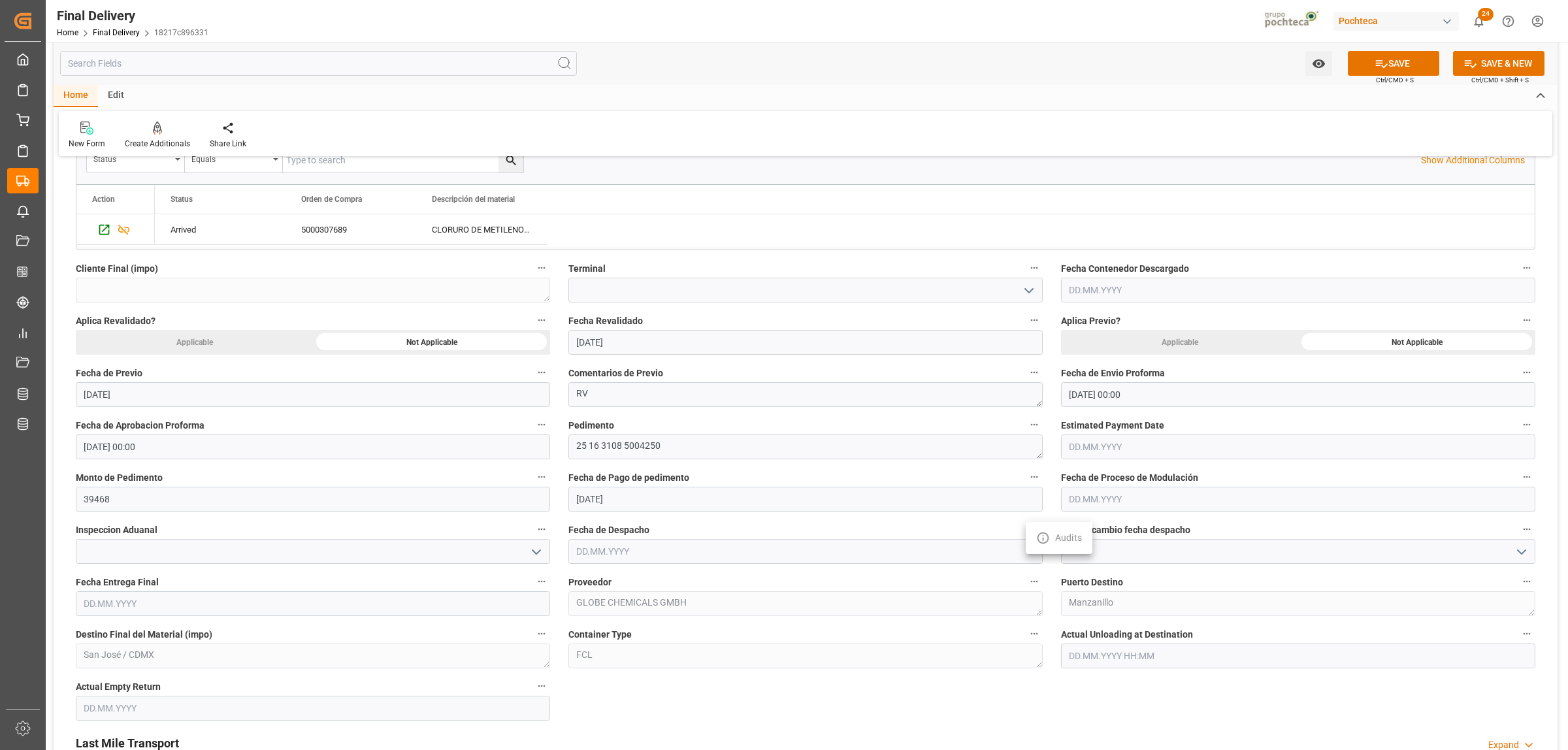
click at [764, 713] on div at bounding box center [784, 375] width 1568 height 750
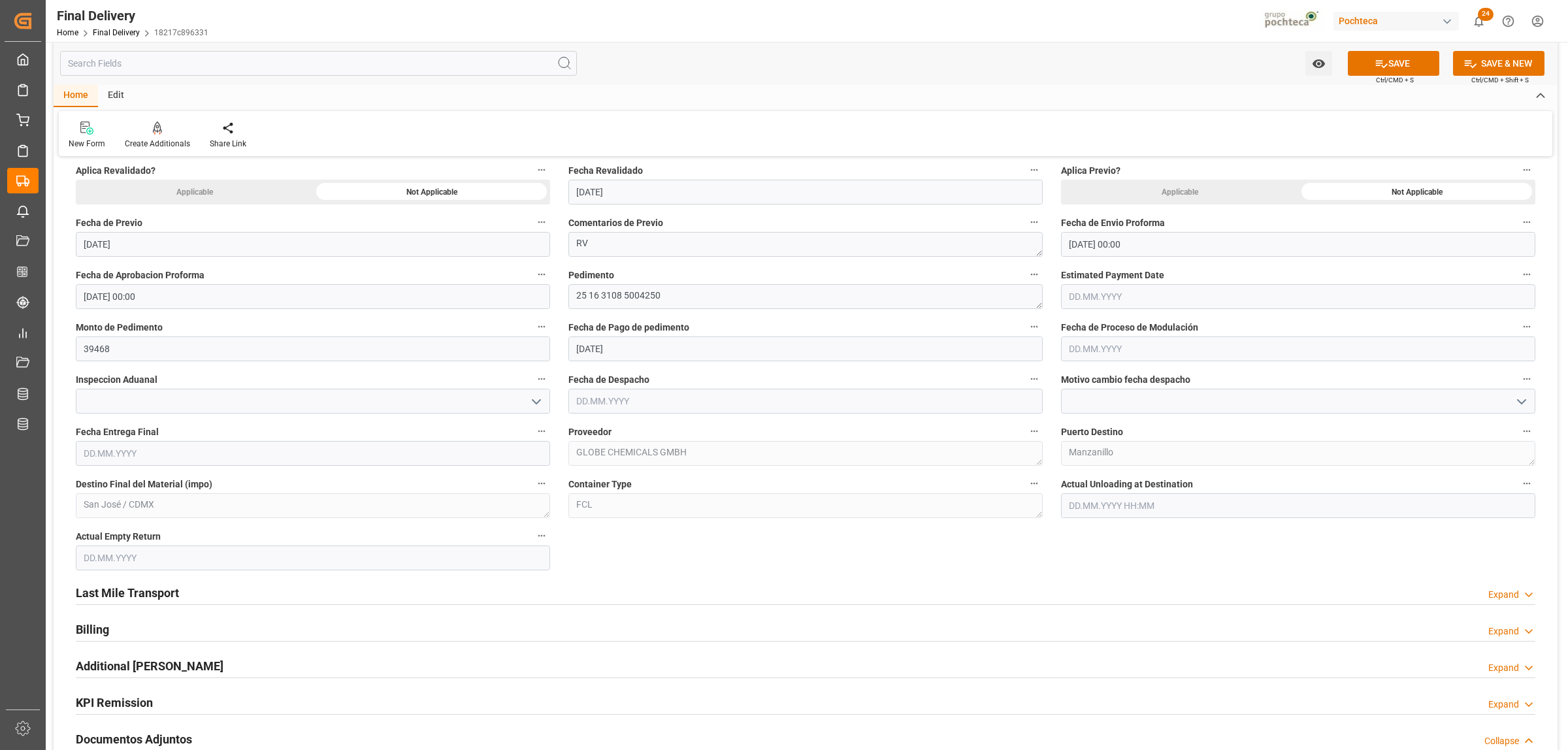
scroll to position [654, 0]
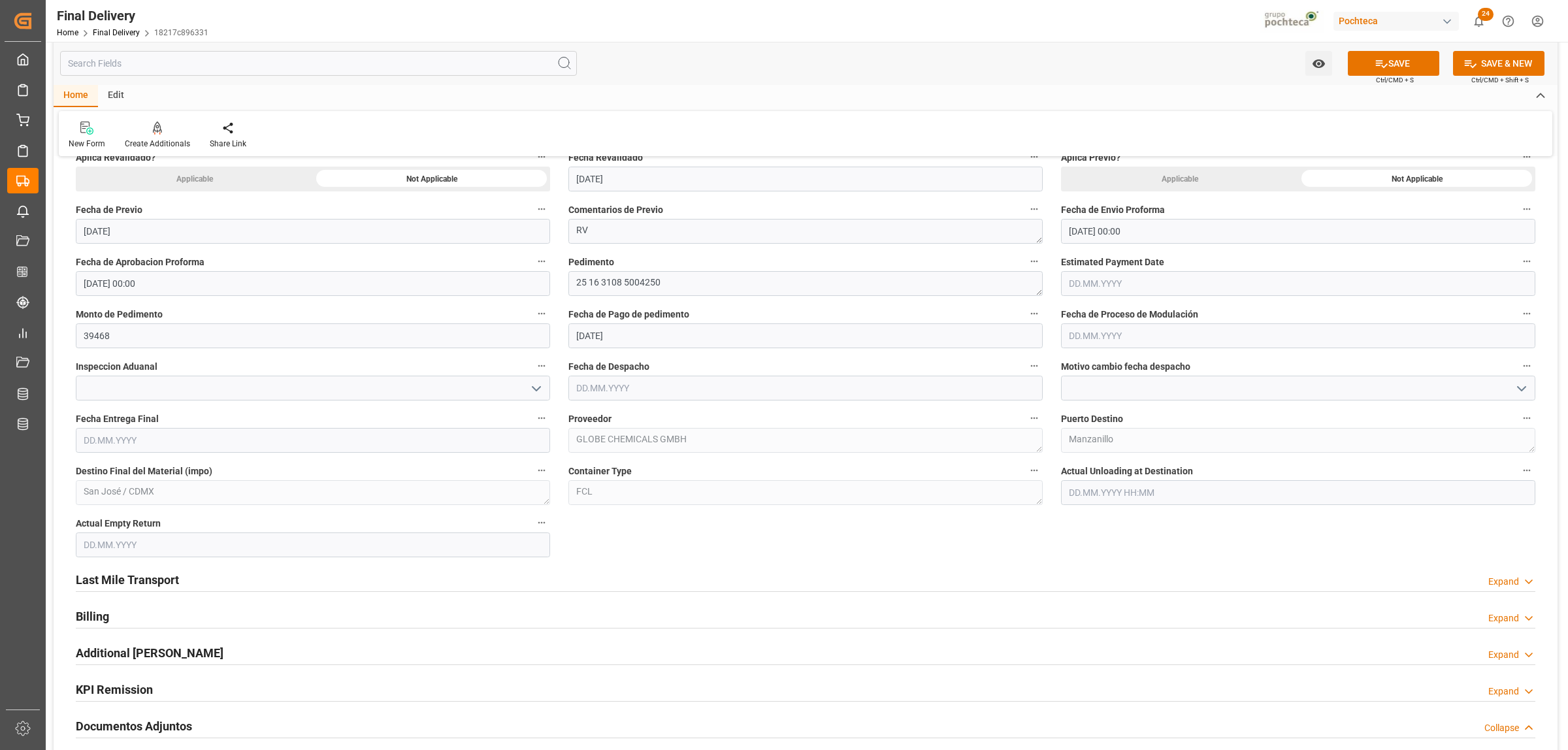
click at [162, 580] on h2 "Last Mile Transport" at bounding box center [127, 580] width 103 height 18
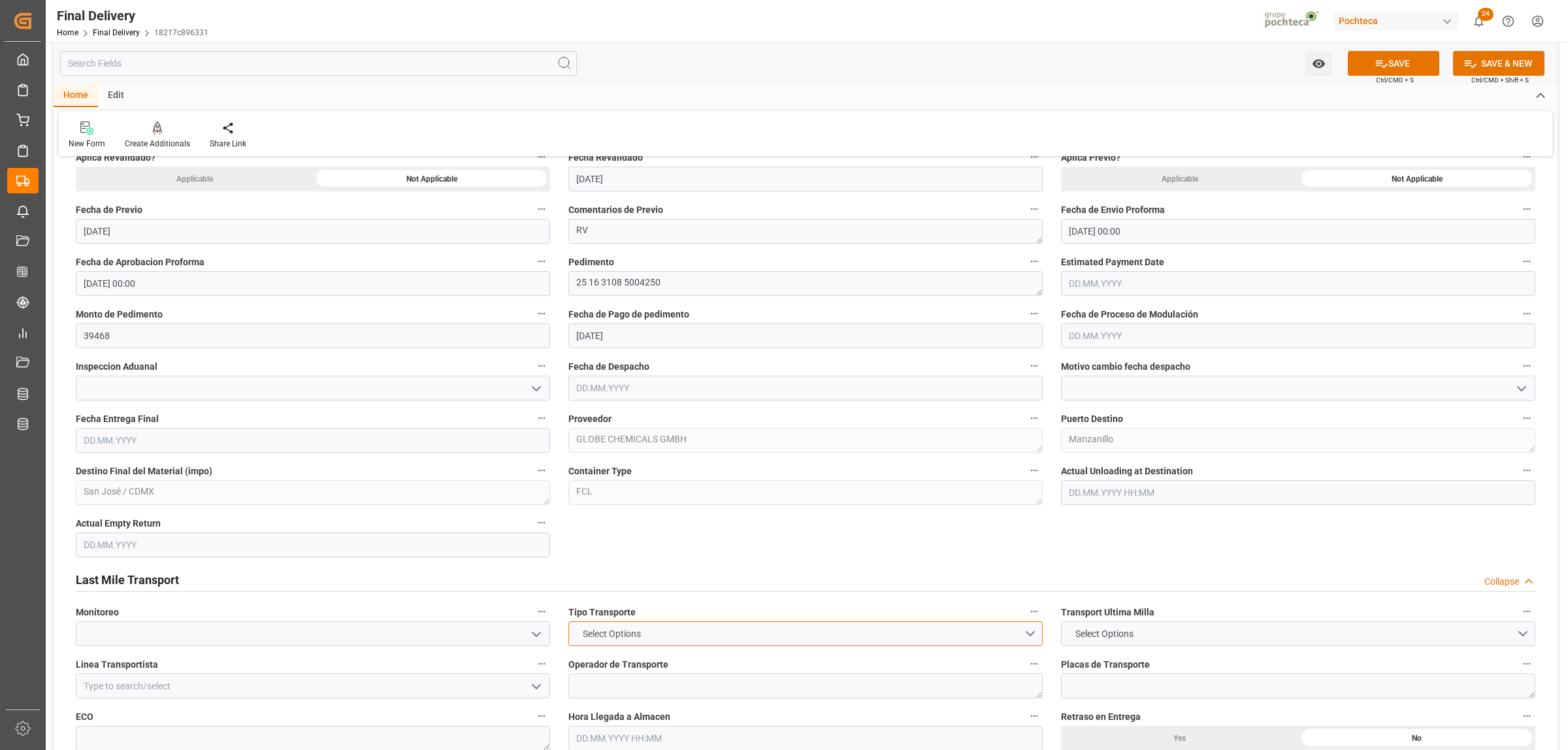
click at [1026, 638] on button "Select Options" at bounding box center [805, 634] width 474 height 25
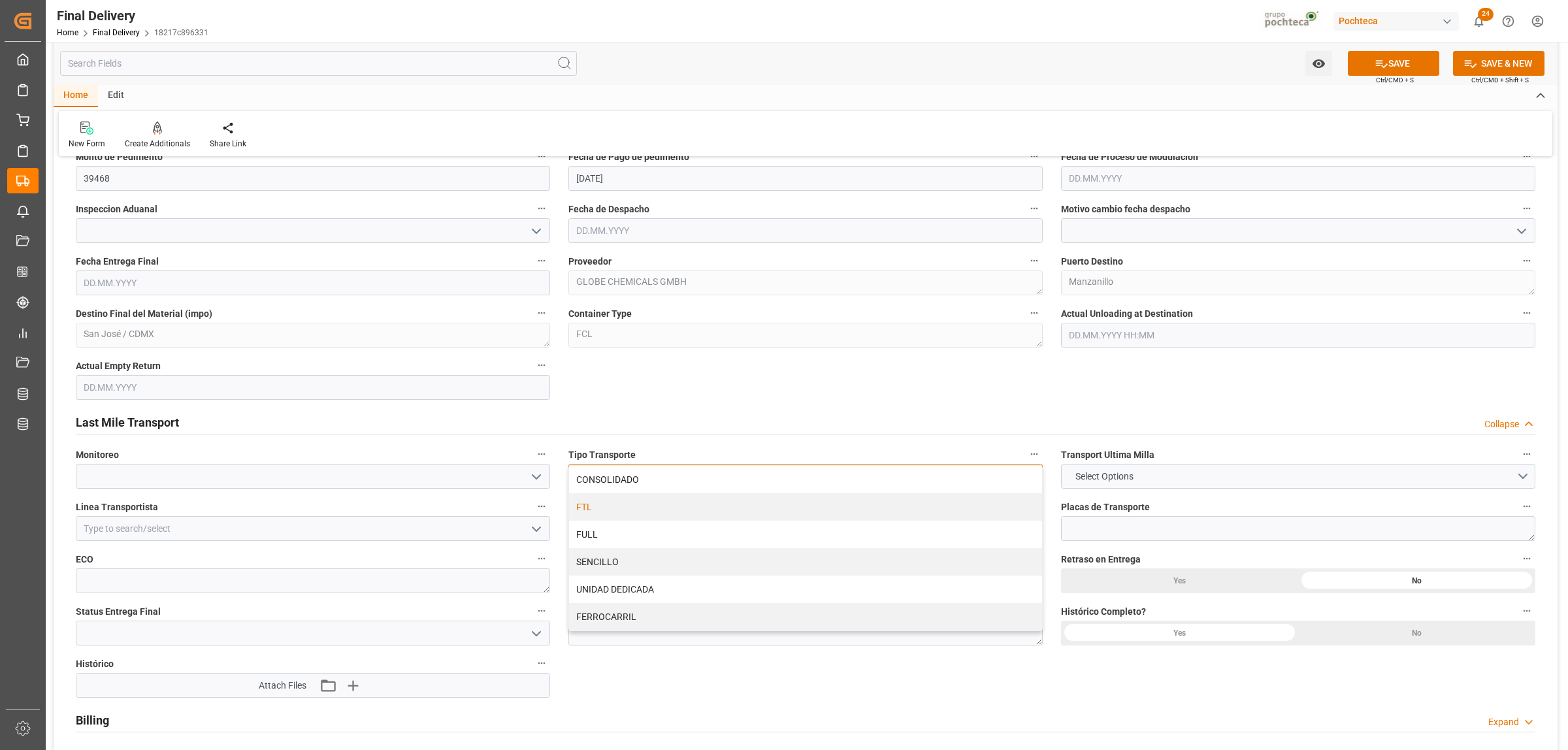
scroll to position [817, 0]
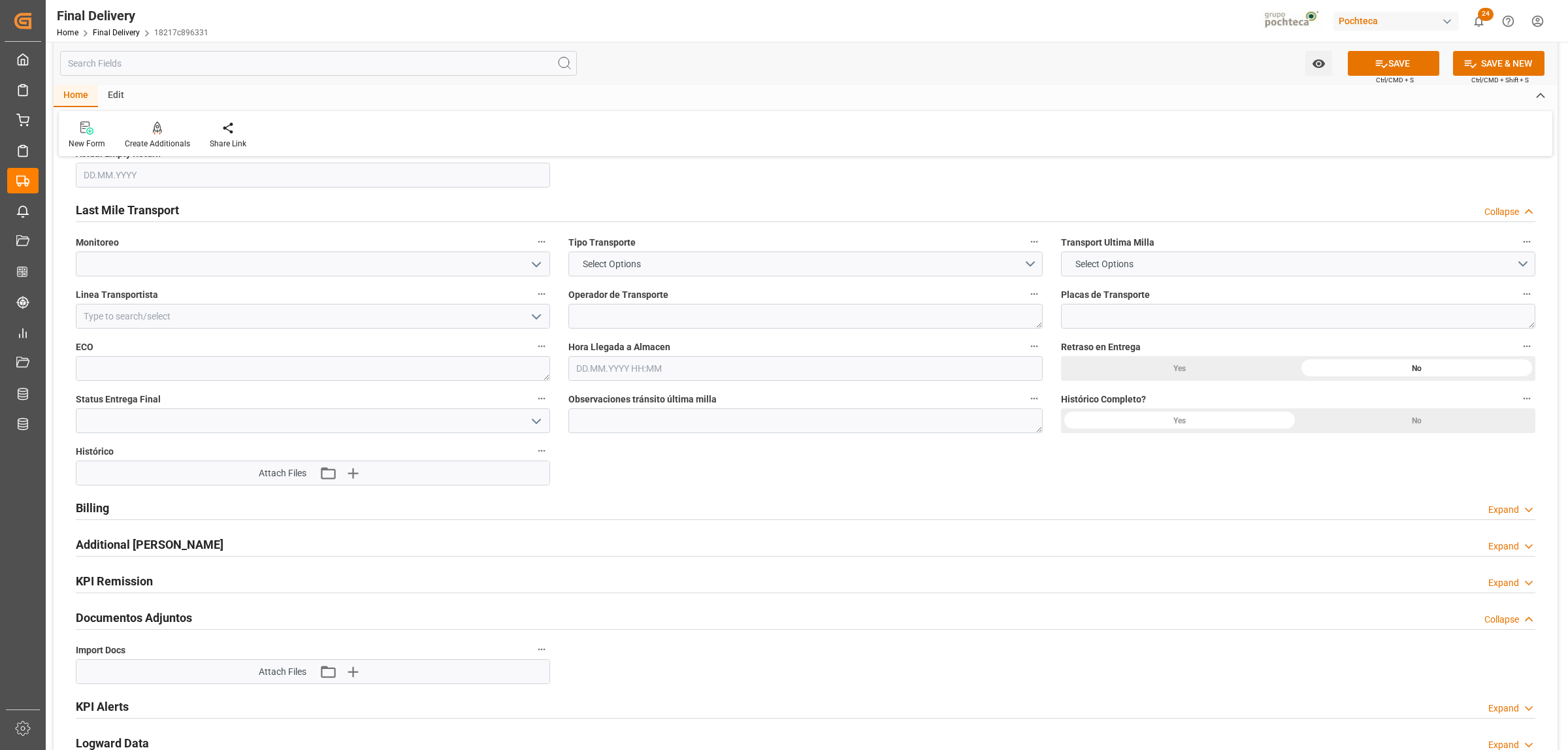
scroll to position [1062, 0]
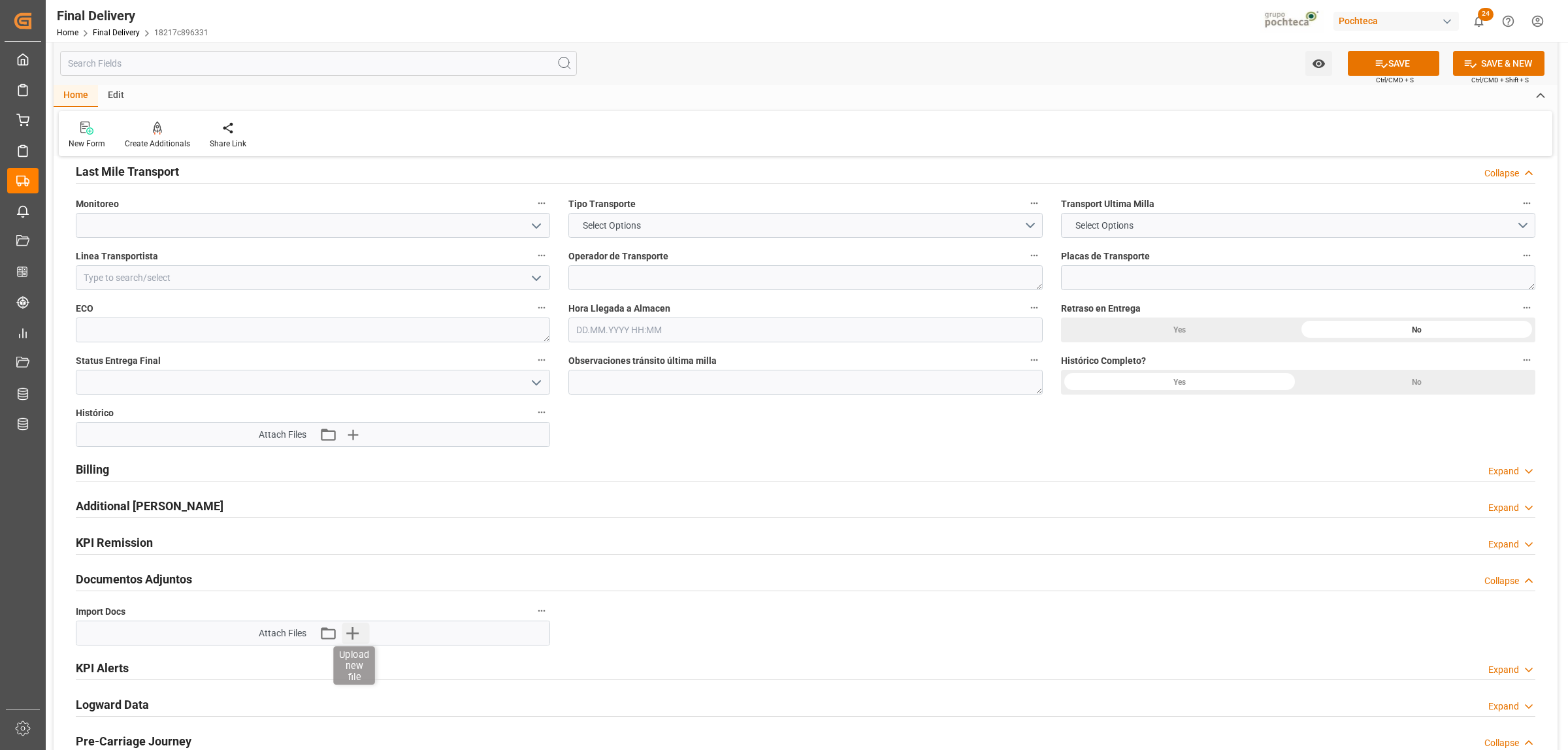
click at [360, 632] on icon "button" at bounding box center [353, 633] width 21 height 21
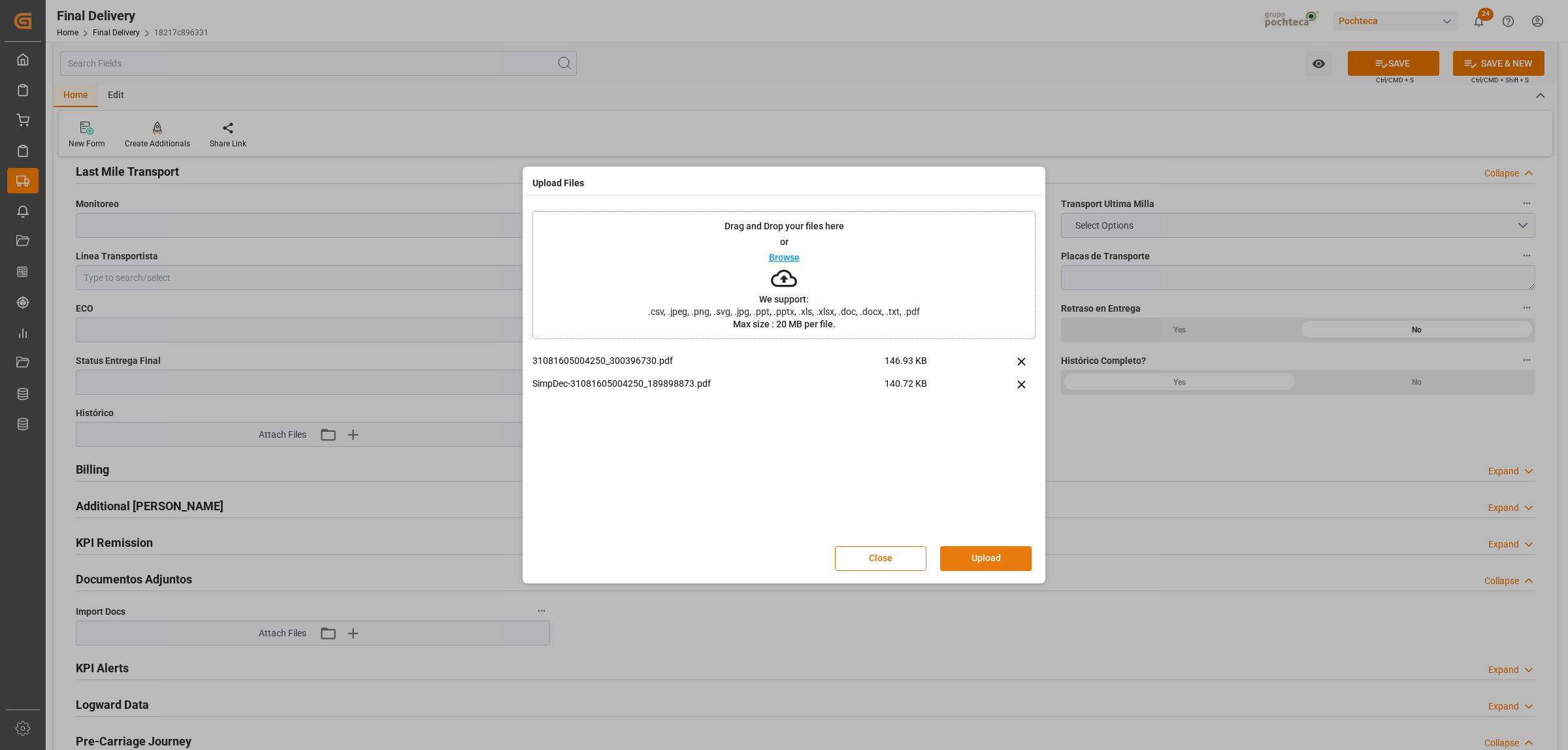
click at [977, 560] on button "Upload" at bounding box center [985, 559] width 92 height 25
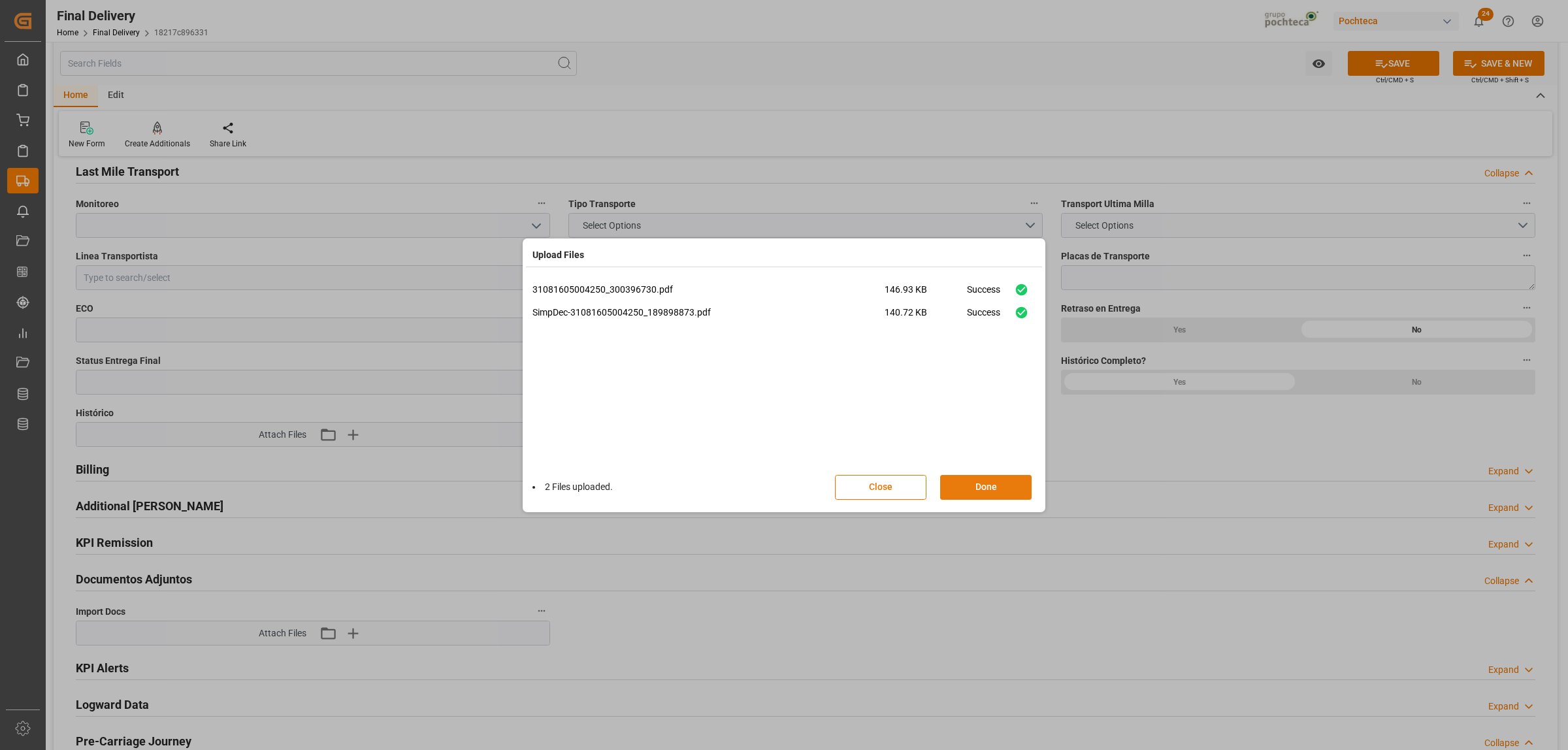
click at [961, 484] on button "Done" at bounding box center [985, 488] width 92 height 25
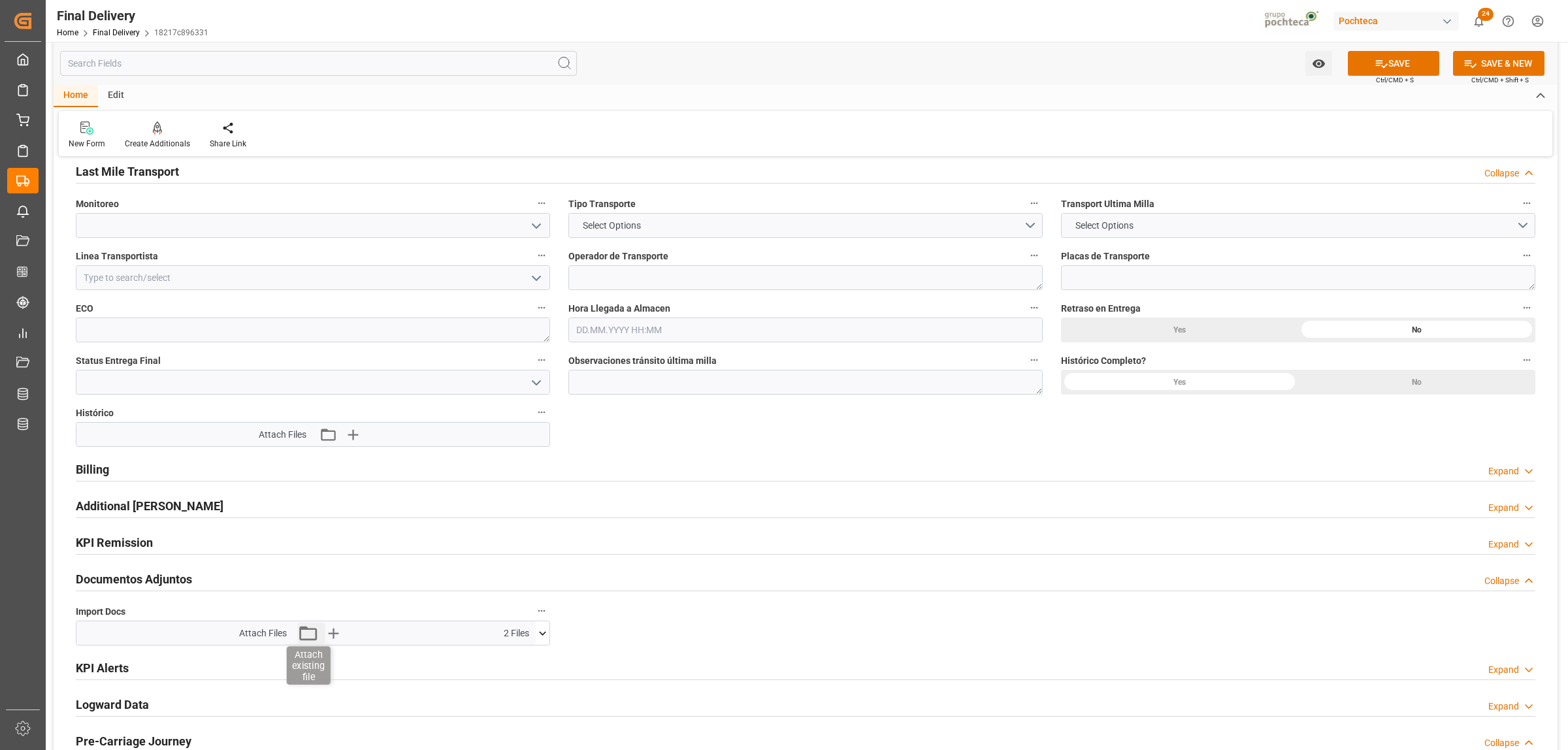
click at [298, 628] on icon "button" at bounding box center [309, 633] width 21 height 21
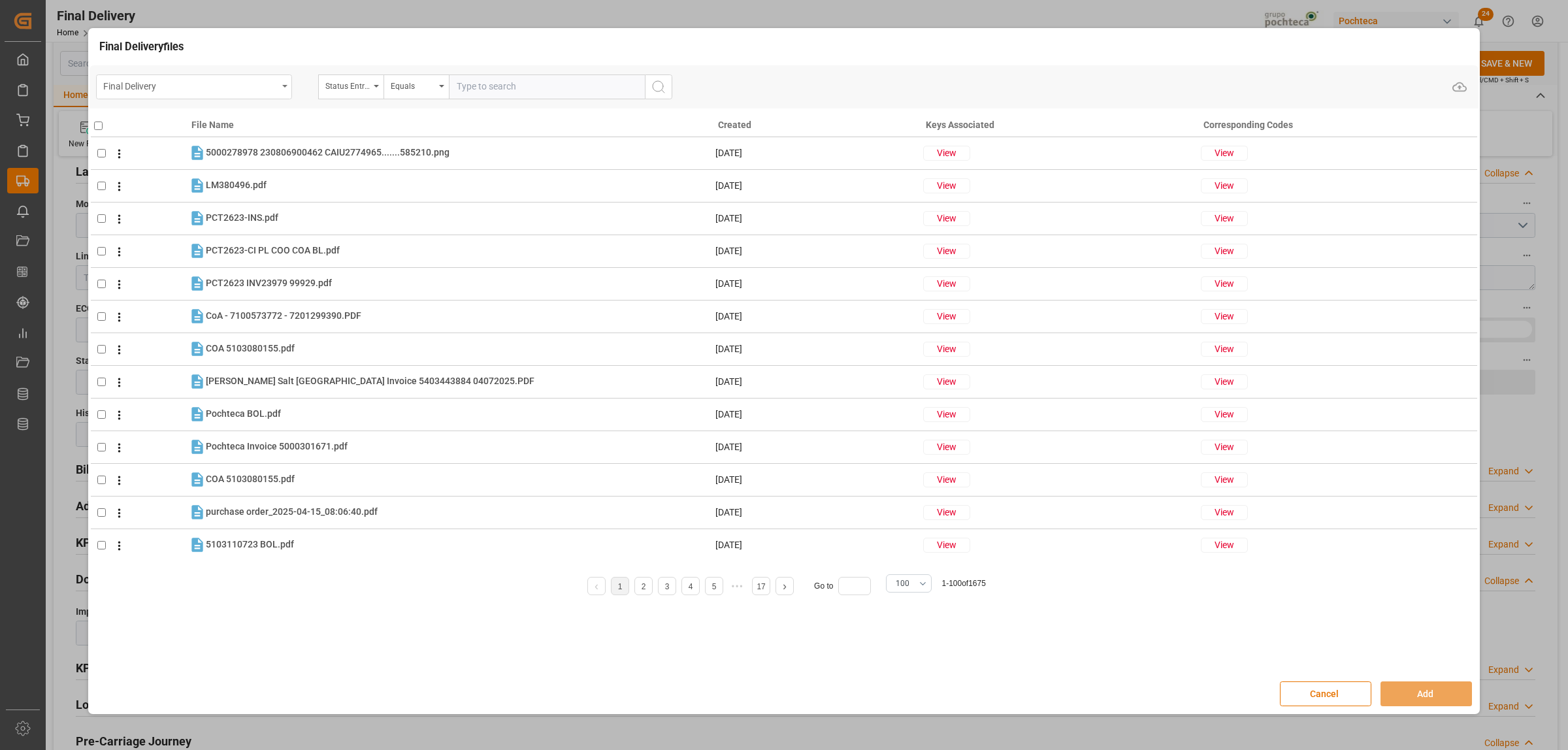
click at [285, 95] on div "Final Delivery" at bounding box center [194, 87] width 196 height 25
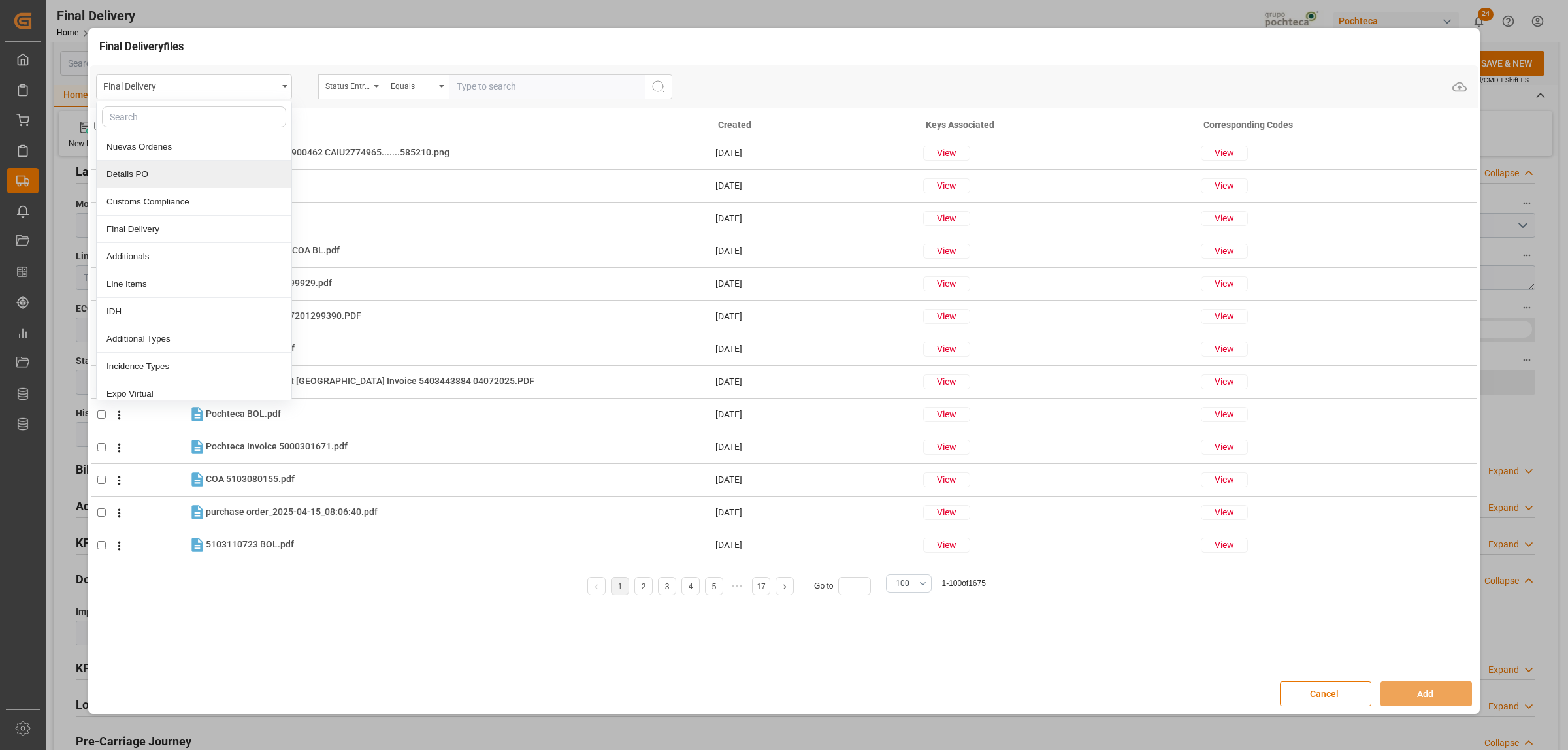
click at [167, 172] on div "Details PO" at bounding box center [194, 174] width 195 height 28
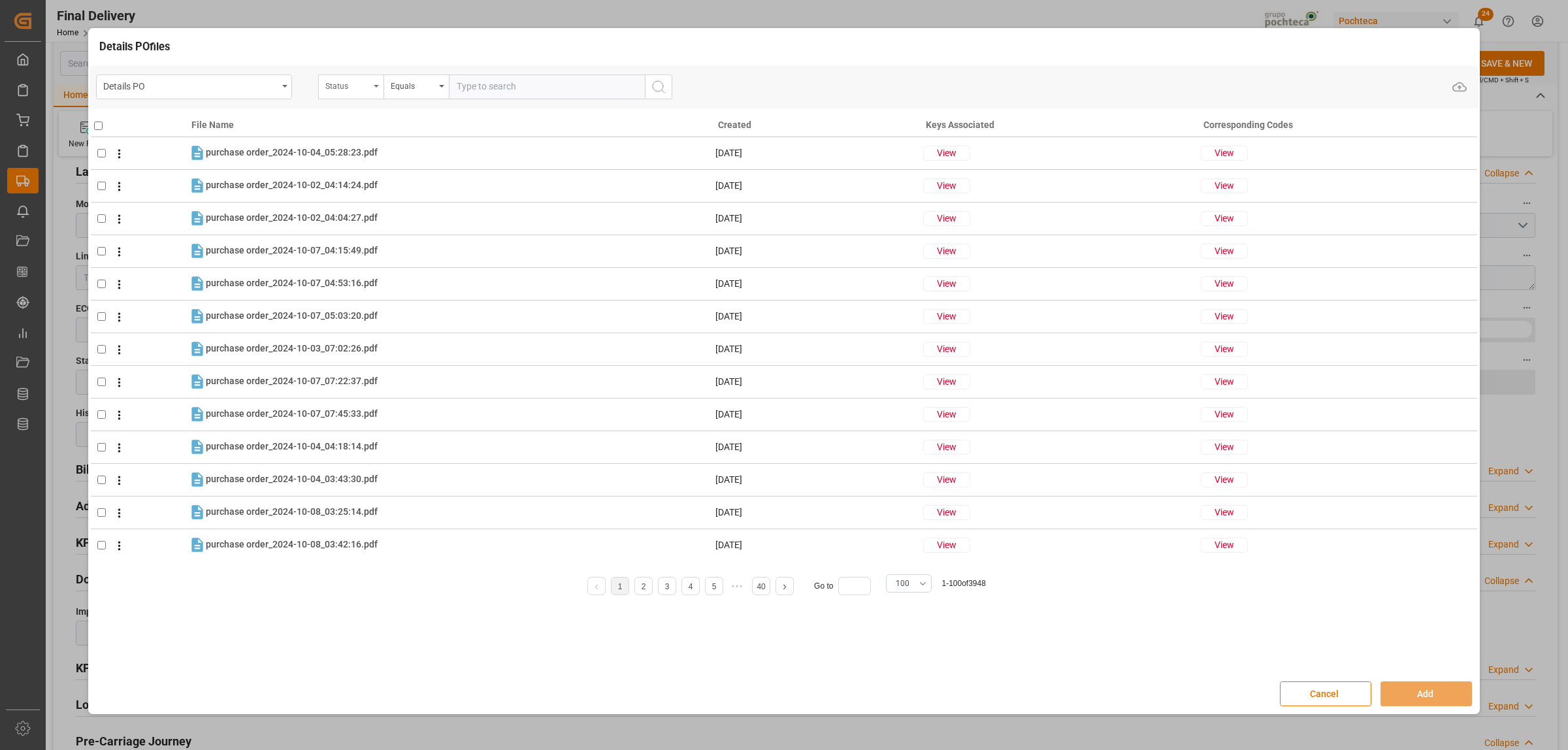
click at [379, 92] on div "Status" at bounding box center [351, 87] width 65 height 25
type input "or"
click at [373, 236] on div "Orden de Compra nuevo" at bounding box center [416, 229] width 195 height 28
click at [471, 92] on input "text" at bounding box center [547, 87] width 196 height 25
paste input "5000307689"
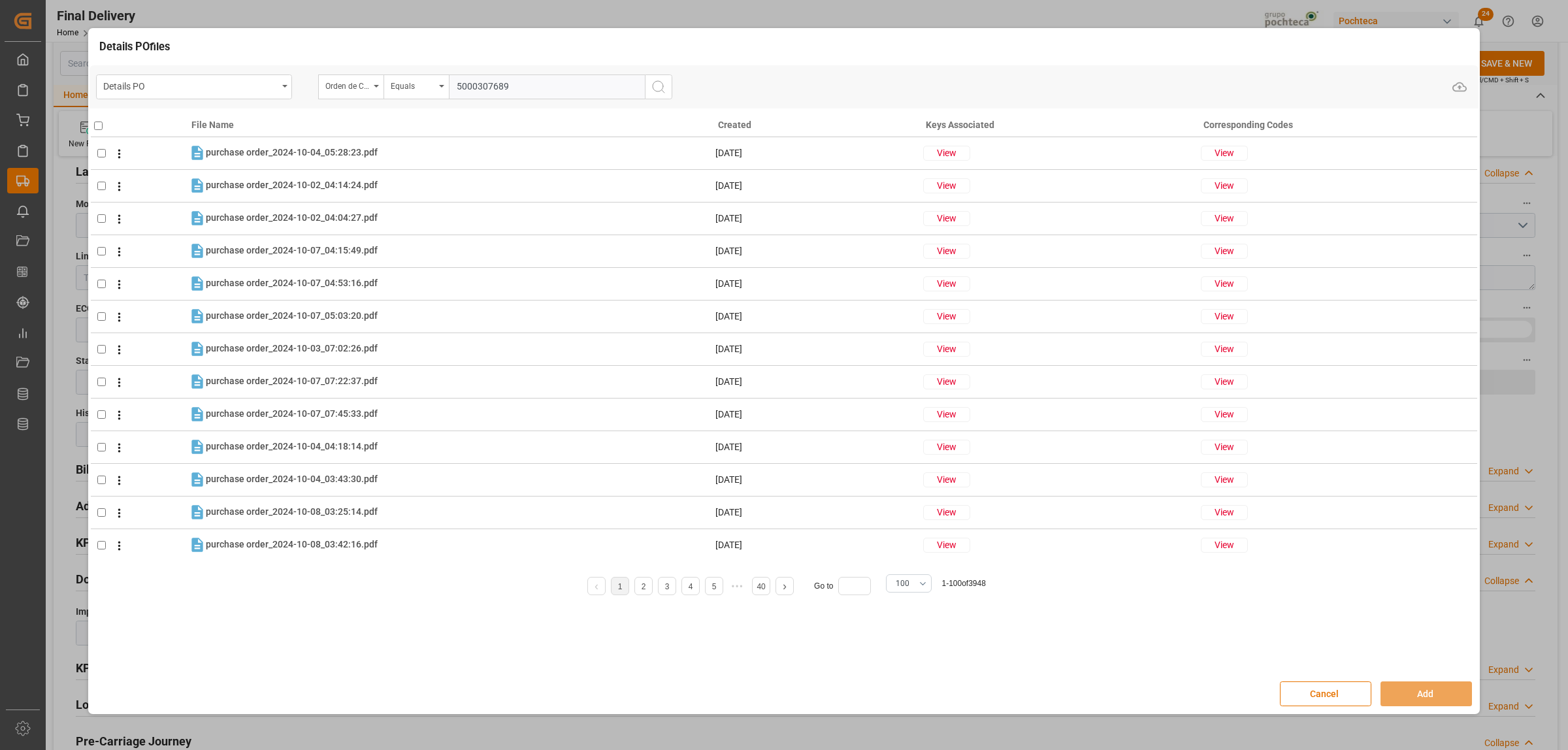
type input "5000307689"
click at [655, 93] on icon "search button" at bounding box center [658, 87] width 16 height 16
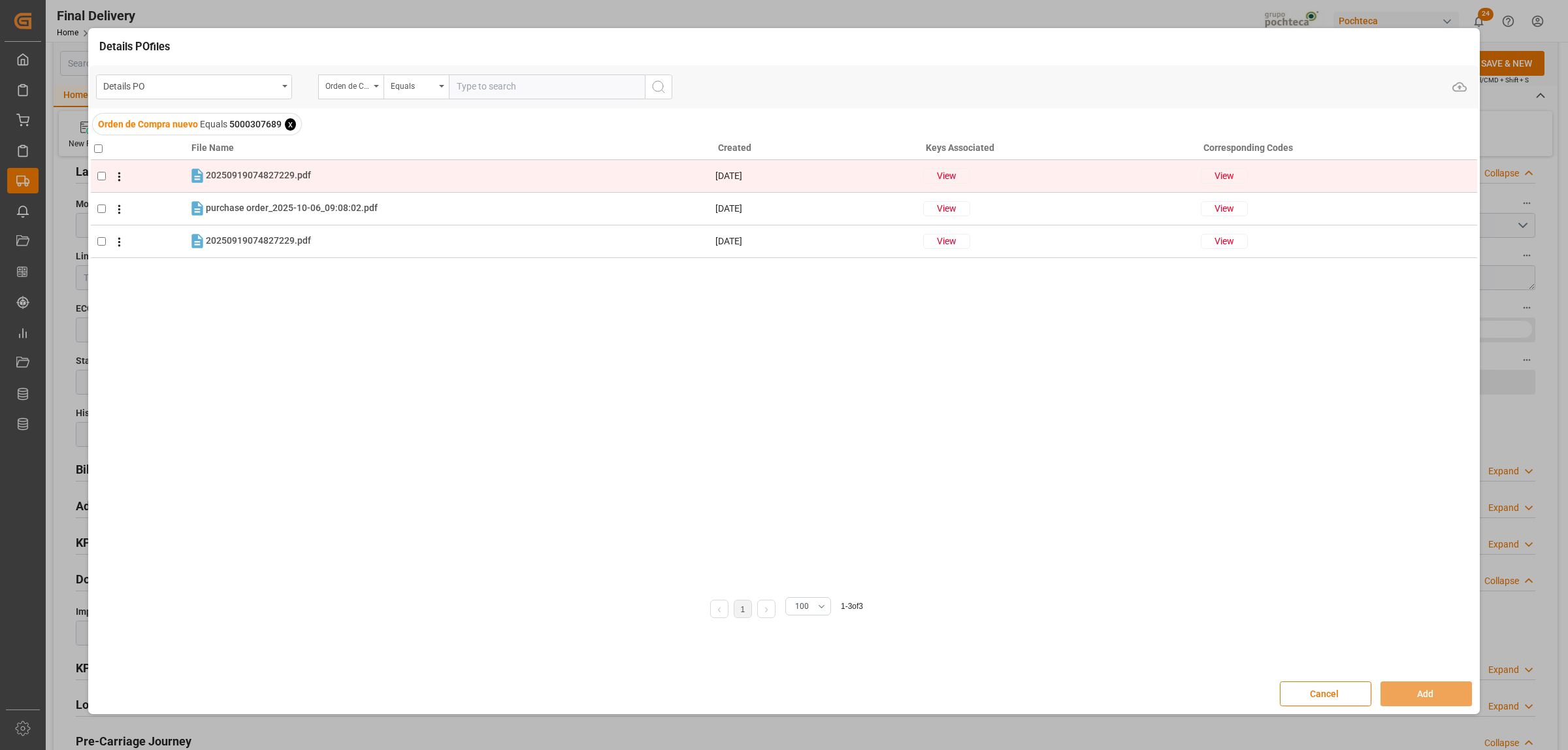
click at [98, 174] on input "checkbox" at bounding box center [101, 176] width 8 height 8
checkbox input "true"
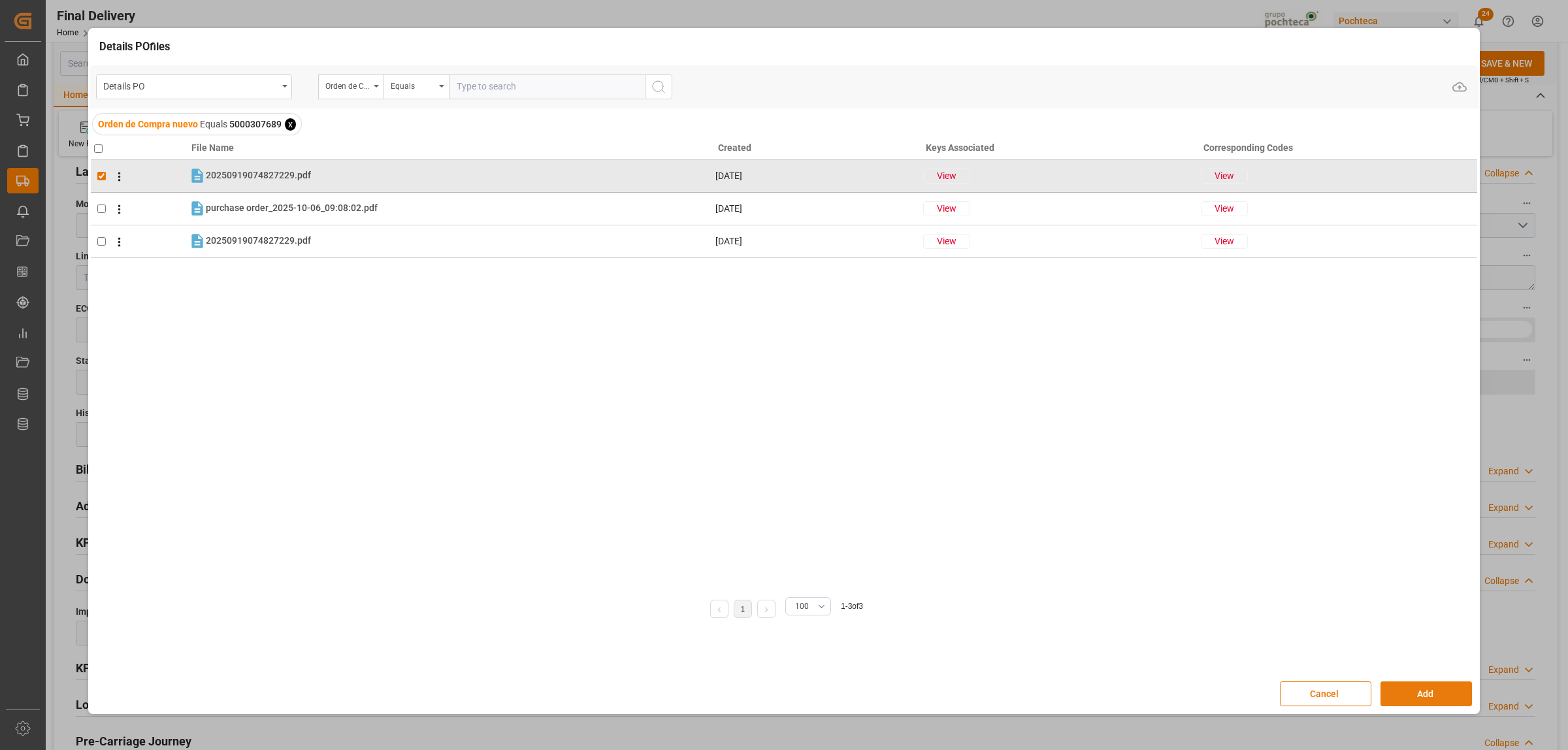
click at [1429, 695] on button "Add" at bounding box center [1426, 694] width 92 height 25
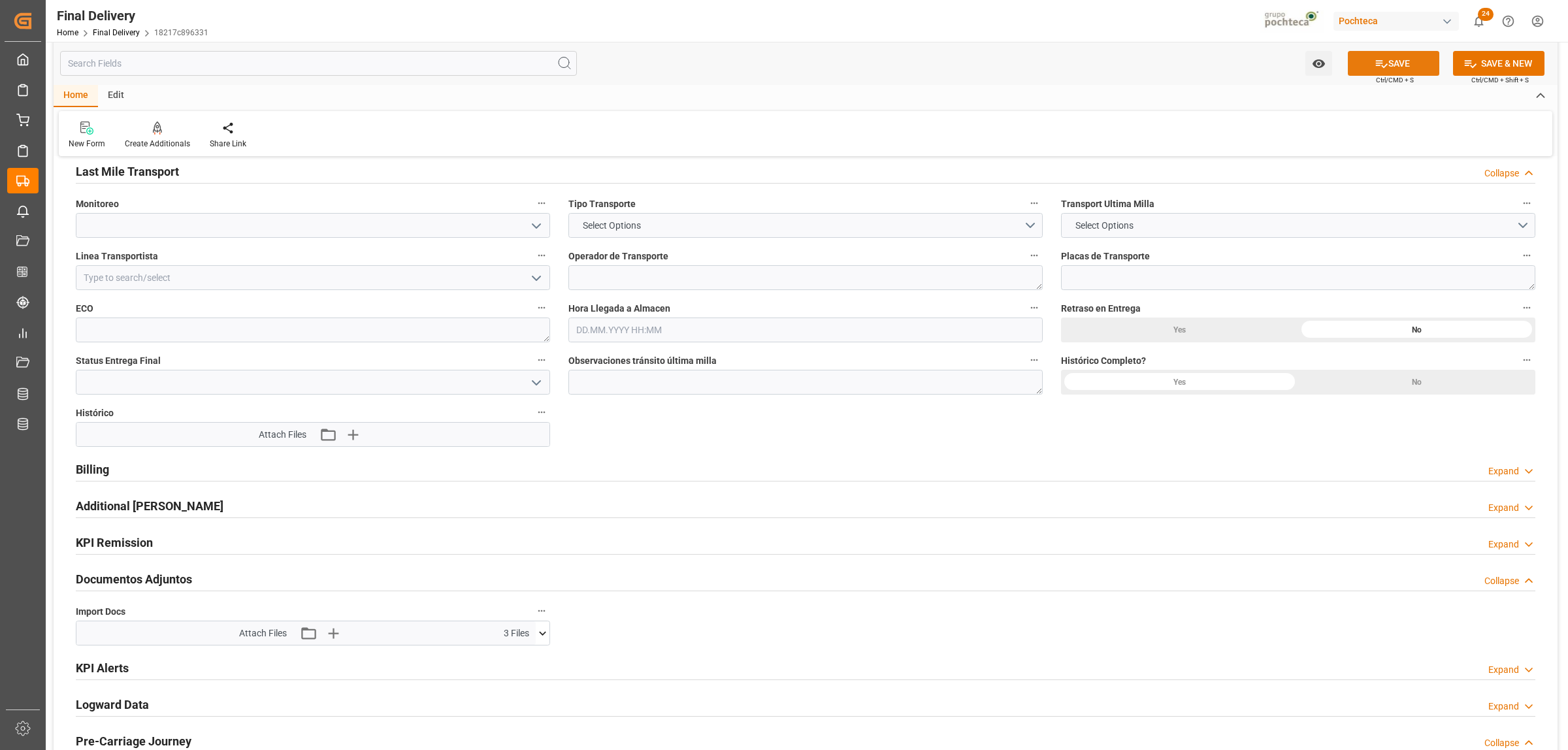
click at [1386, 70] on button "SAVE" at bounding box center [1393, 63] width 92 height 25
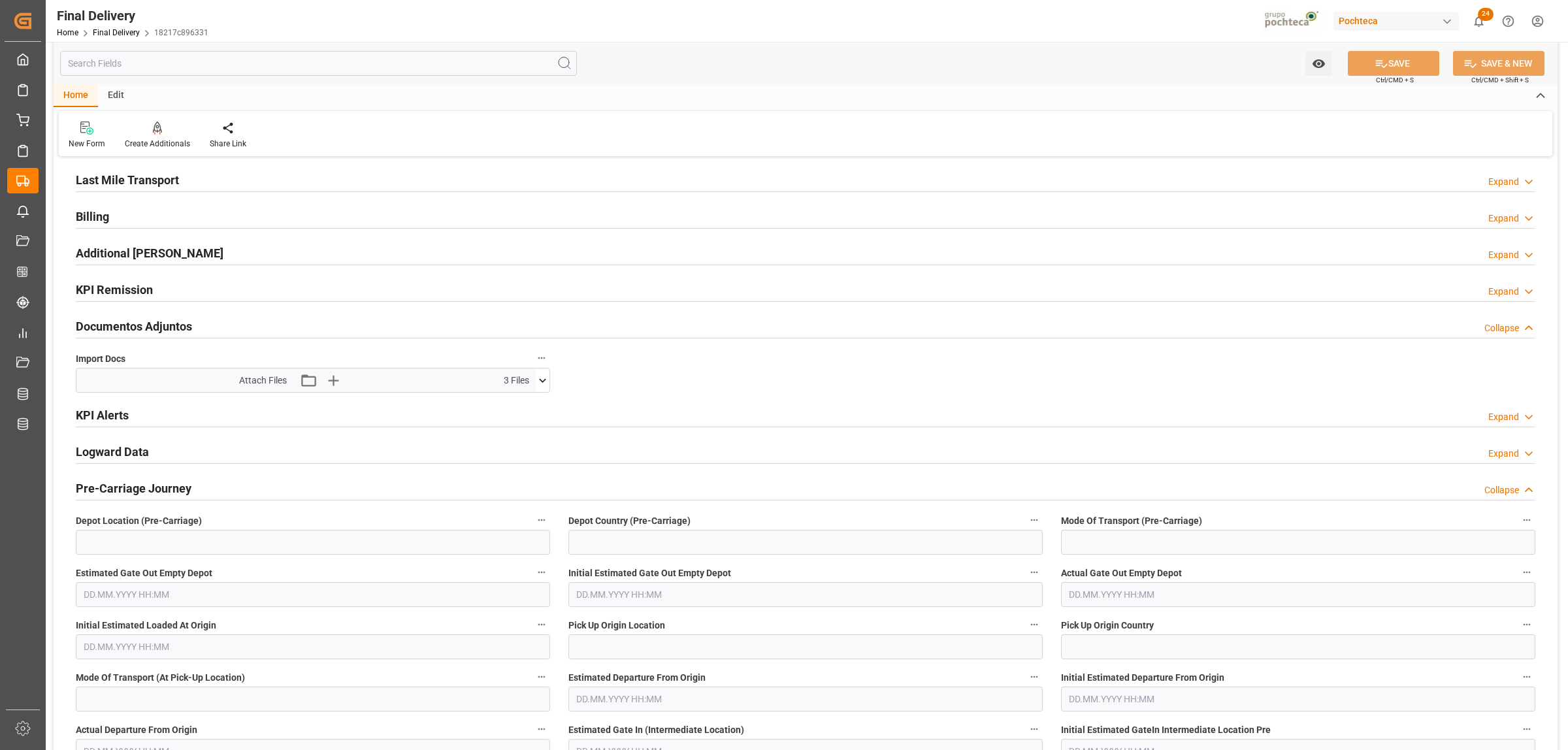
scroll to position [0, 0]
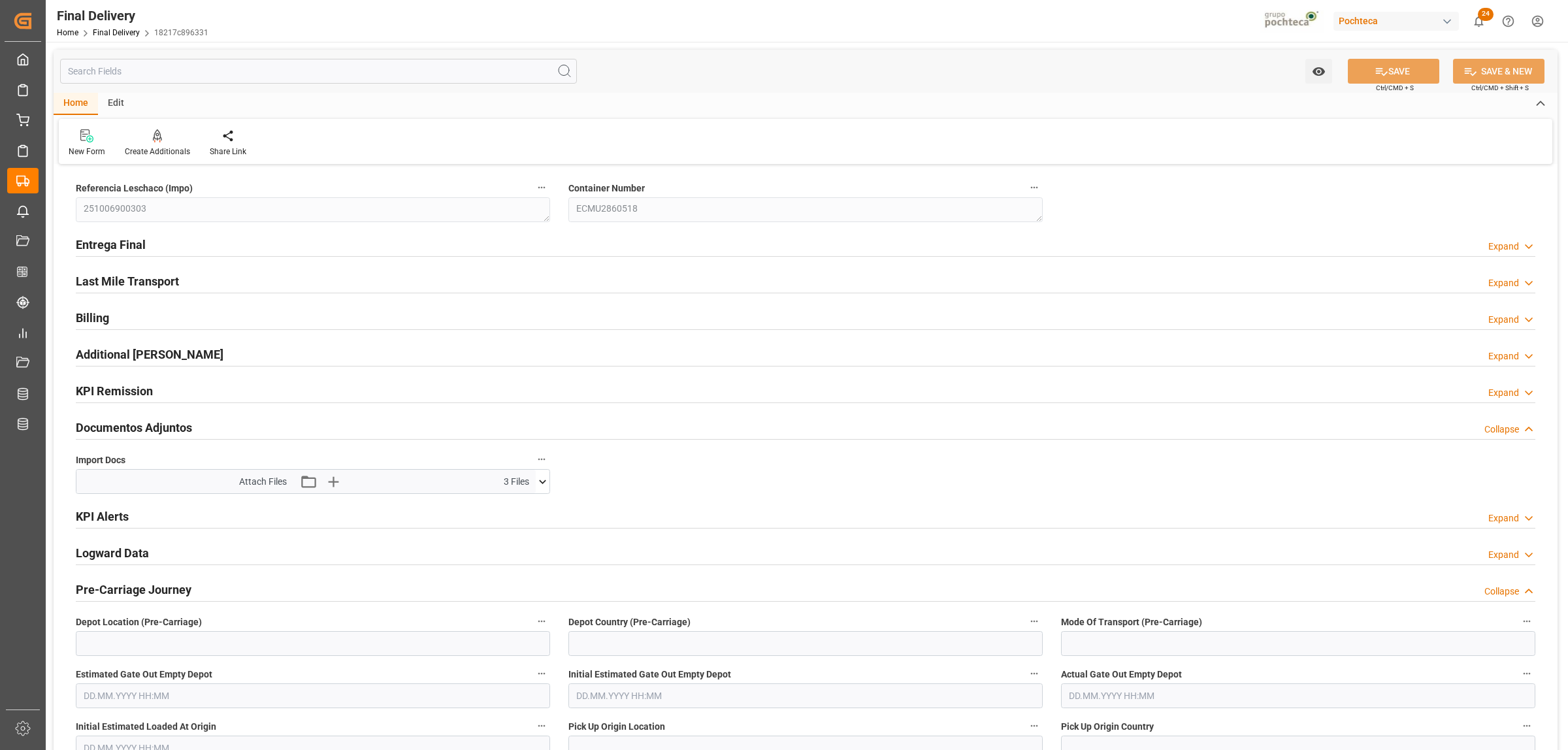
click at [121, 246] on h2 "Entrega Final" at bounding box center [111, 245] width 70 height 18
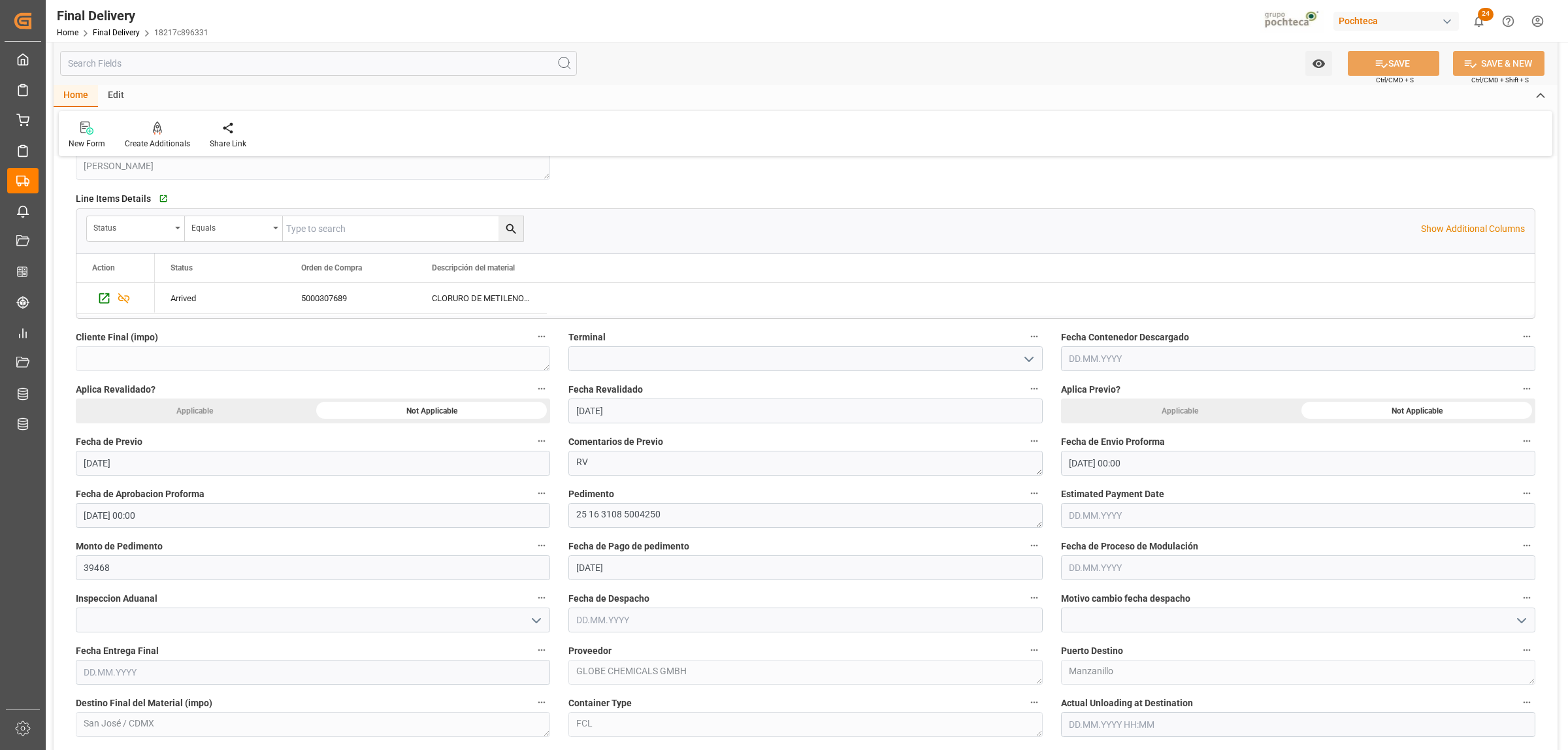
scroll to position [490, 0]
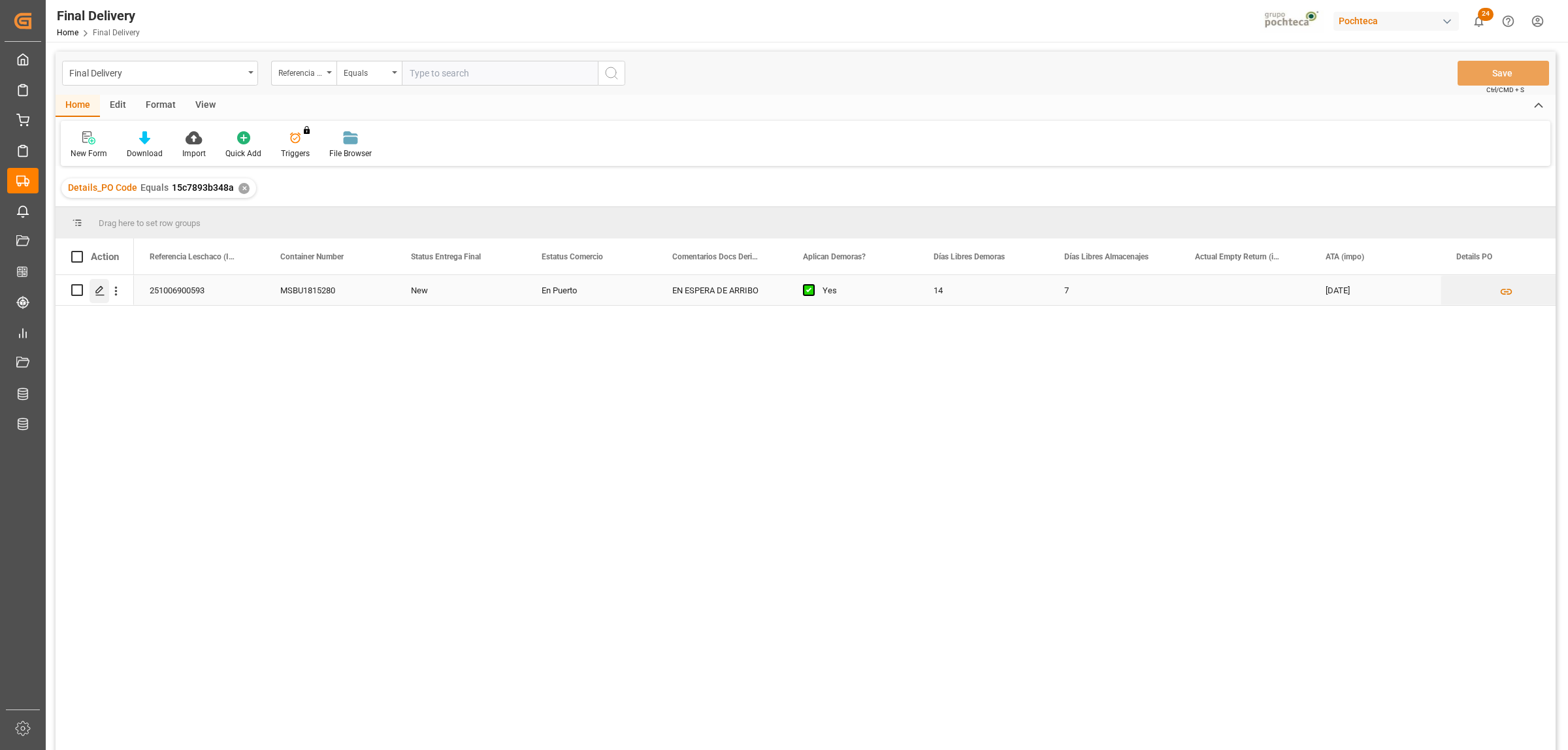
click at [101, 287] on polygon "Press SPACE to select this row." at bounding box center [98, 289] width 6 height 6
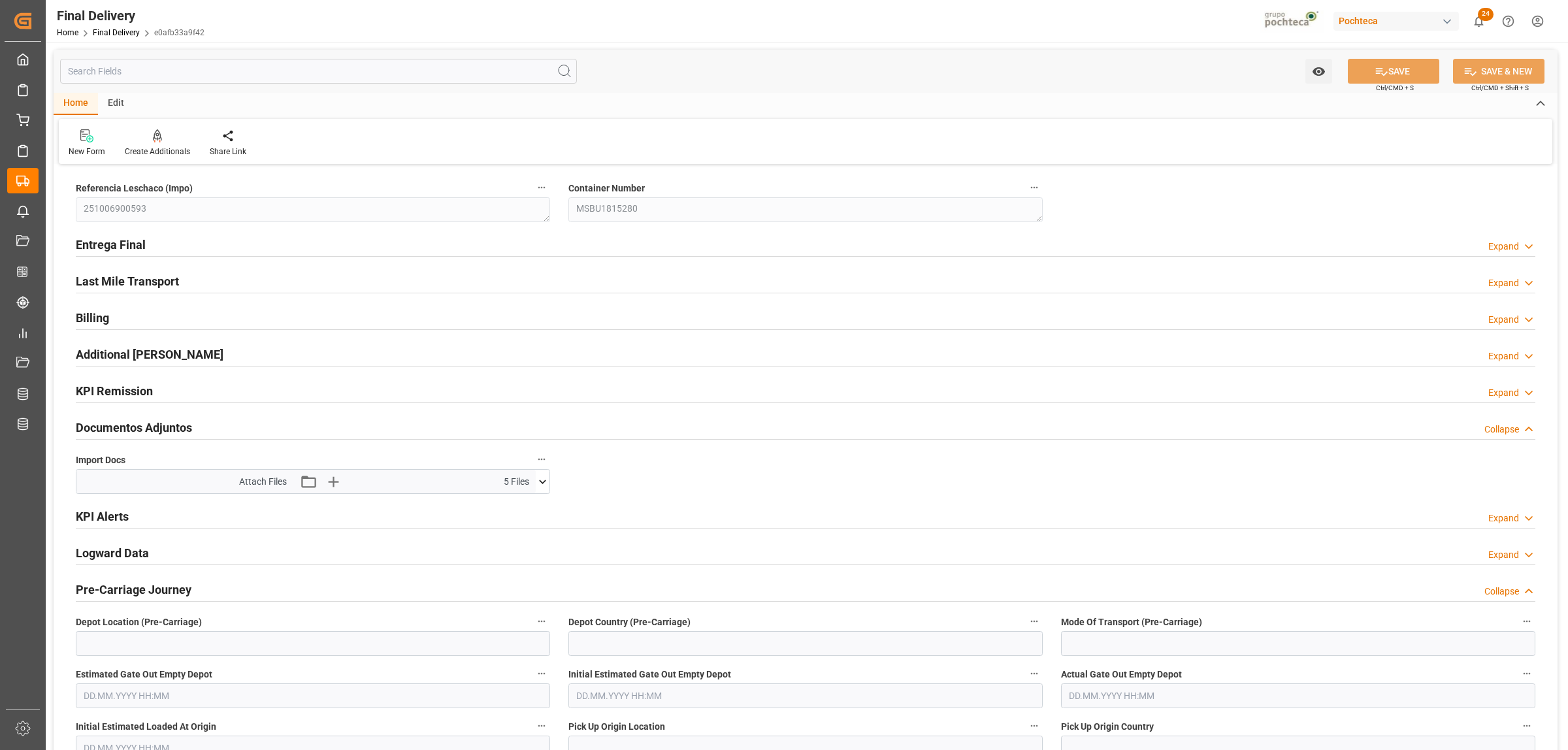
type input "[DATE]"
click at [127, 240] on h2 "Entrega Final" at bounding box center [111, 245] width 70 height 18
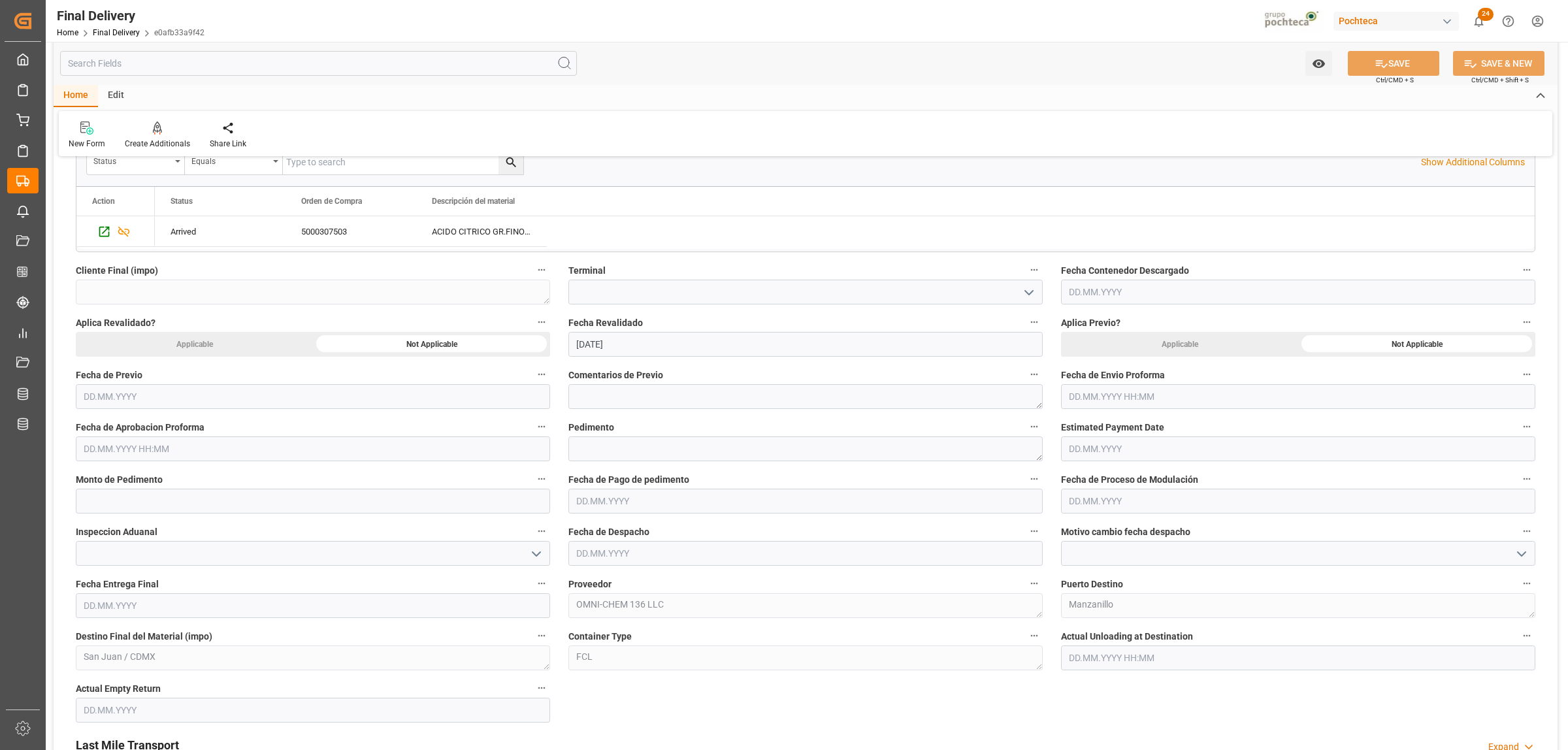
scroll to position [490, 0]
click at [1143, 403] on input "text" at bounding box center [1298, 395] width 474 height 25
click at [1107, 466] on div "29 30 1 2 3 4 5" at bounding box center [1155, 475] width 178 height 25
click at [1083, 498] on div "6" at bounding box center [1078, 501] width 17 height 16
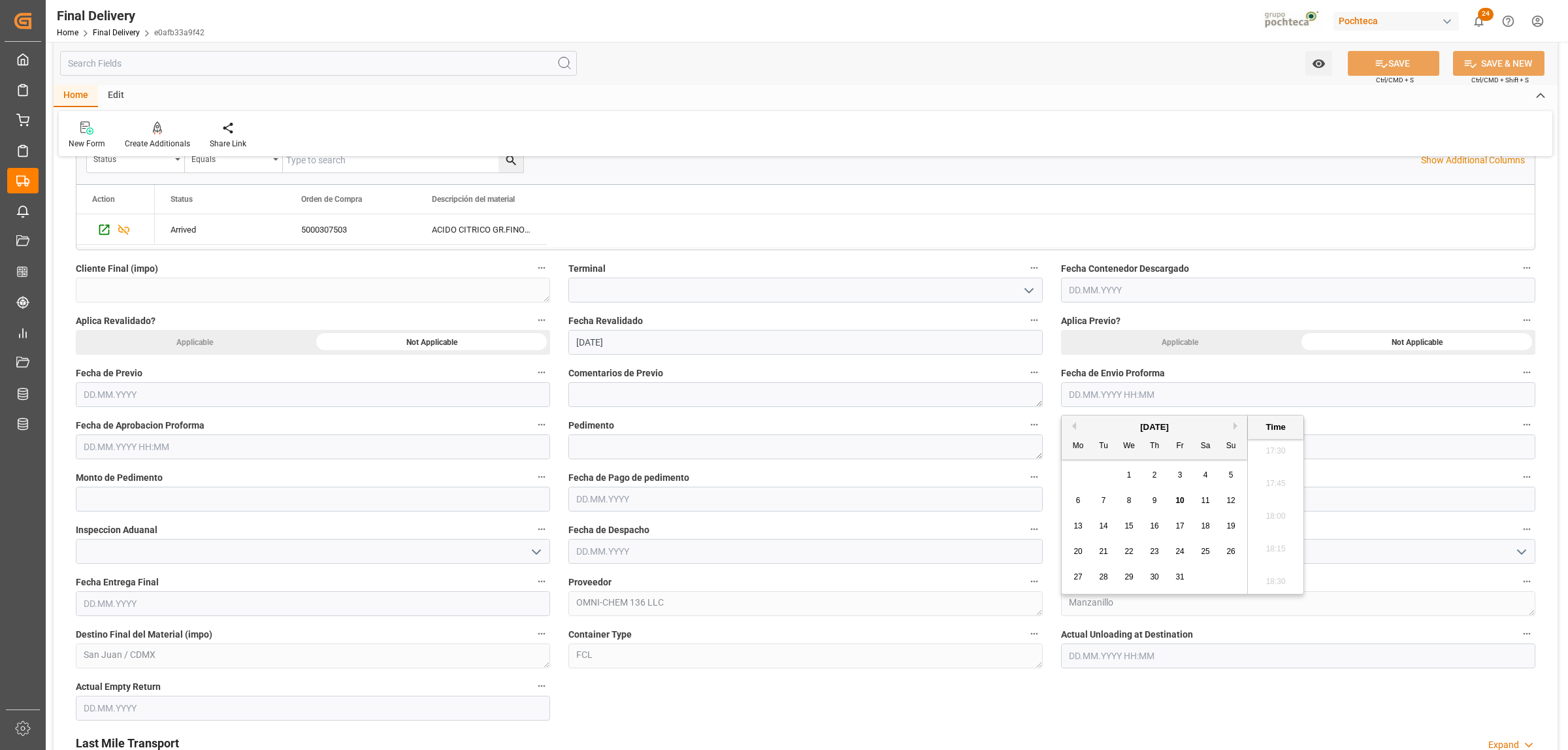
type input "[DATE] 00:00"
click at [281, 453] on input "text" at bounding box center [313, 447] width 474 height 25
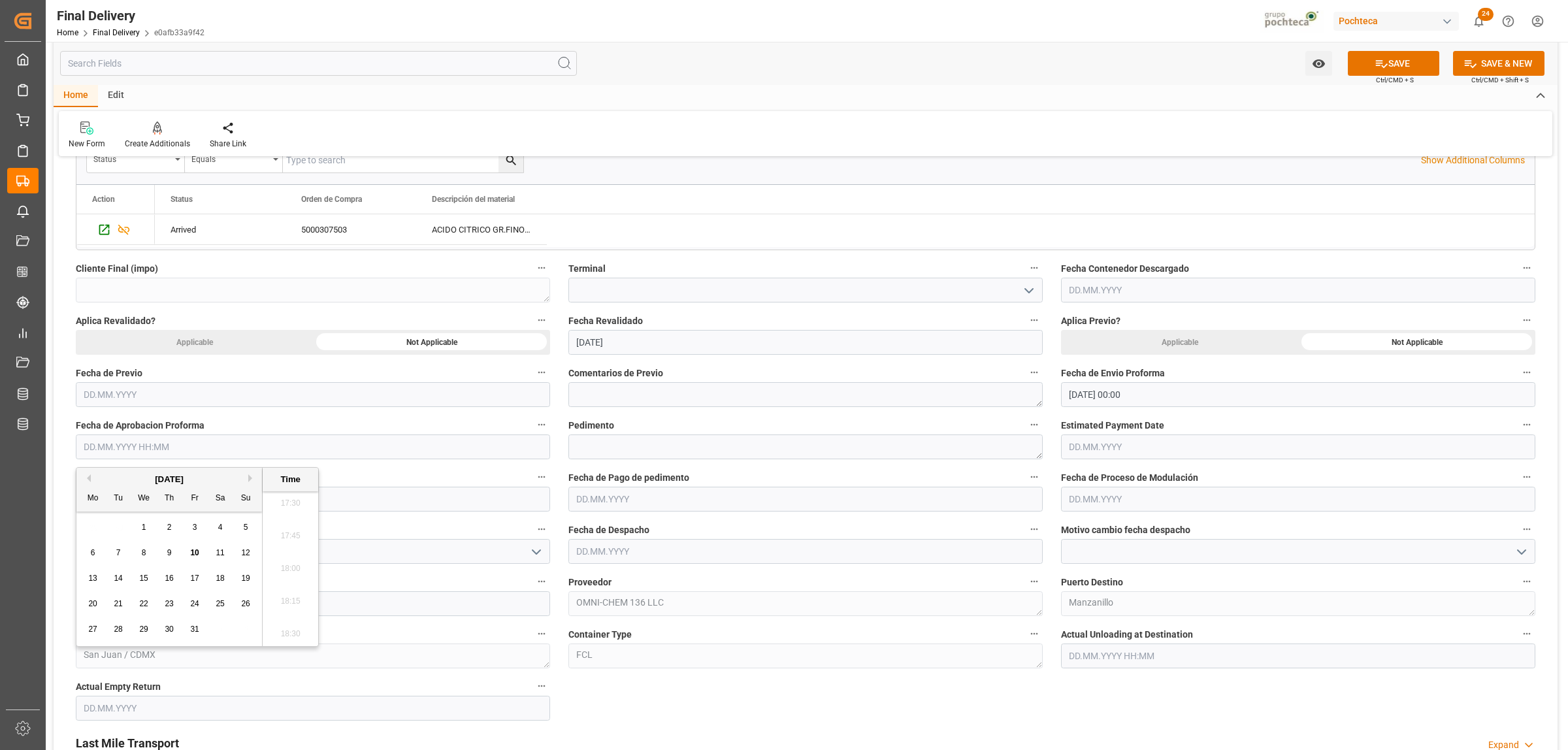
click at [82, 530] on div "29 30 1 2 3 4 5" at bounding box center [169, 528] width 178 height 25
click at [91, 553] on span "6" at bounding box center [93, 552] width 5 height 9
type input "[DATE] 00:00"
click at [719, 449] on textarea at bounding box center [805, 447] width 474 height 25
paste textarea "25 16 3108 5004423"
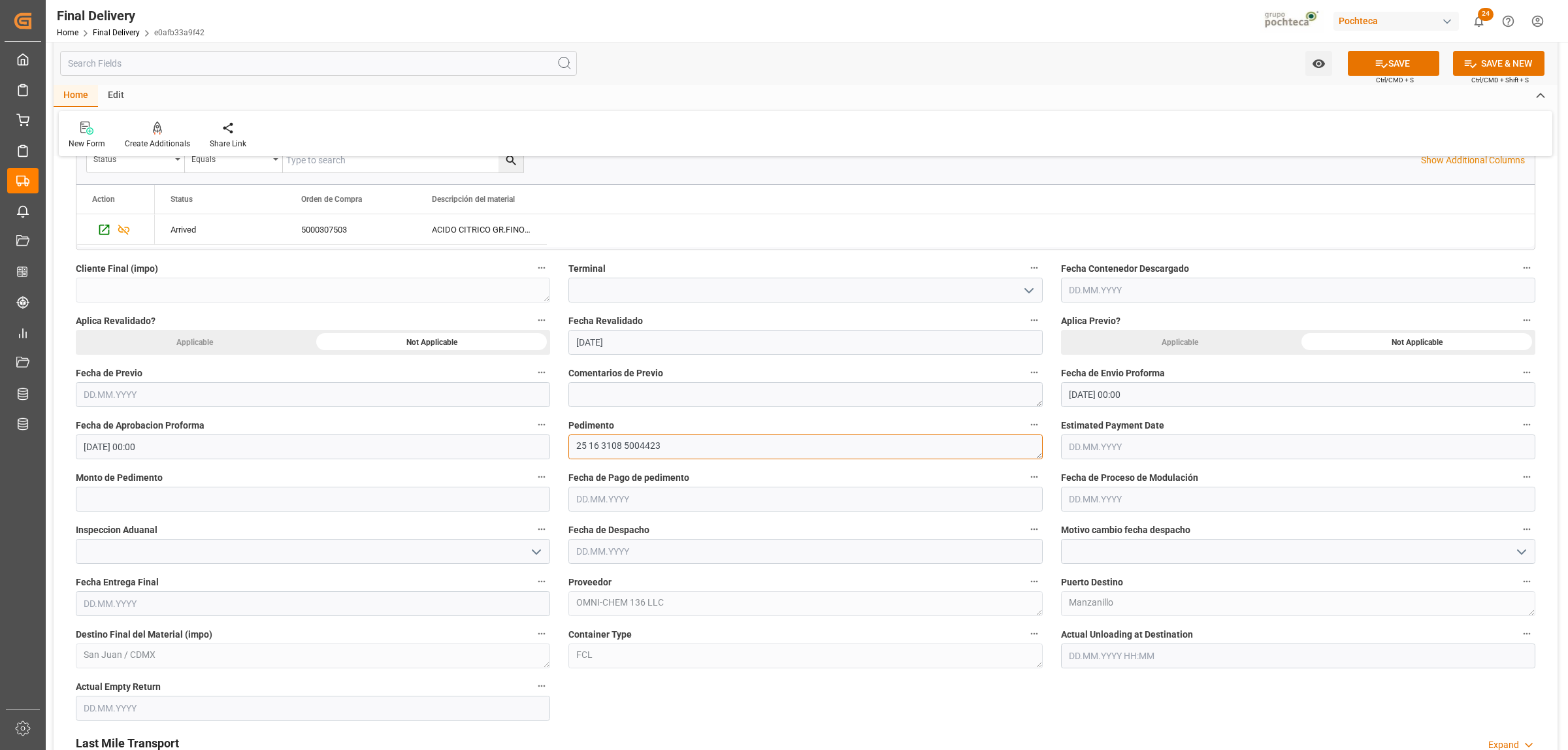
type textarea "25 16 3108 5004423"
click at [308, 494] on input "text" at bounding box center [313, 499] width 474 height 25
paste input "55717"
type input "55717"
click at [616, 502] on input "text" at bounding box center [805, 499] width 474 height 25
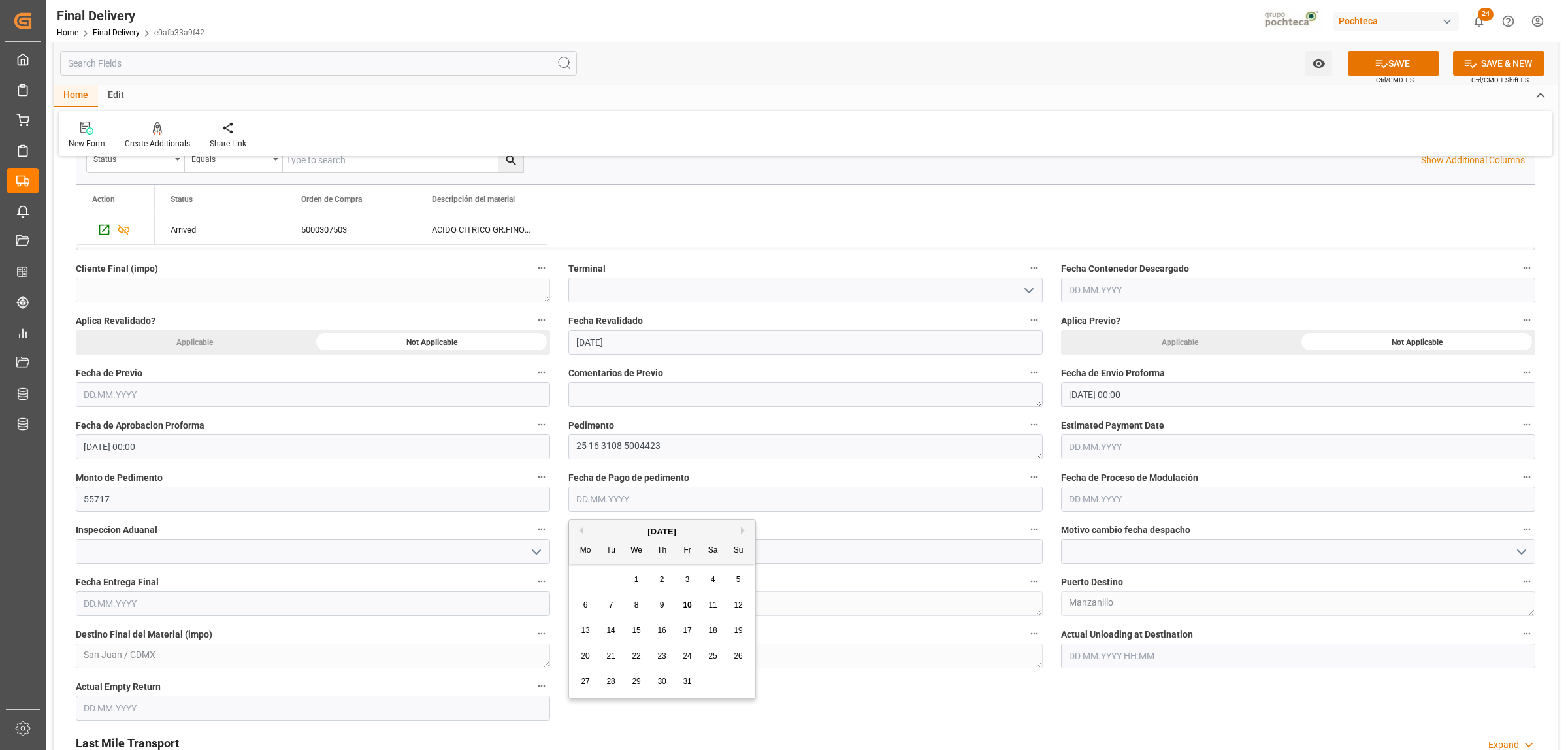
click at [636, 607] on span "8" at bounding box center [636, 605] width 5 height 9
type input "[DATE]"
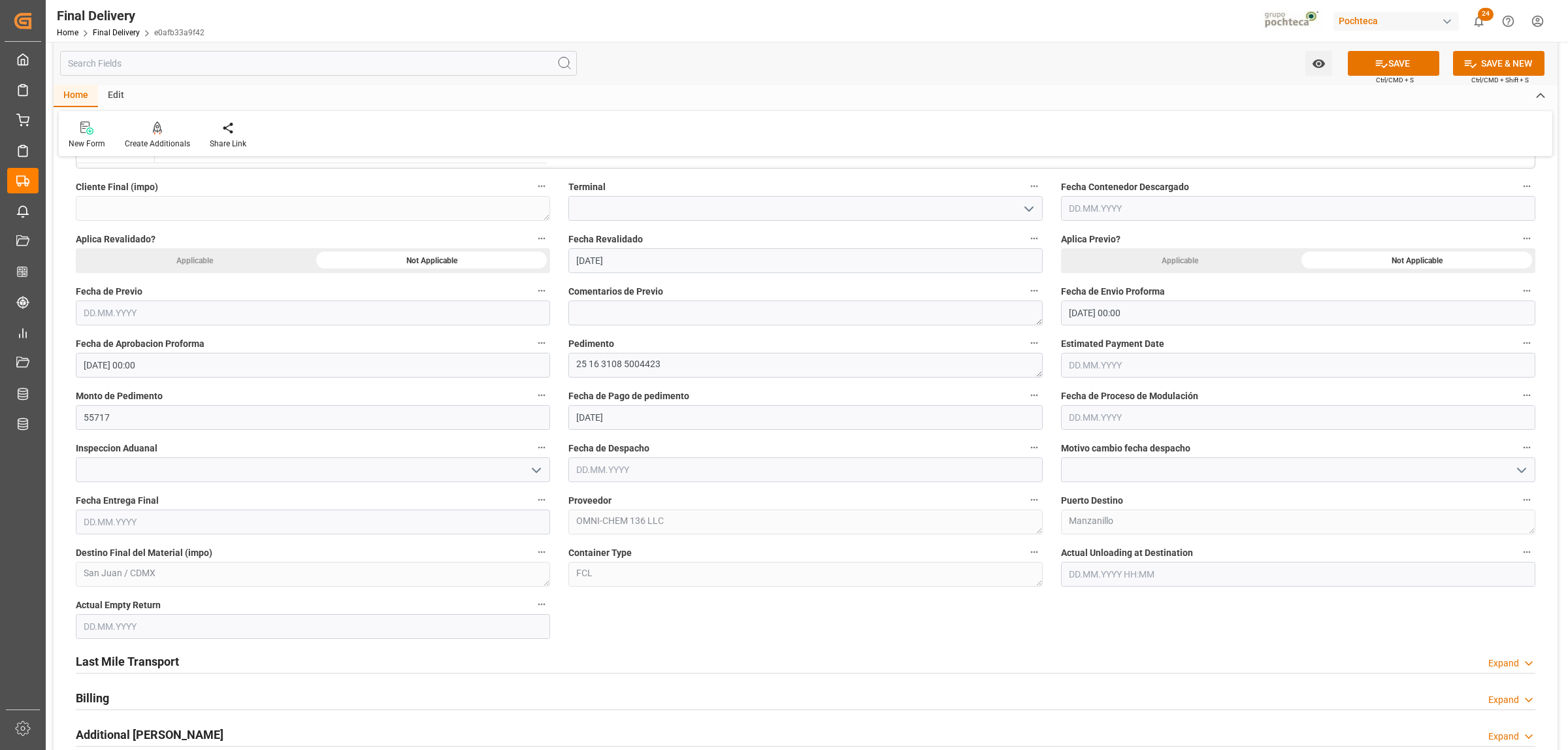
click at [634, 476] on input "text" at bounding box center [805, 470] width 474 height 25
click at [684, 603] on span "17" at bounding box center [687, 601] width 8 height 9
type input "[DATE]"
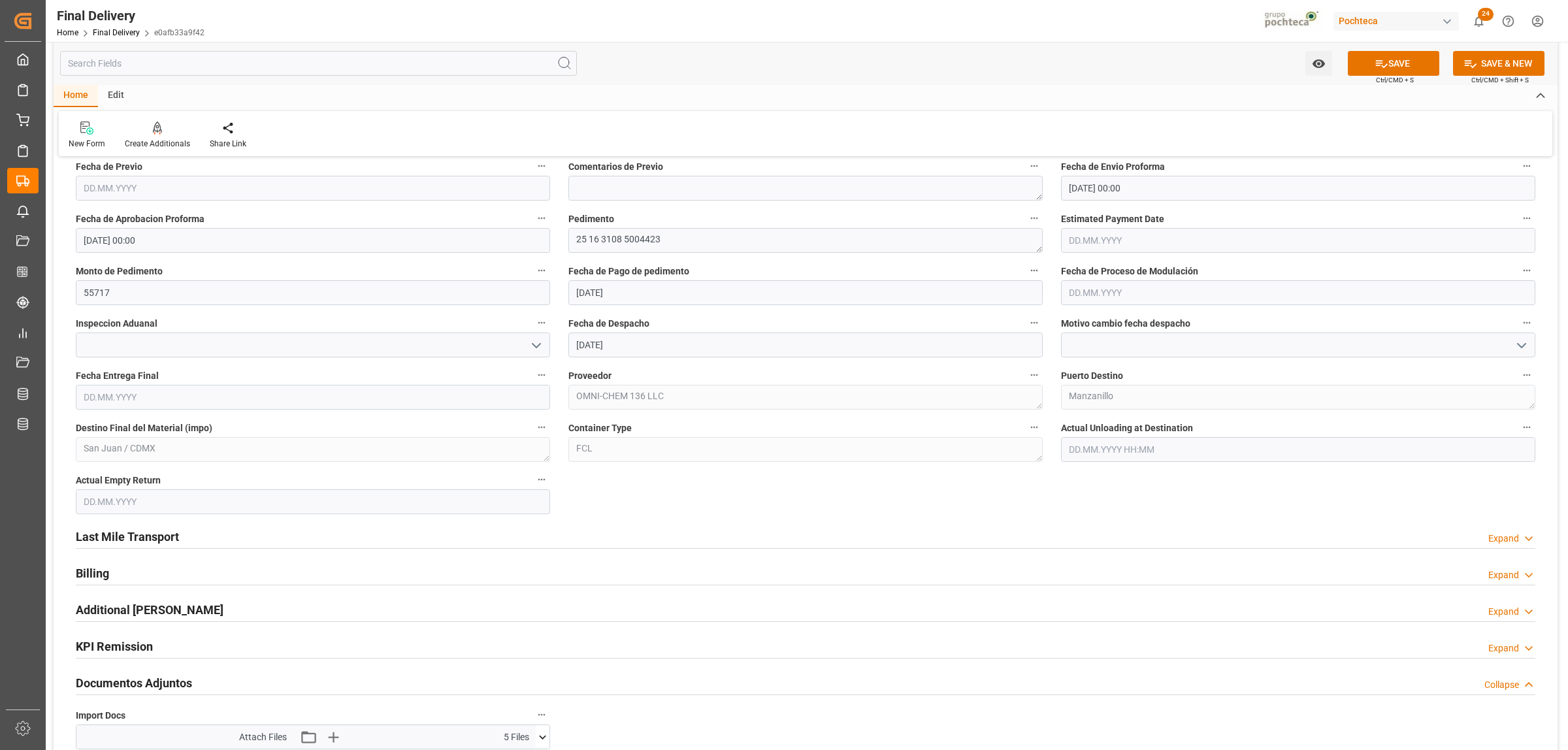
scroll to position [735, 0]
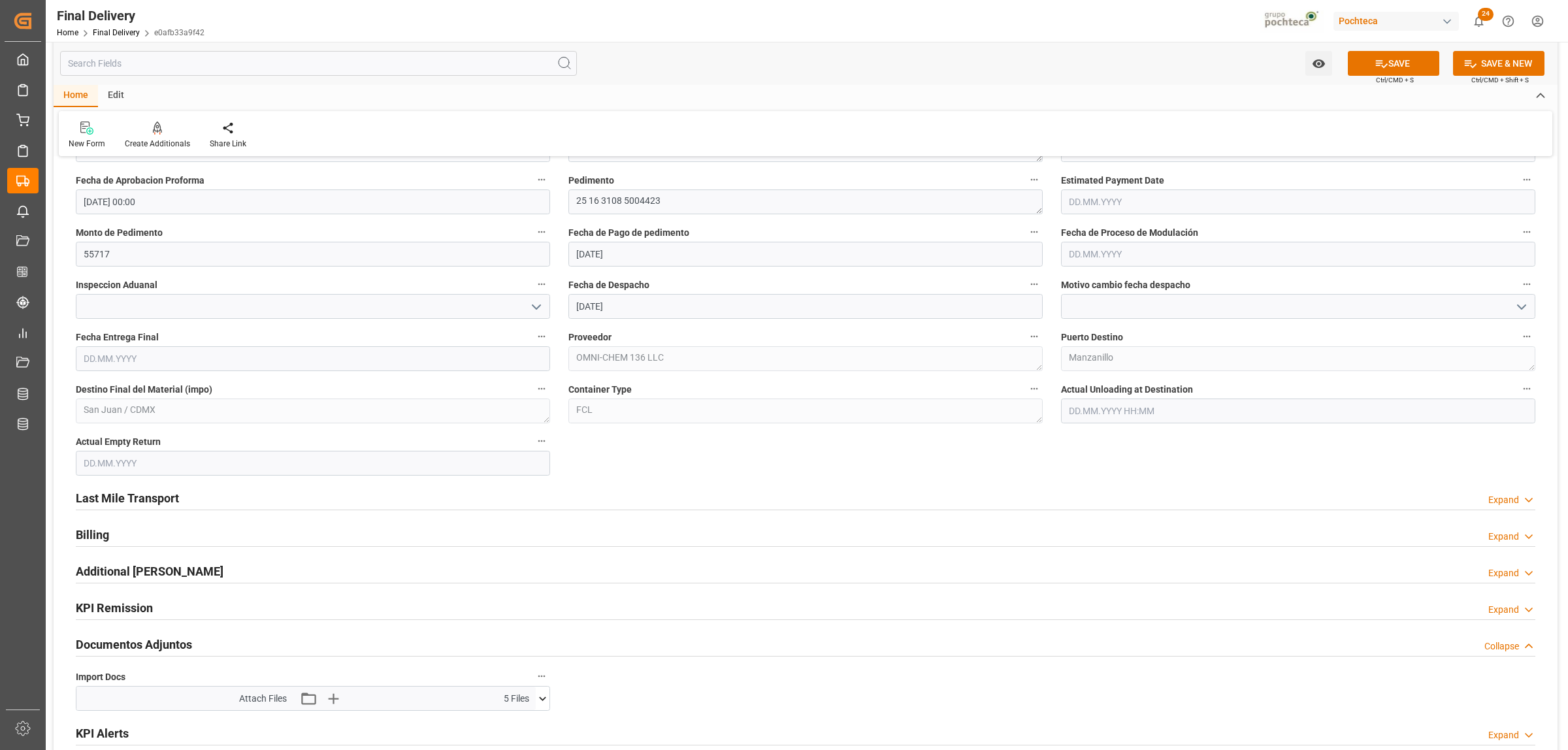
click at [171, 500] on h2 "Last Mile Transport" at bounding box center [127, 499] width 103 height 18
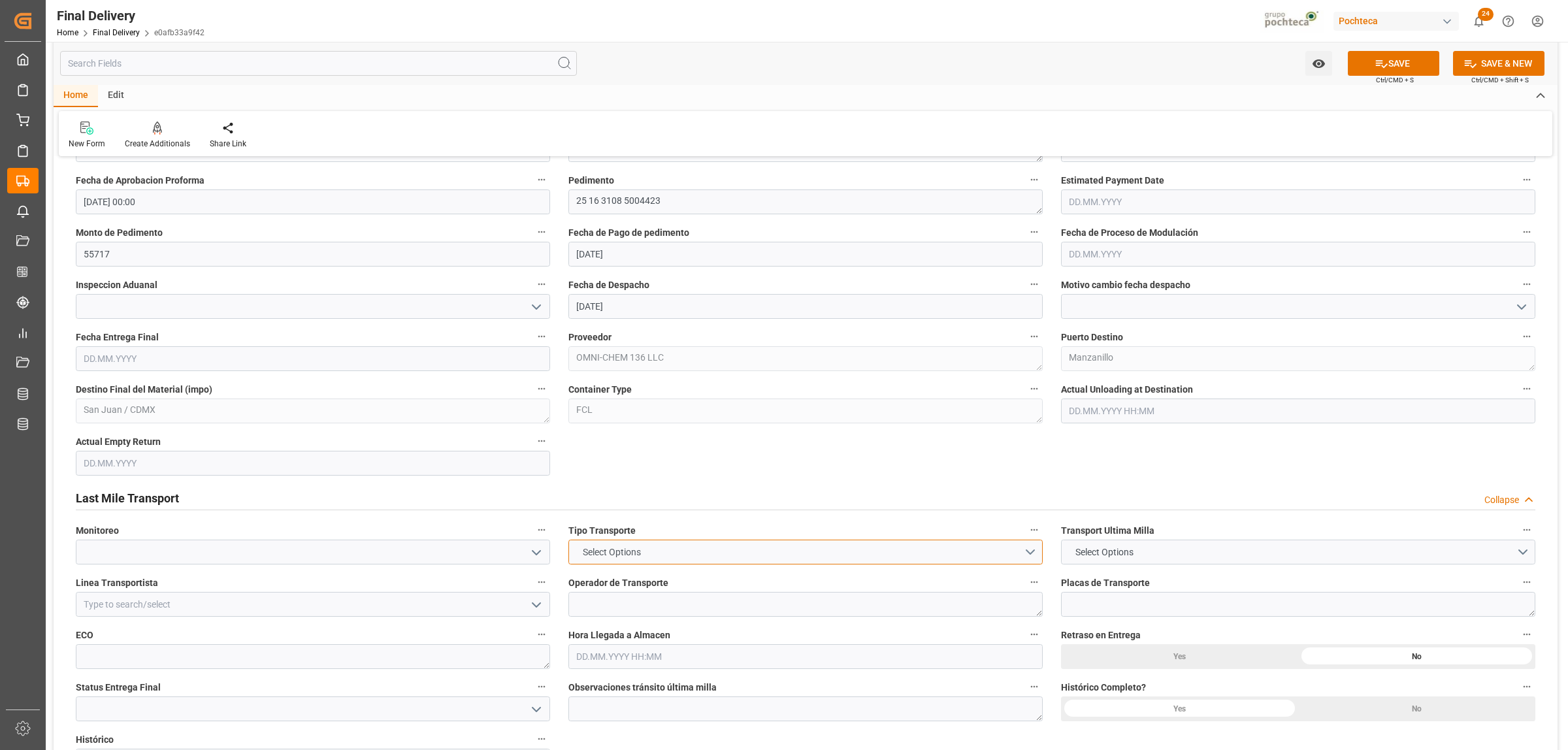
click at [1029, 561] on button "Select Options" at bounding box center [805, 552] width 474 height 25
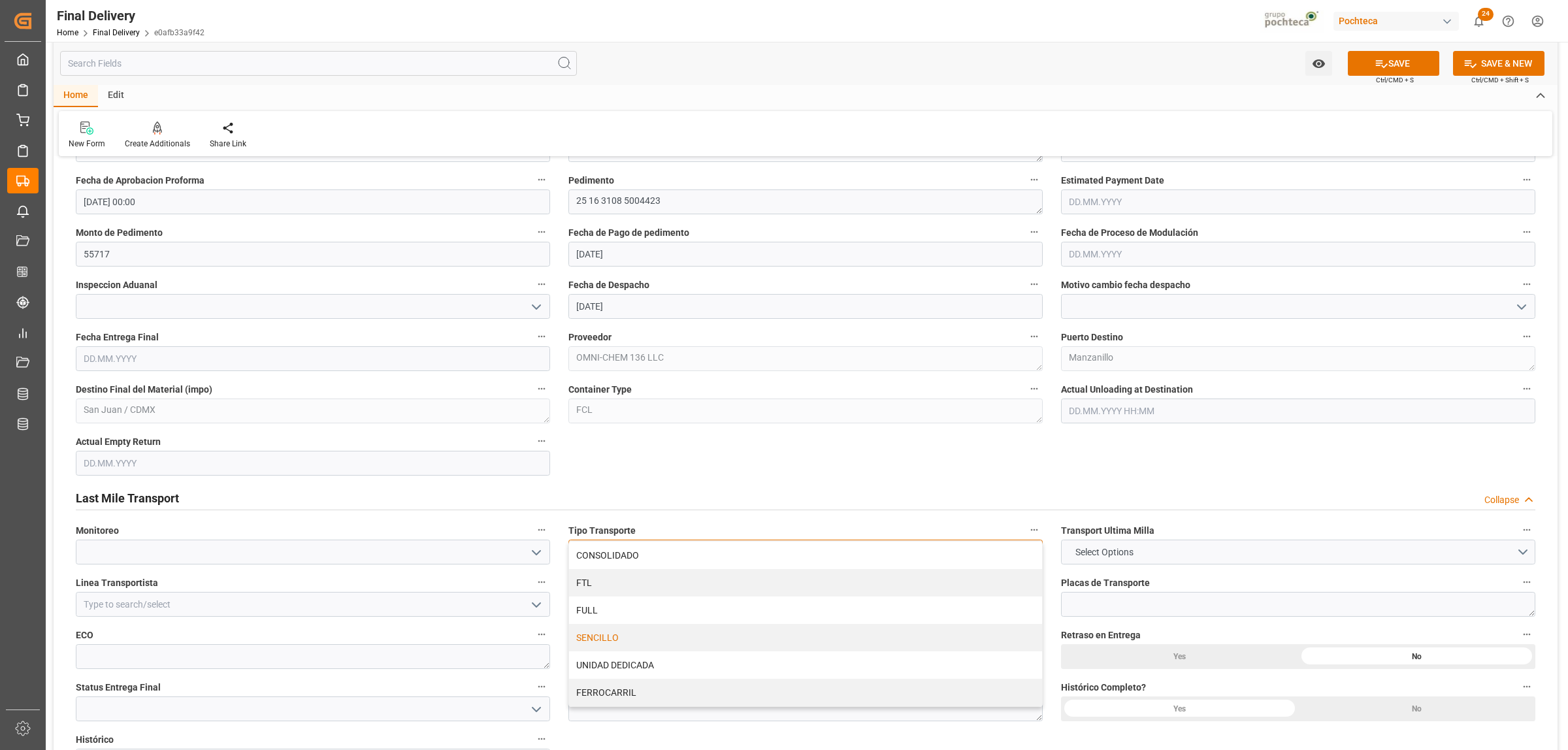
click at [615, 644] on div "SENCILLO" at bounding box center [805, 638] width 473 height 28
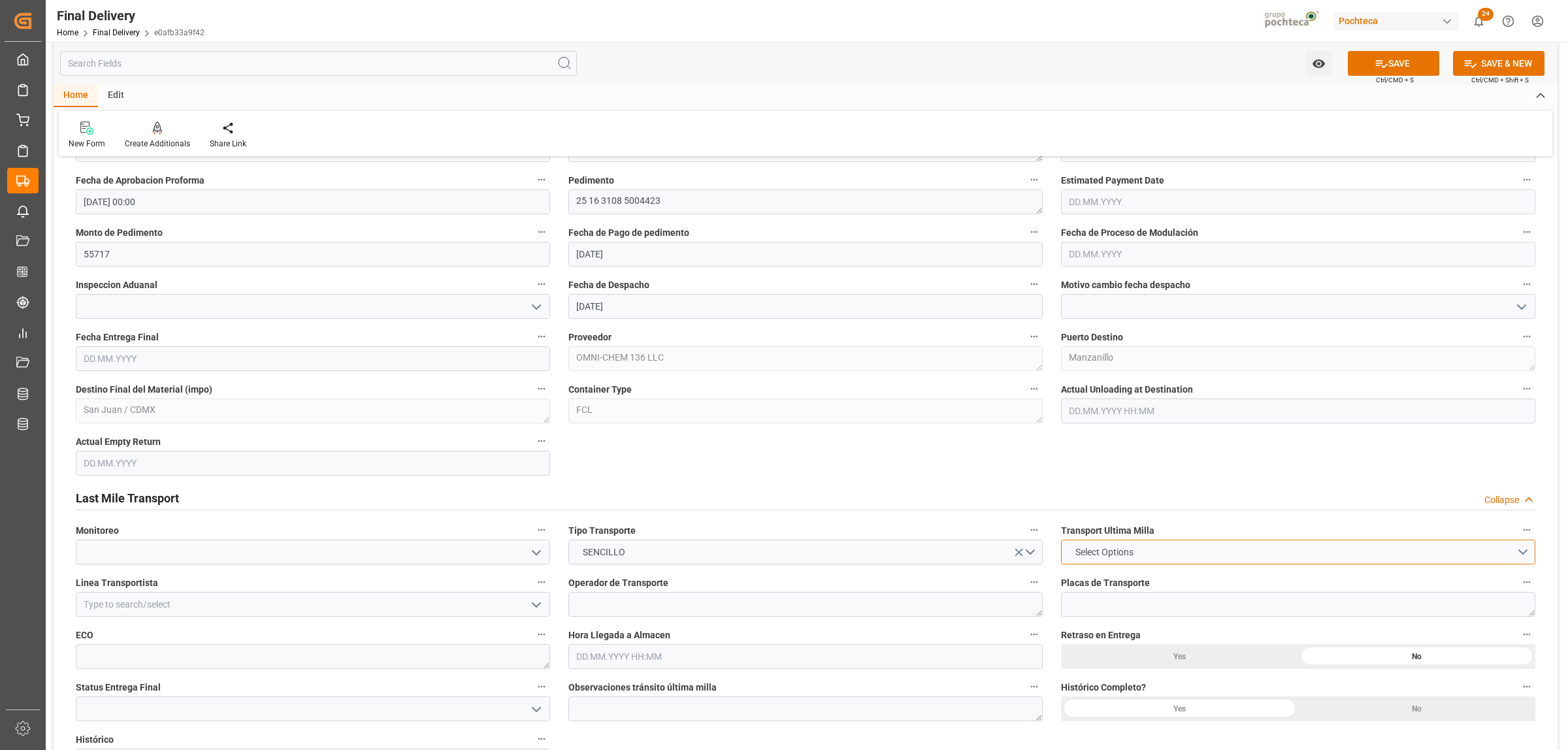
click at [1096, 552] on span "Select Options" at bounding box center [1104, 552] width 71 height 14
click at [1096, 554] on div "LESCHACO" at bounding box center [1298, 556] width 473 height 28
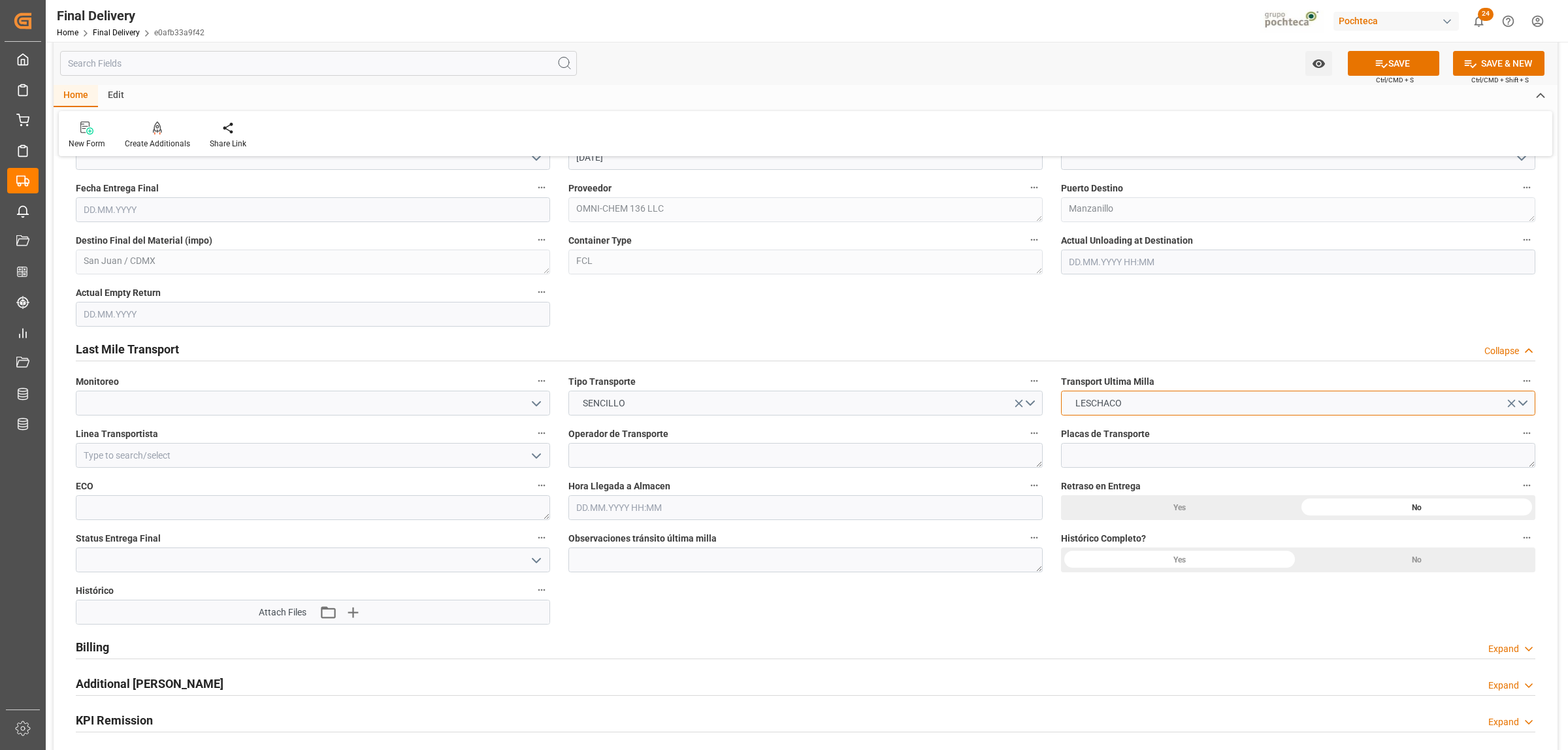
scroll to position [899, 0]
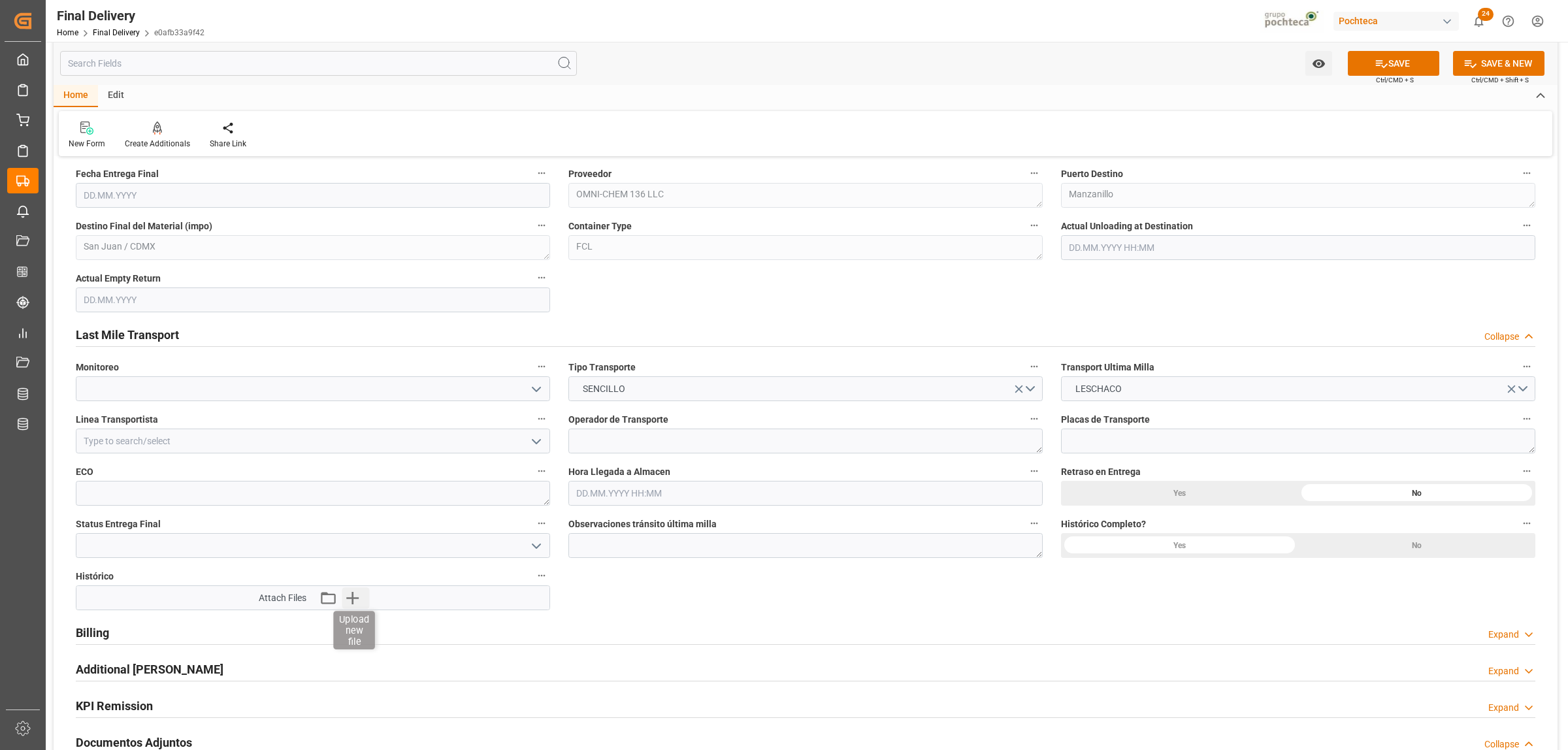
click at [357, 594] on icon "button" at bounding box center [353, 598] width 21 height 21
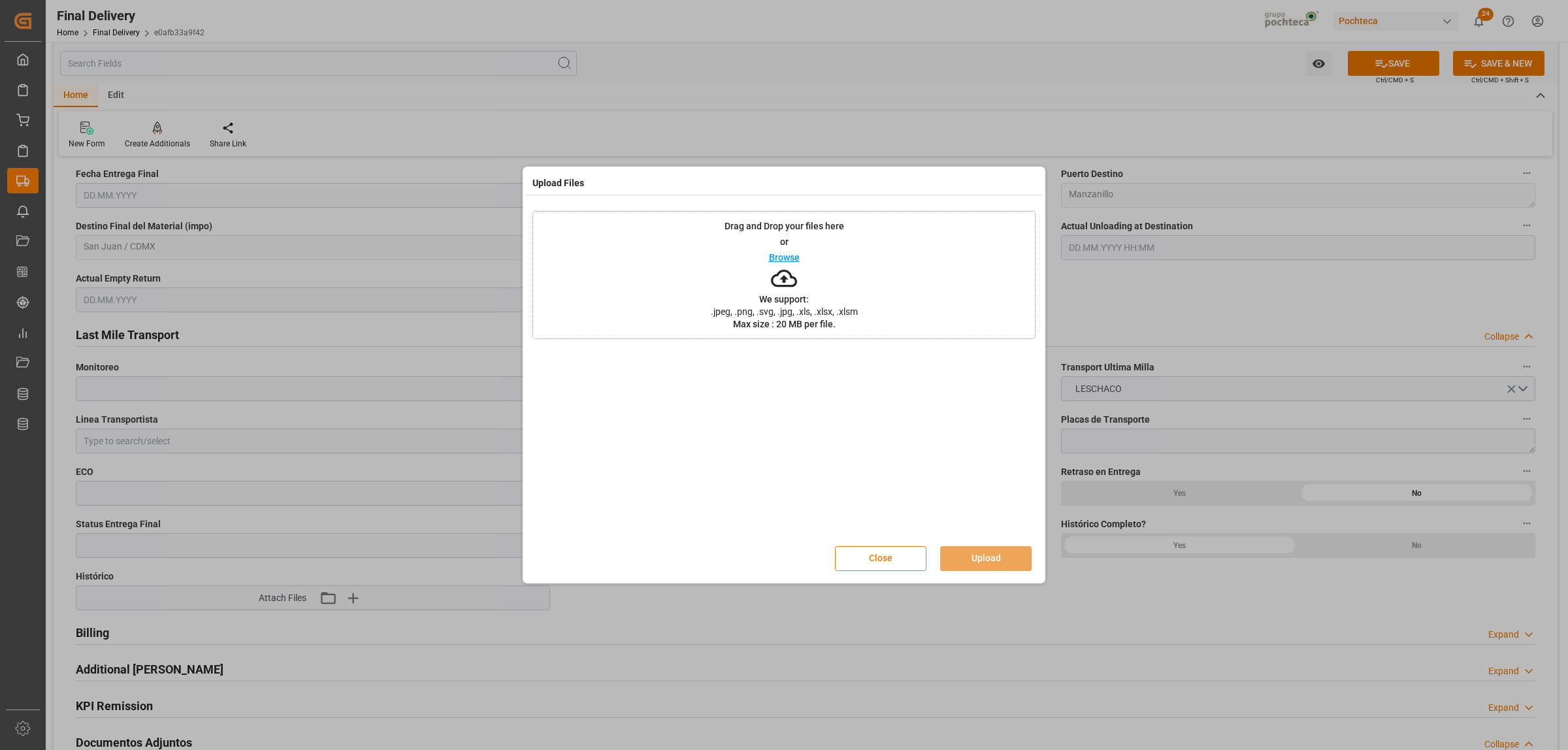
click at [899, 556] on button "Close" at bounding box center [881, 559] width 92 height 25
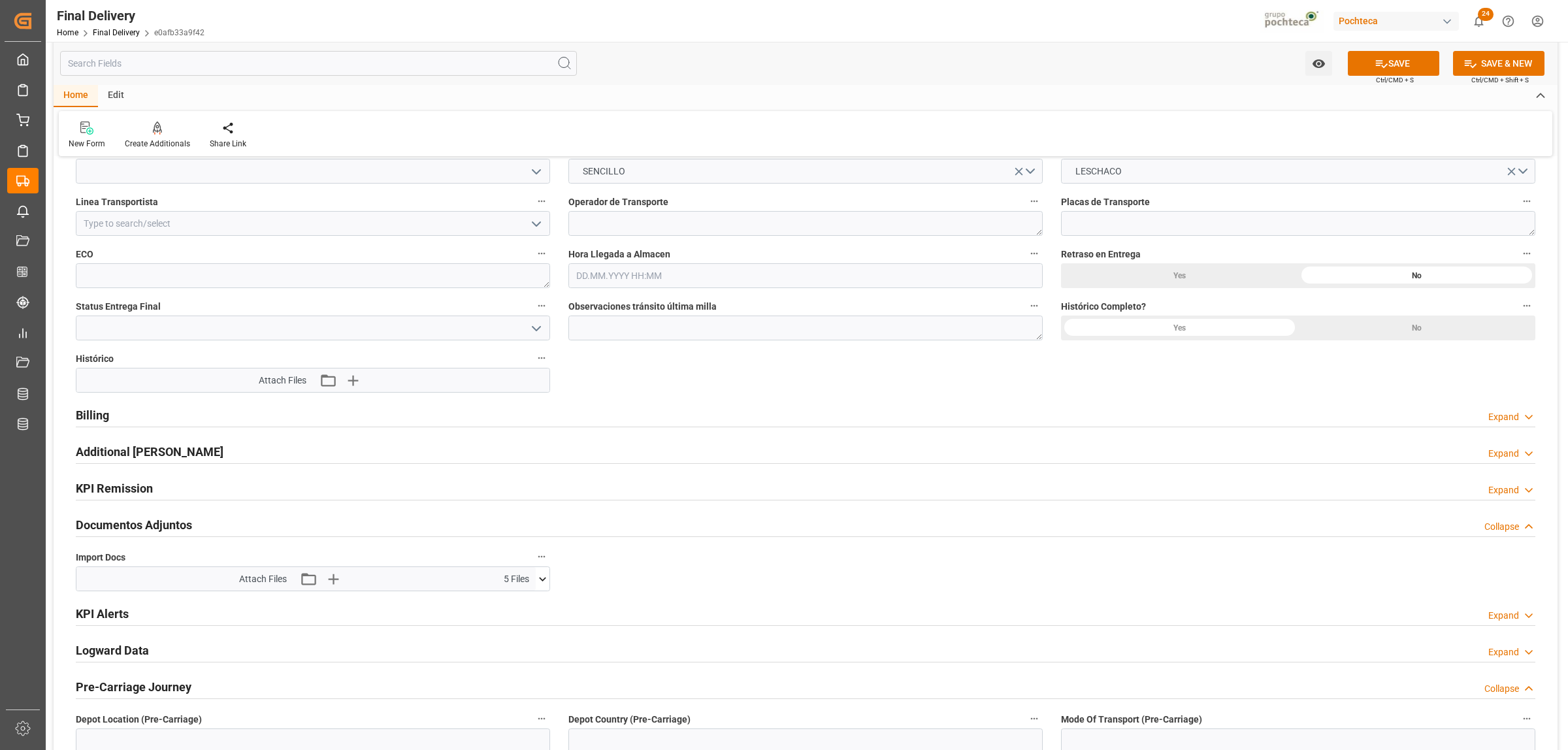
scroll to position [1143, 0]
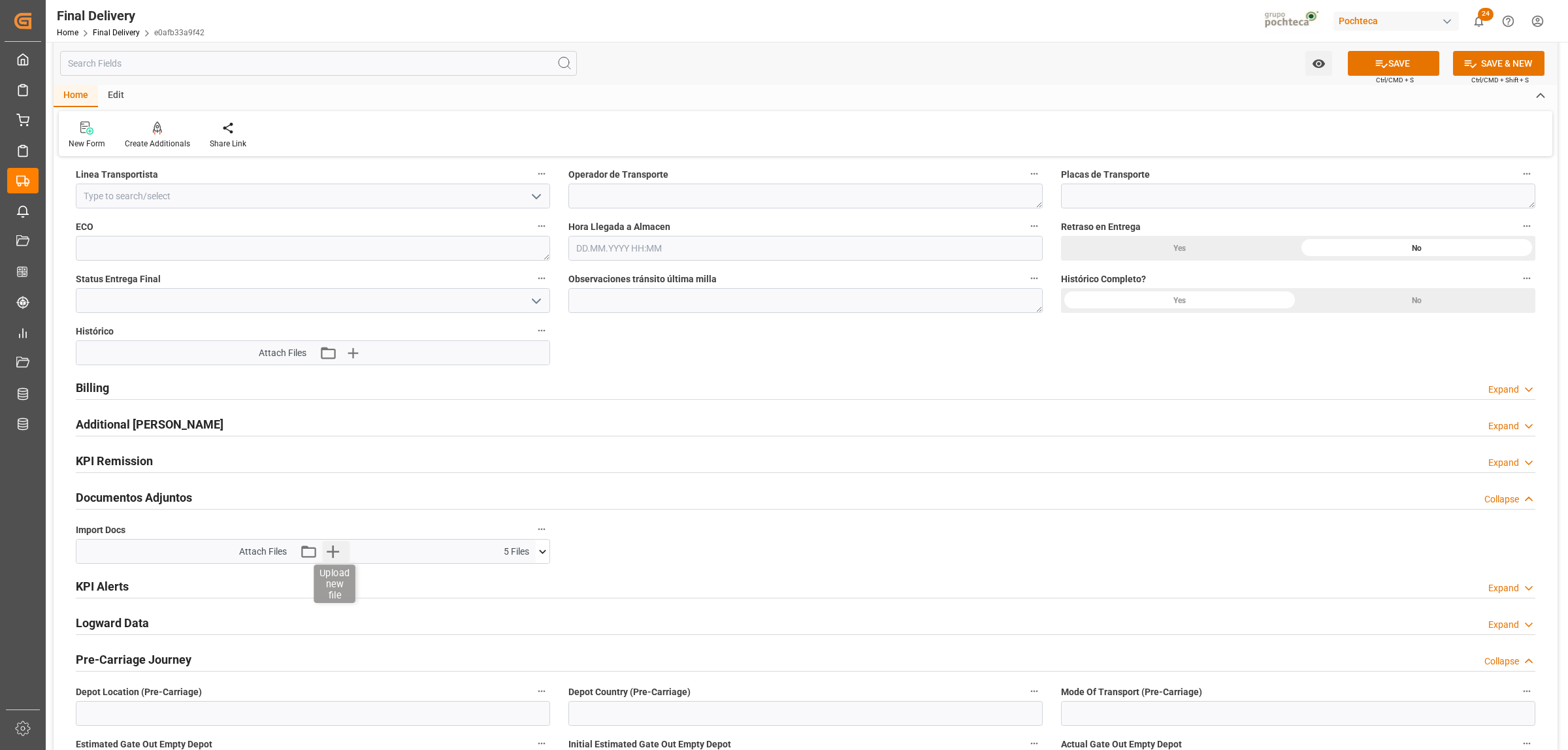
click at [331, 559] on icon "button" at bounding box center [333, 552] width 21 height 21
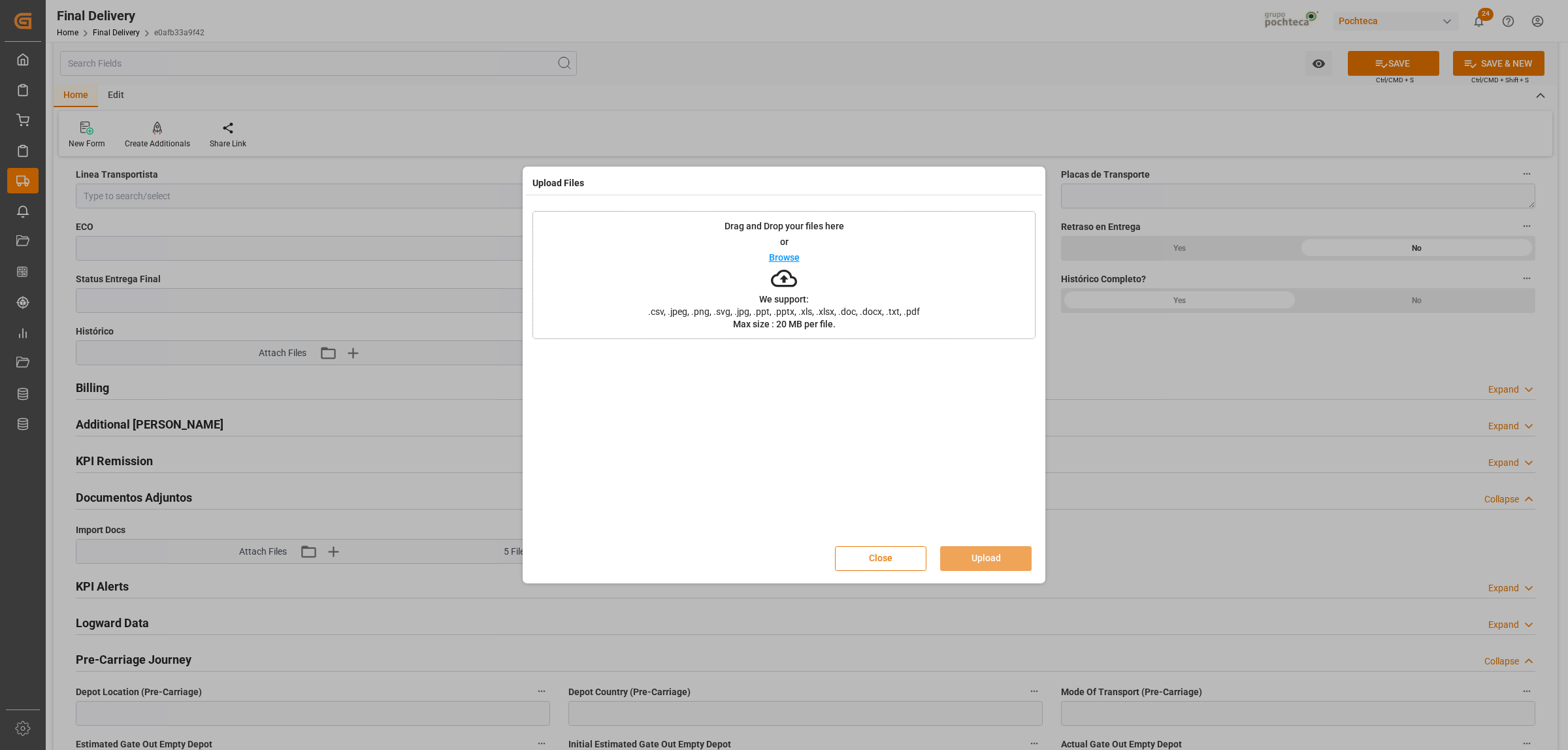
click at [877, 567] on button "Close" at bounding box center [881, 559] width 92 height 25
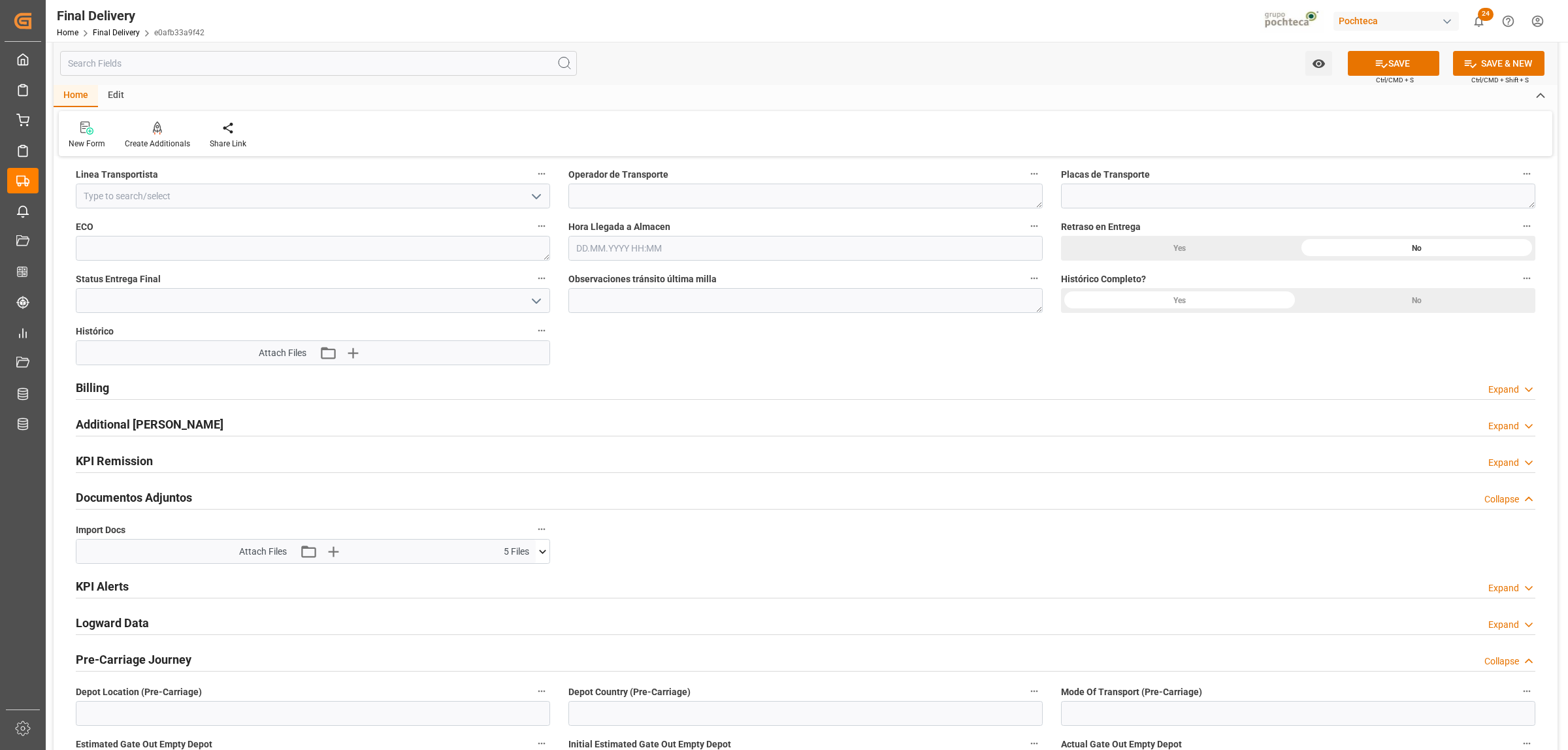
click at [550, 554] on div "Attach Files Attach existing file Upload new file 5 Files PCT3190 OC PL.pdf PCT…" at bounding box center [313, 552] width 474 height 25
click at [544, 556] on icon at bounding box center [543, 552] width 14 height 14
click at [340, 550] on icon "button" at bounding box center [333, 552] width 21 height 21
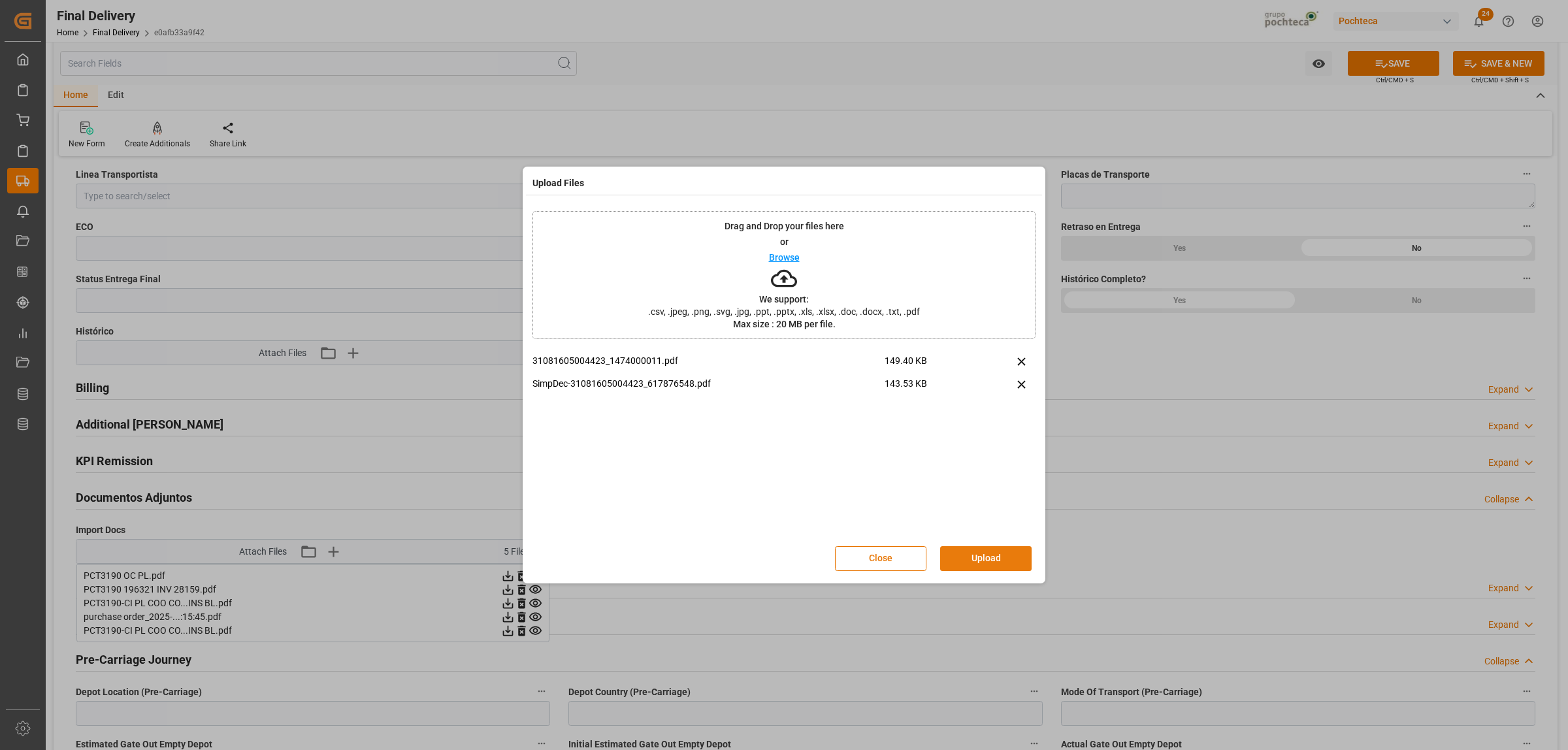
click at [978, 561] on button "Upload" at bounding box center [985, 559] width 92 height 25
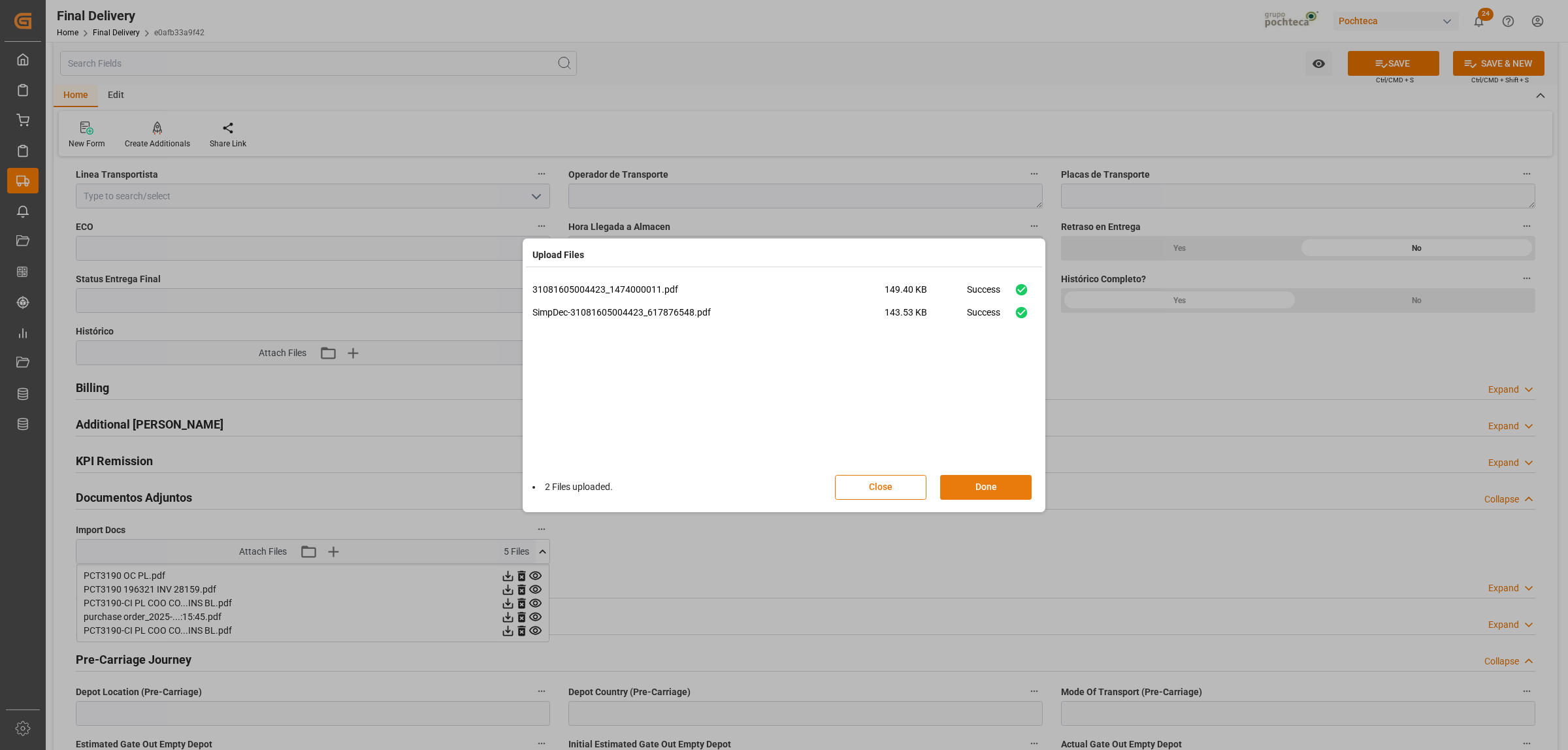
click at [987, 494] on button "Done" at bounding box center [985, 488] width 92 height 25
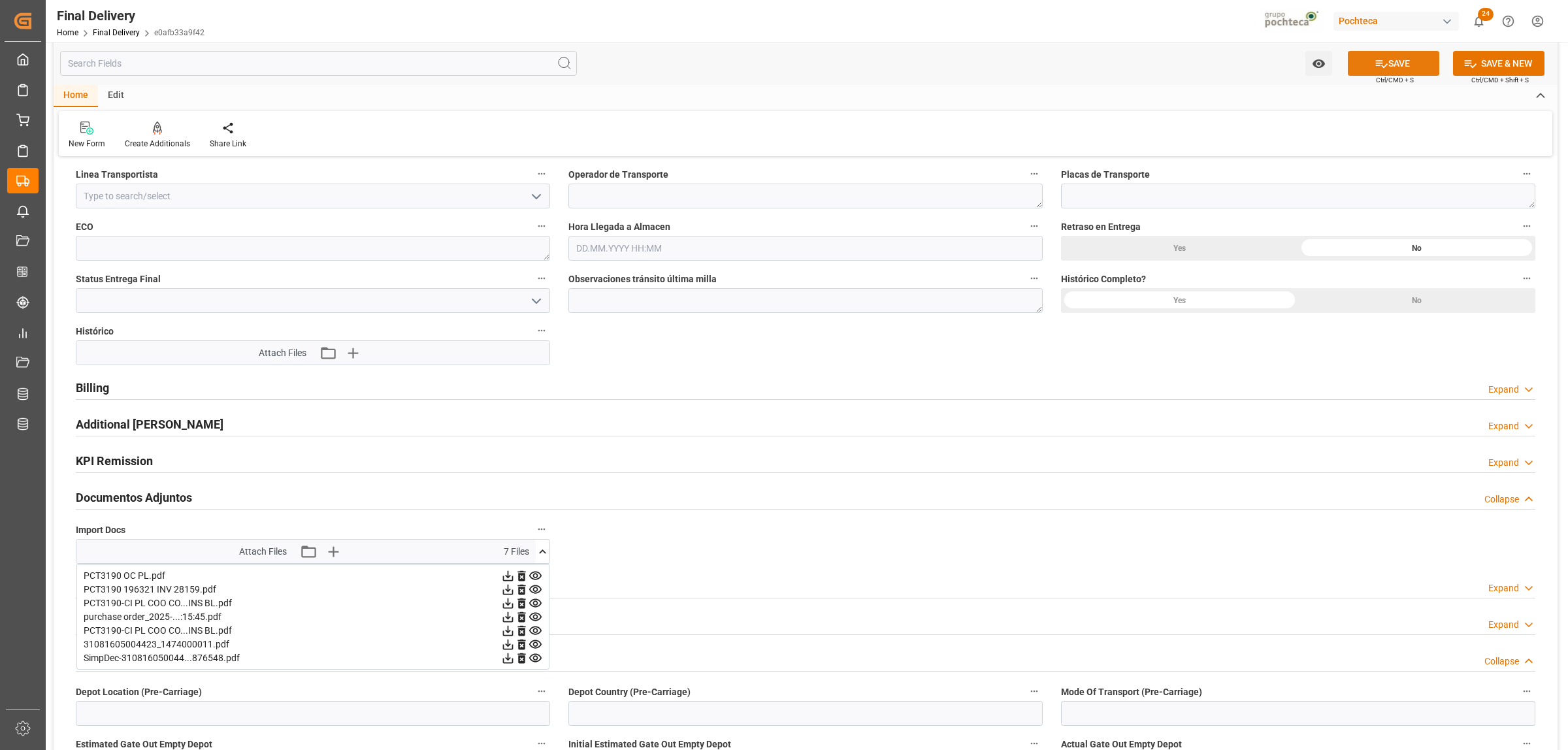
click at [1395, 56] on button "SAVE" at bounding box center [1393, 63] width 92 height 25
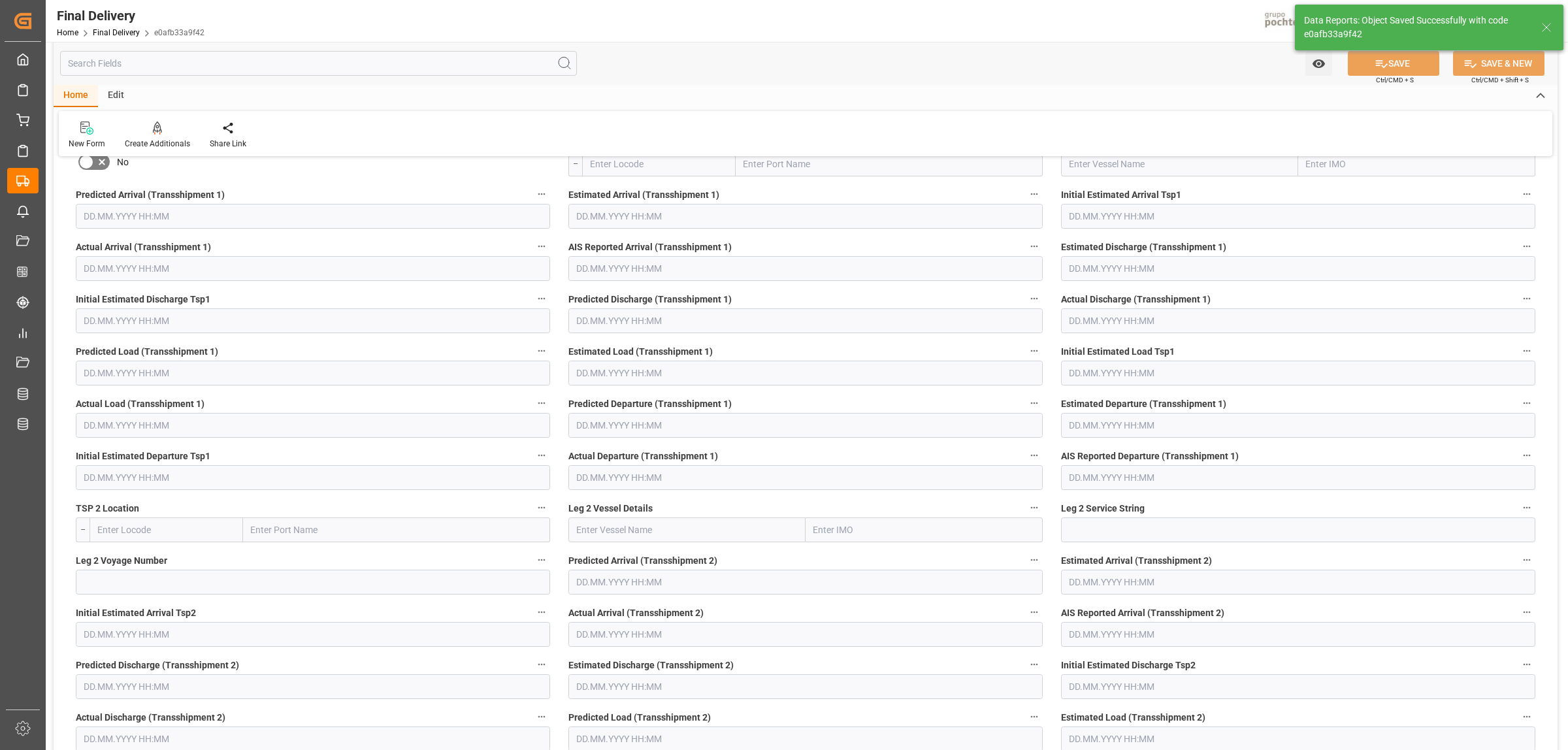
scroll to position [191, 0]
